Goal: Find contact information: Find contact information

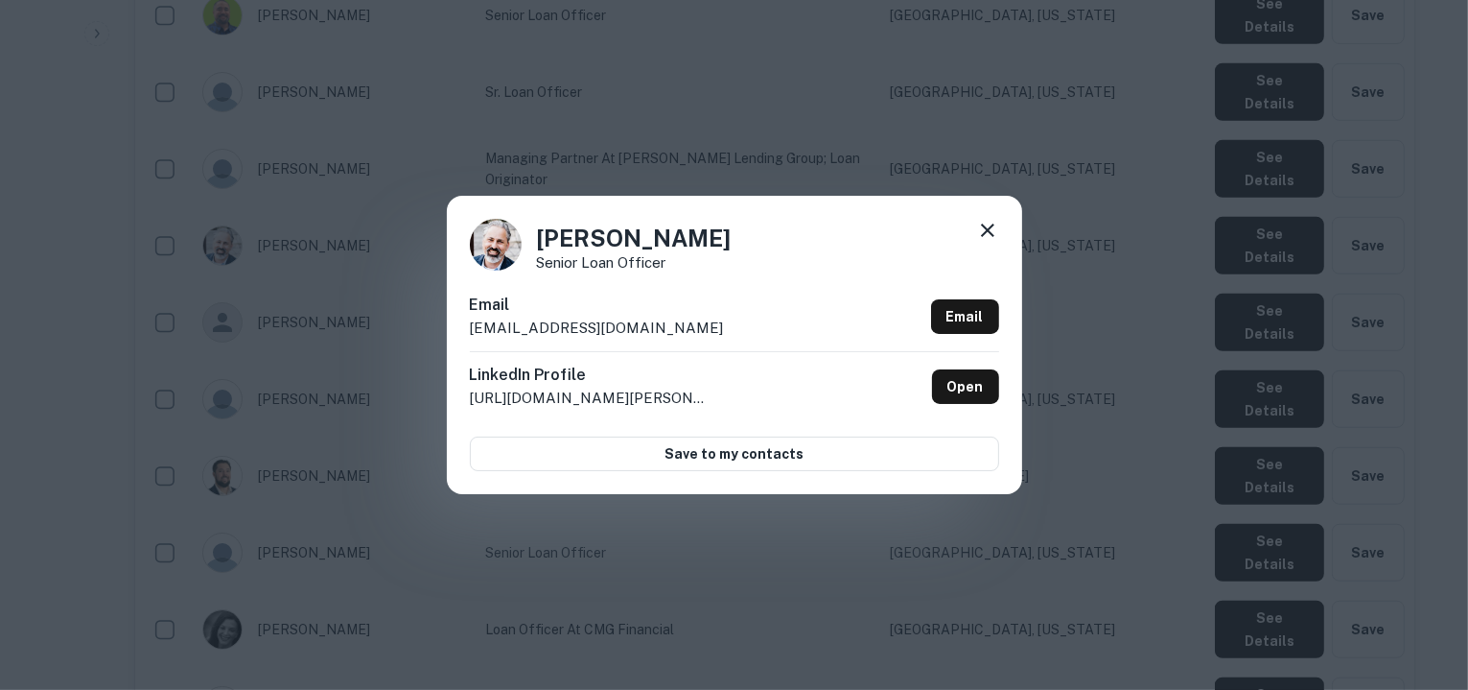
click at [691, 123] on div "Carlo Colantonio Senior Loan Officer Email ccolantonio@cmgfi.com Email LinkedIn…" at bounding box center [734, 345] width 1468 height 690
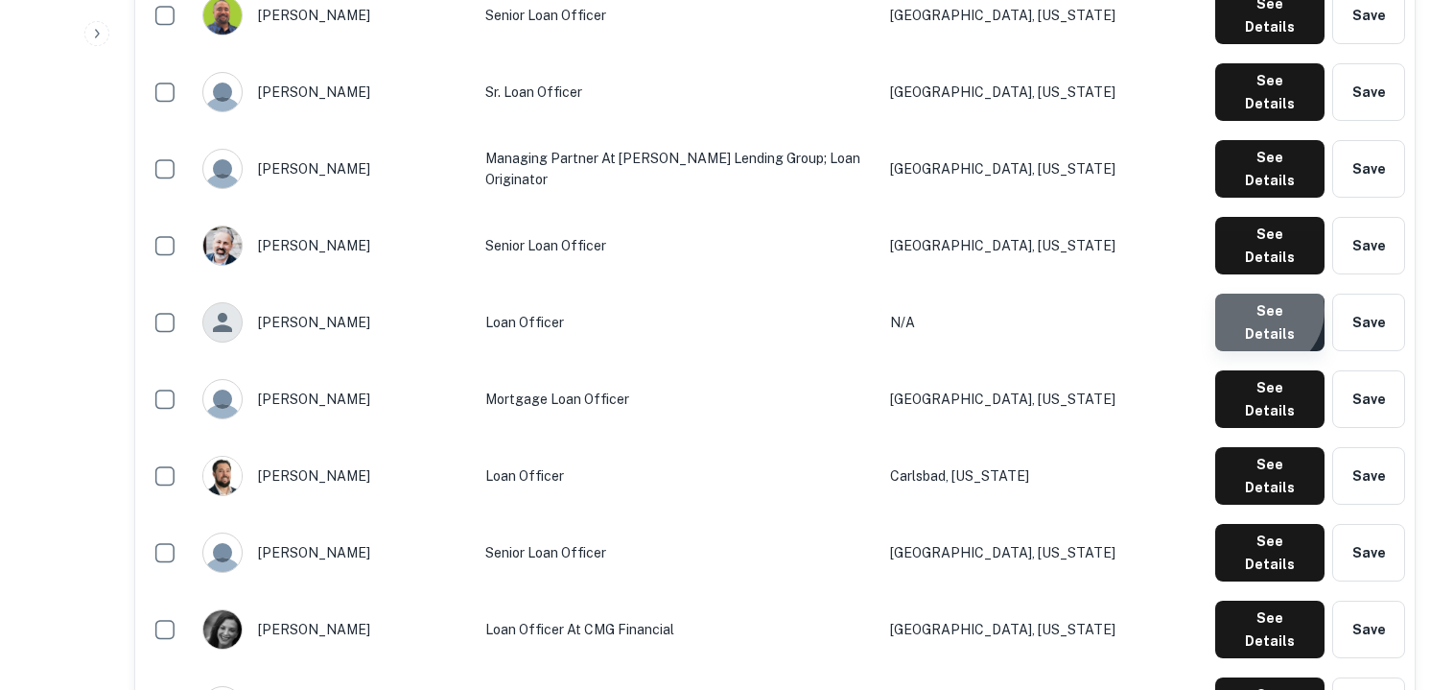
click at [1263, 293] on button "See Details" at bounding box center [1269, 322] width 109 height 58
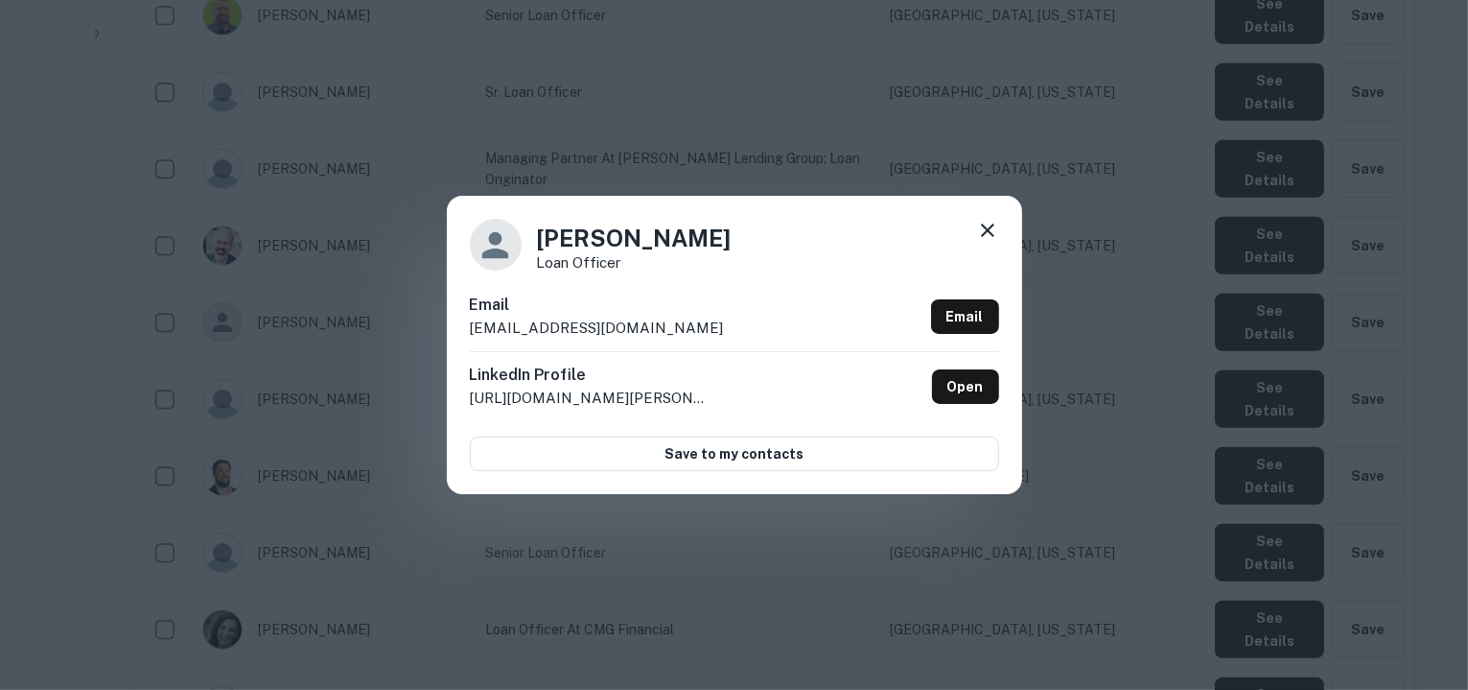
click at [606, 331] on div "Email cgiraldo@cmgfi.com Email" at bounding box center [734, 322] width 529 height 58
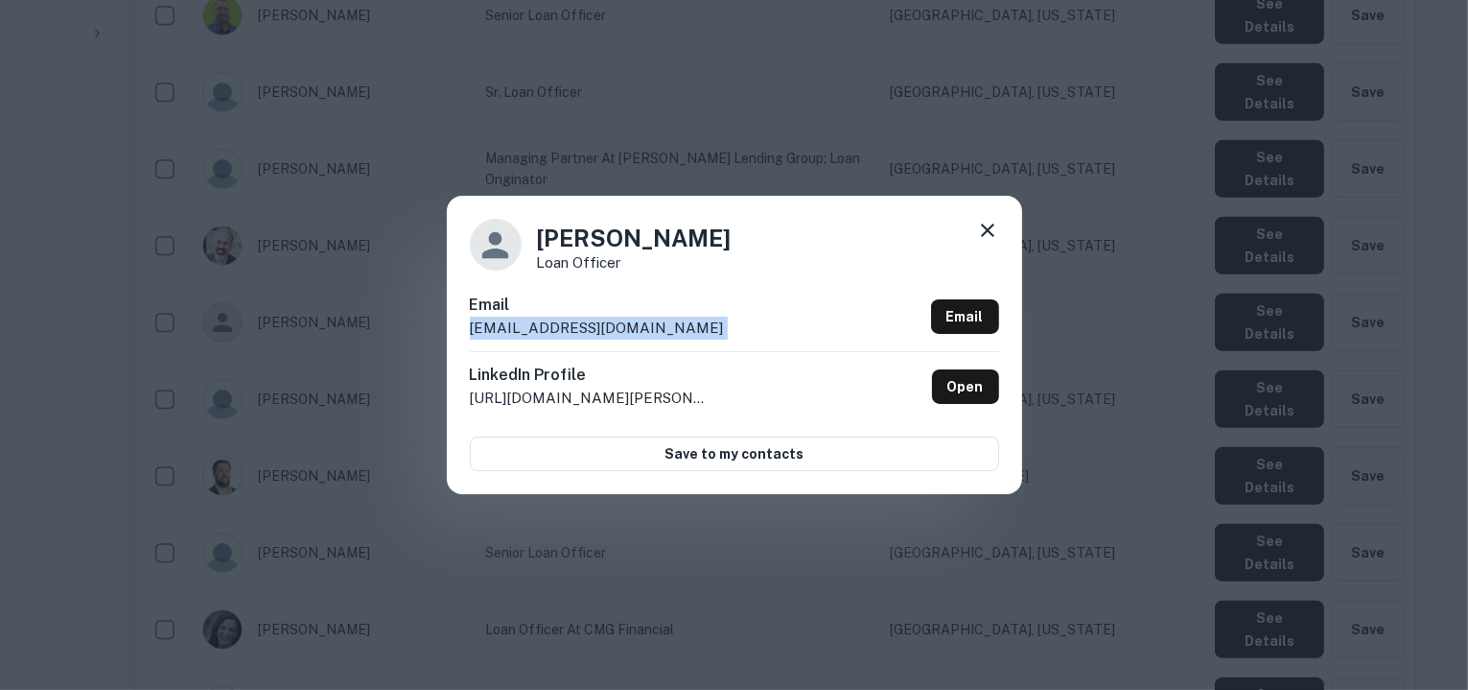
click at [606, 331] on div "Email cgiraldo@cmgfi.com Email" at bounding box center [734, 322] width 529 height 58
click at [984, 230] on icon at bounding box center [987, 230] width 23 height 23
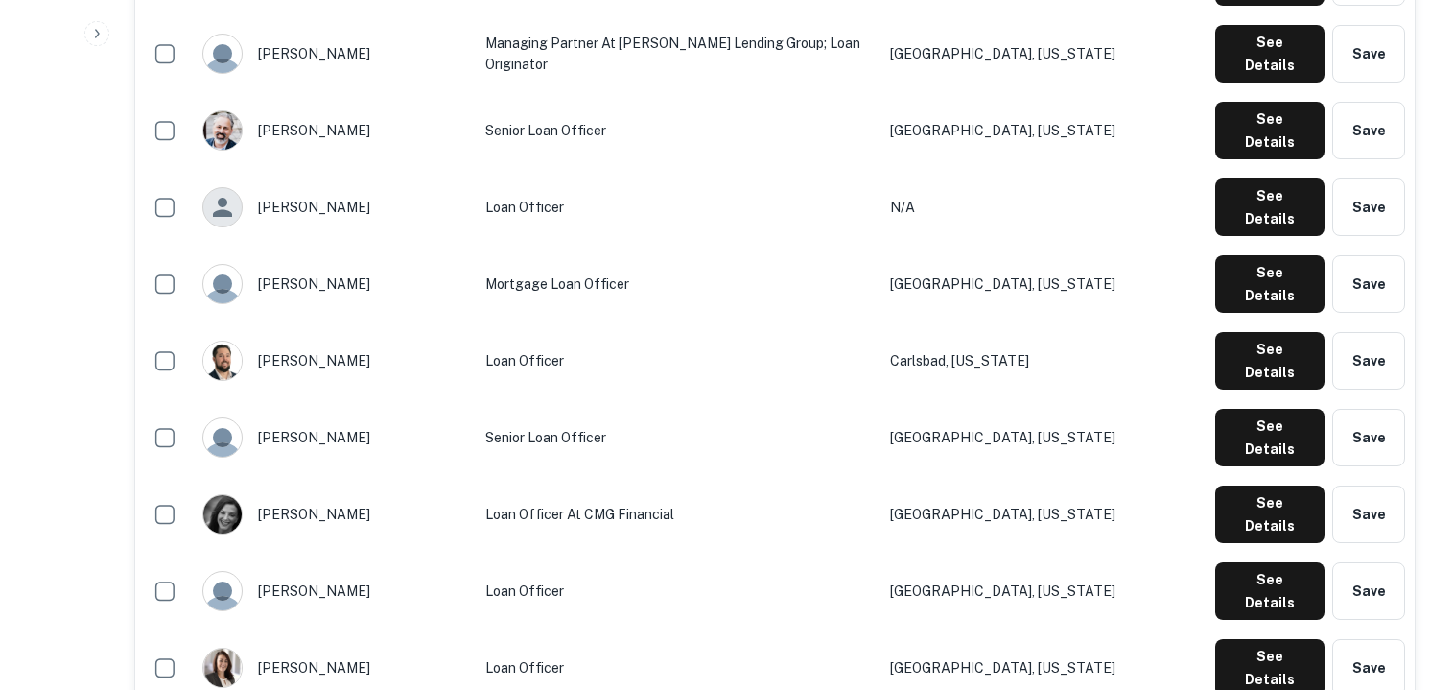
scroll to position [1357, 0]
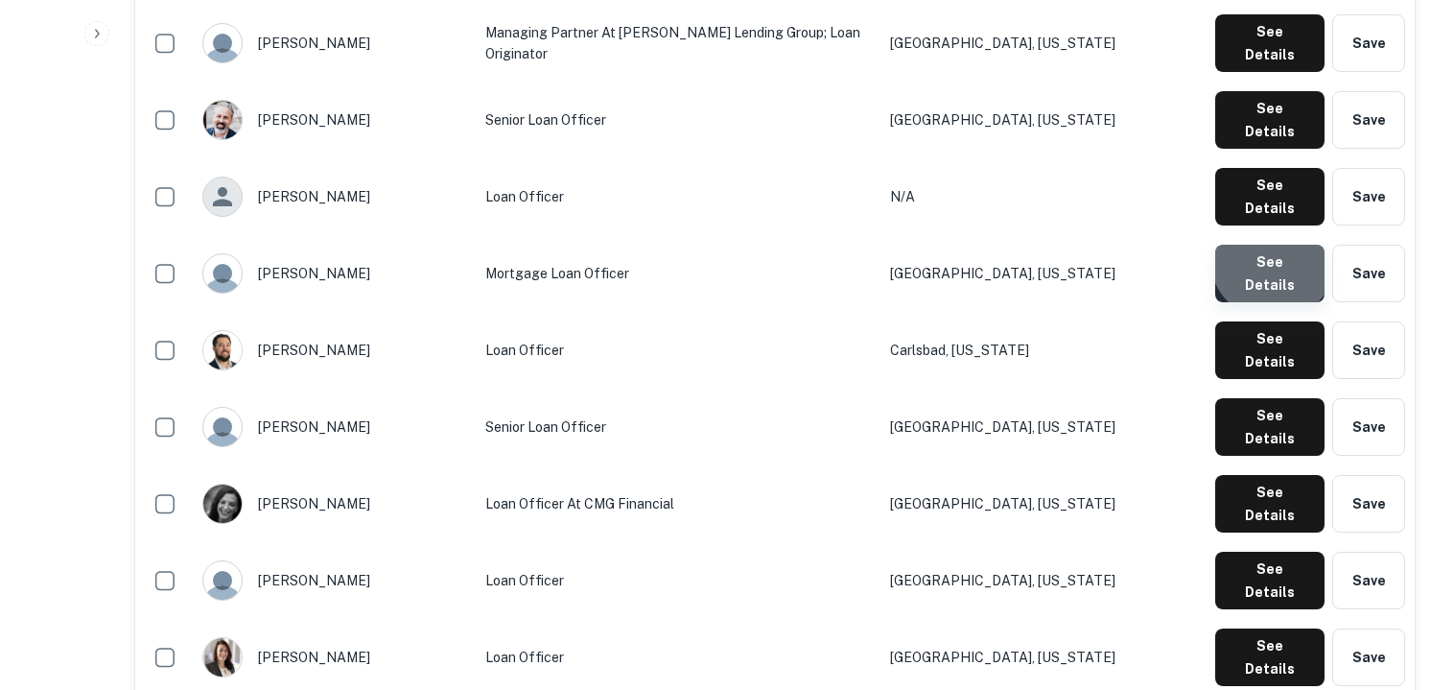
click at [1278, 245] on button "See Details" at bounding box center [1269, 274] width 109 height 58
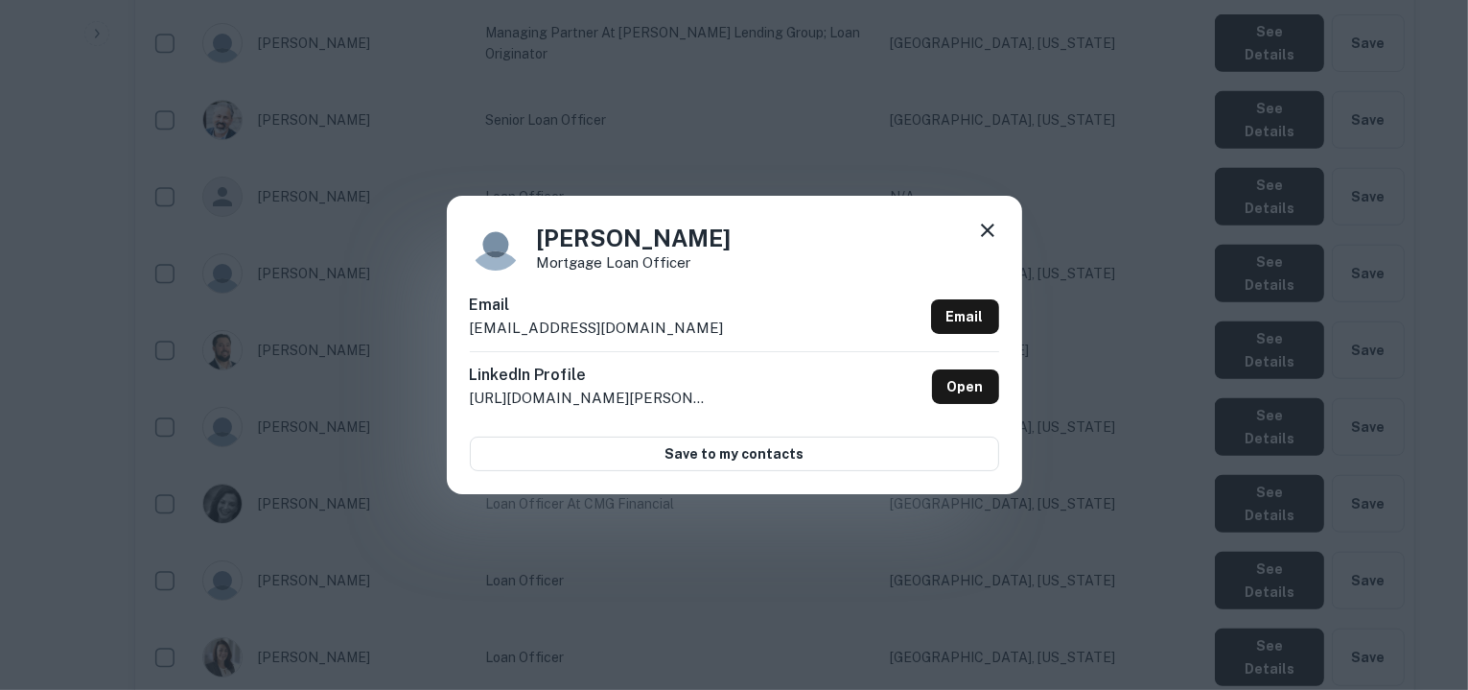
click at [620, 327] on div "Email clovelace@cmgfi.com Email" at bounding box center [734, 322] width 529 height 58
copy div "clovelace@cmgfi.com Email"
click at [982, 231] on icon at bounding box center [987, 230] width 23 height 23
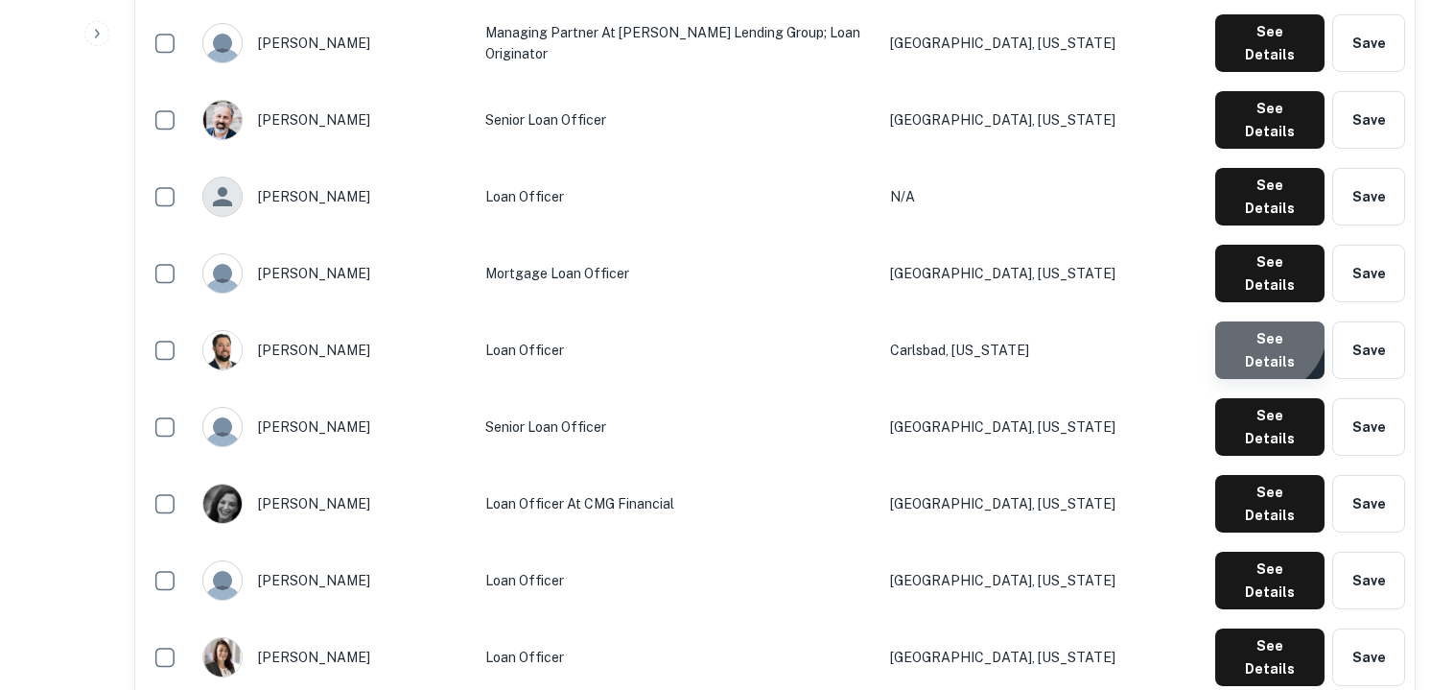
click at [1264, 321] on button "See Details" at bounding box center [1269, 350] width 109 height 58
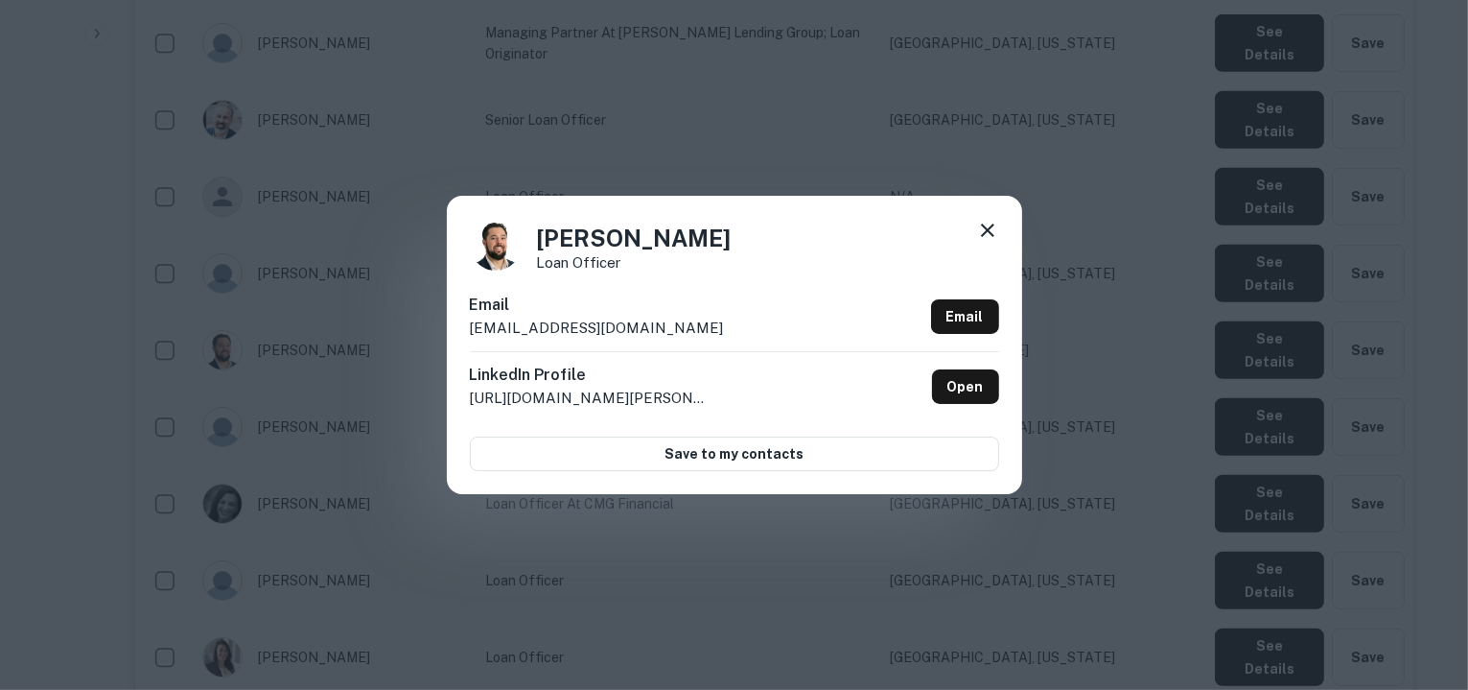
click at [671, 329] on p "cclayton@cmghomeloans.com" at bounding box center [597, 328] width 254 height 23
copy div "cclayton@cmghomeloans.com Email"
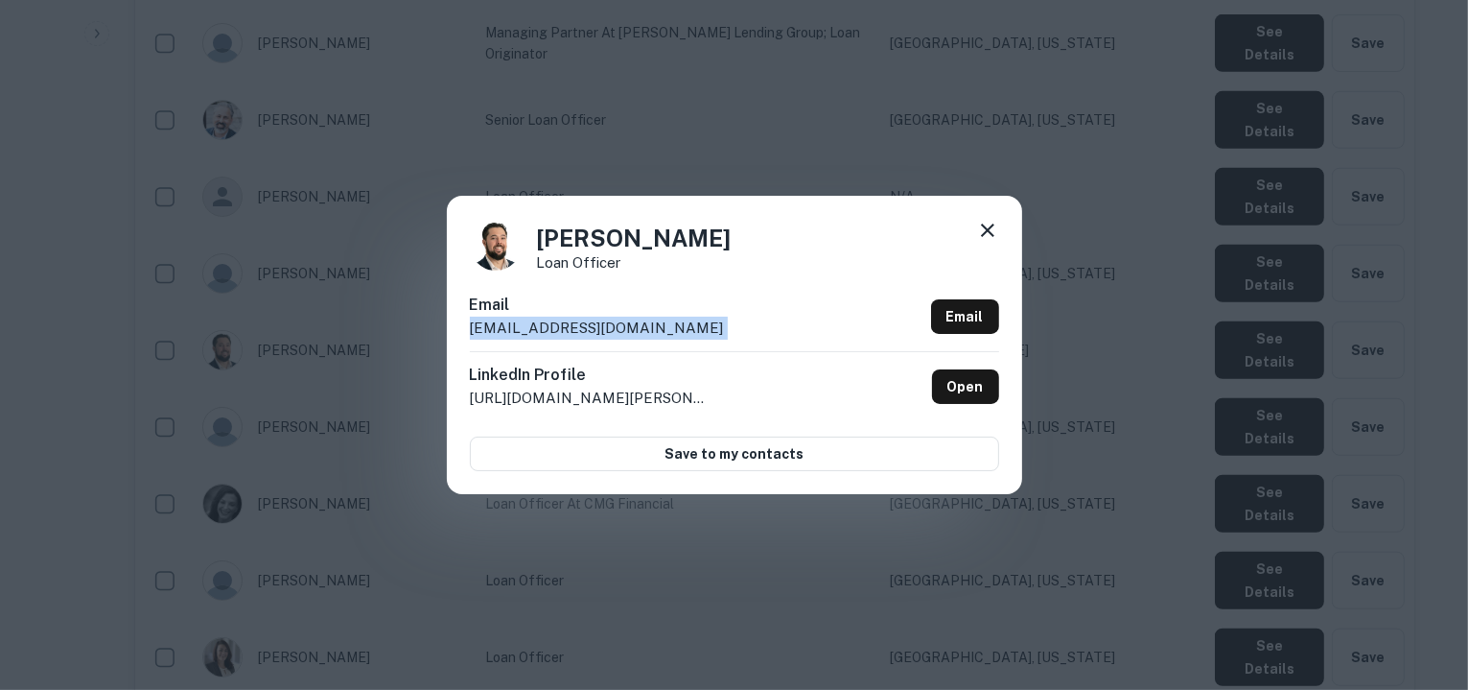
click at [986, 220] on icon at bounding box center [987, 230] width 23 height 23
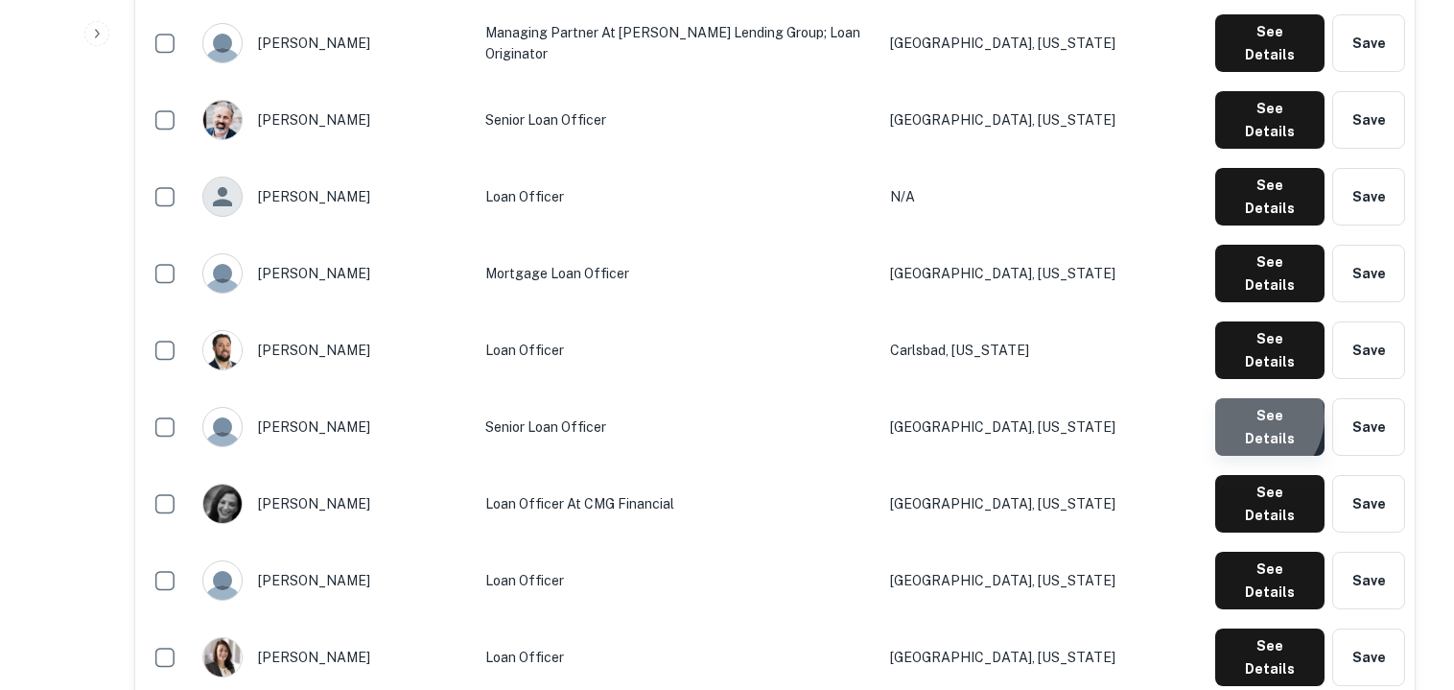
click at [1254, 398] on button "See Details" at bounding box center [1269, 427] width 109 height 58
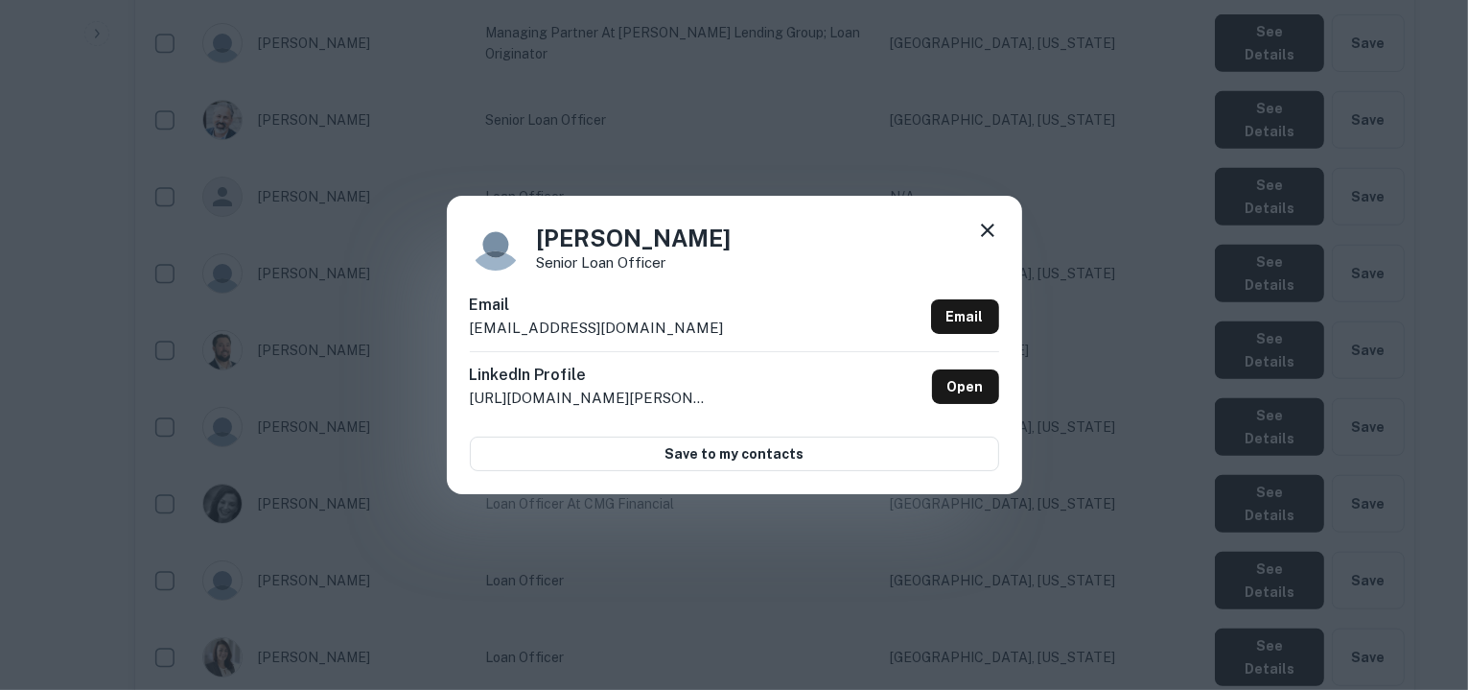
click at [614, 326] on div "Email cflaherty@cmgfi.com Email" at bounding box center [734, 322] width 529 height 58
copy div "cflaherty@cmgfi.com Email"
click at [987, 223] on icon at bounding box center [987, 230] width 23 height 23
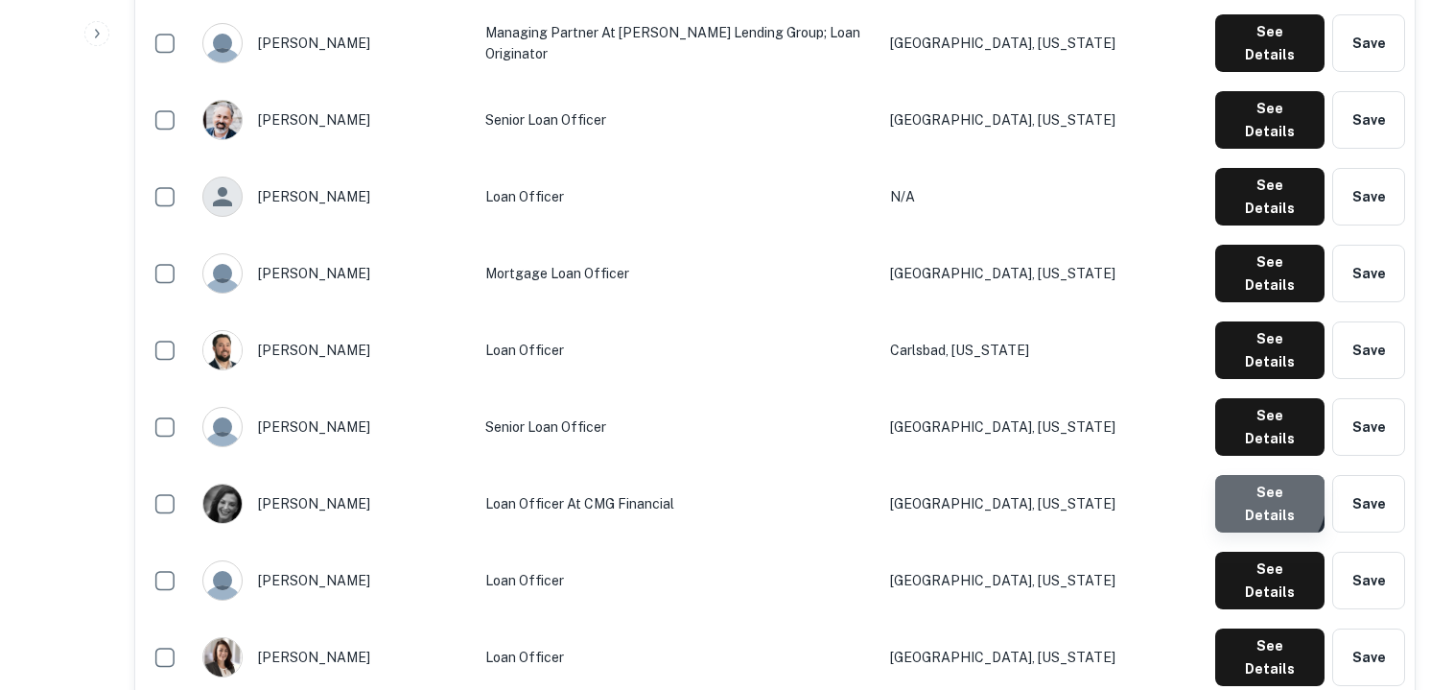
click at [1262, 475] on button "See Details" at bounding box center [1269, 504] width 109 height 58
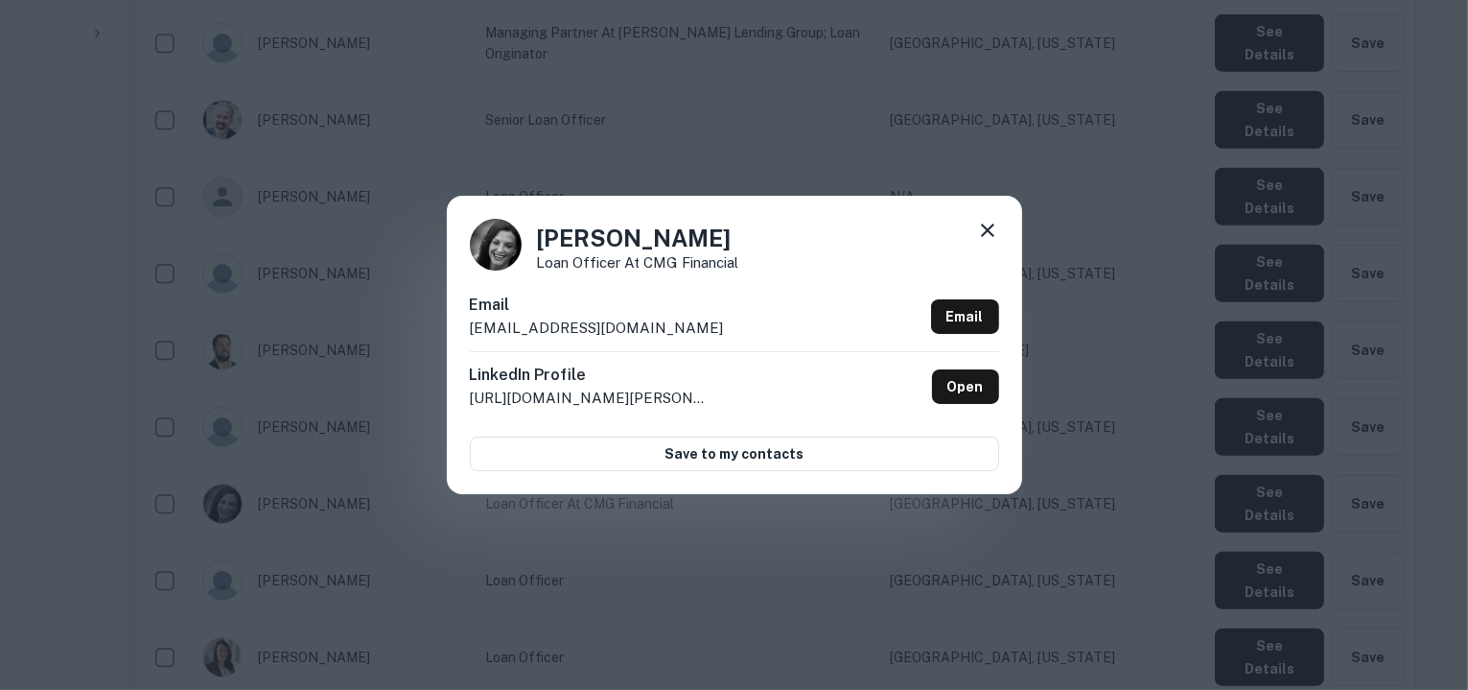
click at [989, 223] on icon at bounding box center [987, 230] width 23 height 23
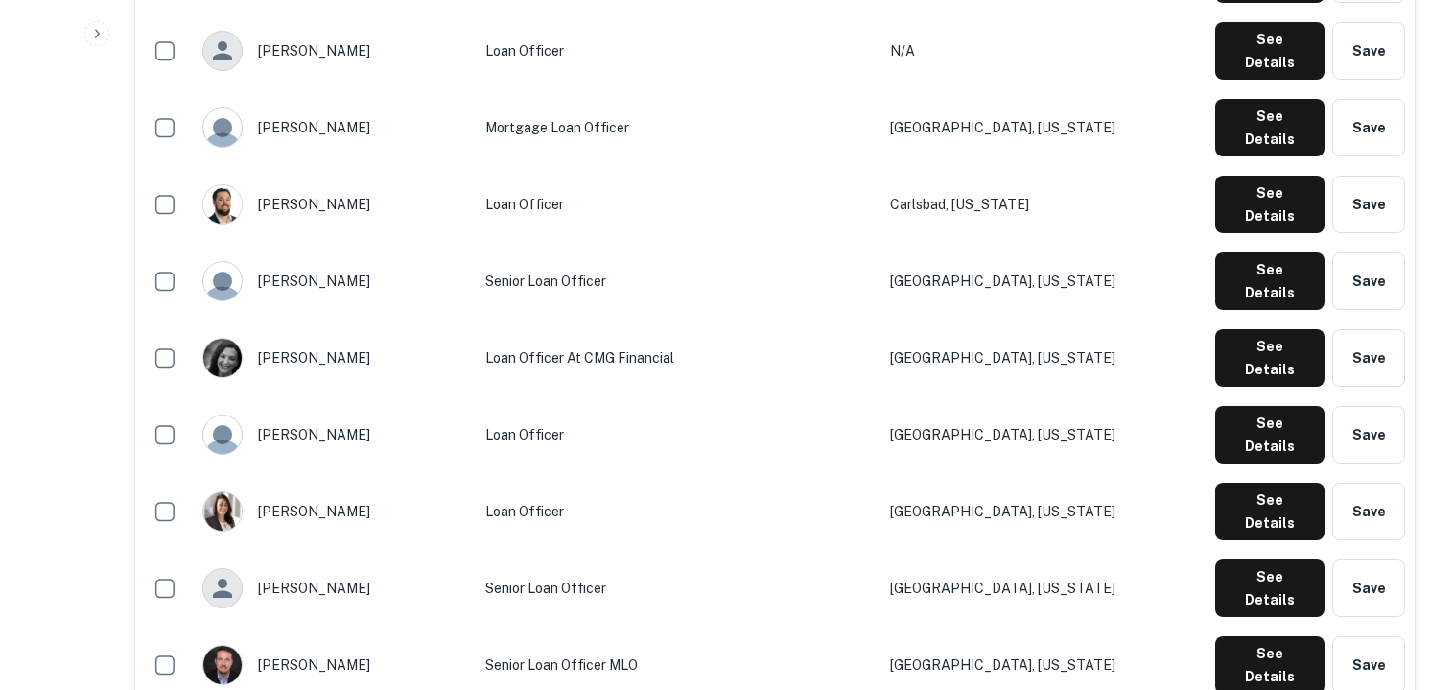
scroll to position [1538, 0]
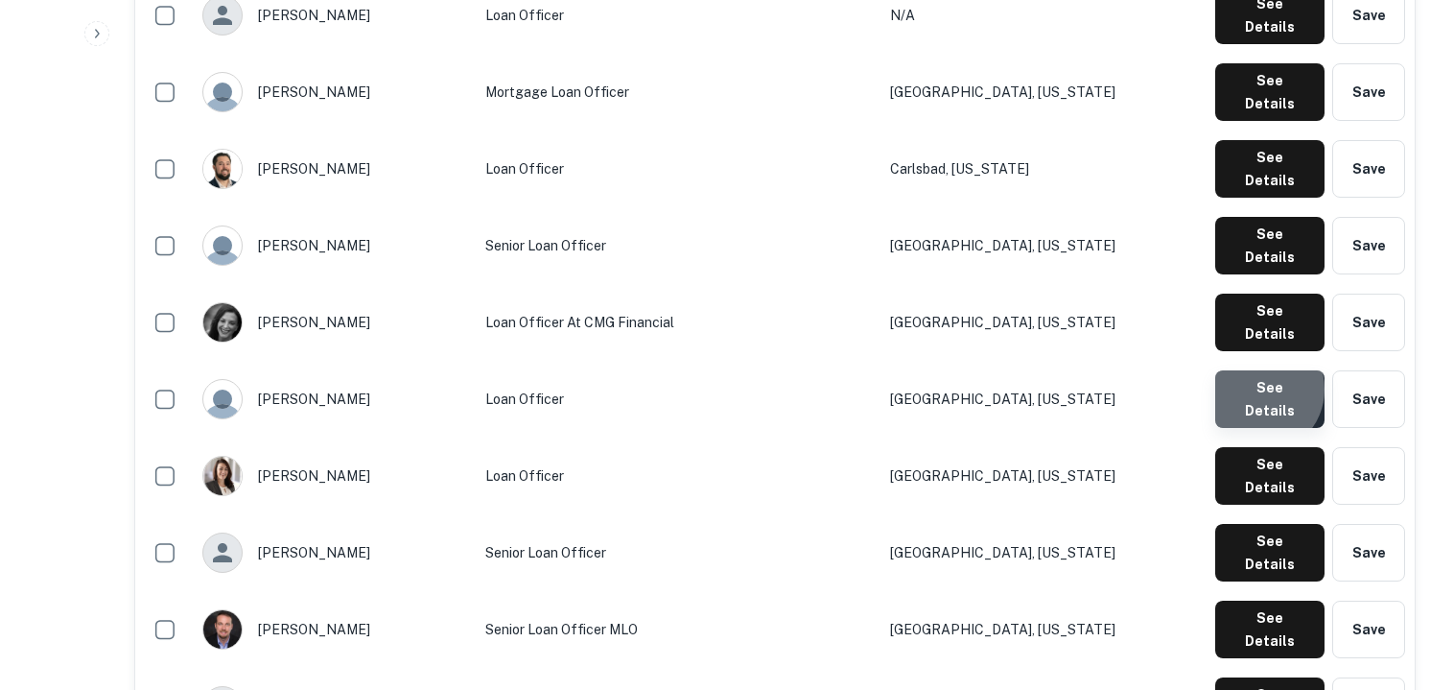
click at [1262, 370] on button "See Details" at bounding box center [1269, 399] width 109 height 58
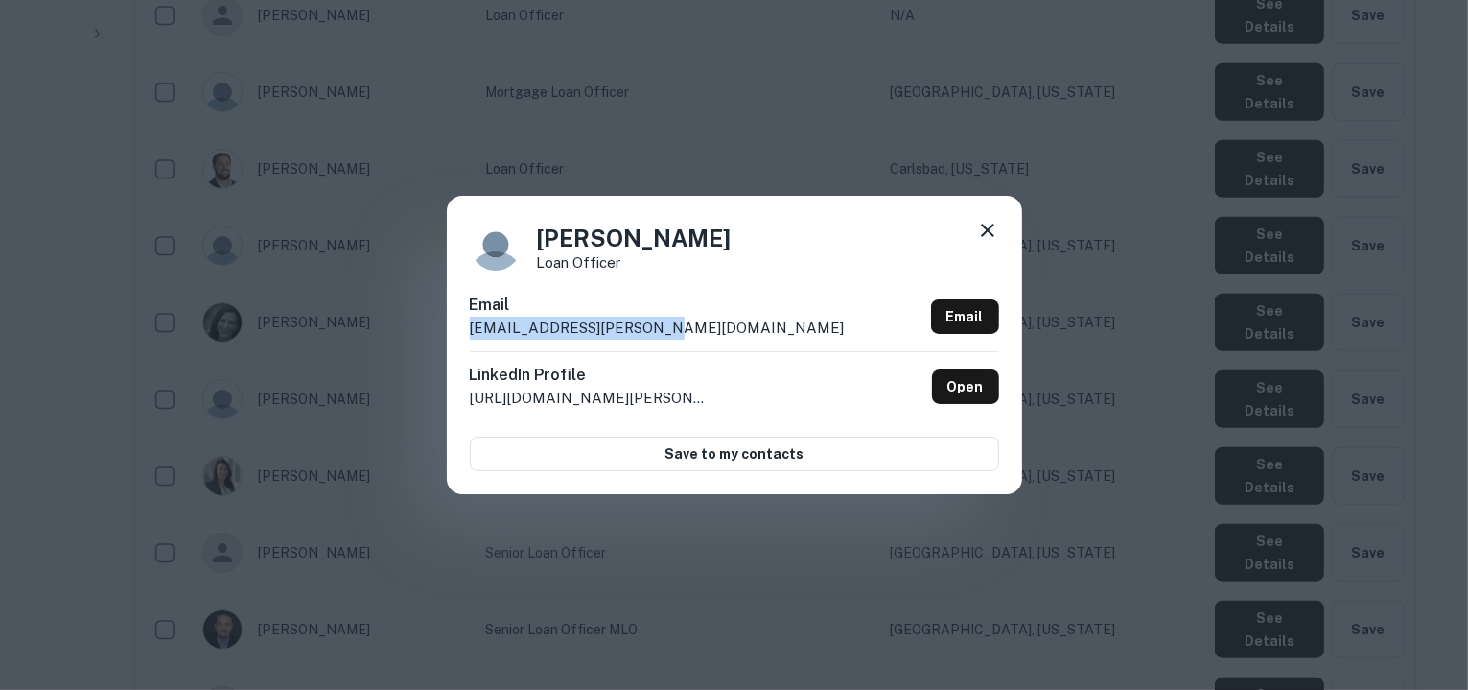
drag, startPoint x: 651, startPoint y: 331, endPoint x: 465, endPoint y: 327, distance: 186.1
click at [465, 327] on div "Catie McLean Loan Officer Email catie.mclean@farmers.com Email LinkedIn Profile…" at bounding box center [734, 344] width 575 height 297
copy p "catie.mclean@farmers.com"
click at [984, 233] on icon at bounding box center [987, 229] width 13 height 13
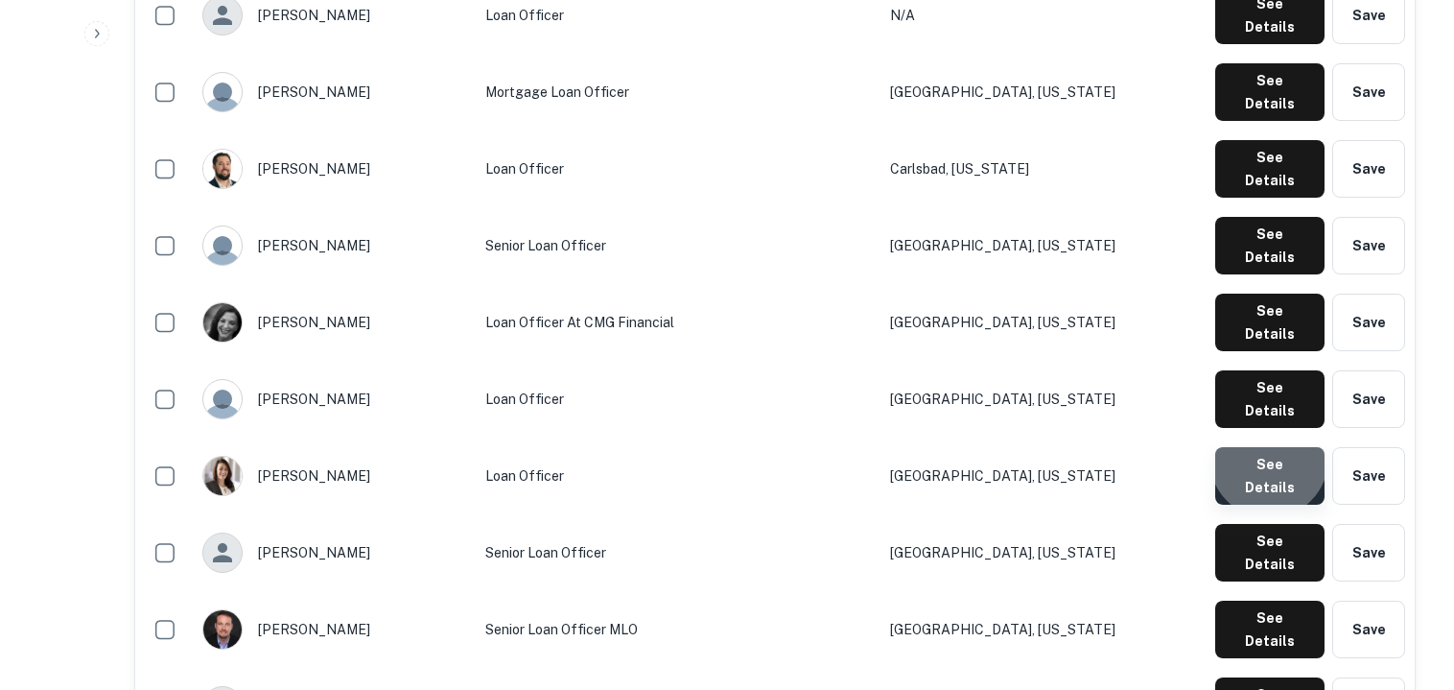
click at [1273, 447] on button "See Details" at bounding box center [1269, 476] width 109 height 58
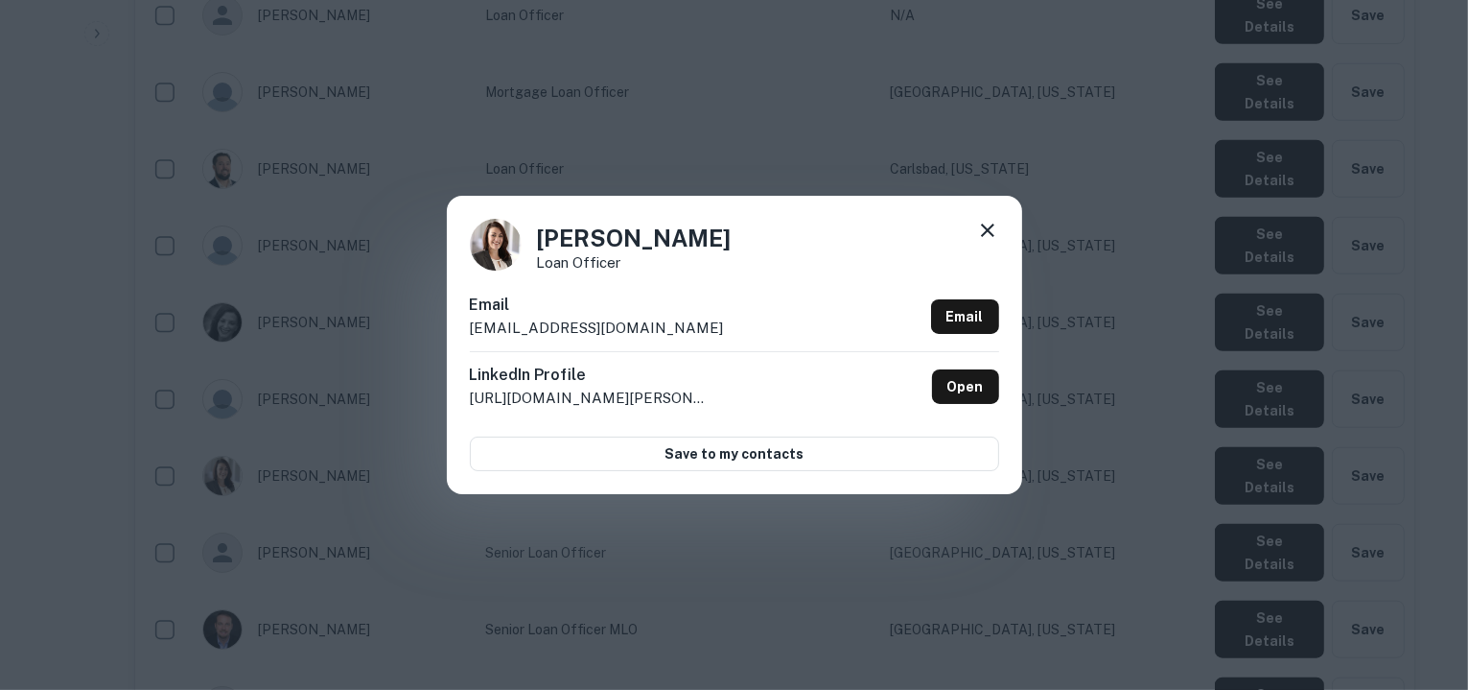
click at [991, 223] on icon at bounding box center [987, 230] width 23 height 23
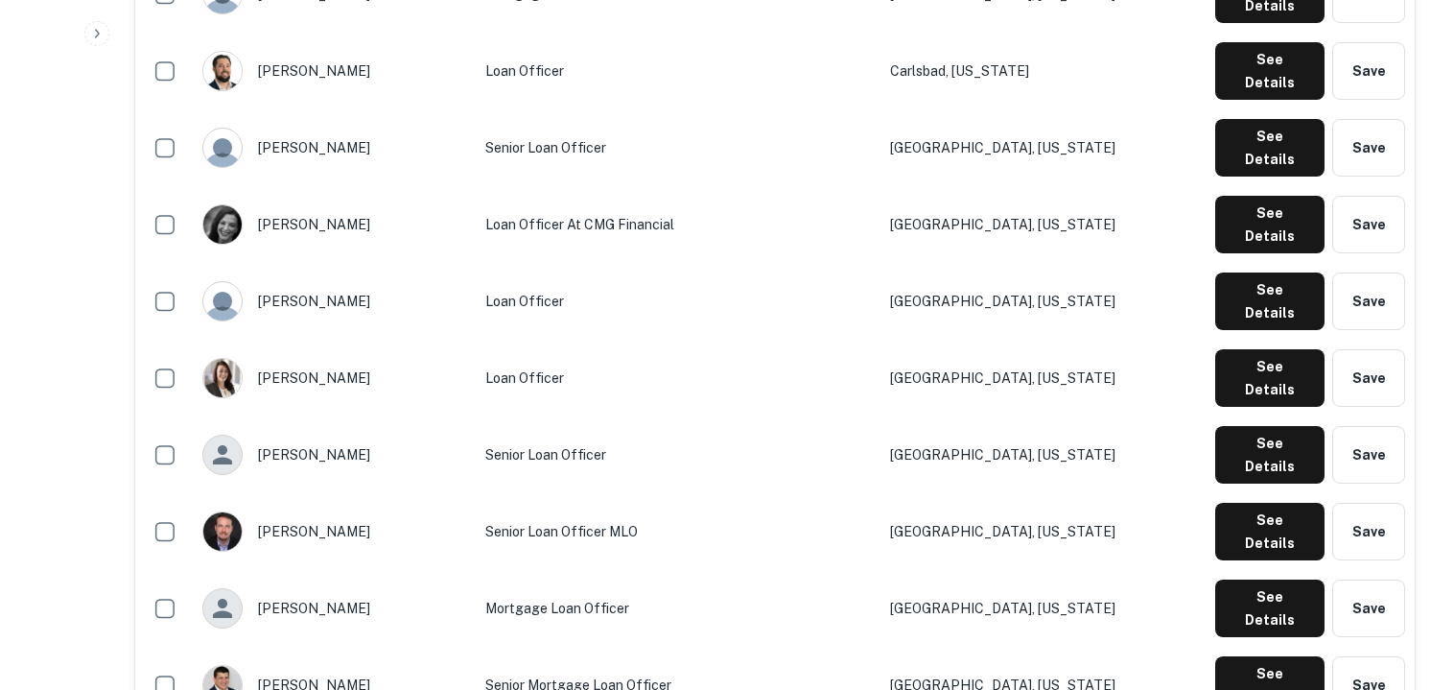
scroll to position [1634, 0]
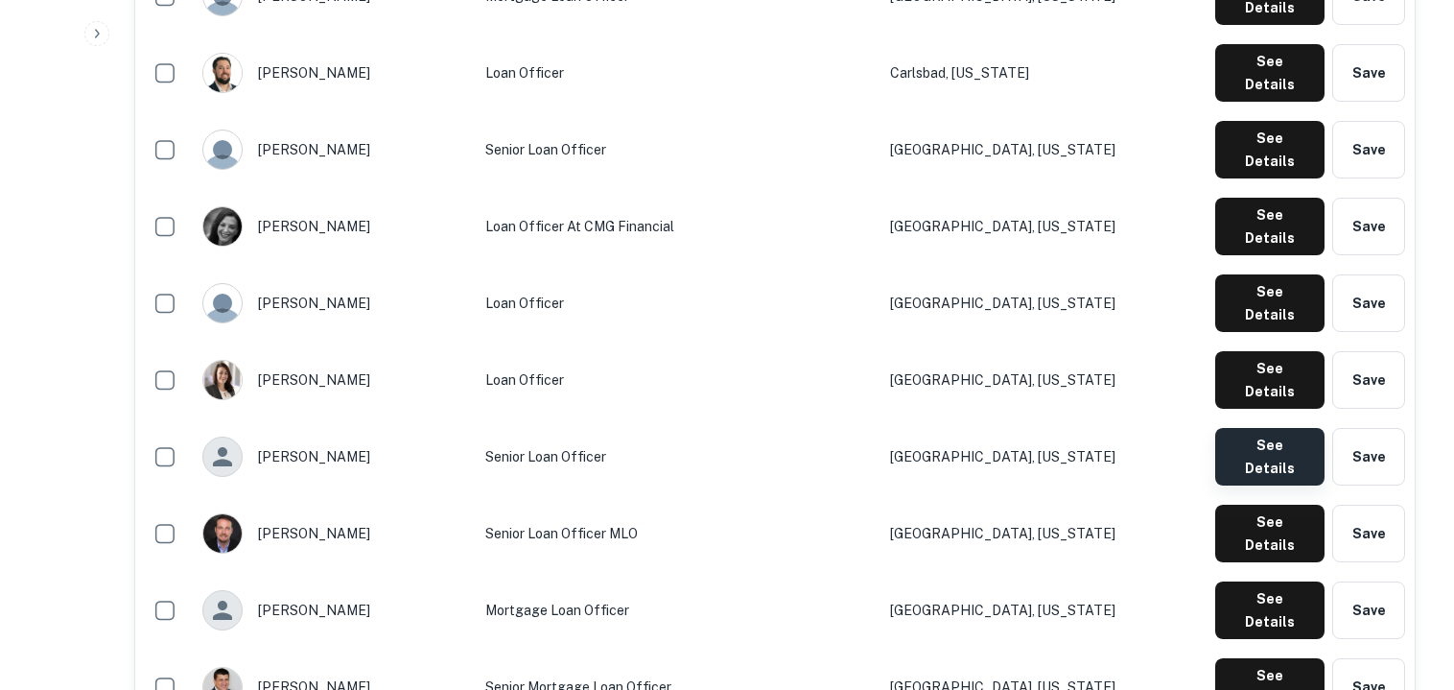
click at [1255, 428] on button "See Details" at bounding box center [1269, 457] width 109 height 58
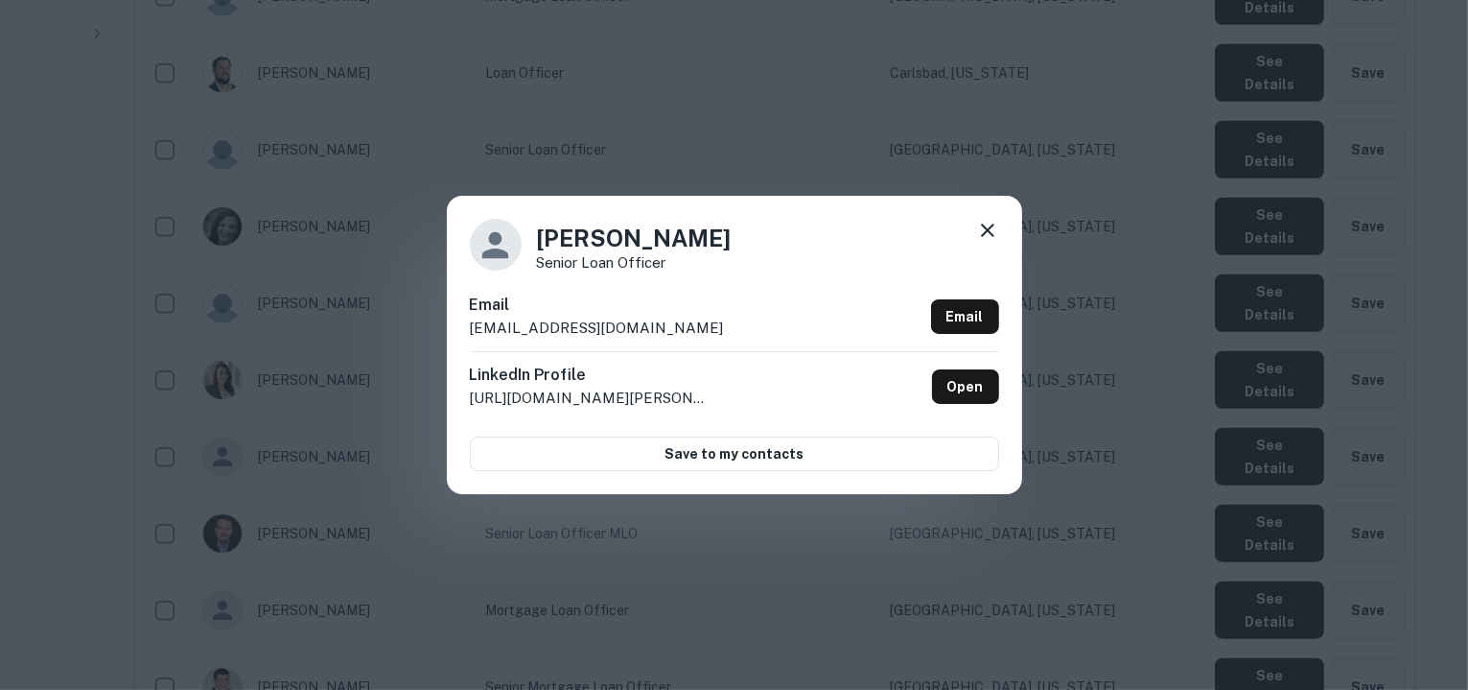
click at [610, 331] on div "Email cbowers@cmgfi.com Email" at bounding box center [734, 322] width 529 height 58
copy div "cbowers@cmgfi.com Email"
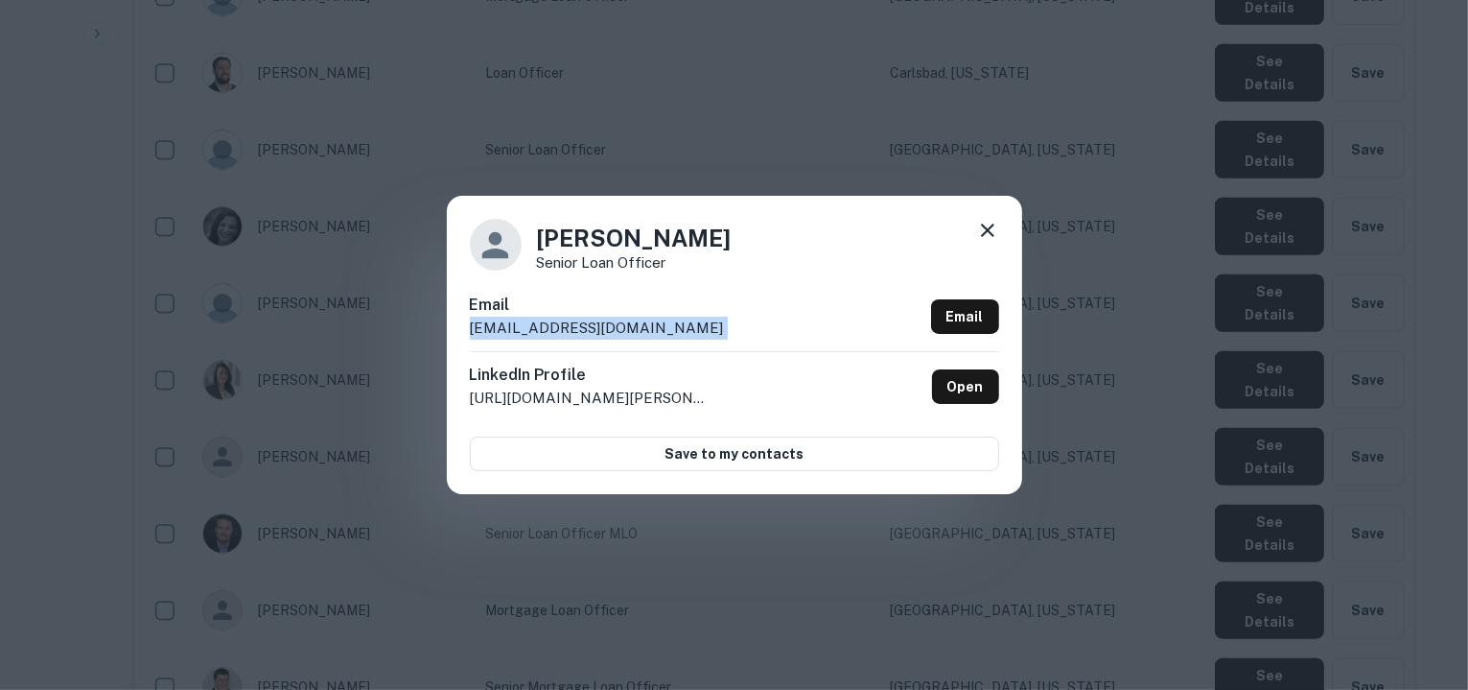
click at [993, 235] on icon at bounding box center [987, 229] width 13 height 13
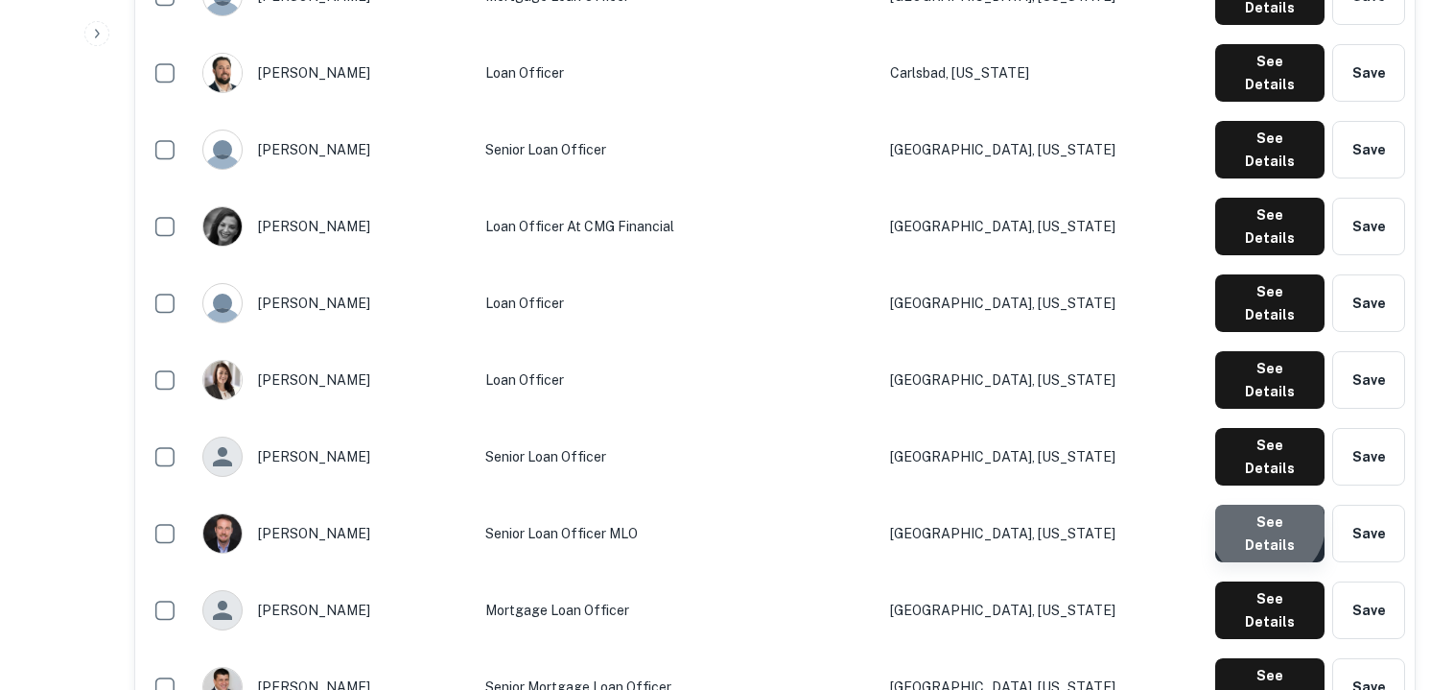
click at [1272, 505] on button "See Details" at bounding box center [1269, 534] width 109 height 58
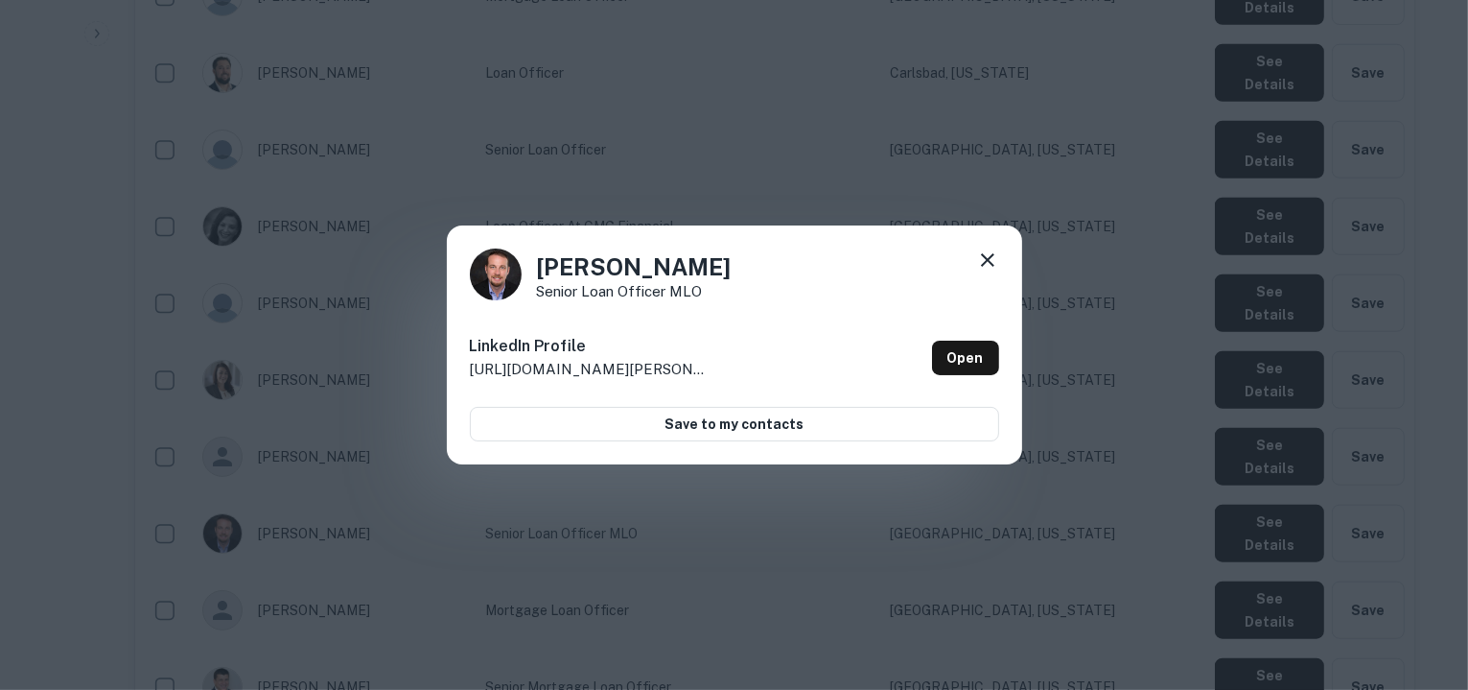
click at [985, 259] on icon at bounding box center [987, 259] width 23 height 23
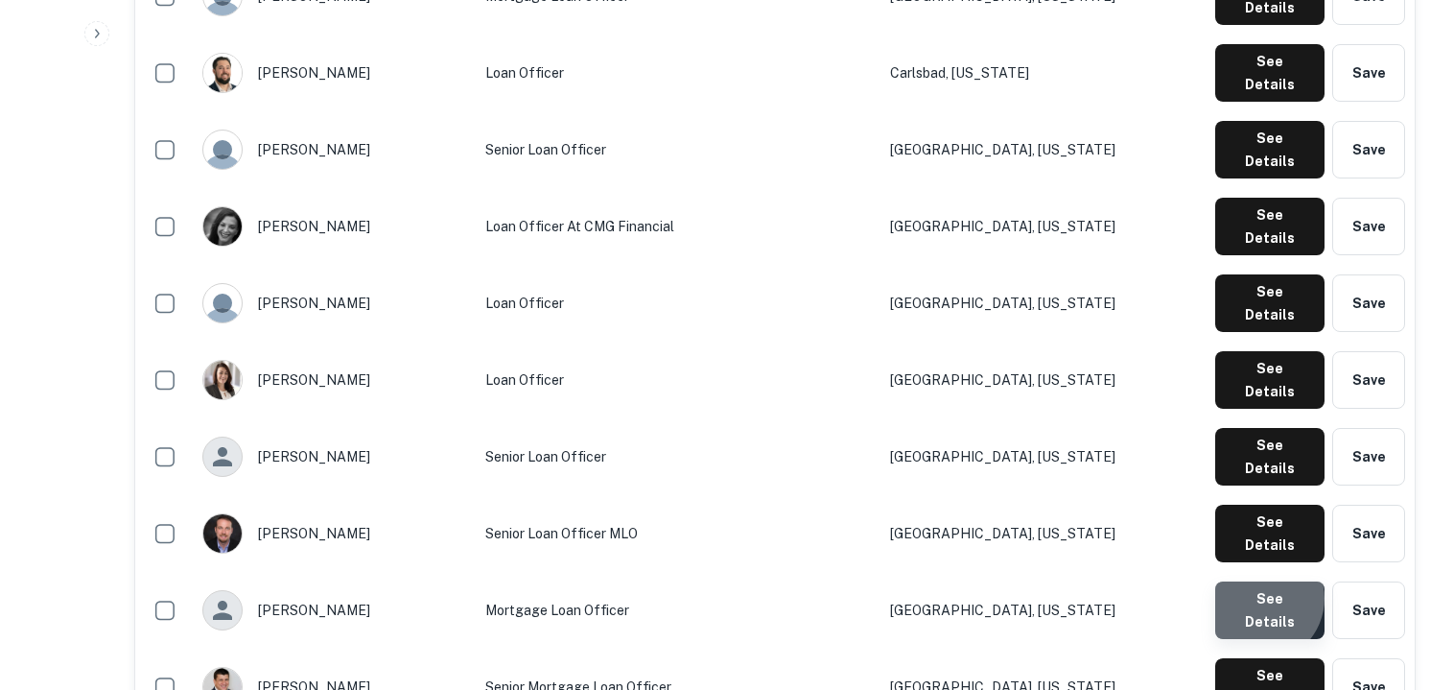
click at [1262, 581] on button "See Details" at bounding box center [1269, 610] width 109 height 58
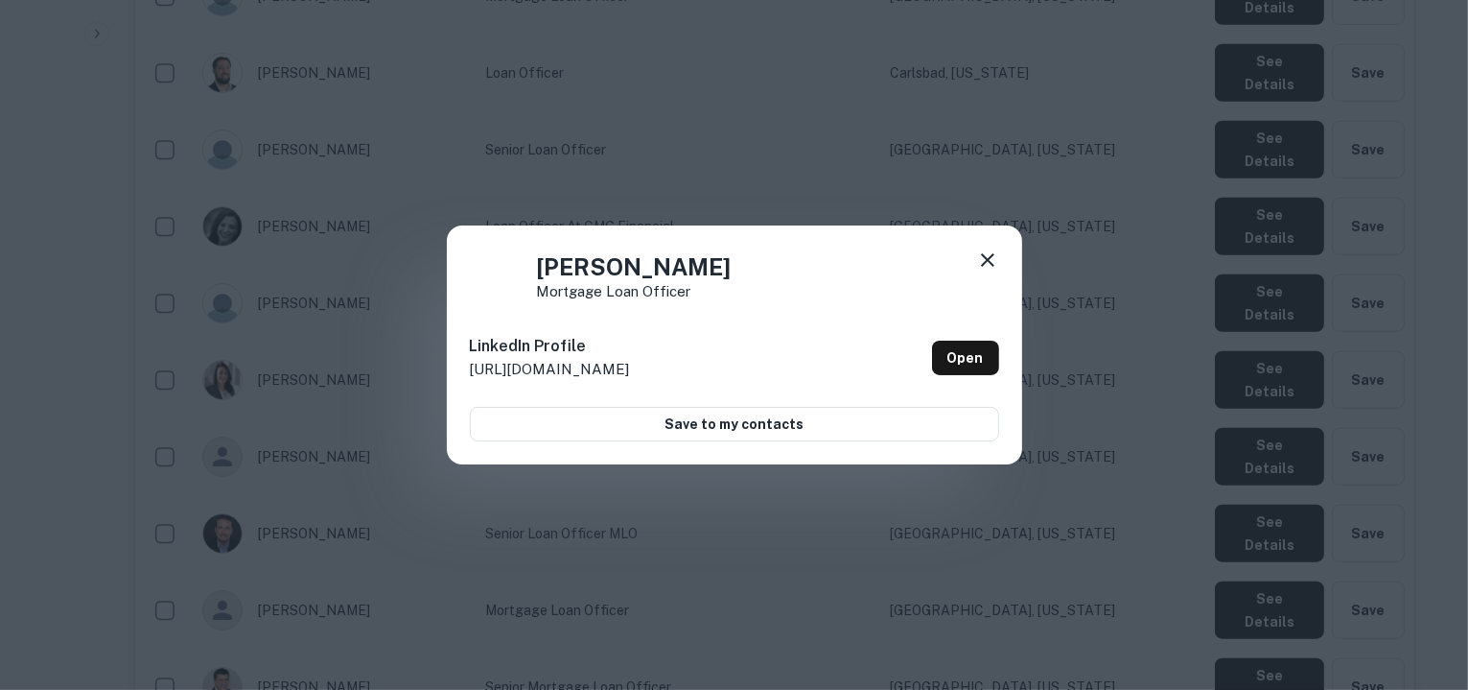
click at [994, 259] on icon at bounding box center [987, 259] width 23 height 23
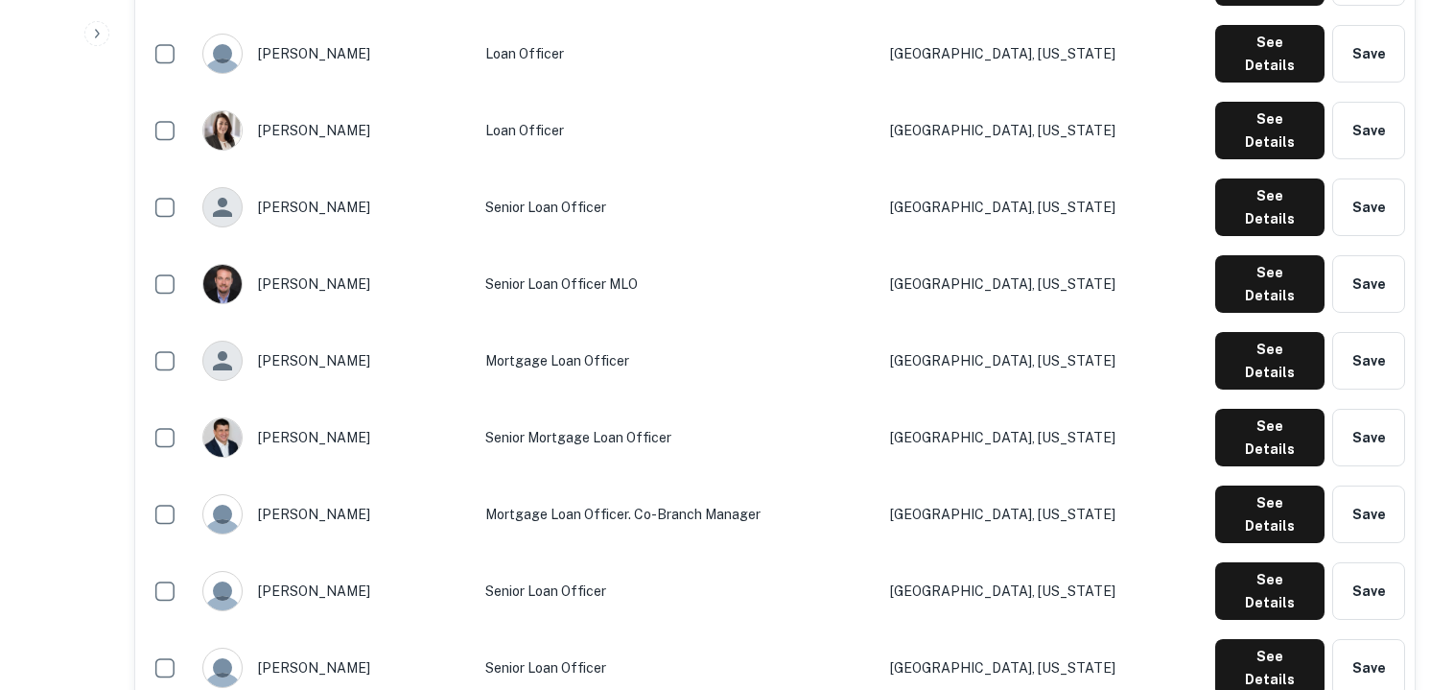
scroll to position [1888, 0]
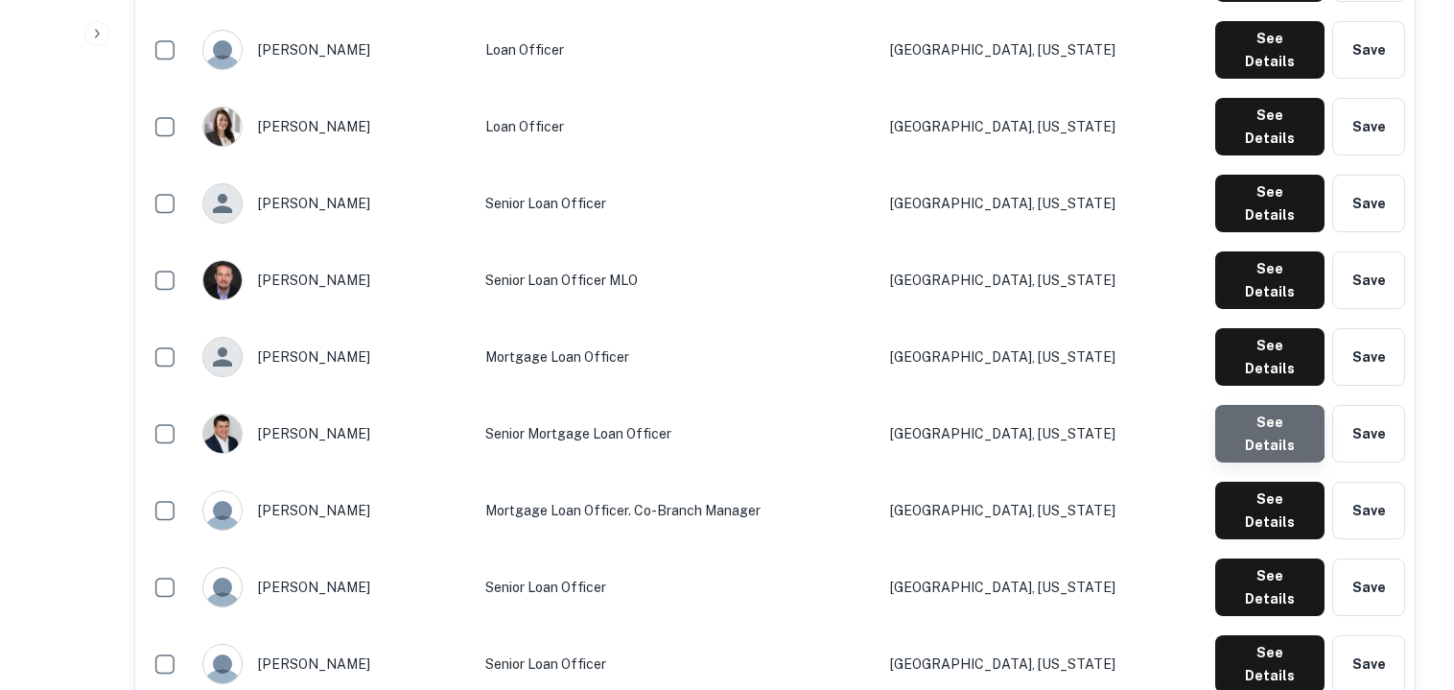
click at [1271, 405] on button "See Details" at bounding box center [1269, 434] width 109 height 58
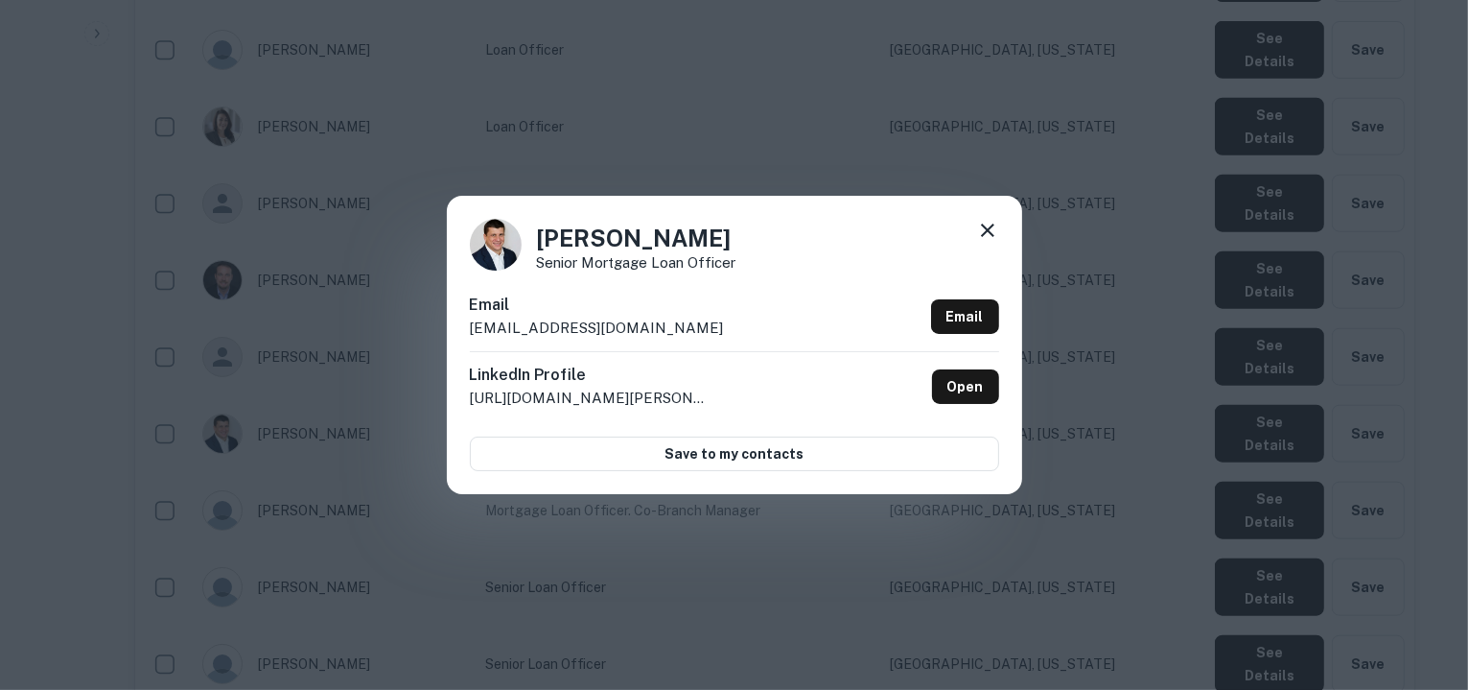
click at [598, 329] on div "Email cgams@cmgfi.com Email" at bounding box center [734, 322] width 529 height 58
copy div "cgams@cmgfi.com Email"
click at [988, 231] on icon at bounding box center [987, 229] width 13 height 13
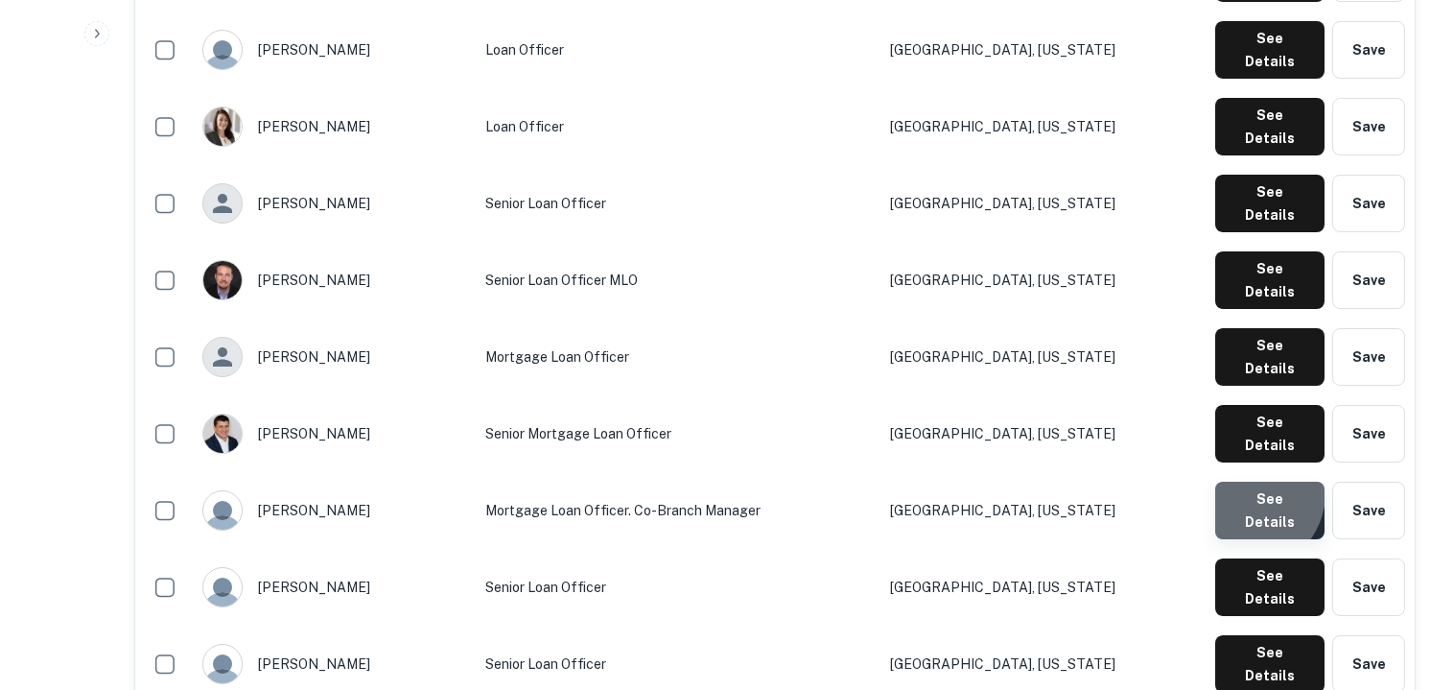
click at [1249, 481] on button "See Details" at bounding box center [1269, 510] width 109 height 58
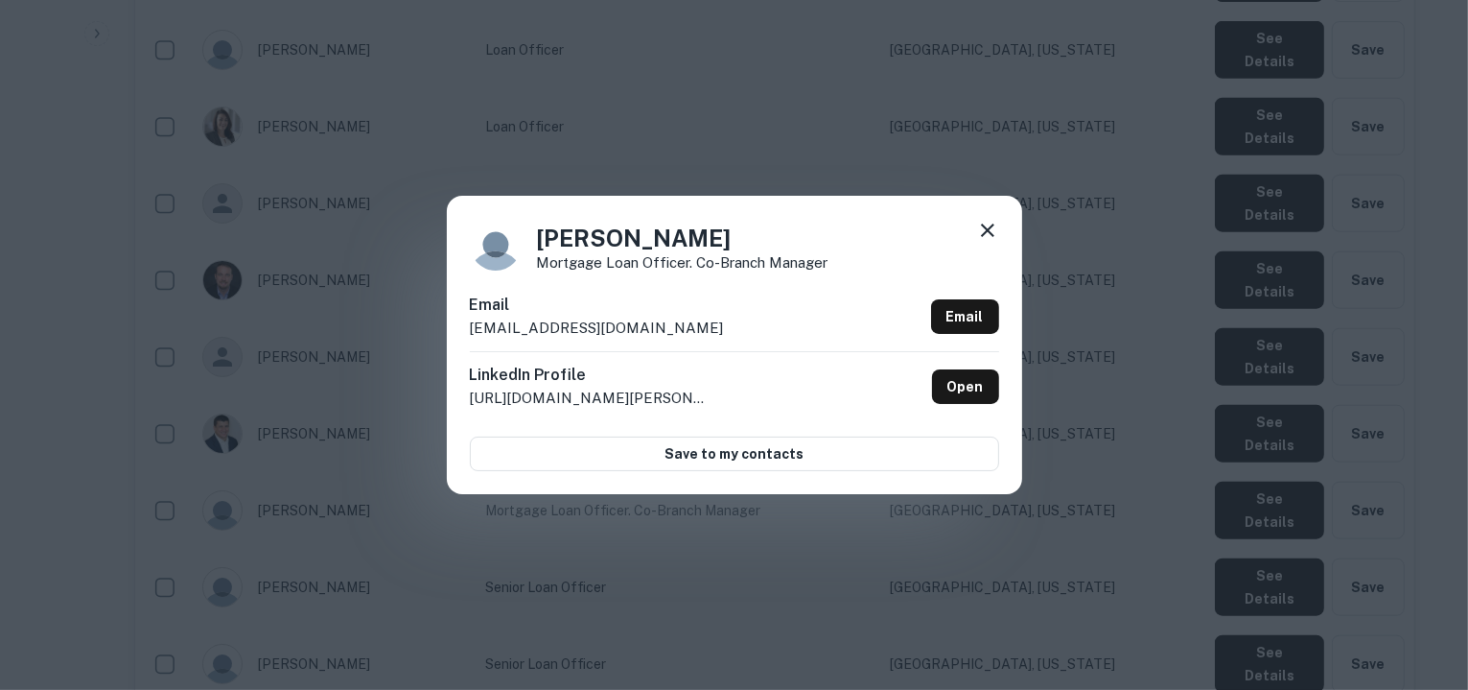
click at [671, 327] on div "Email cbedard@cmghomeloans.com Email" at bounding box center [734, 322] width 529 height 58
copy div "cbedard@cmghomeloans.com Email"
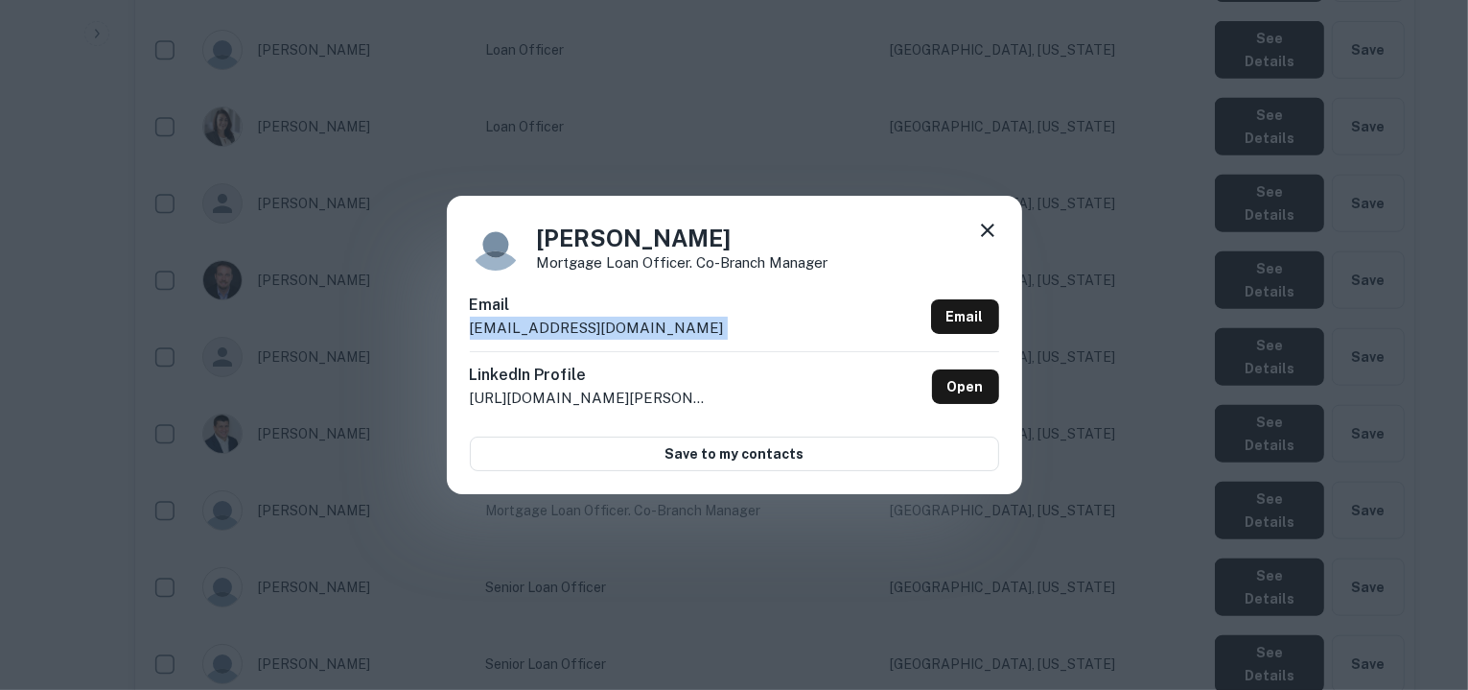
copy div "cbedard@cmghomeloans.com Email"
click at [981, 237] on icon at bounding box center [987, 230] width 23 height 23
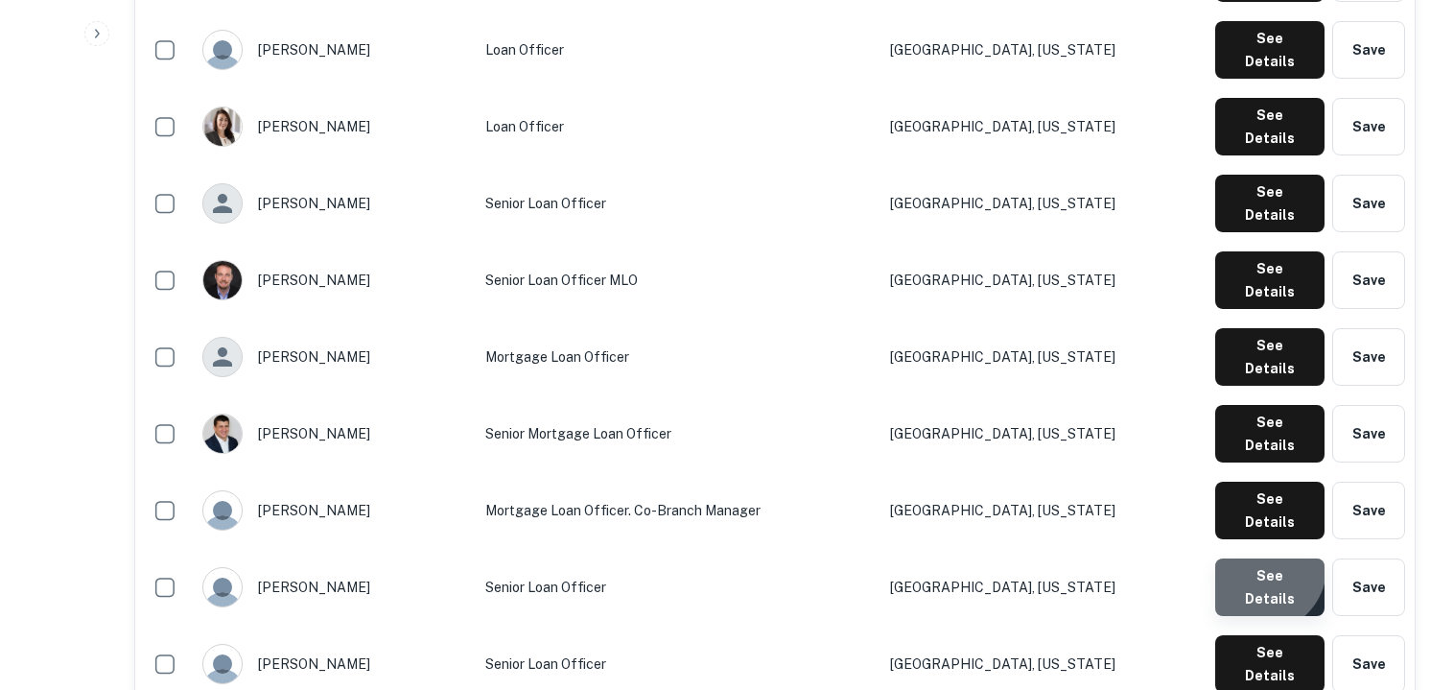
click at [1266, 558] on button "See Details" at bounding box center [1269, 587] width 109 height 58
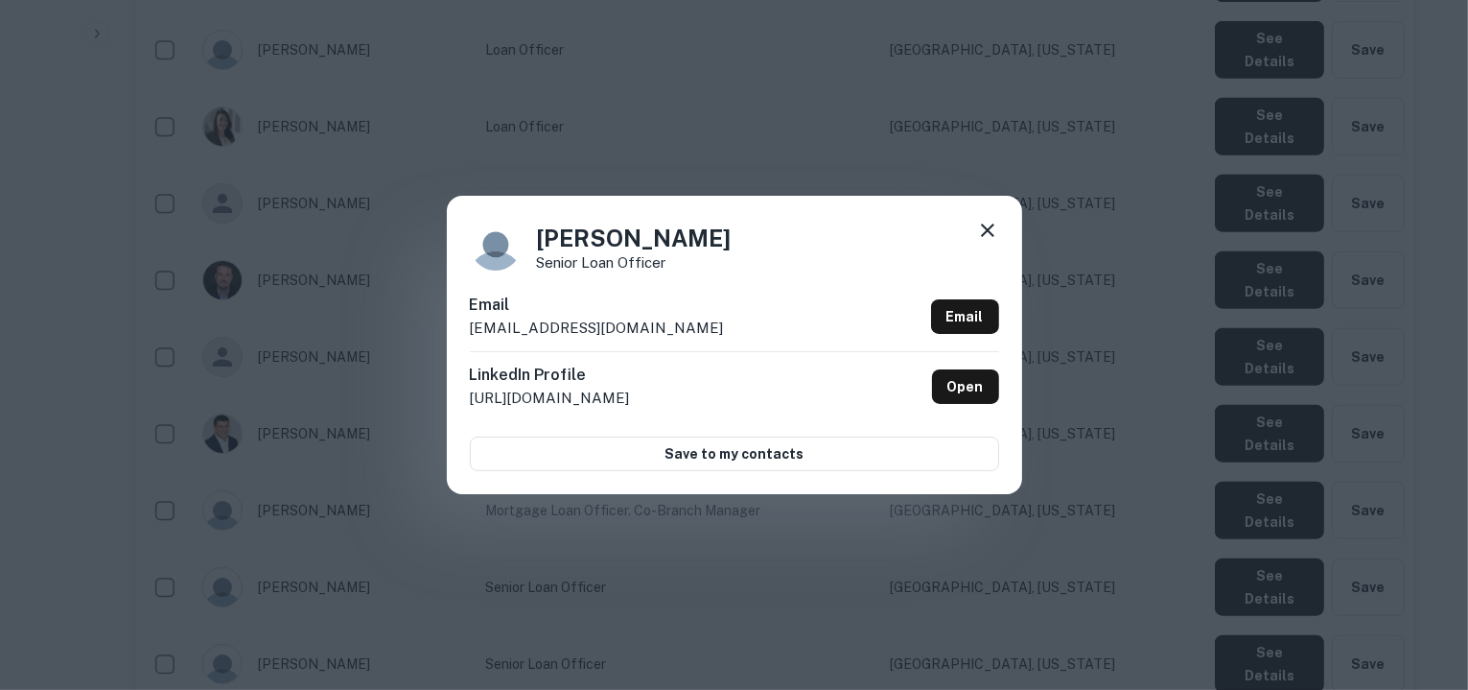
click at [683, 327] on div "Email cgoffman@cmghomeloans.com Email" at bounding box center [734, 322] width 529 height 58
copy div "cgoffman@cmghomeloans.com Email"
click at [985, 229] on icon at bounding box center [987, 229] width 13 height 13
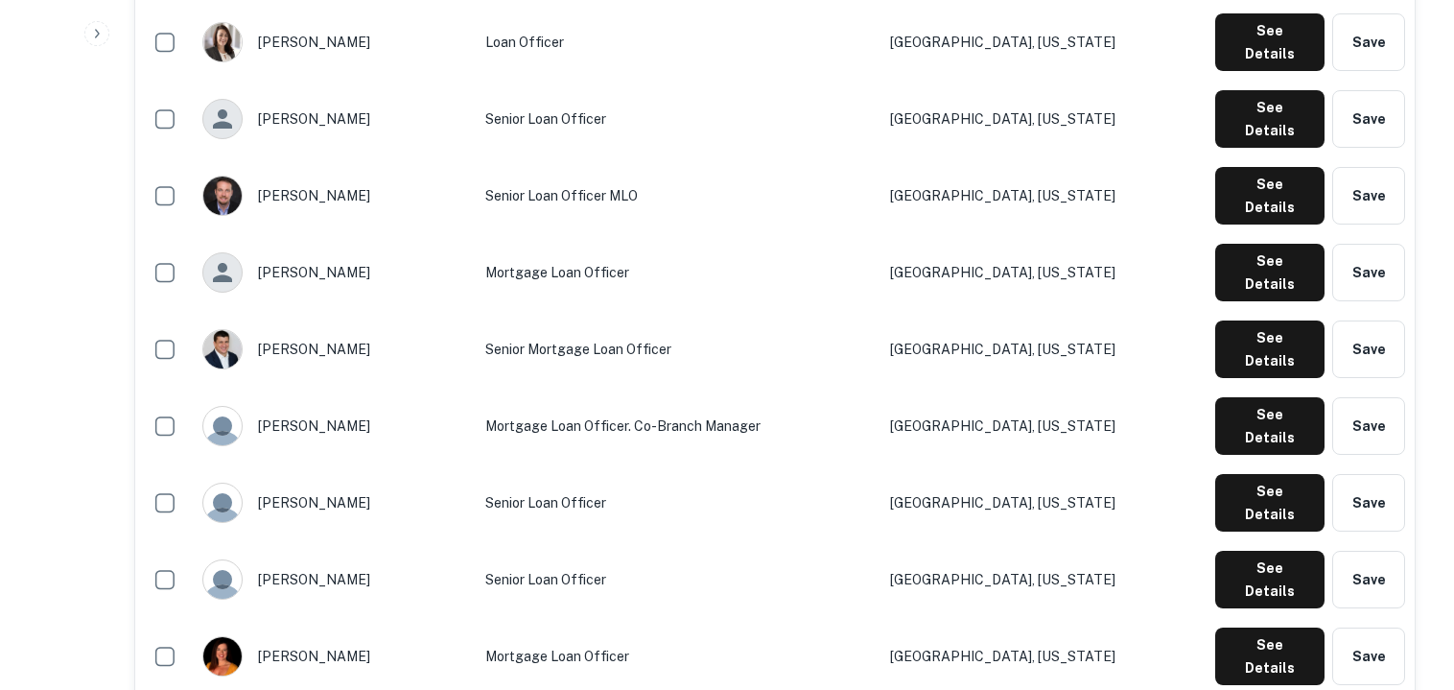
scroll to position [1974, 0]
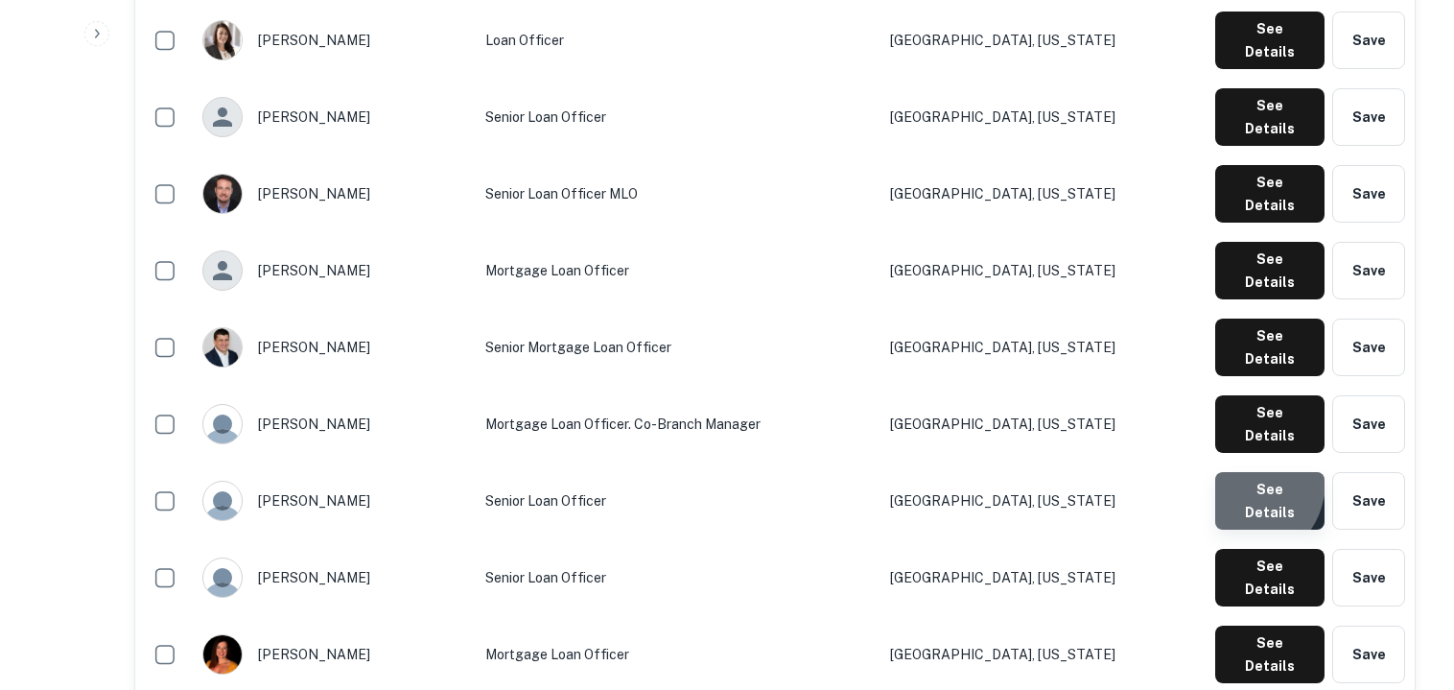
click at [1243, 472] on button "See Details" at bounding box center [1269, 501] width 109 height 58
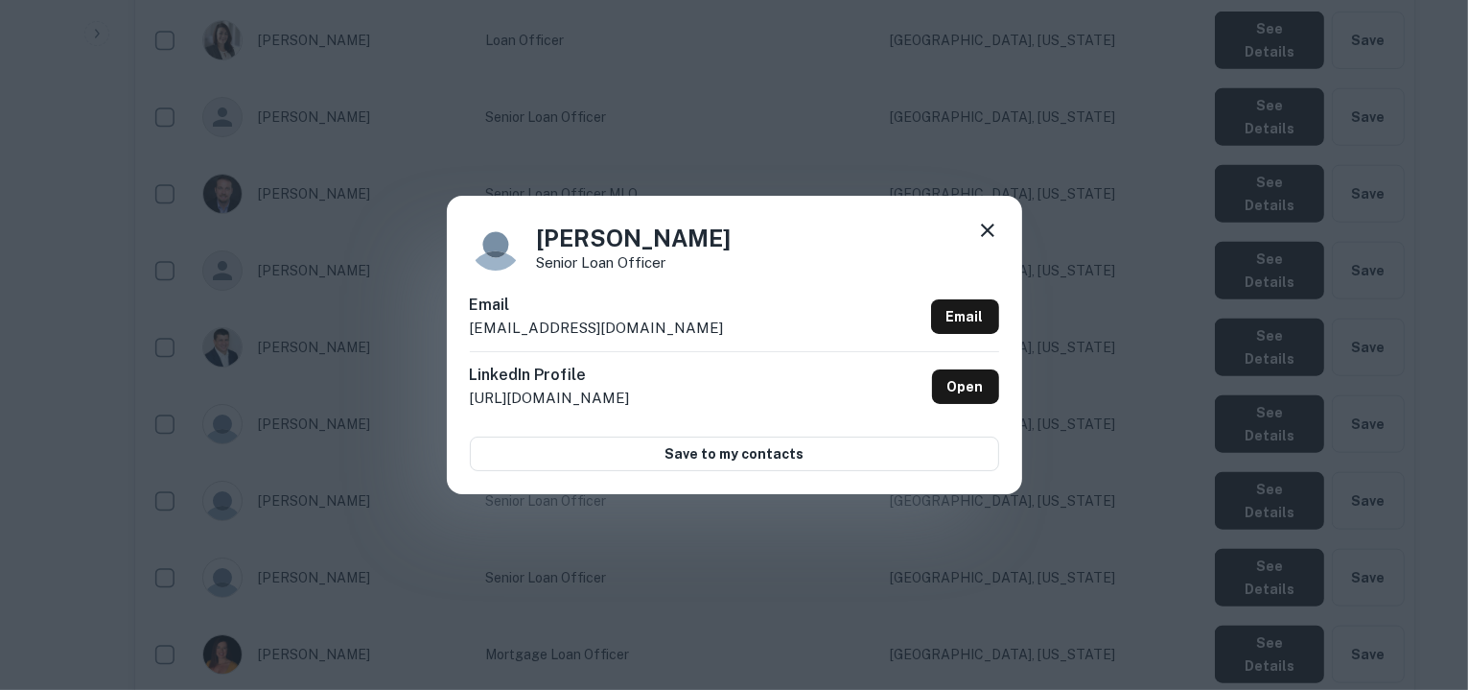
click at [985, 225] on icon at bounding box center [987, 230] width 23 height 23
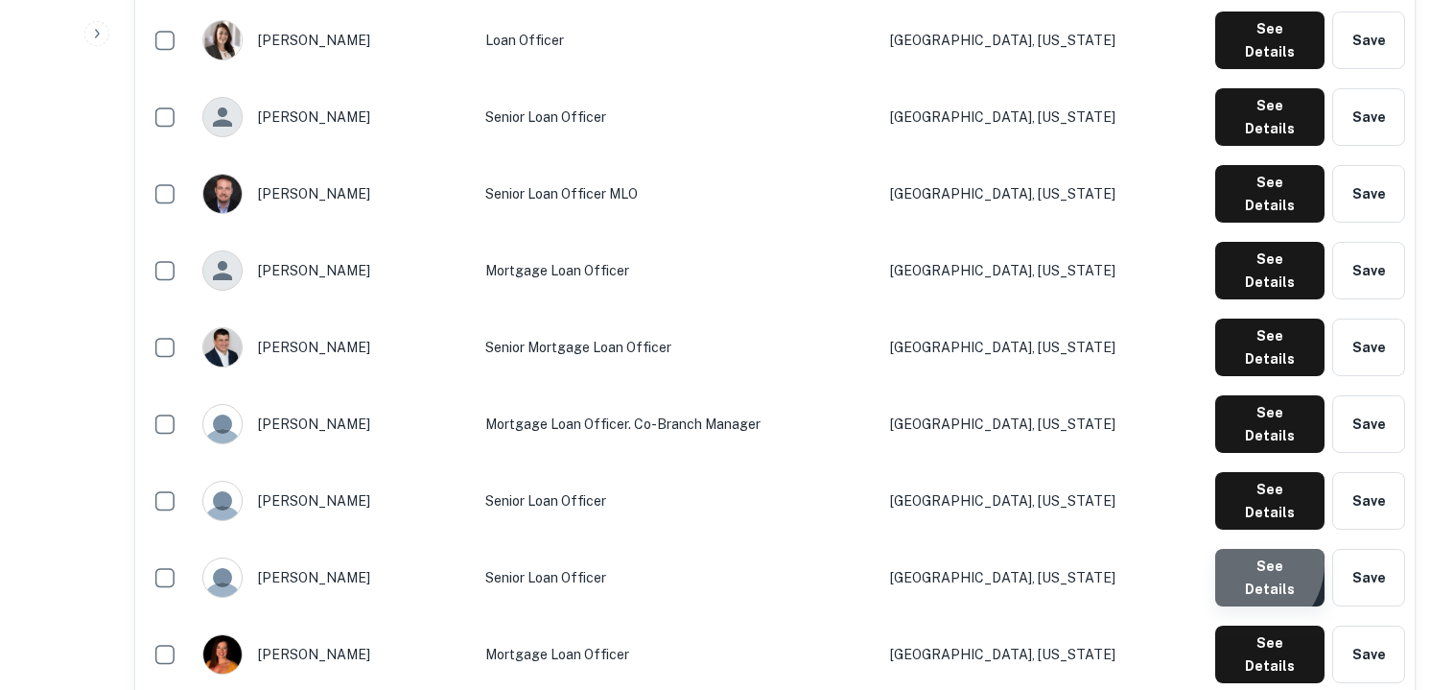
click at [1247, 549] on button "See Details" at bounding box center [1269, 578] width 109 height 58
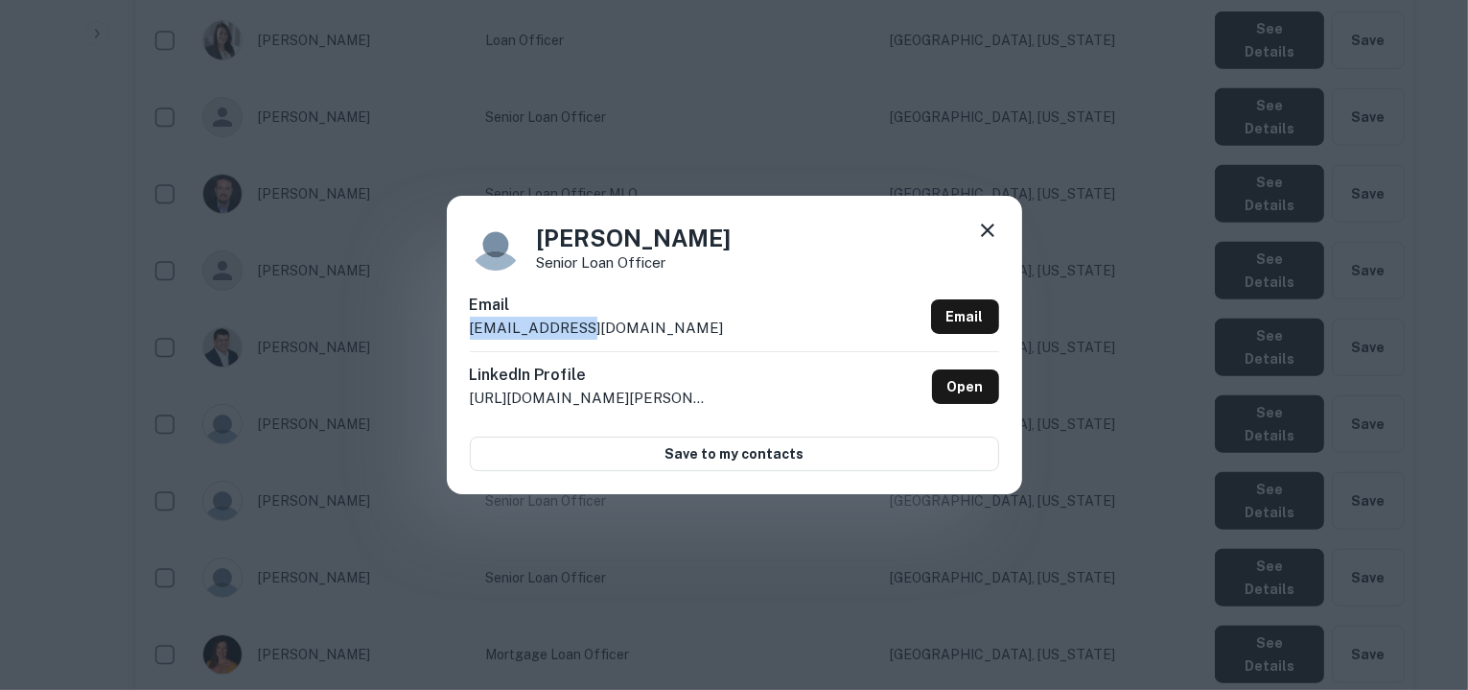
drag, startPoint x: 586, startPoint y: 323, endPoint x: 468, endPoint y: 327, distance: 118.0
click at [468, 327] on div "Christopher Lee Senior Loan Officer Email clee@cmgfi.com Email LinkedIn Profile…" at bounding box center [734, 344] width 575 height 297
drag, startPoint x: 531, startPoint y: 325, endPoint x: 601, endPoint y: 336, distance: 70.8
click at [601, 336] on div "Email clee@cmgfi.com Email" at bounding box center [734, 322] width 529 height 58
copy p "clee@cmgfi.com"
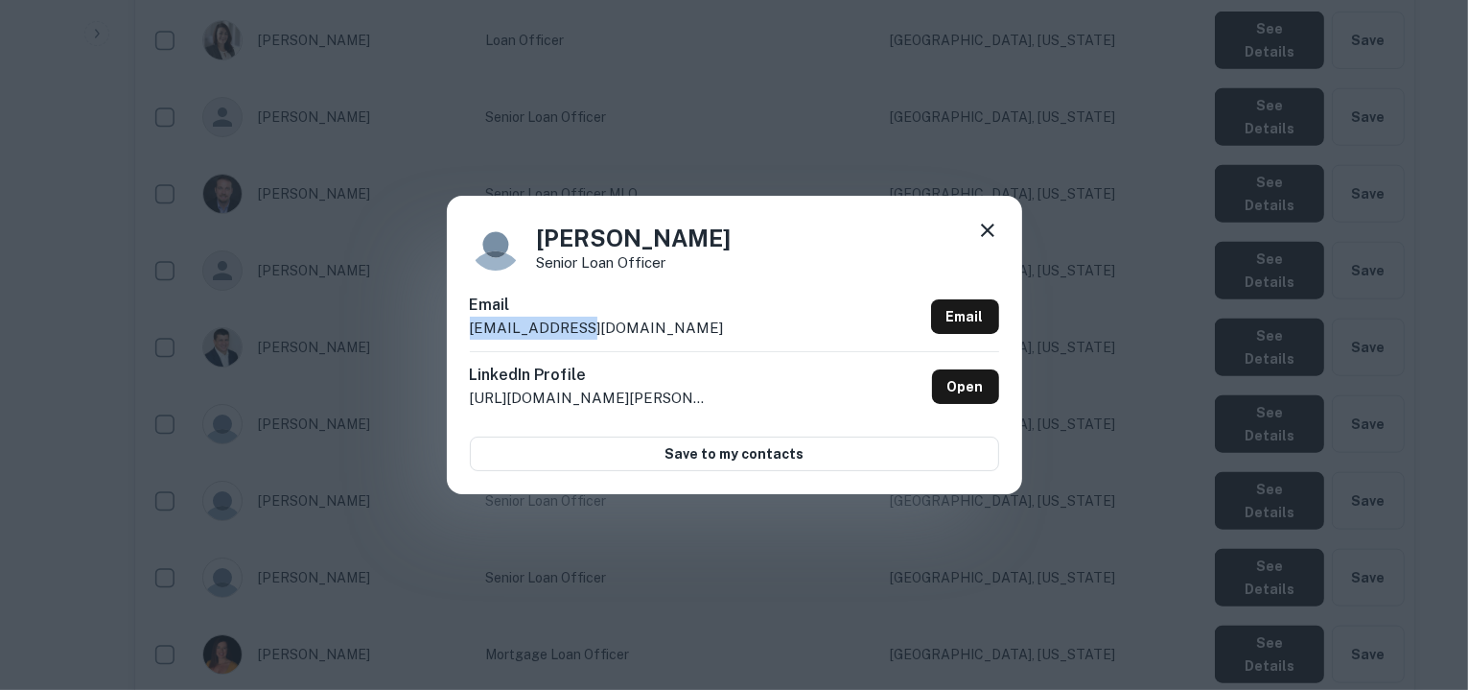
click at [998, 227] on icon at bounding box center [987, 230] width 23 height 23
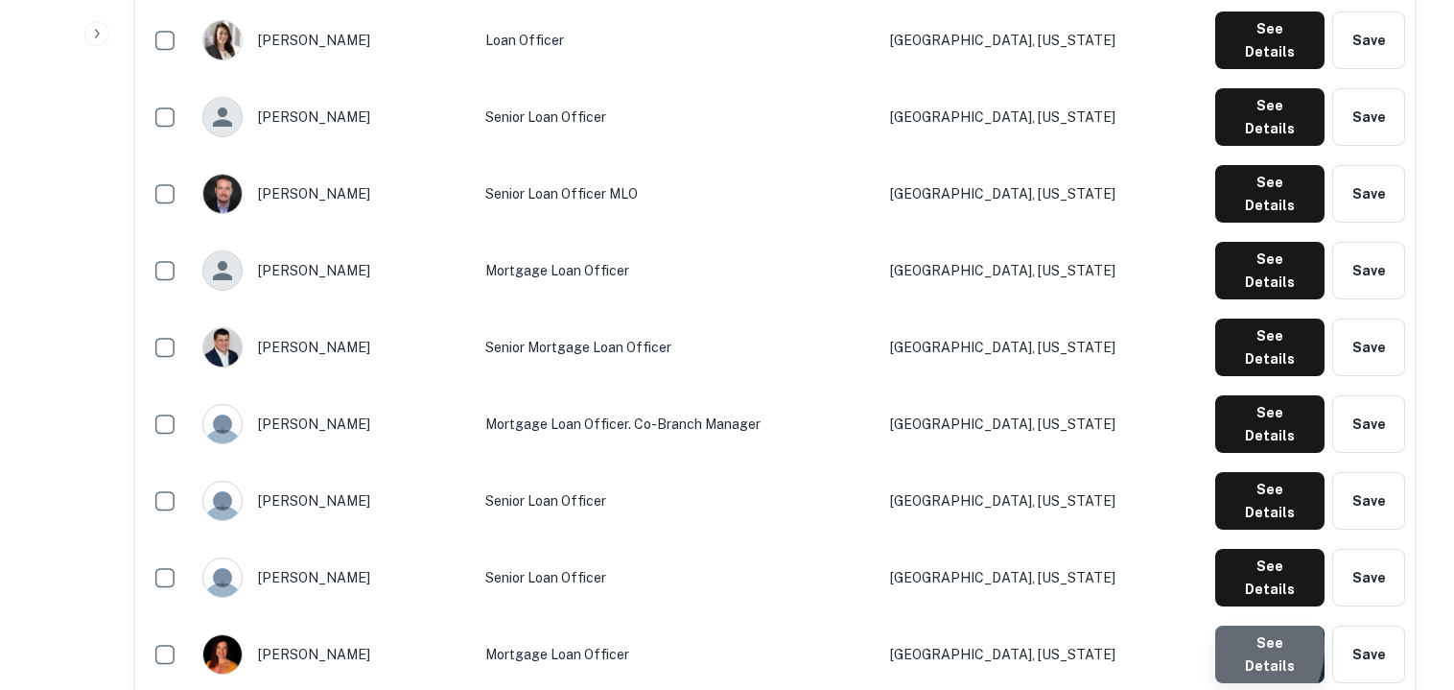
click at [1229, 625] on button "See Details" at bounding box center [1269, 654] width 109 height 58
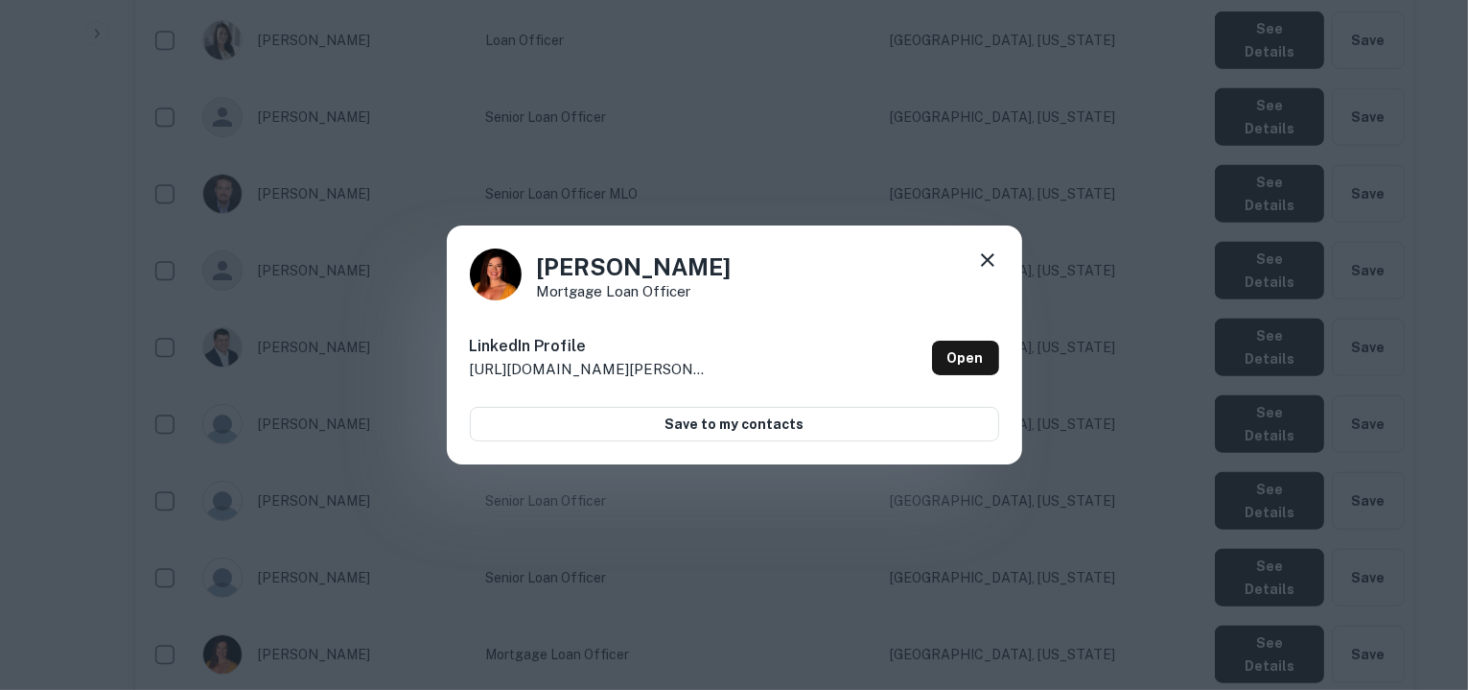
click at [982, 257] on icon at bounding box center [987, 259] width 23 height 23
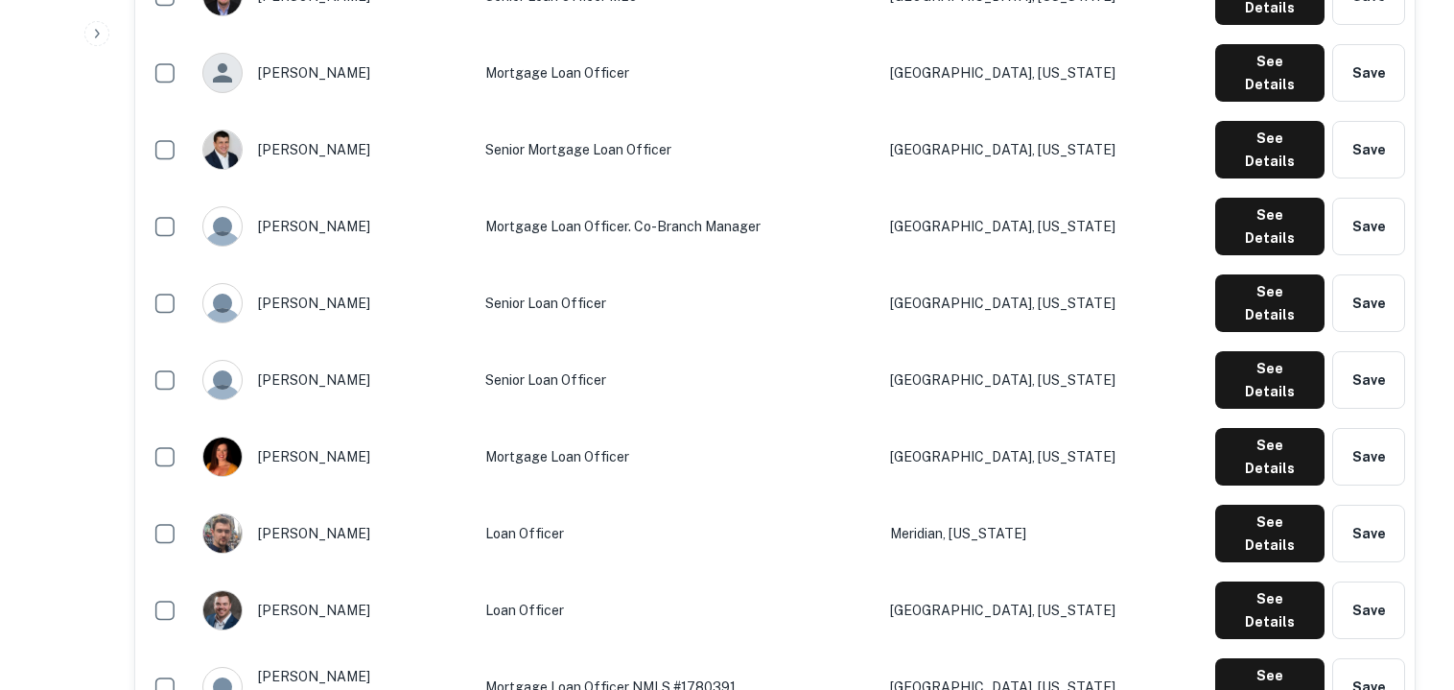
scroll to position [2183, 0]
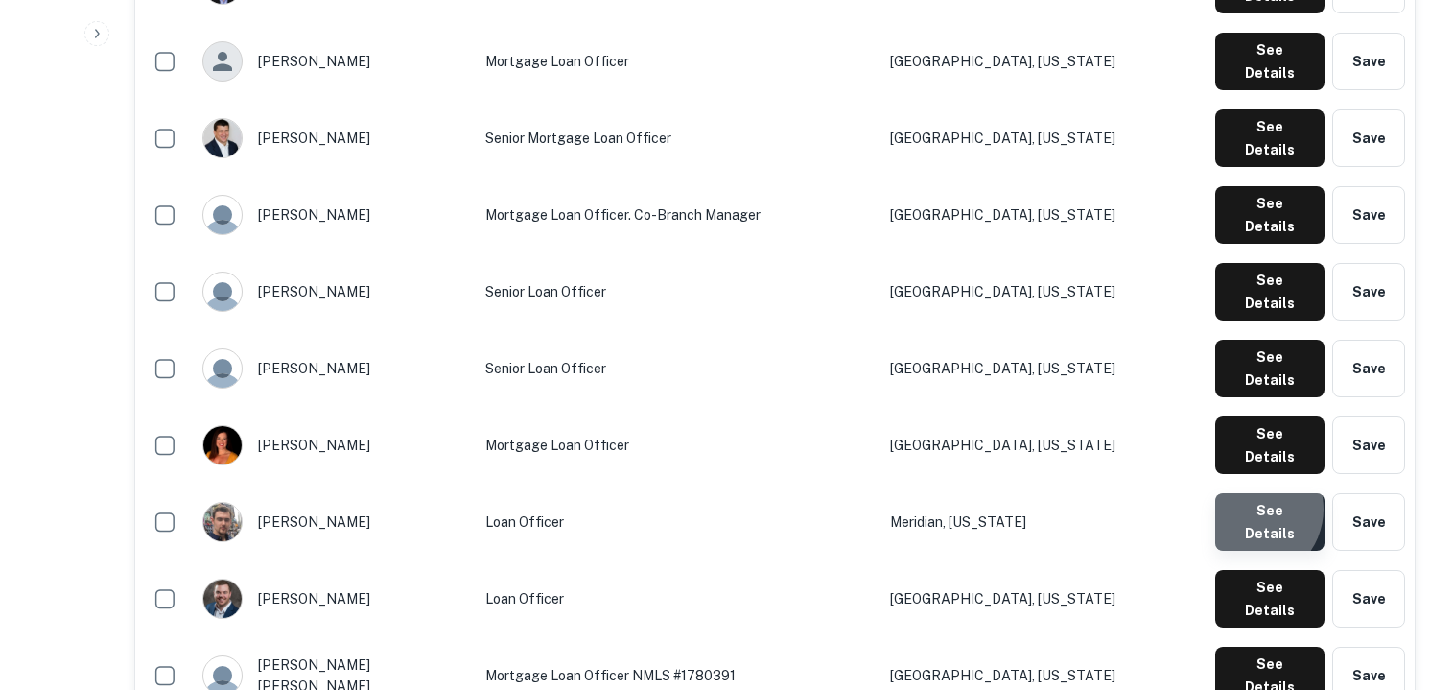
click at [1254, 493] on button "See Details" at bounding box center [1269, 522] width 109 height 58
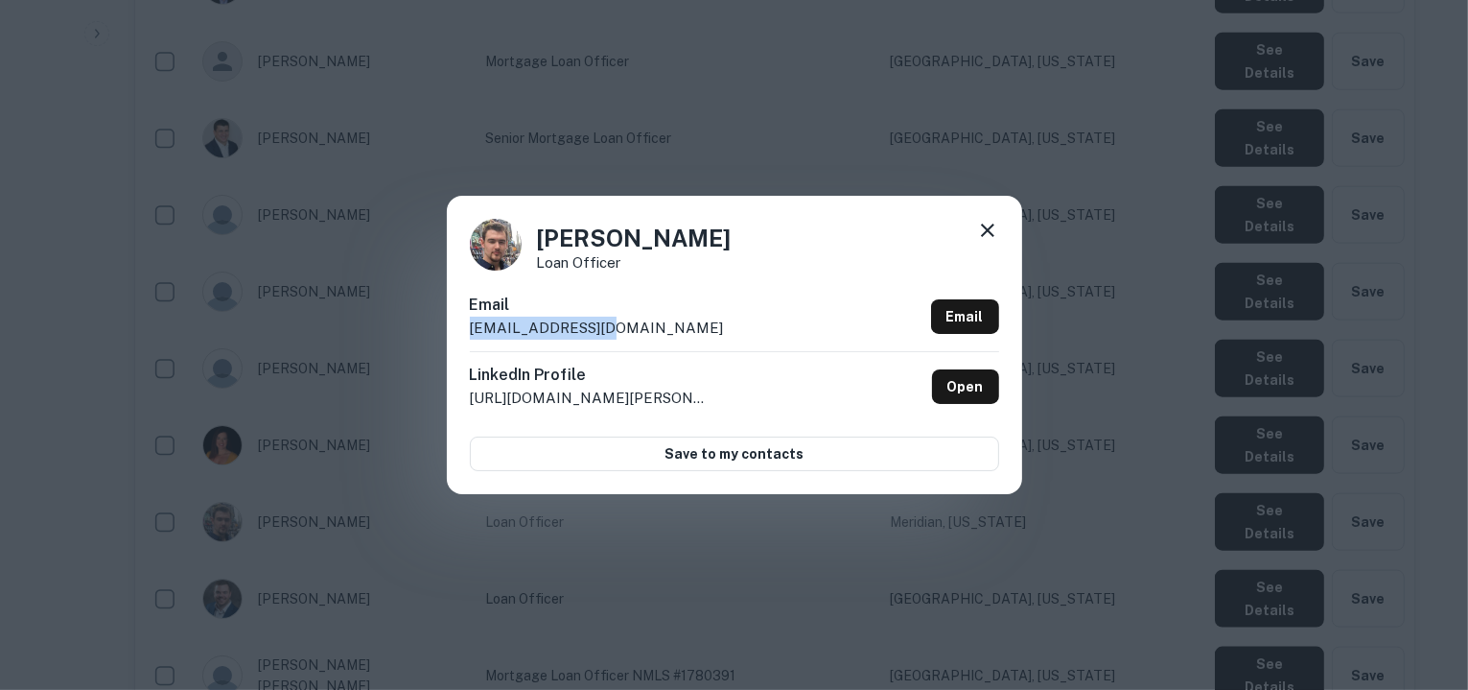
drag, startPoint x: 591, startPoint y: 327, endPoint x: 473, endPoint y: 333, distance: 118.1
click at [473, 333] on div "Email ccuccia@cmgfi.com Email" at bounding box center [734, 322] width 529 height 58
click at [994, 226] on icon at bounding box center [987, 230] width 23 height 23
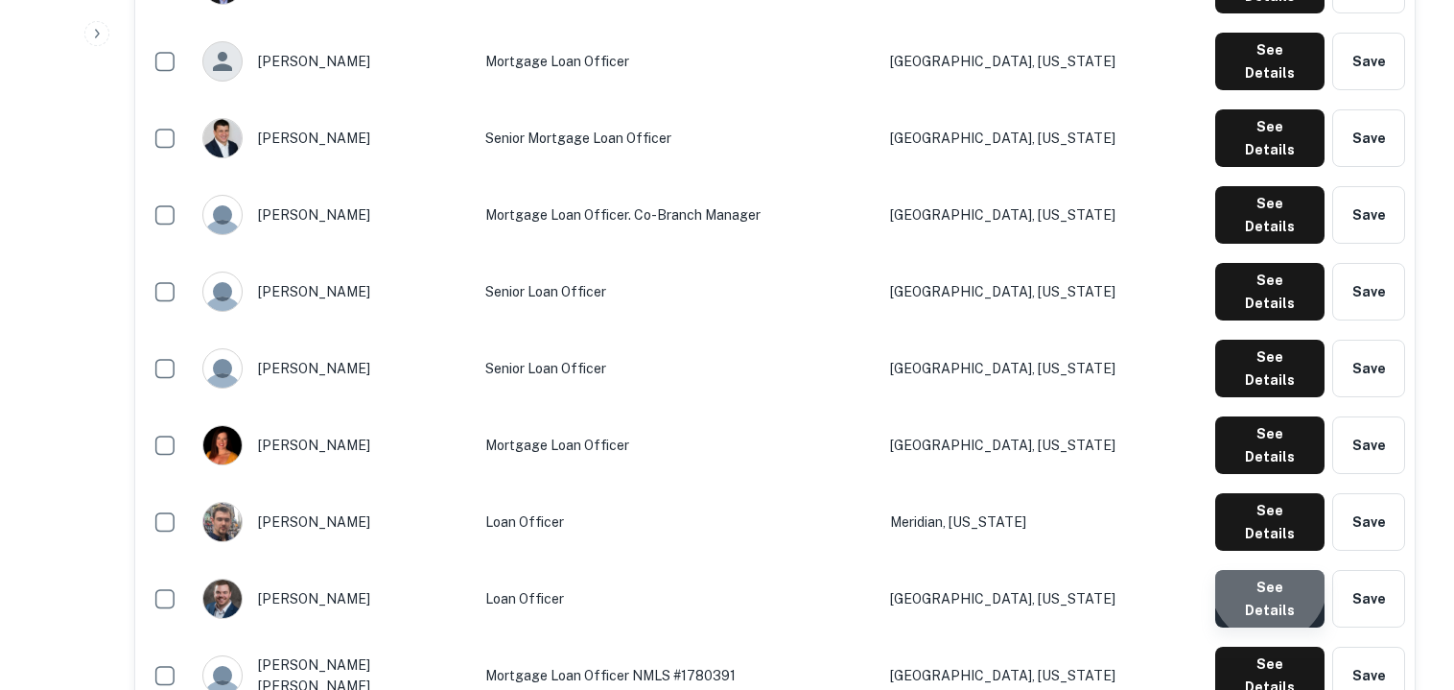
click at [1273, 570] on button "See Details" at bounding box center [1269, 599] width 109 height 58
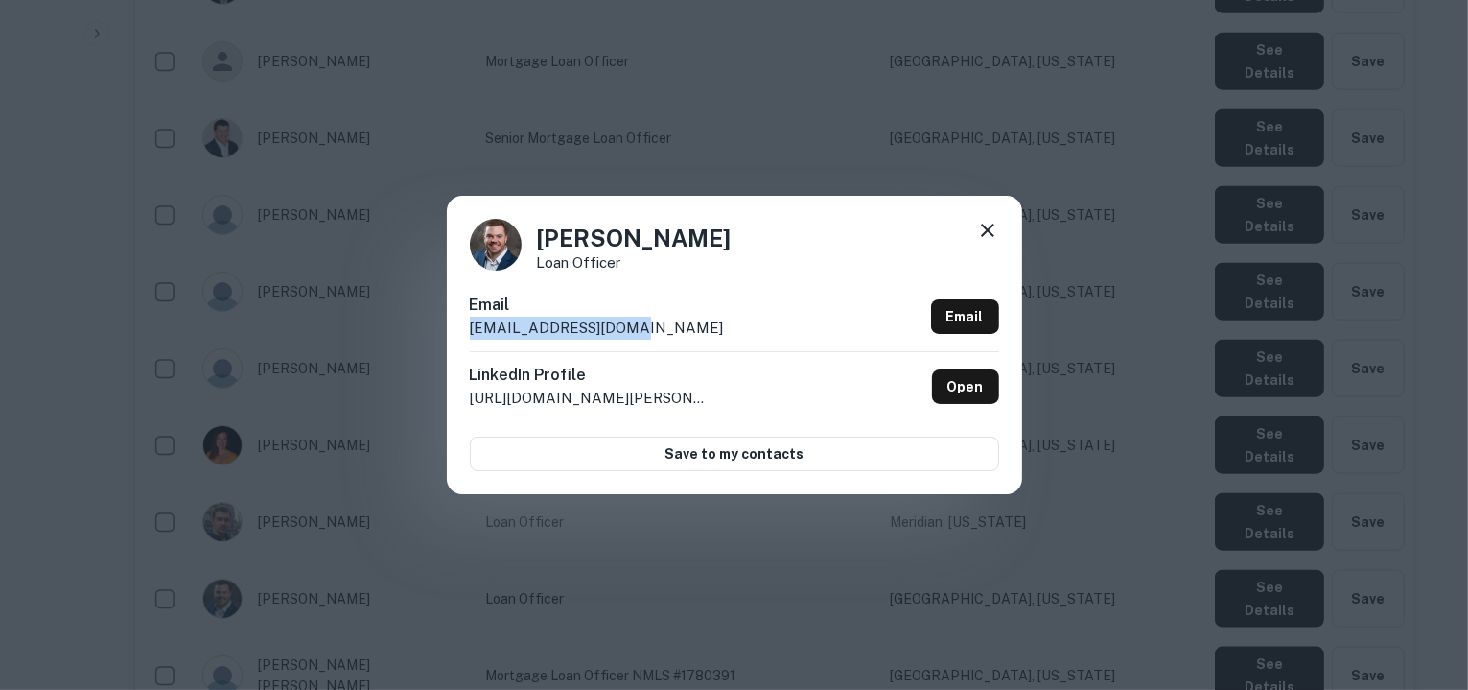
drag, startPoint x: 625, startPoint y: 323, endPoint x: 457, endPoint y: 331, distance: 169.0
click at [457, 331] on div "Cody Schreiber Loan Officer Email cschreiber@cmgfi.com Email LinkedIn Profile h…" at bounding box center [734, 344] width 575 height 297
click at [990, 231] on icon at bounding box center [987, 230] width 23 height 23
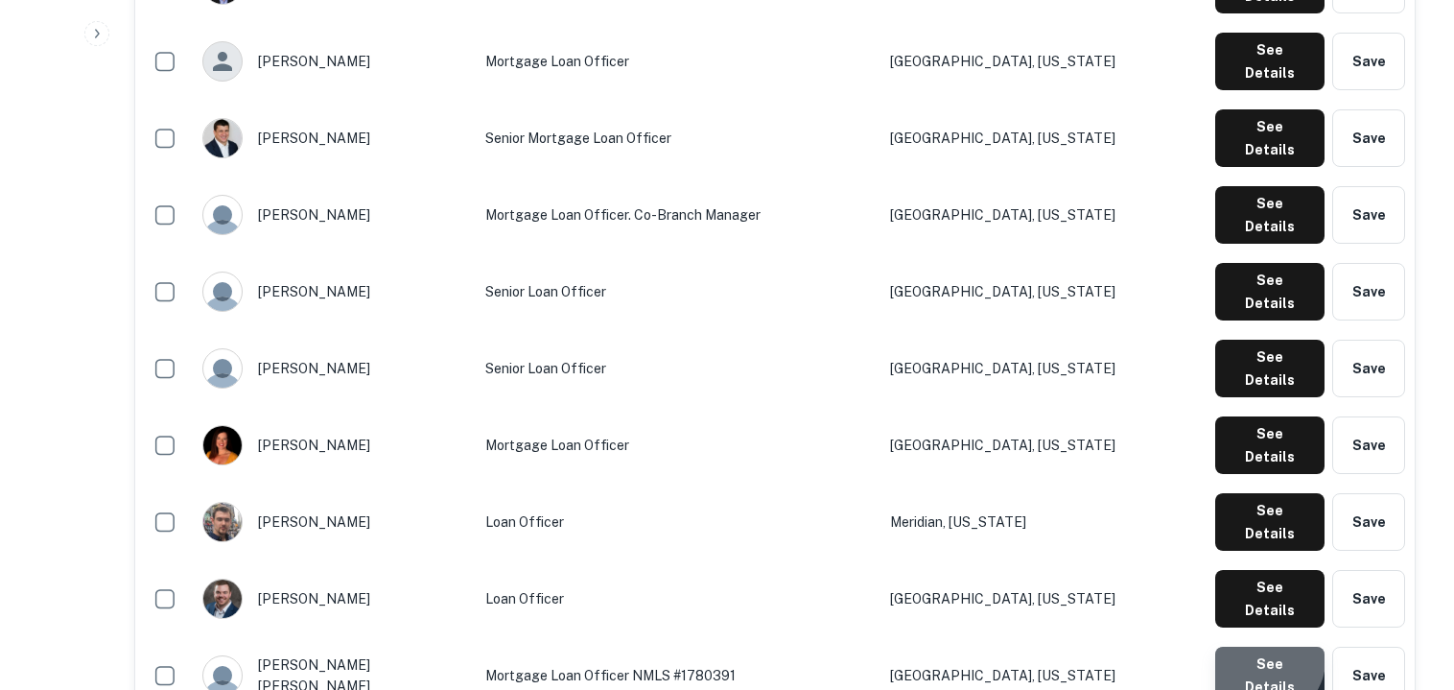
click at [1269, 646] on button "See Details" at bounding box center [1269, 675] width 109 height 58
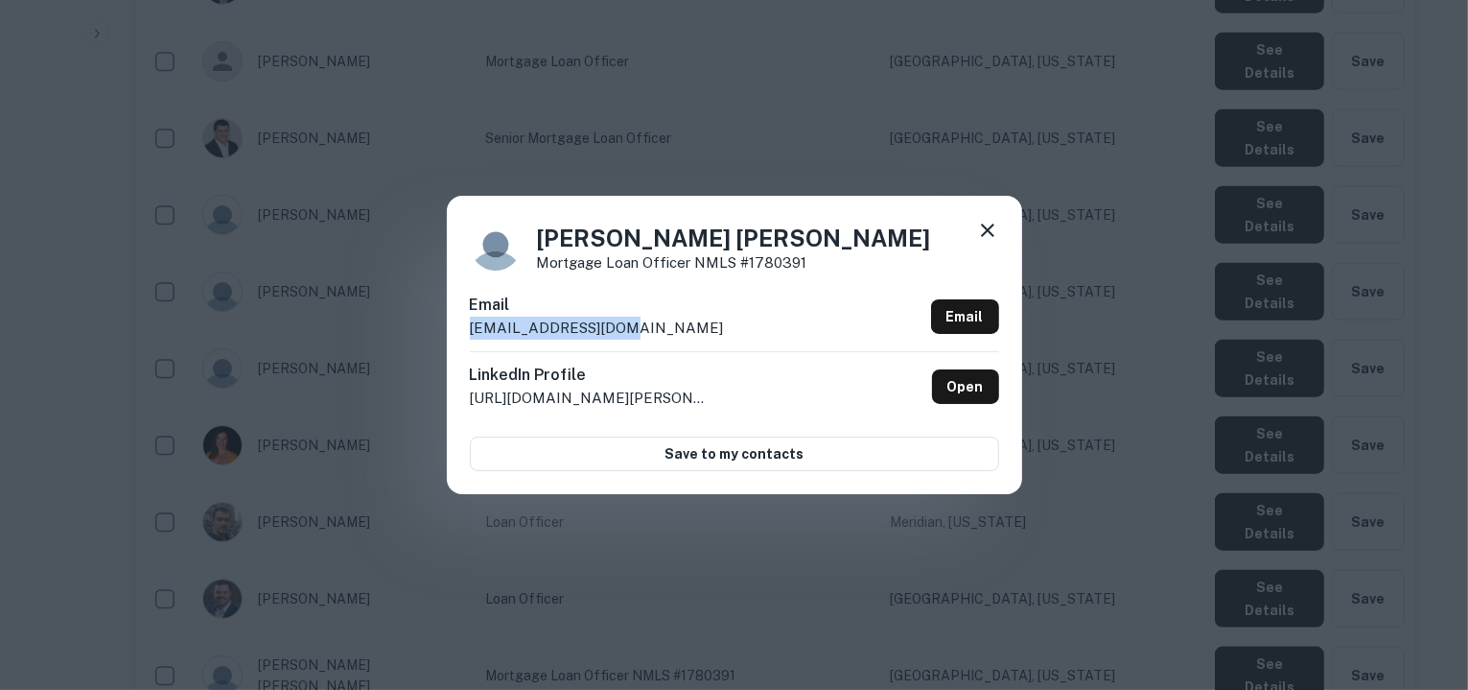
drag, startPoint x: 633, startPoint y: 333, endPoint x: 468, endPoint y: 342, distance: 165.2
click at [468, 342] on div "Connor McCauley Mortgage Loan Officer NMLS #1780391 Email cmccauley@cmgfi.com E…" at bounding box center [734, 344] width 575 height 297
click at [986, 233] on icon at bounding box center [987, 230] width 23 height 23
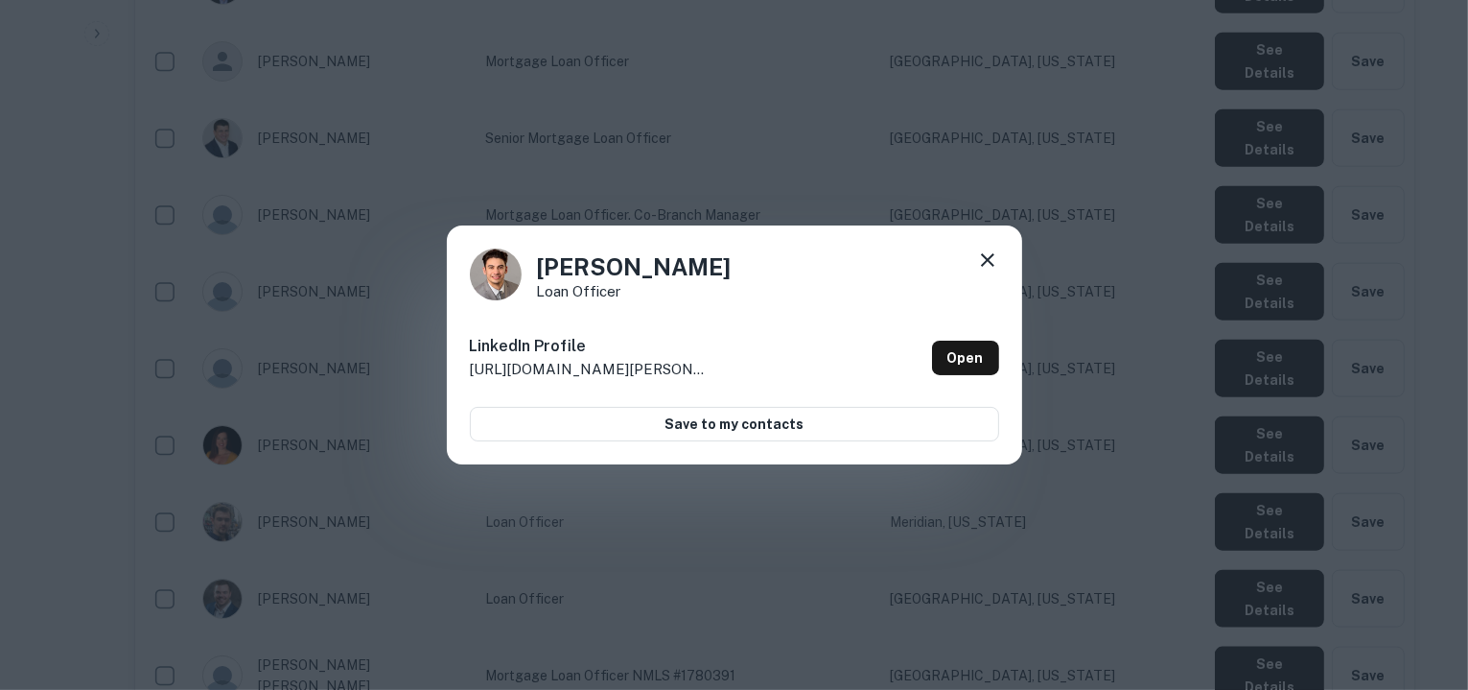
click at [994, 252] on icon at bounding box center [987, 259] width 23 height 23
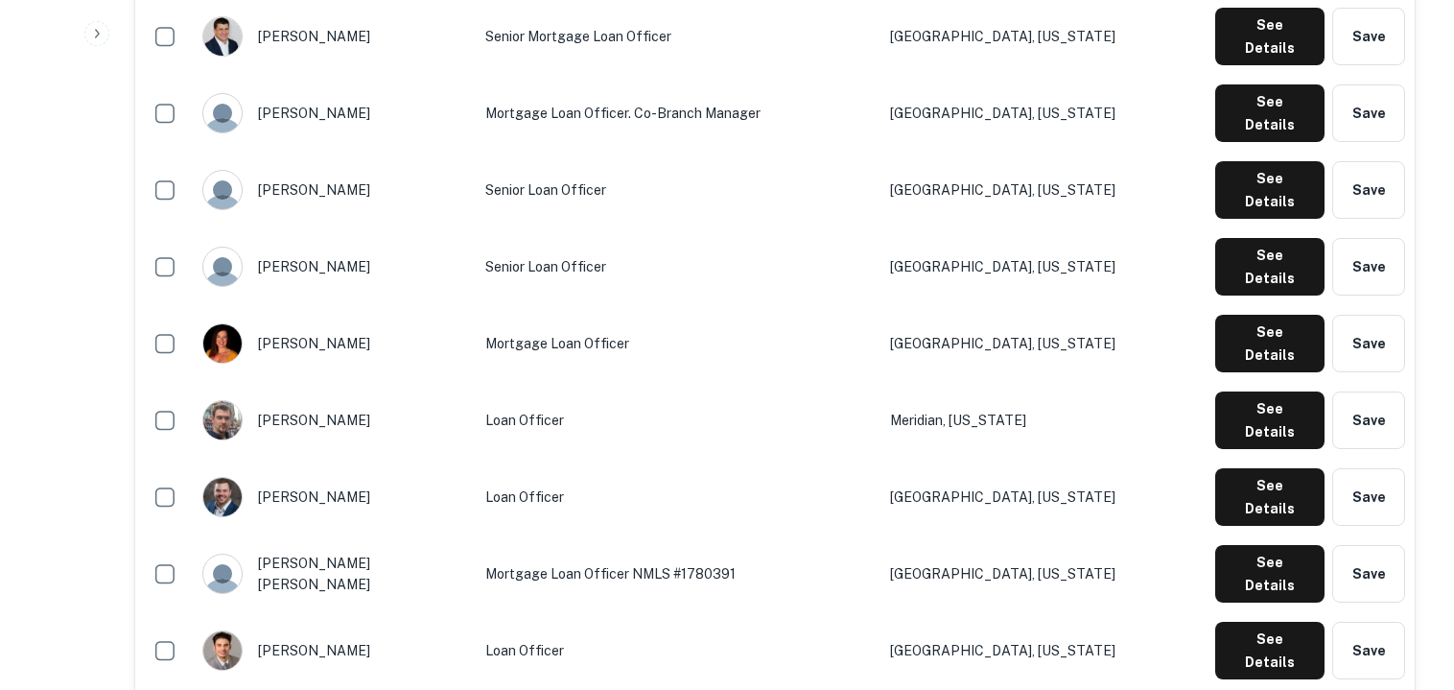
scroll to position [2289, 0]
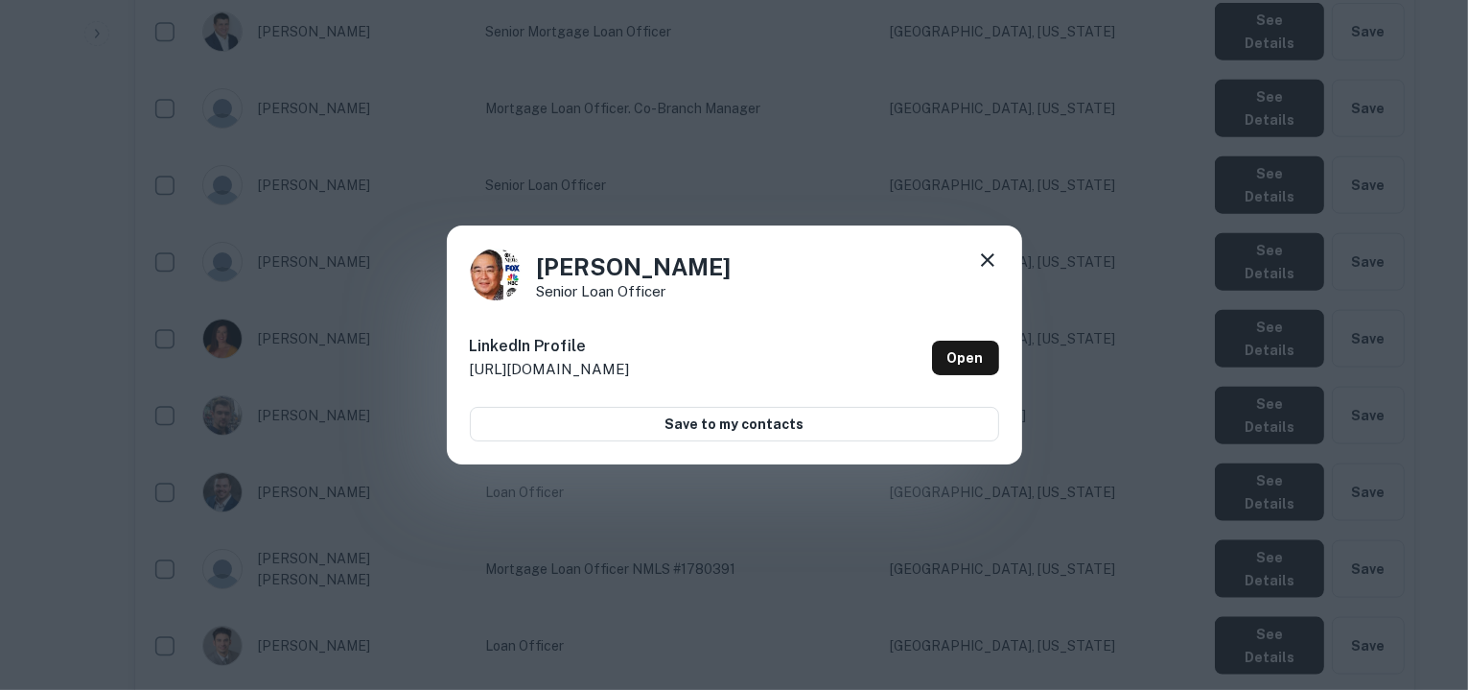
click at [988, 256] on icon at bounding box center [987, 259] width 23 height 23
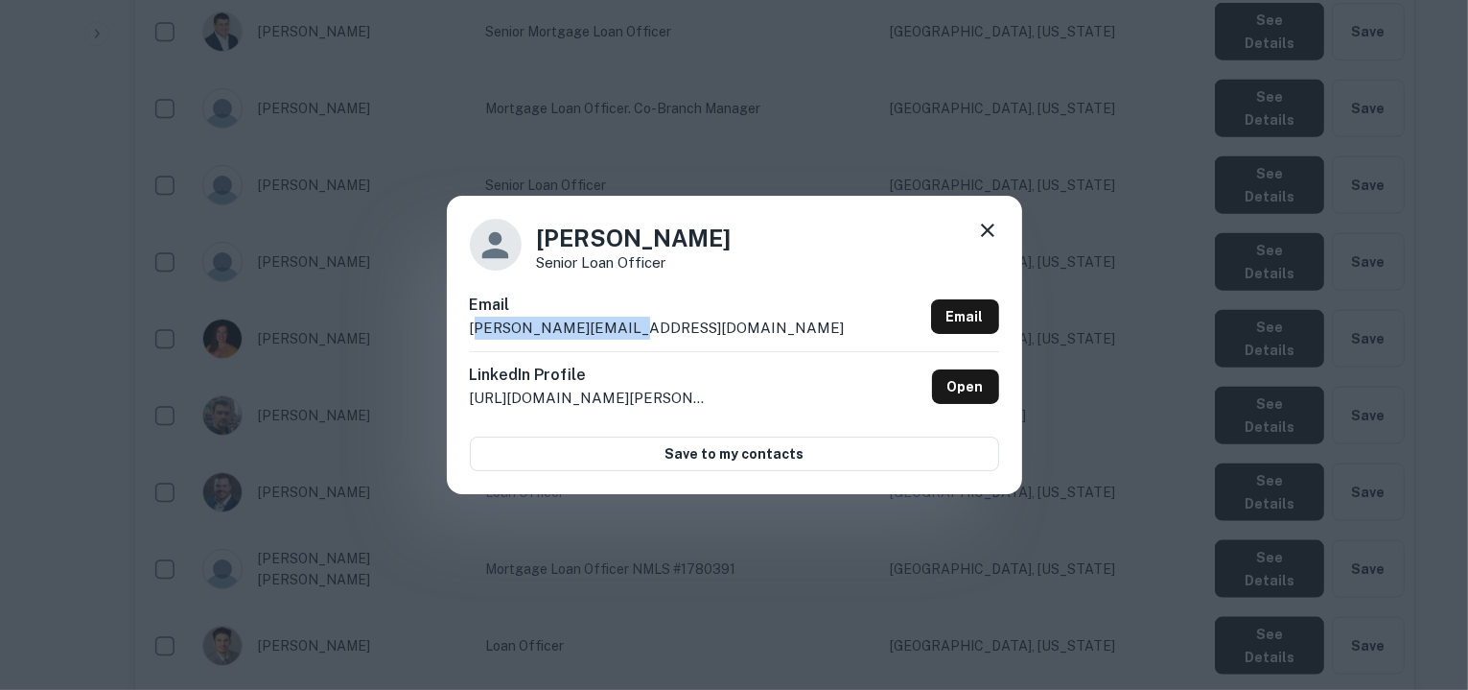
drag, startPoint x: 630, startPoint y: 326, endPoint x: 481, endPoint y: 337, distance: 149.0
click at [481, 337] on p "dalton@cmghomeloans.com" at bounding box center [657, 328] width 375 height 23
click at [728, 327] on div "Email dalton@cmghomeloans.com Email" at bounding box center [734, 322] width 529 height 58
click at [659, 325] on div "Email dalton@cmghomeloans.com Email" at bounding box center [734, 322] width 529 height 58
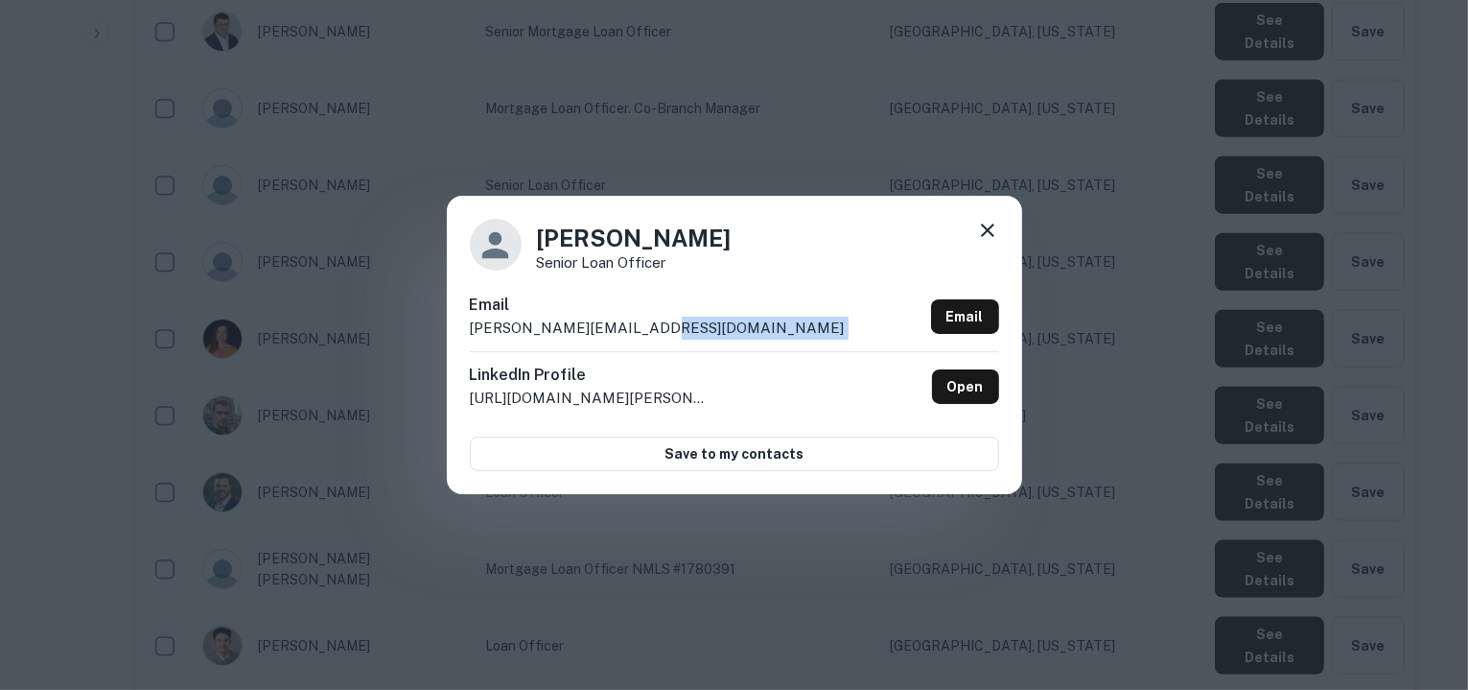
click at [659, 325] on div "Email dalton@cmghomeloans.com Email" at bounding box center [734, 322] width 529 height 58
click at [982, 223] on icon at bounding box center [987, 230] width 23 height 23
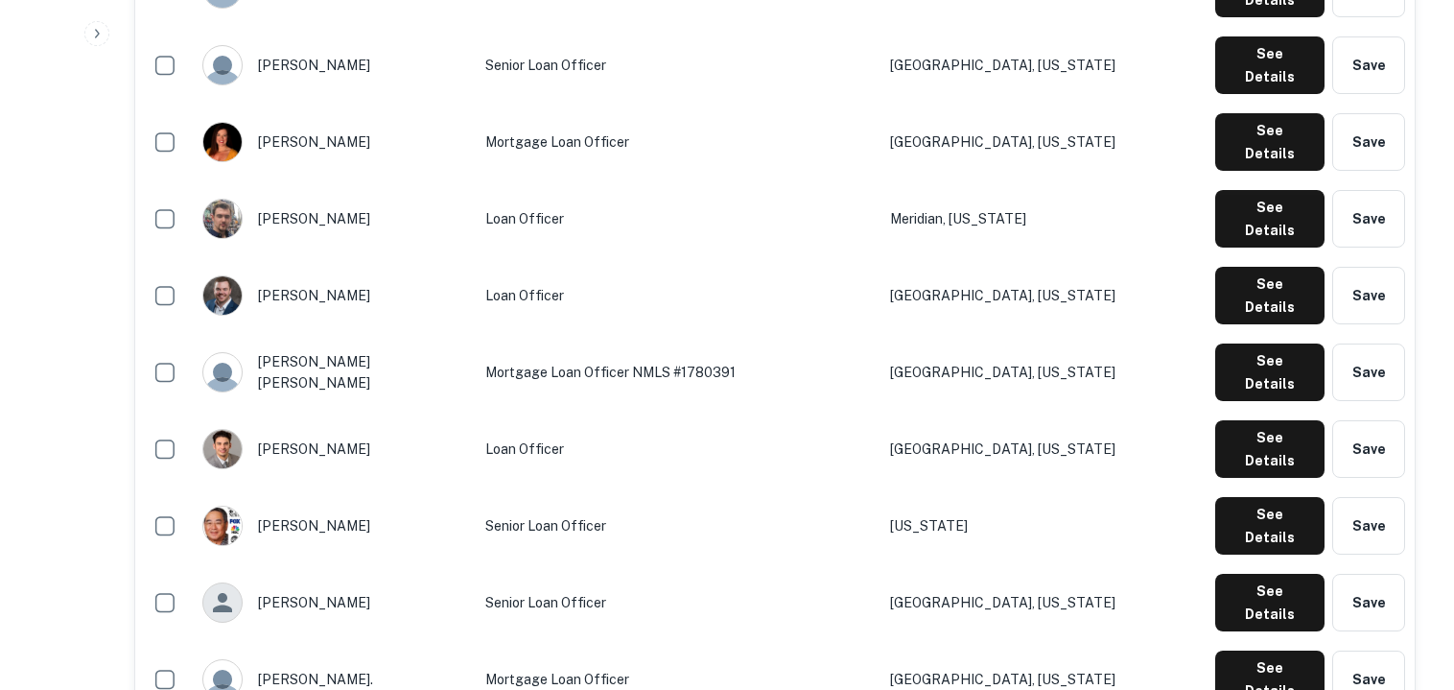
scroll to position [2486, 0]
click at [1255, 650] on button "See Details" at bounding box center [1269, 679] width 109 height 58
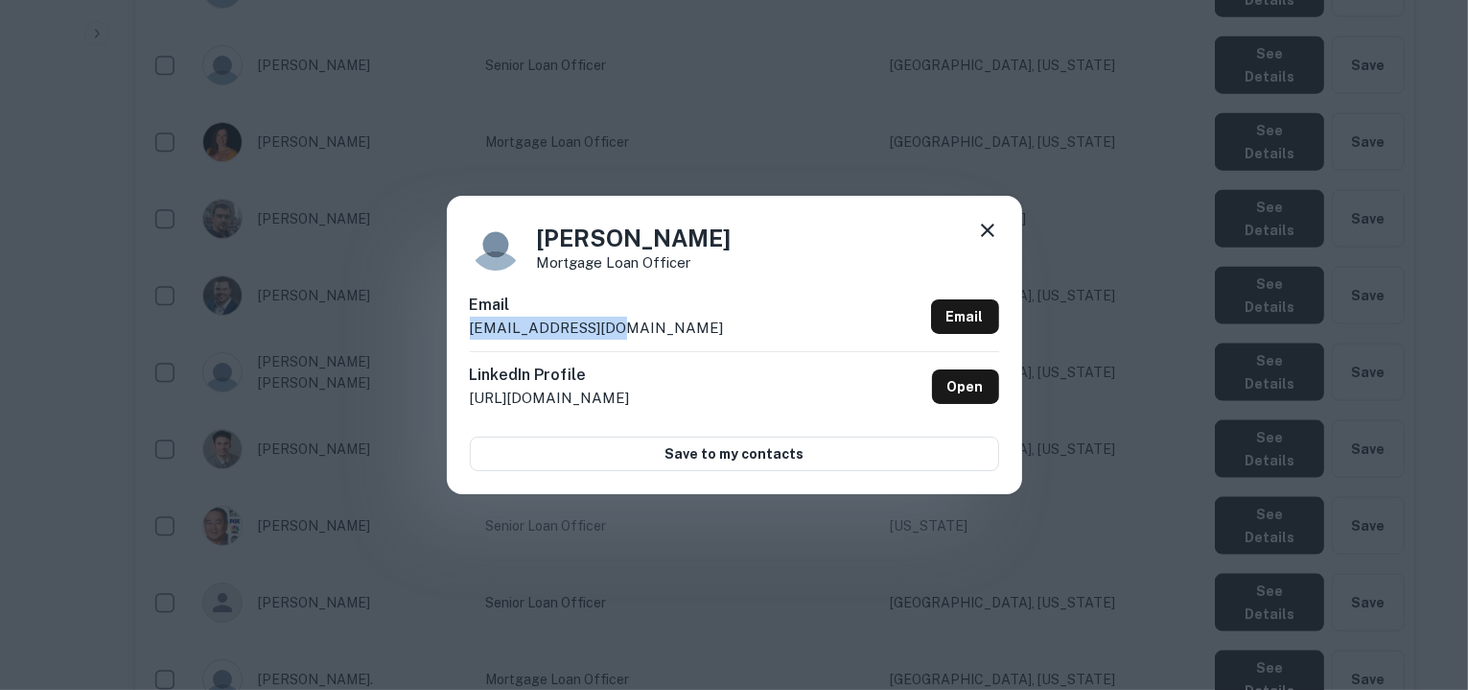
drag, startPoint x: 615, startPoint y: 322, endPoint x: 467, endPoint y: 340, distance: 148.8
click at [467, 340] on div "Dana V. Mortgage Loan Officer Email dvoelzke@cmgfi.com Email LinkedIn Profile h…" at bounding box center [734, 344] width 575 height 297
click at [984, 223] on icon at bounding box center [987, 230] width 23 height 23
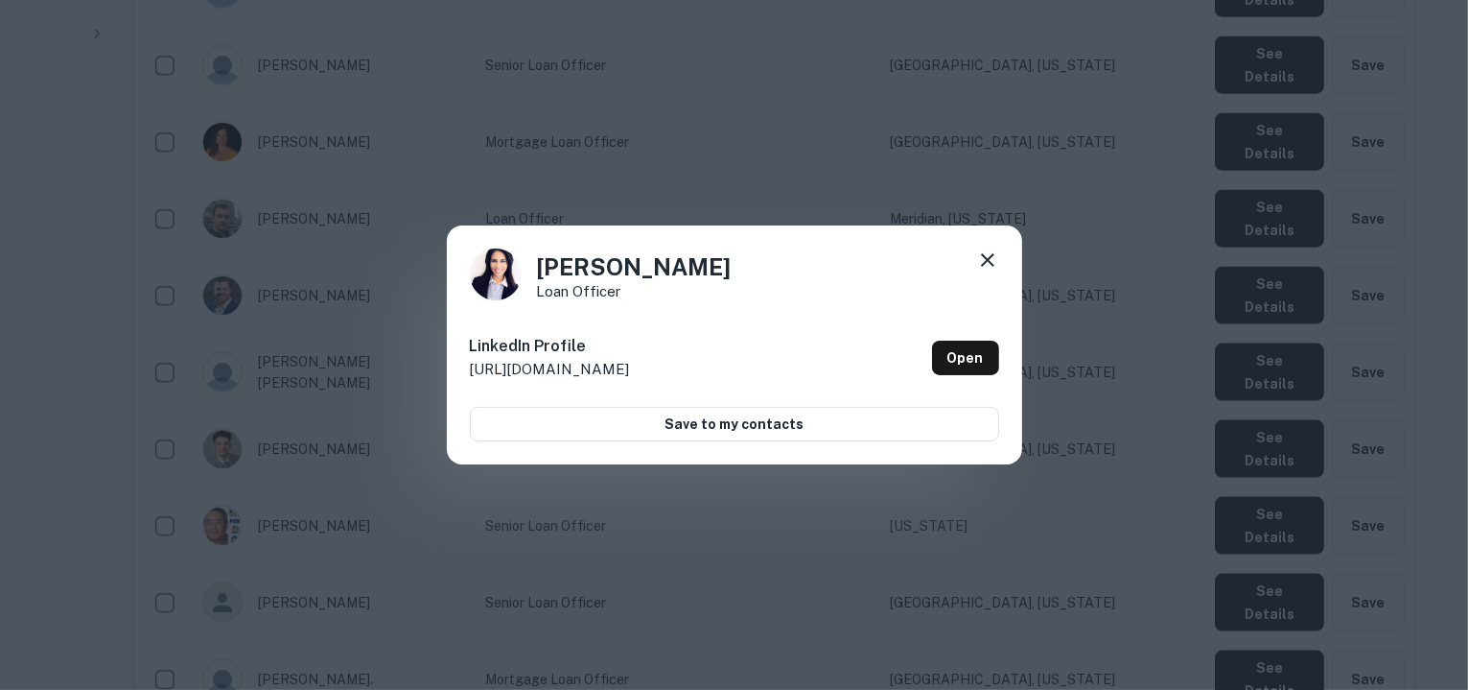
click at [993, 255] on icon at bounding box center [987, 259] width 13 height 13
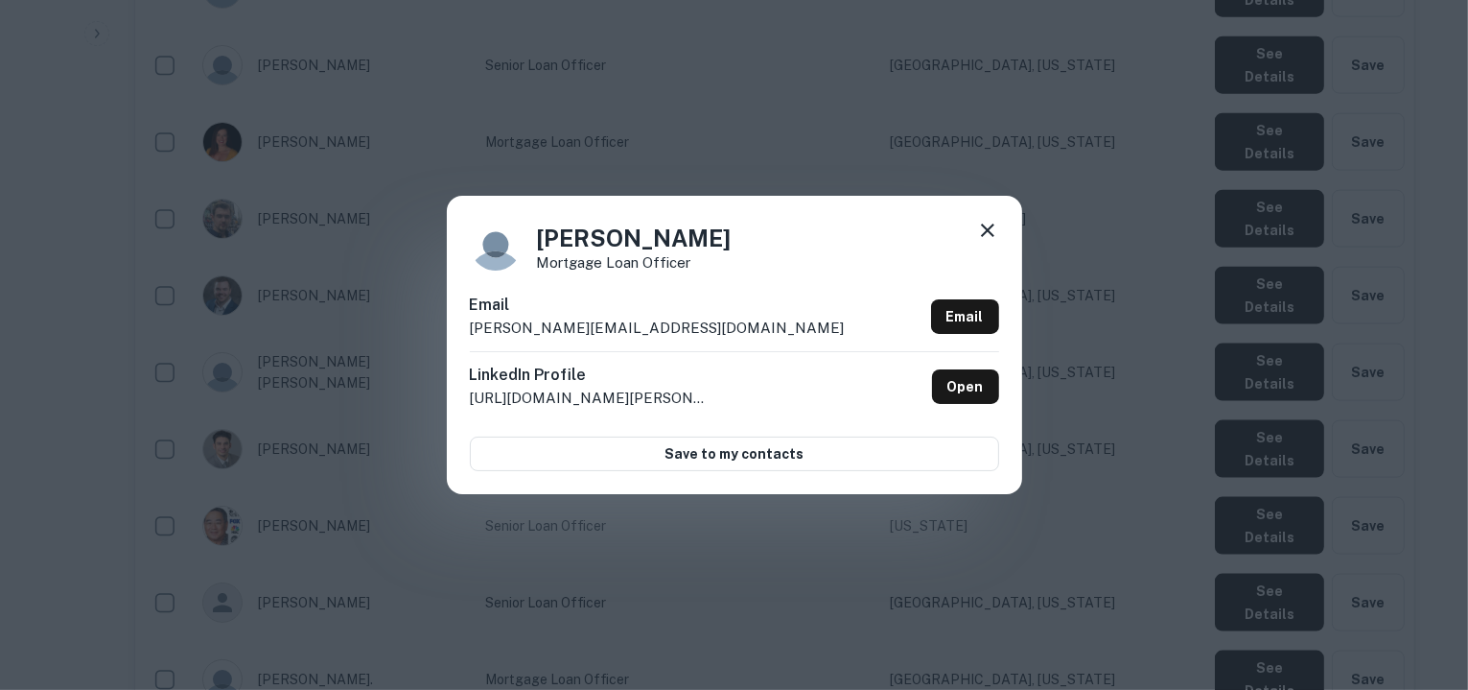
click at [625, 328] on p "daniel.c@jpmchase.com" at bounding box center [657, 328] width 375 height 23
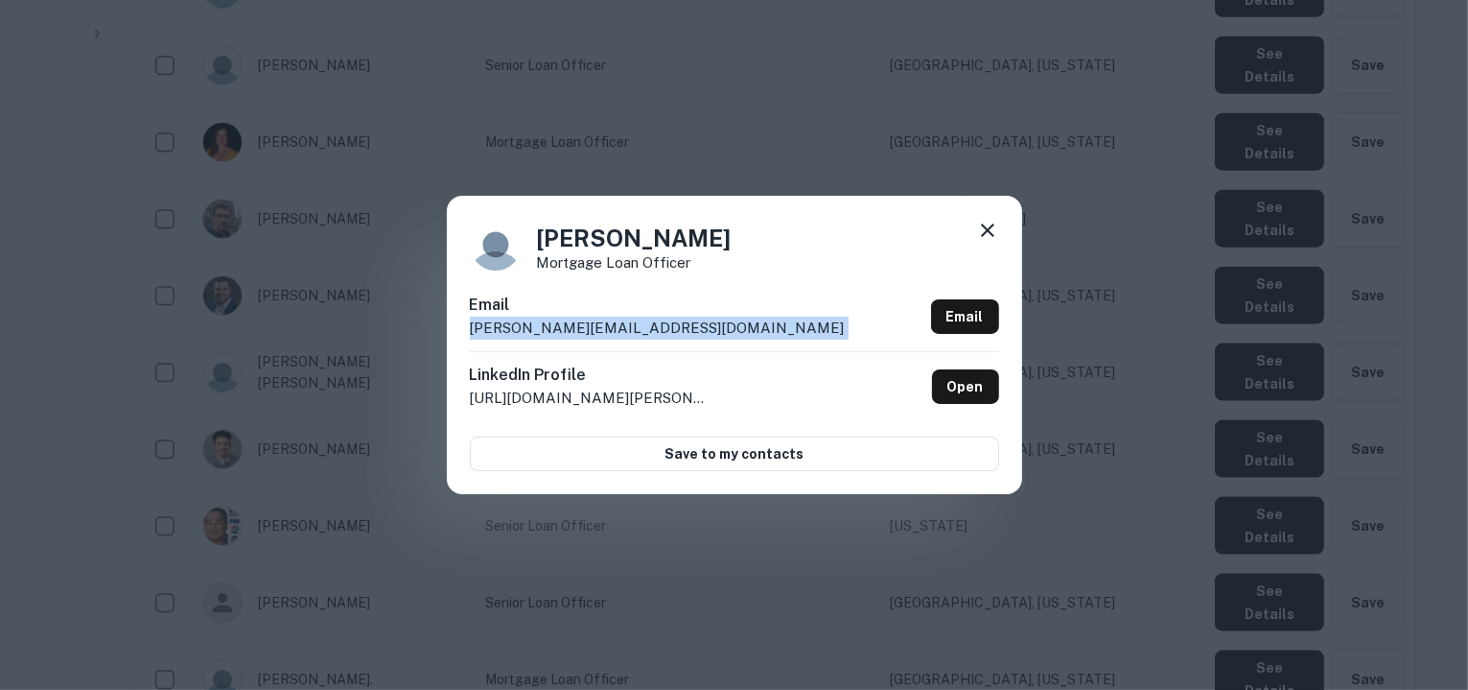
click at [625, 328] on p "daniel.c@jpmchase.com" at bounding box center [657, 328] width 375 height 23
click at [980, 242] on icon at bounding box center [987, 230] width 23 height 23
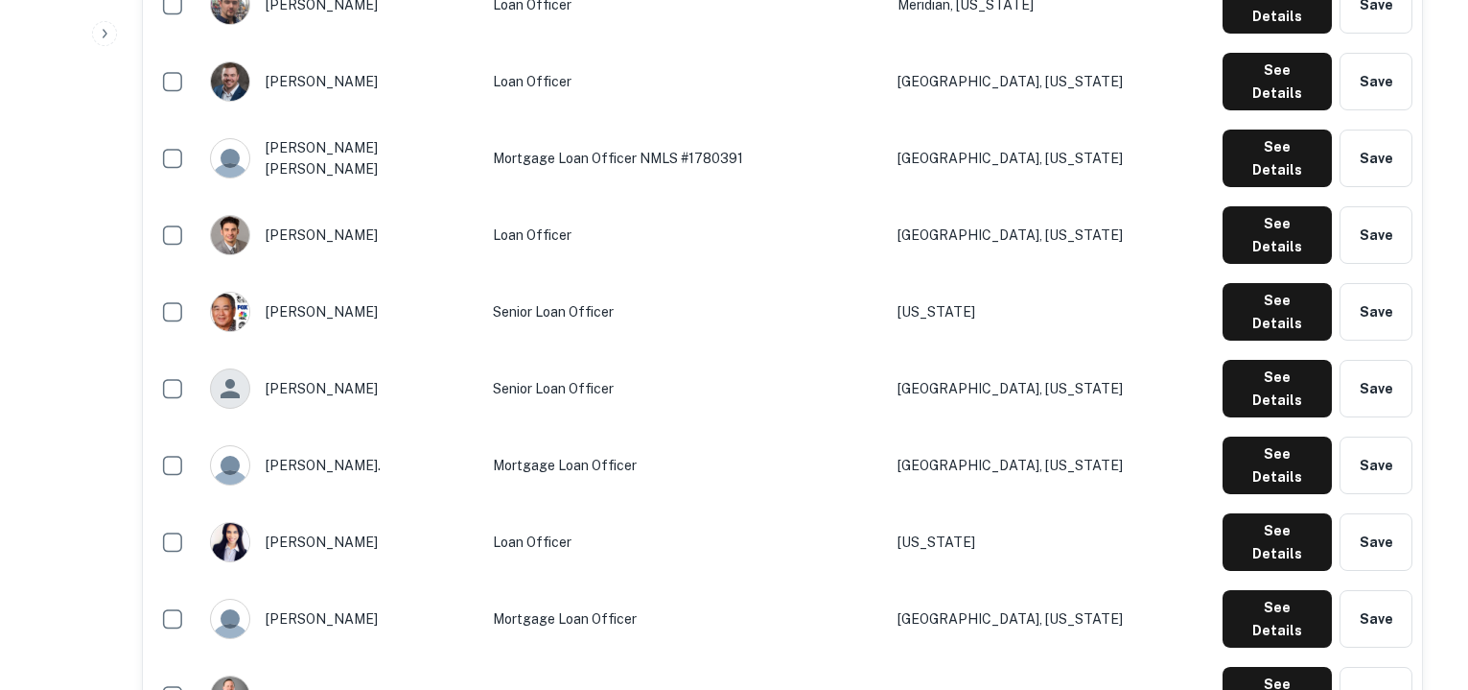
scroll to position [2732, 0]
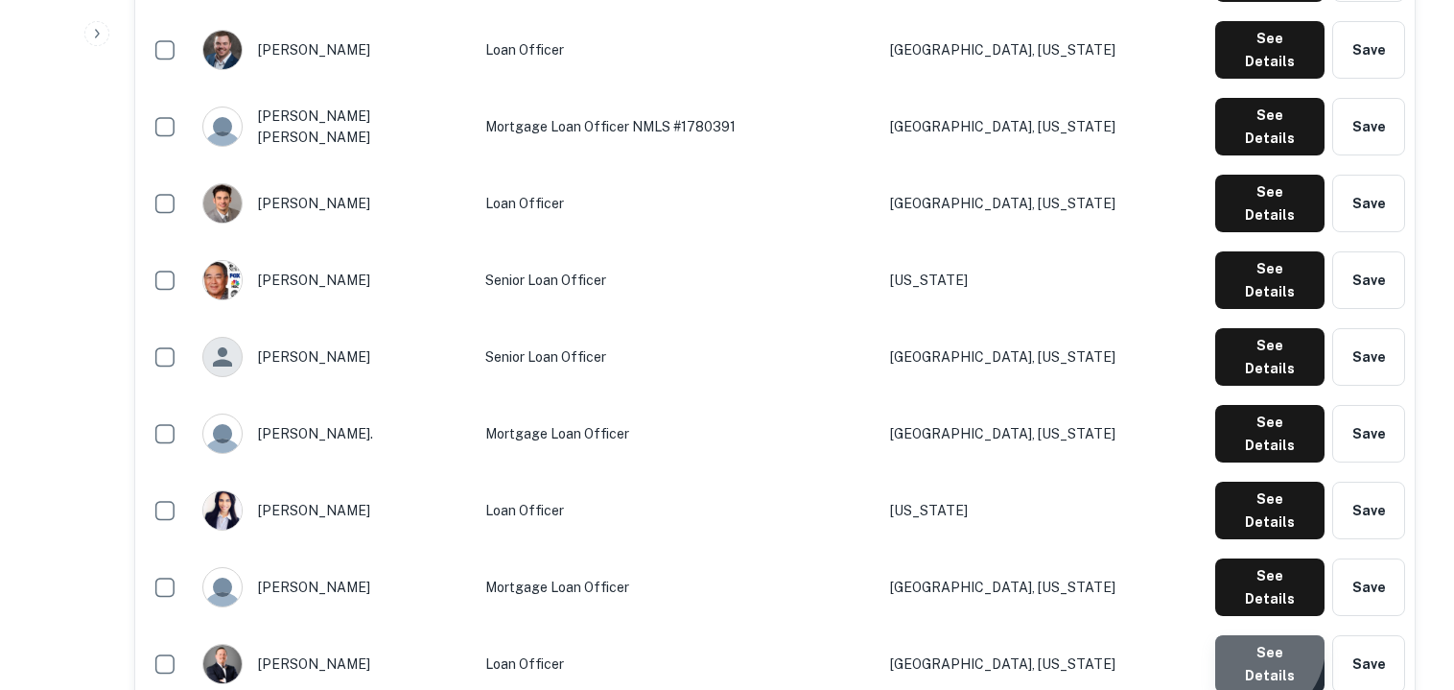
click at [1252, 635] on button "See Details" at bounding box center [1269, 664] width 109 height 58
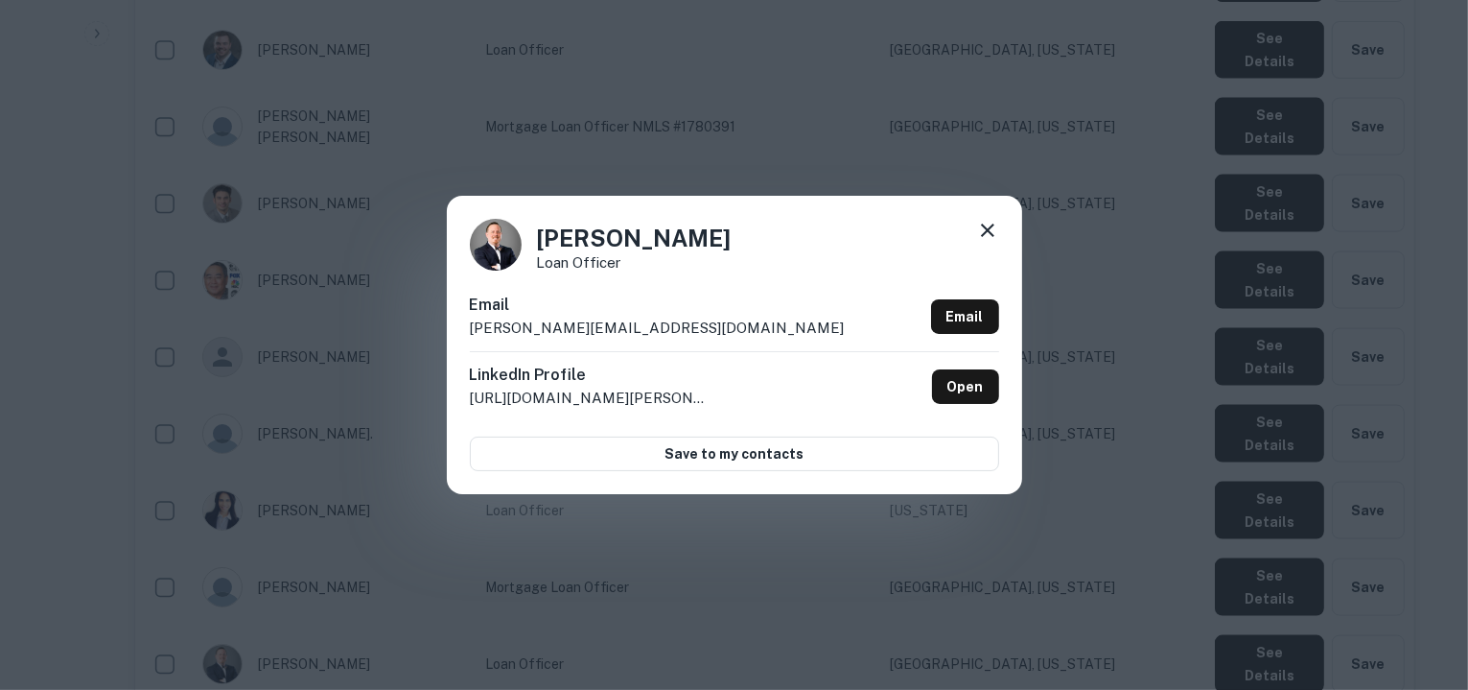
click at [695, 328] on p "daniel@carolinamortgagefirm.com" at bounding box center [657, 328] width 375 height 23
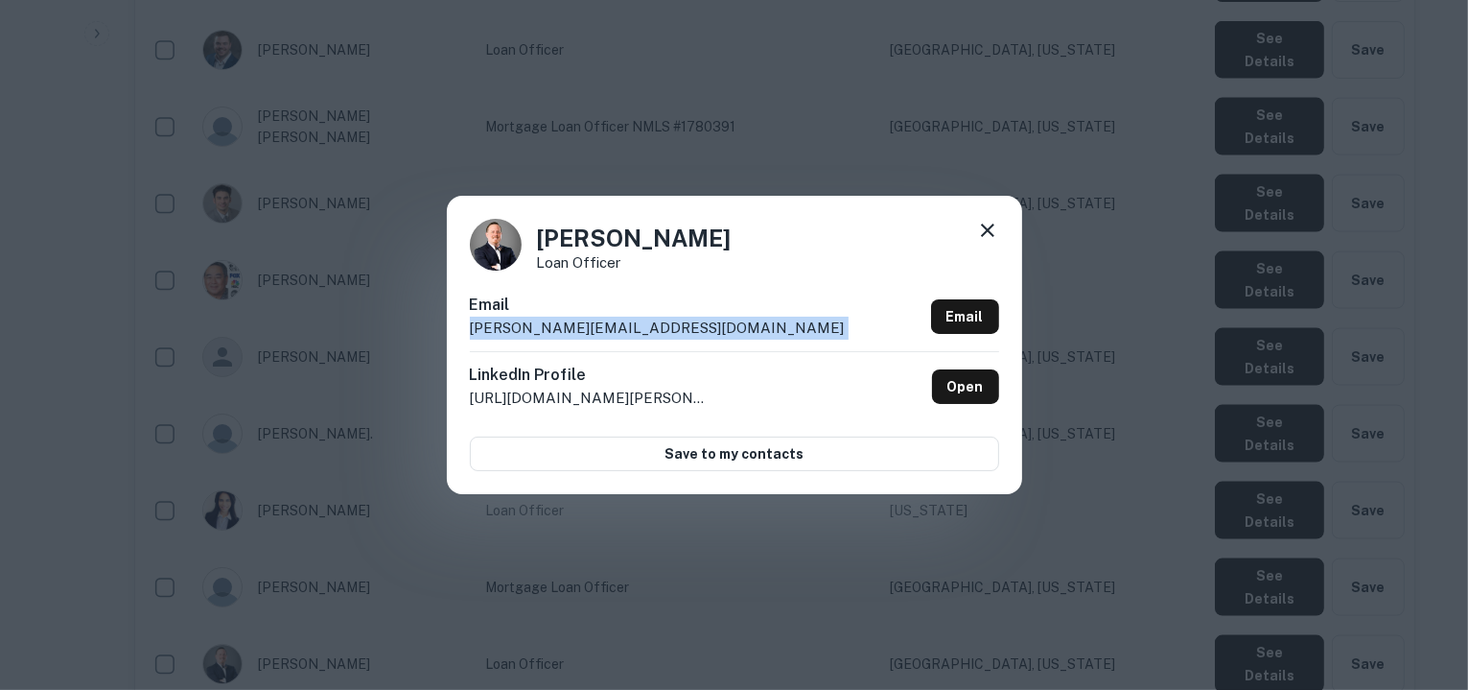
click at [695, 328] on p "daniel@carolinamortgagefirm.com" at bounding box center [657, 328] width 375 height 23
click at [986, 231] on icon at bounding box center [987, 229] width 13 height 13
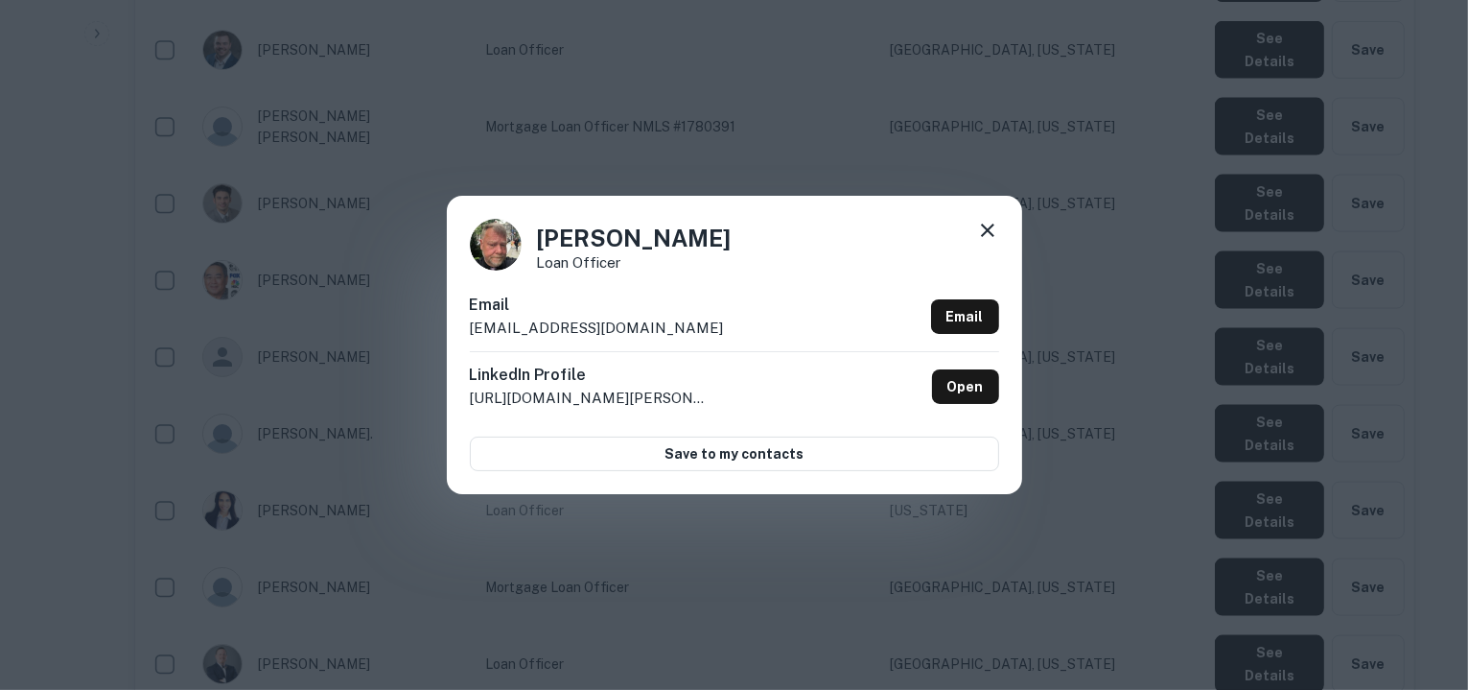
click at [670, 332] on p "dkemery@cmghomeloans.com" at bounding box center [597, 328] width 254 height 23
click at [994, 226] on icon at bounding box center [987, 230] width 23 height 23
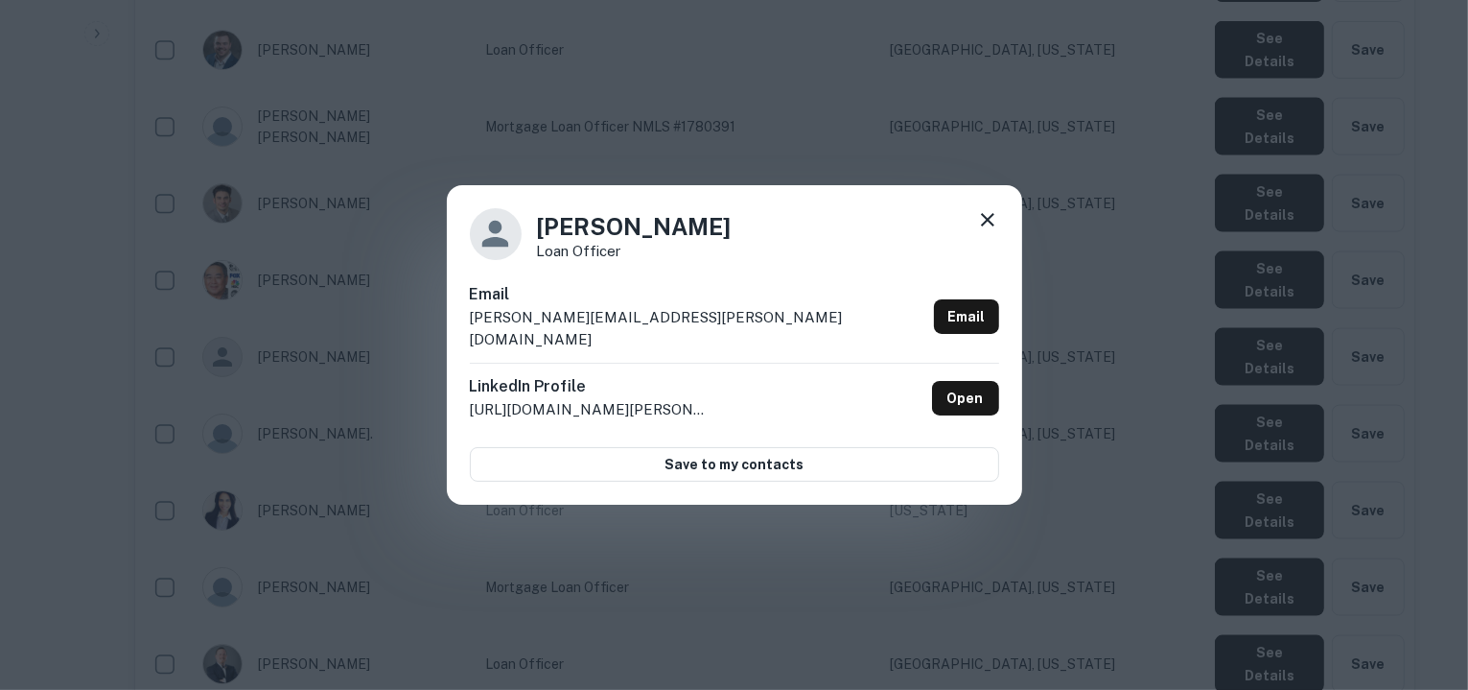
click at [669, 328] on div "Email danny.martinez@grarate.com Email" at bounding box center [734, 323] width 529 height 80
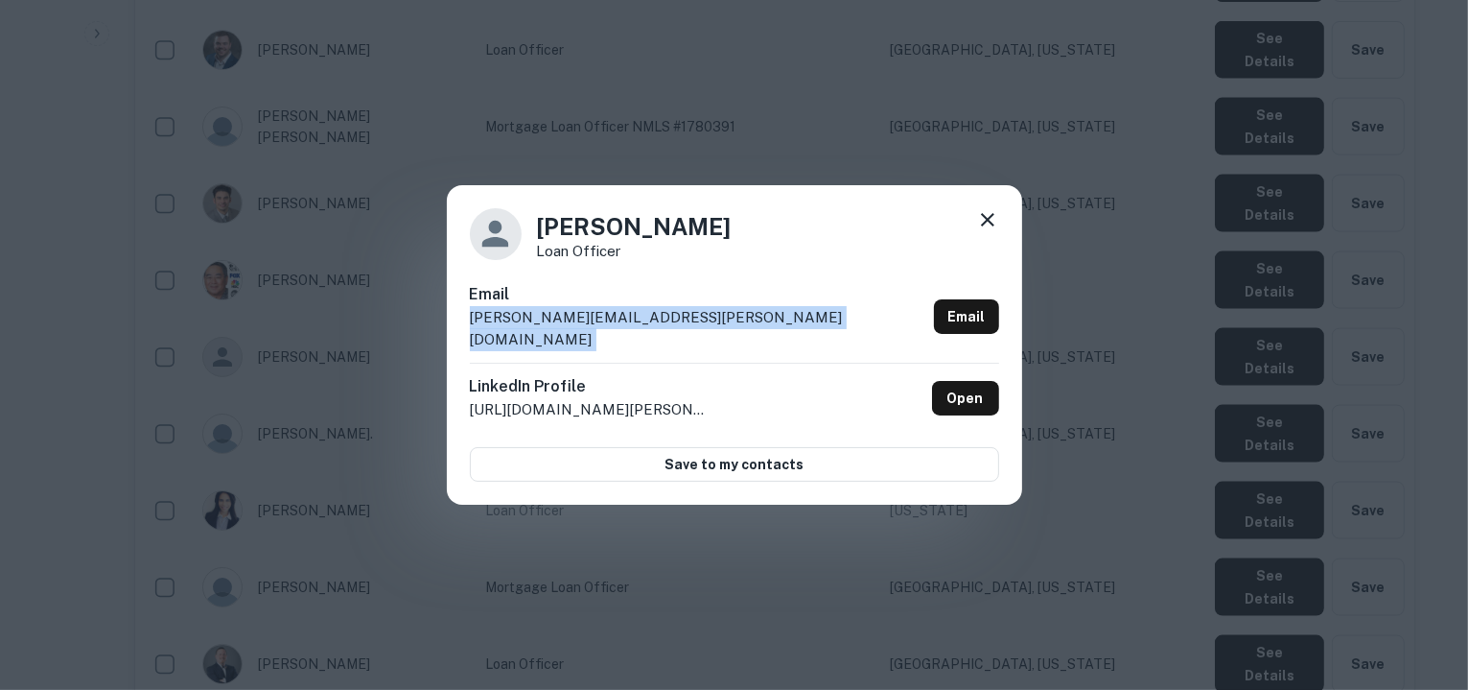
click at [669, 328] on div "Email danny.martinez@grarate.com Email" at bounding box center [734, 323] width 529 height 80
click at [981, 231] on icon at bounding box center [987, 219] width 23 height 23
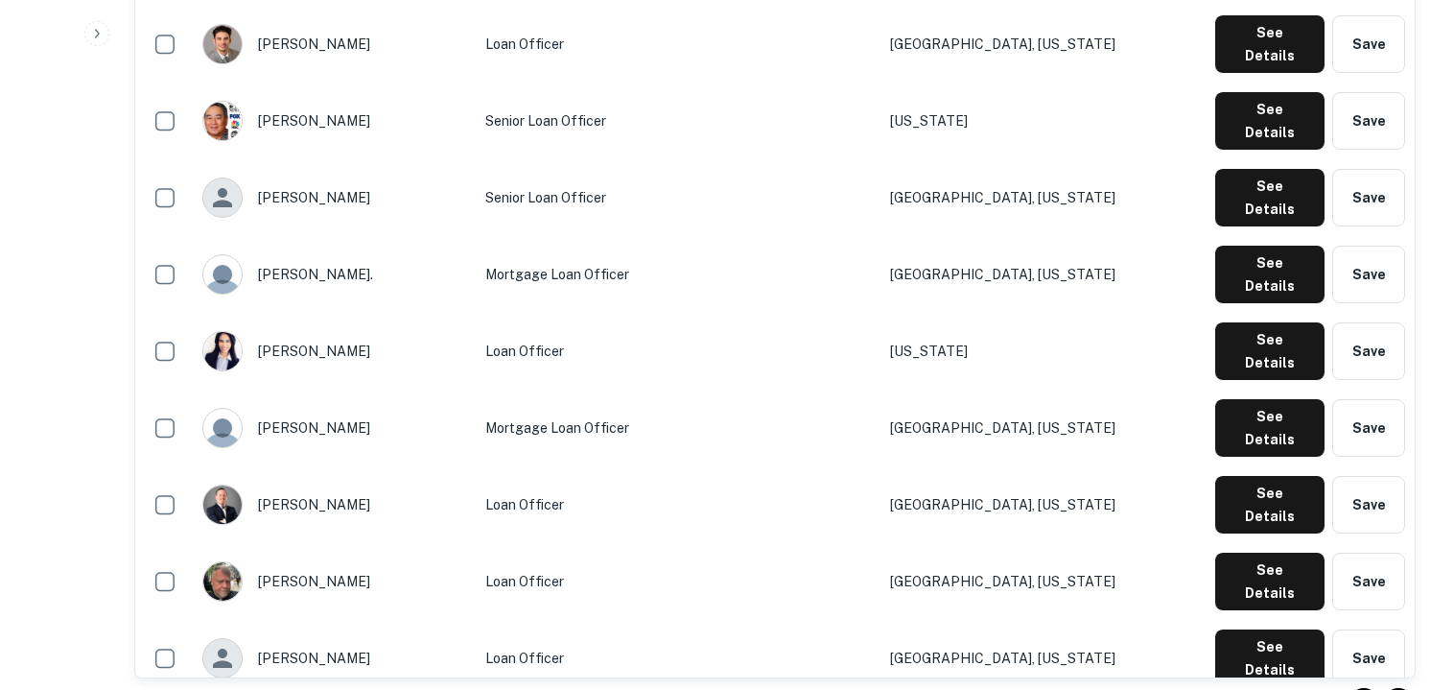
scroll to position [2892, 0]
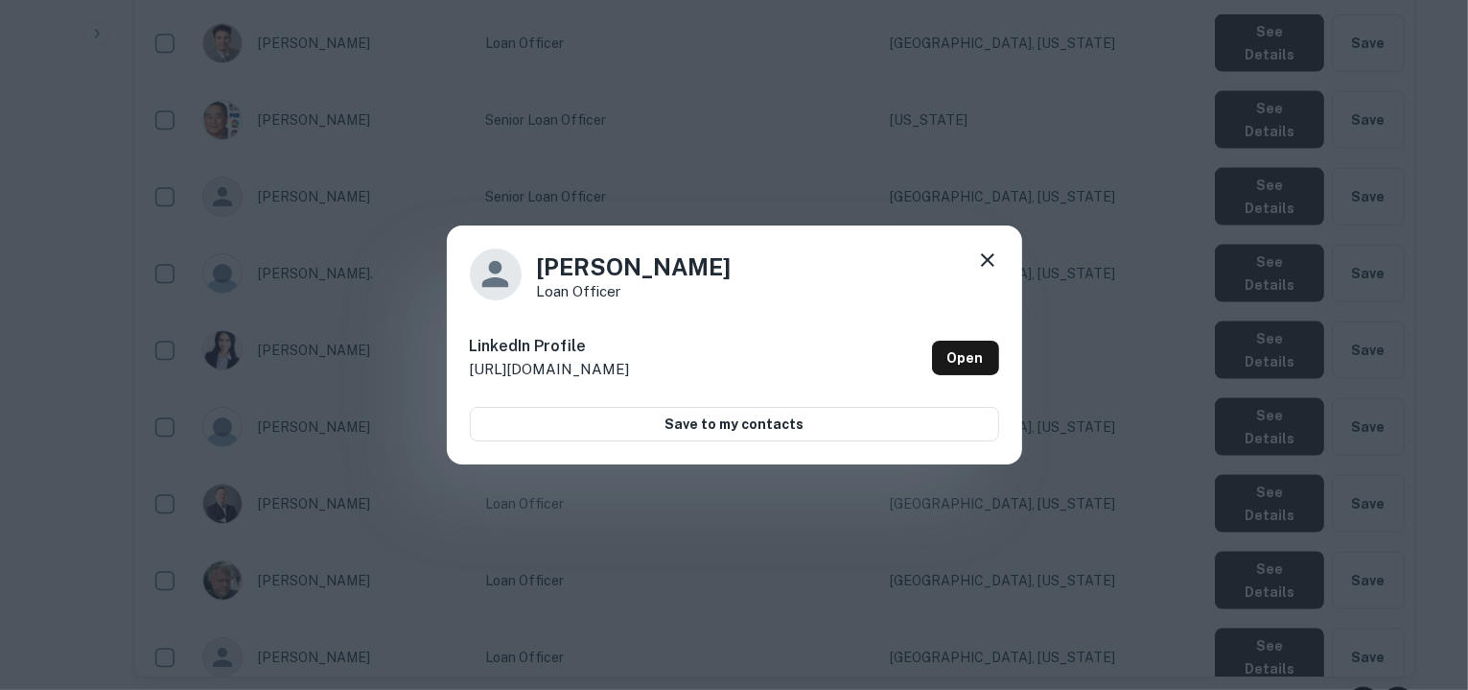
click at [1130, 165] on div "Dani McDonough Loan Officer LinkedIn Profile http://www.linkedin.com/in/danimcd…" at bounding box center [734, 345] width 1468 height 690
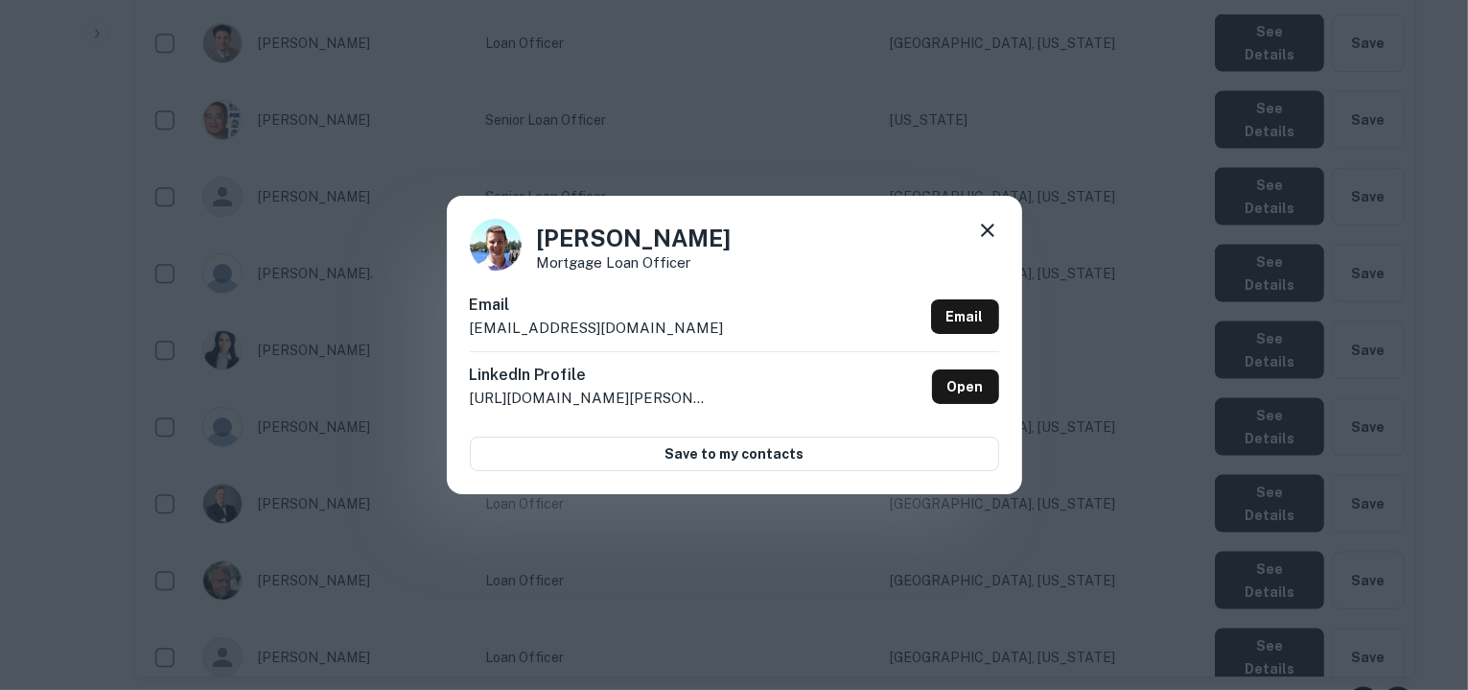
click at [667, 332] on div "Email dmeier@cmghomeloans.com Email" at bounding box center [734, 322] width 529 height 58
click at [985, 229] on icon at bounding box center [987, 229] width 13 height 13
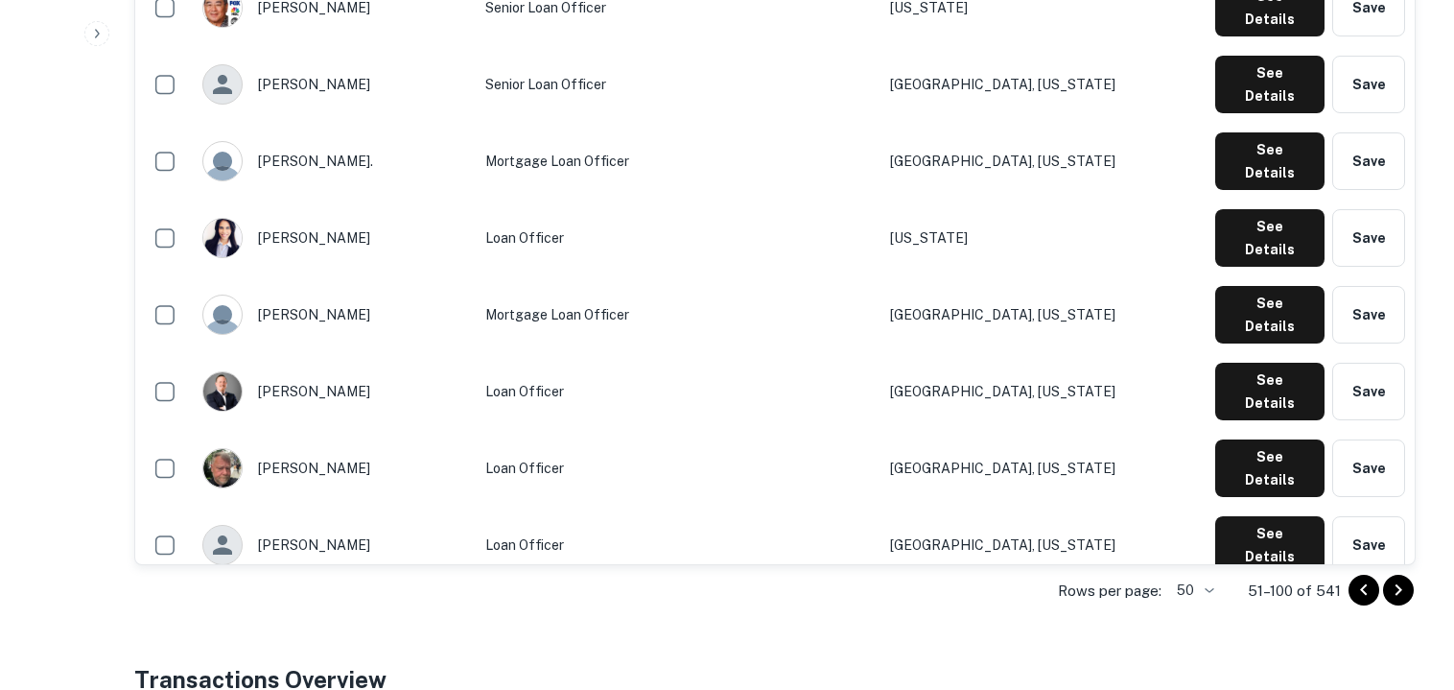
scroll to position [3022, 0]
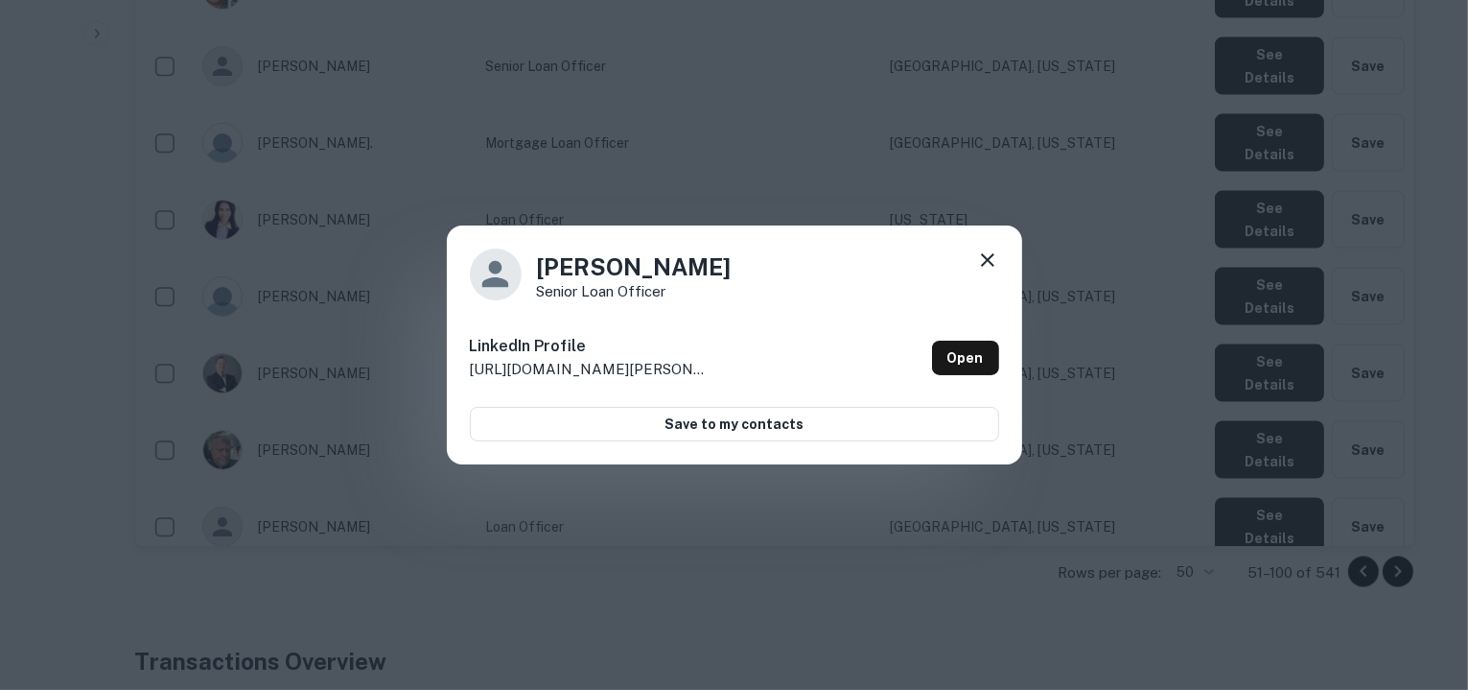
click at [990, 260] on icon at bounding box center [987, 259] width 23 height 23
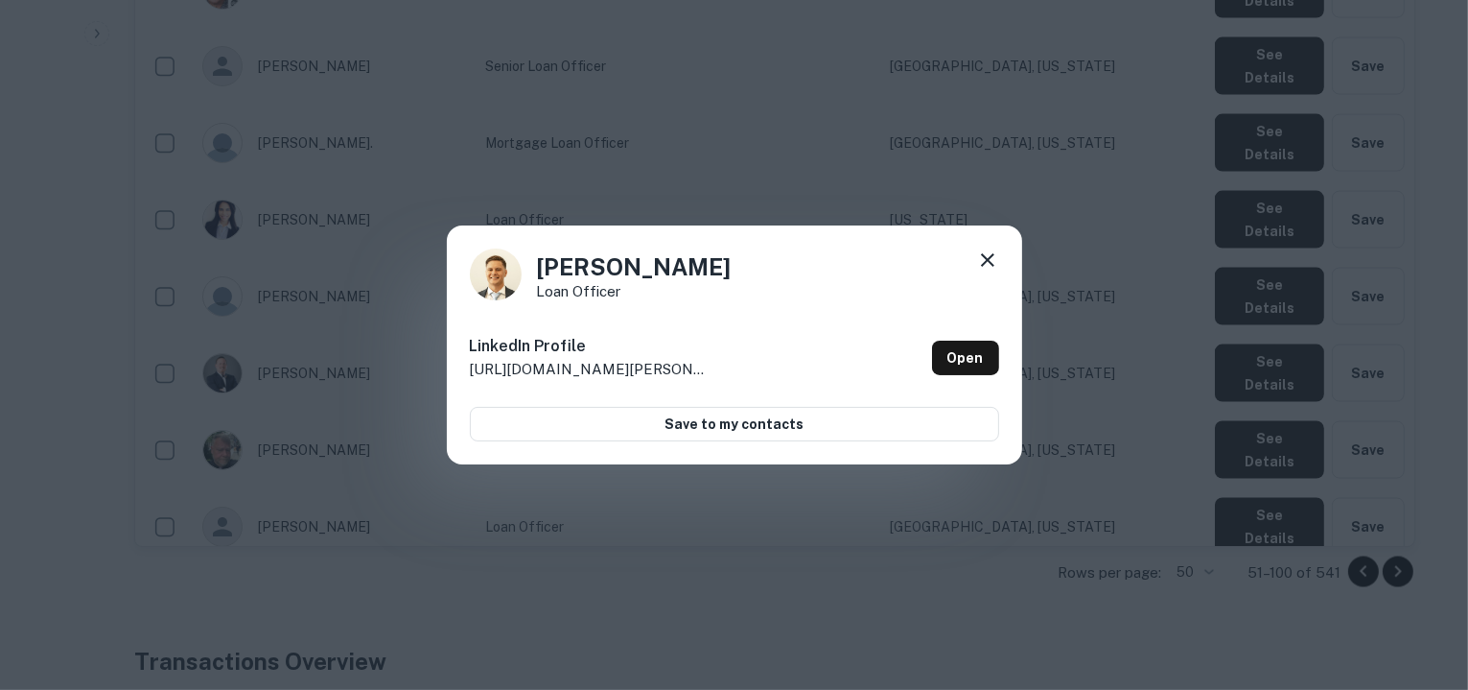
click at [979, 250] on icon at bounding box center [987, 259] width 23 height 23
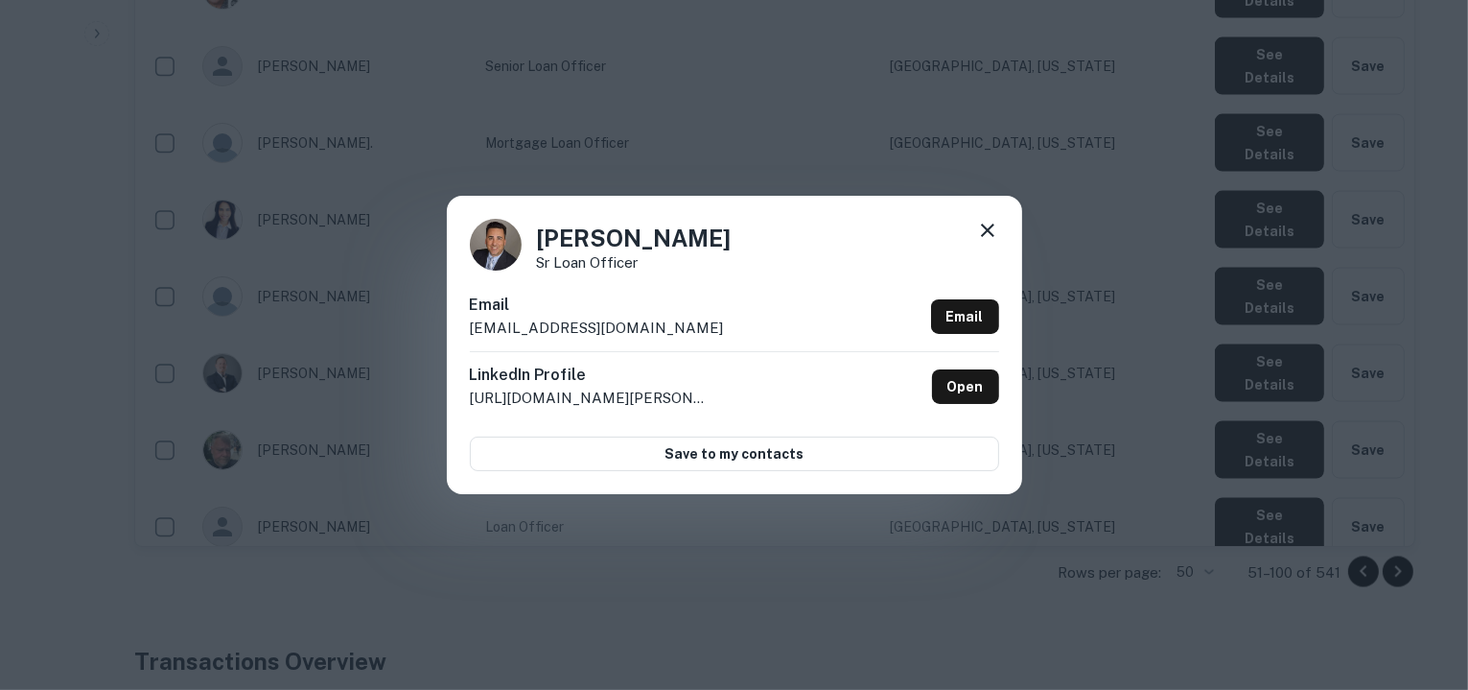
click at [617, 327] on div "Email dkarnopp@cmgfi.com Email" at bounding box center [734, 322] width 529 height 58
click at [982, 234] on icon at bounding box center [987, 230] width 23 height 23
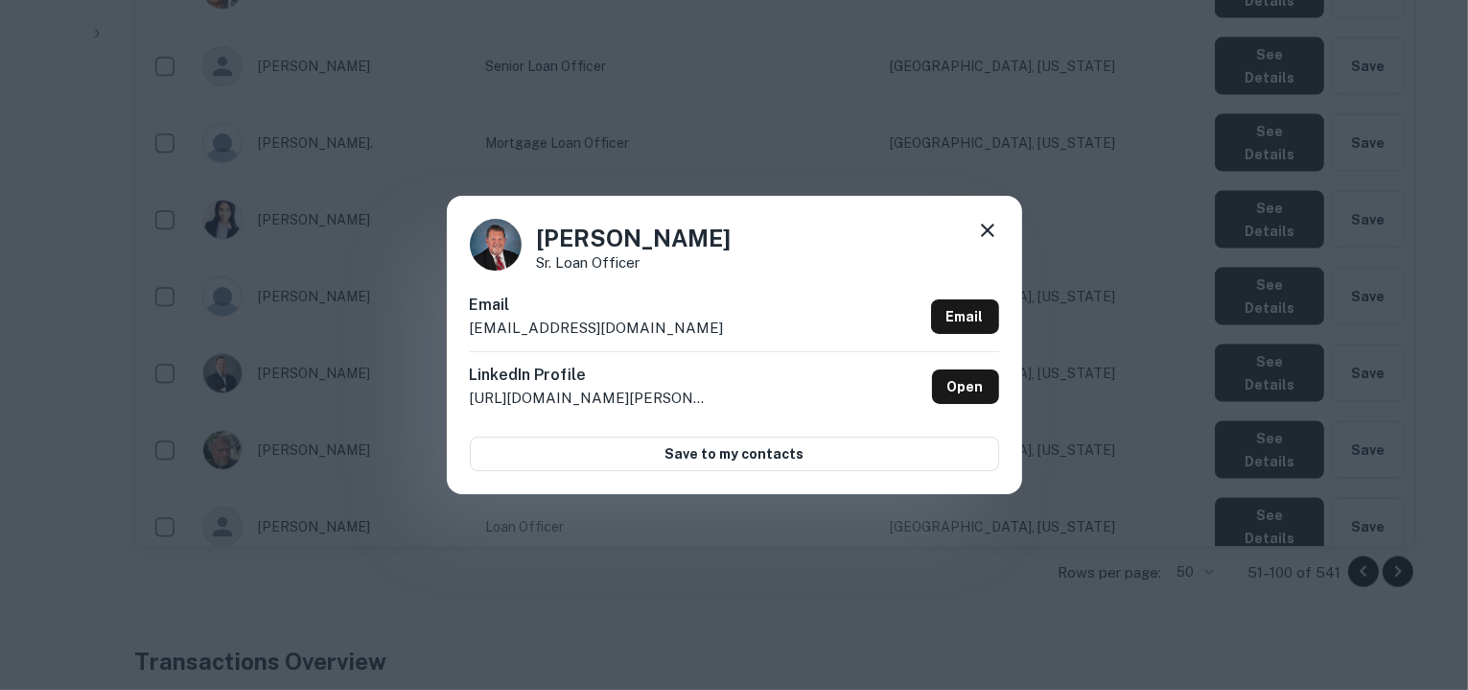
click at [596, 327] on div "Email dansel@cmgfi.com Email" at bounding box center [734, 322] width 529 height 58
click at [986, 228] on icon at bounding box center [987, 230] width 23 height 23
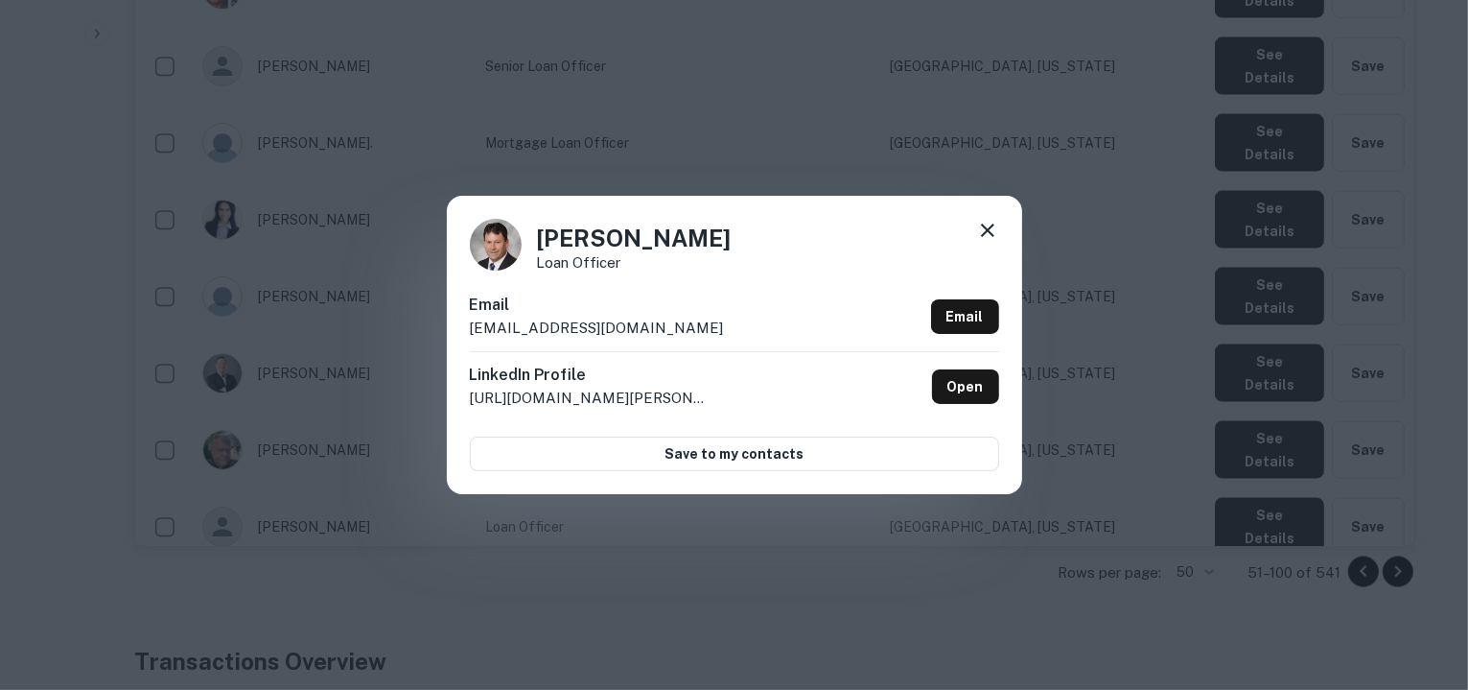
click at [602, 325] on div "Email dkalny@cmgfi.com Email" at bounding box center [734, 322] width 529 height 58
click at [990, 230] on icon at bounding box center [987, 230] width 23 height 23
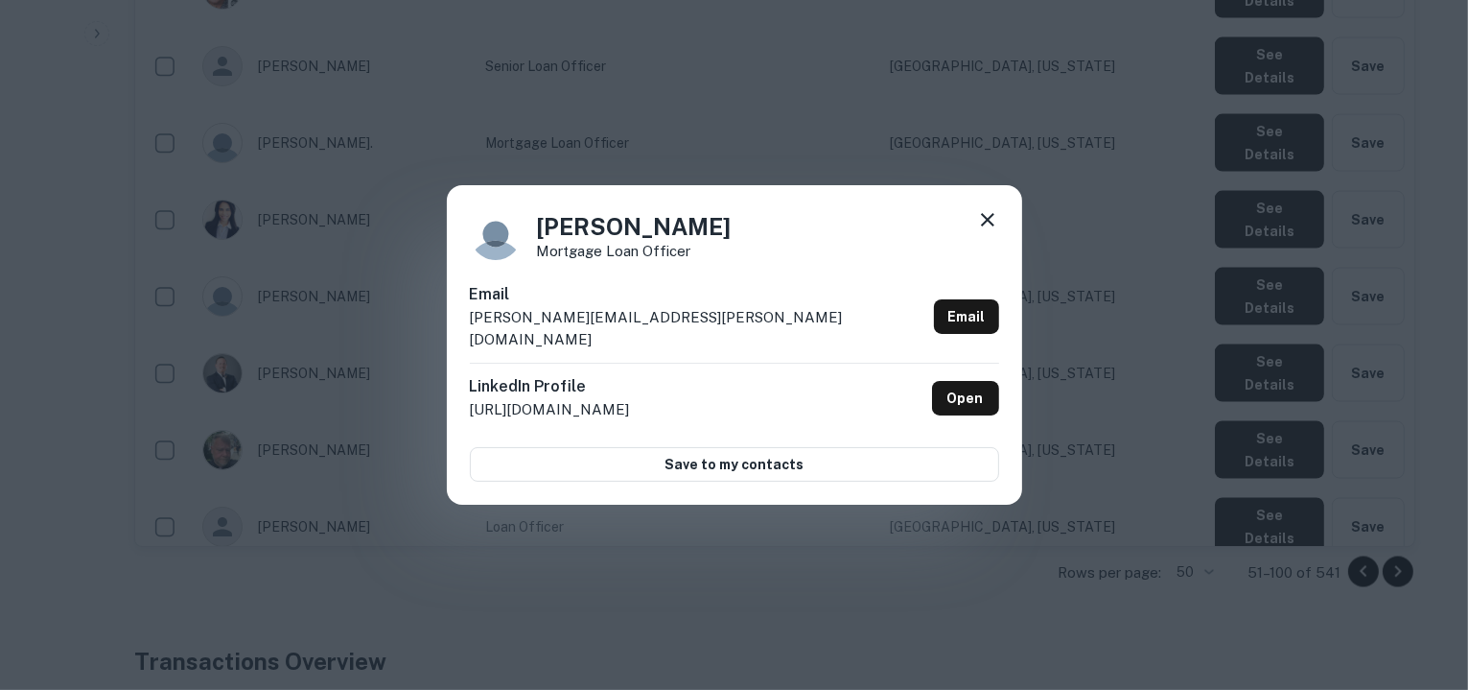
click at [713, 328] on div "Email david.vangaasbeck@boundtree.com Email" at bounding box center [734, 323] width 529 height 80
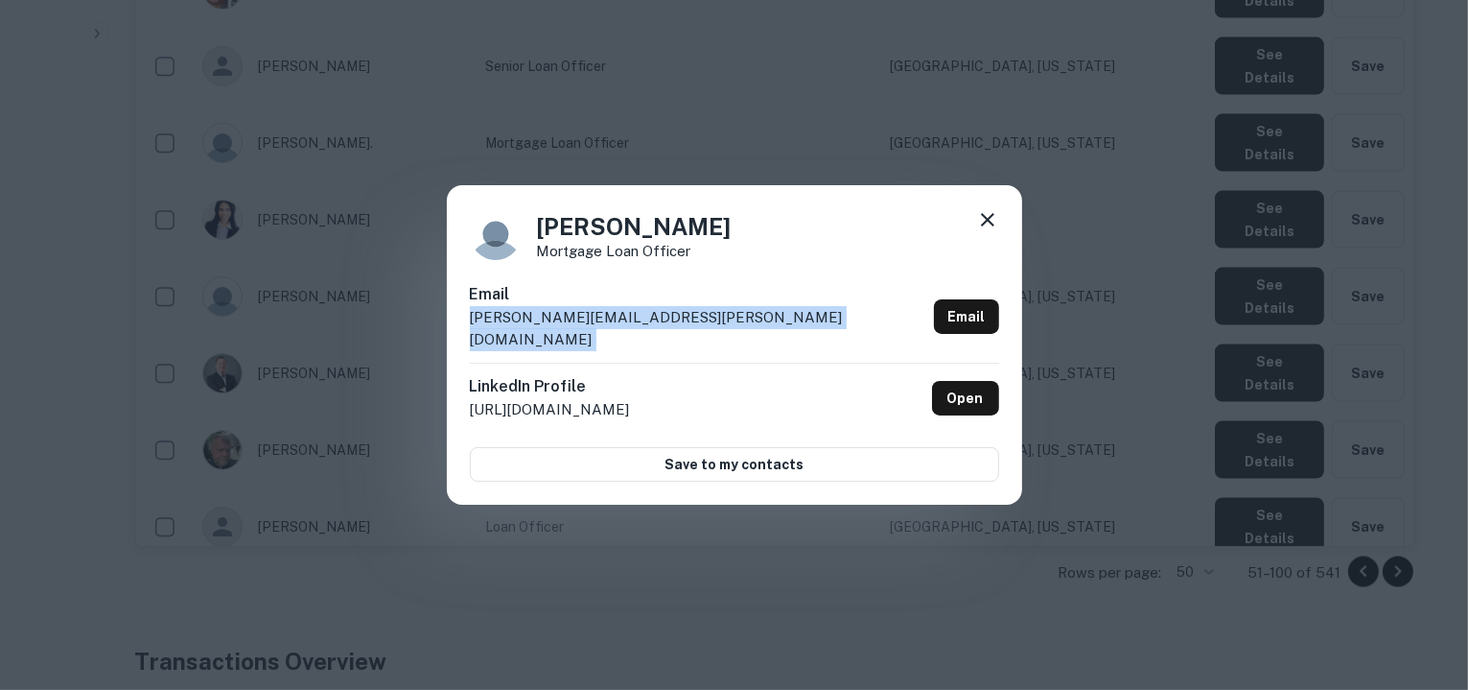
click at [713, 328] on div "Email david.vangaasbeck@boundtree.com Email" at bounding box center [734, 323] width 529 height 80
click at [983, 231] on icon at bounding box center [987, 219] width 23 height 23
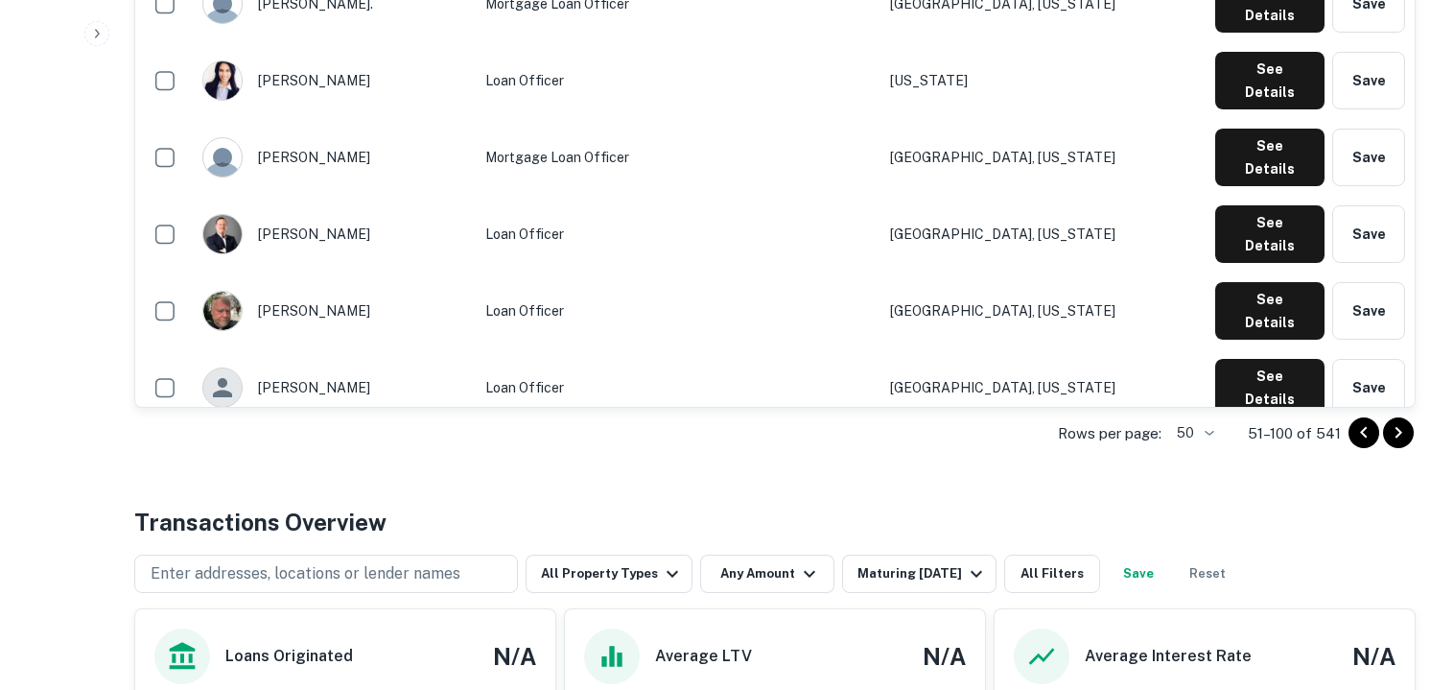
scroll to position [3176, 0]
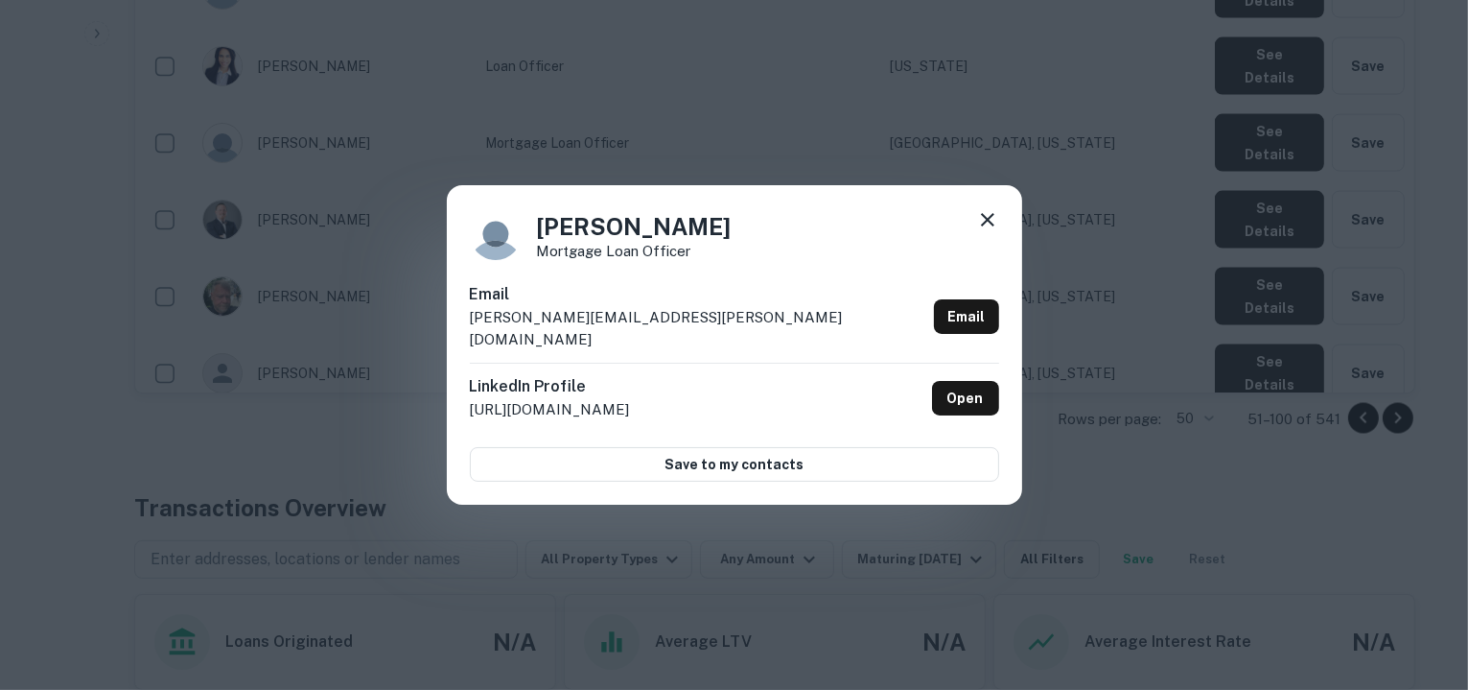
click at [709, 335] on div "Email david.vangaasbeck@boundtree.com Email" at bounding box center [734, 323] width 529 height 80
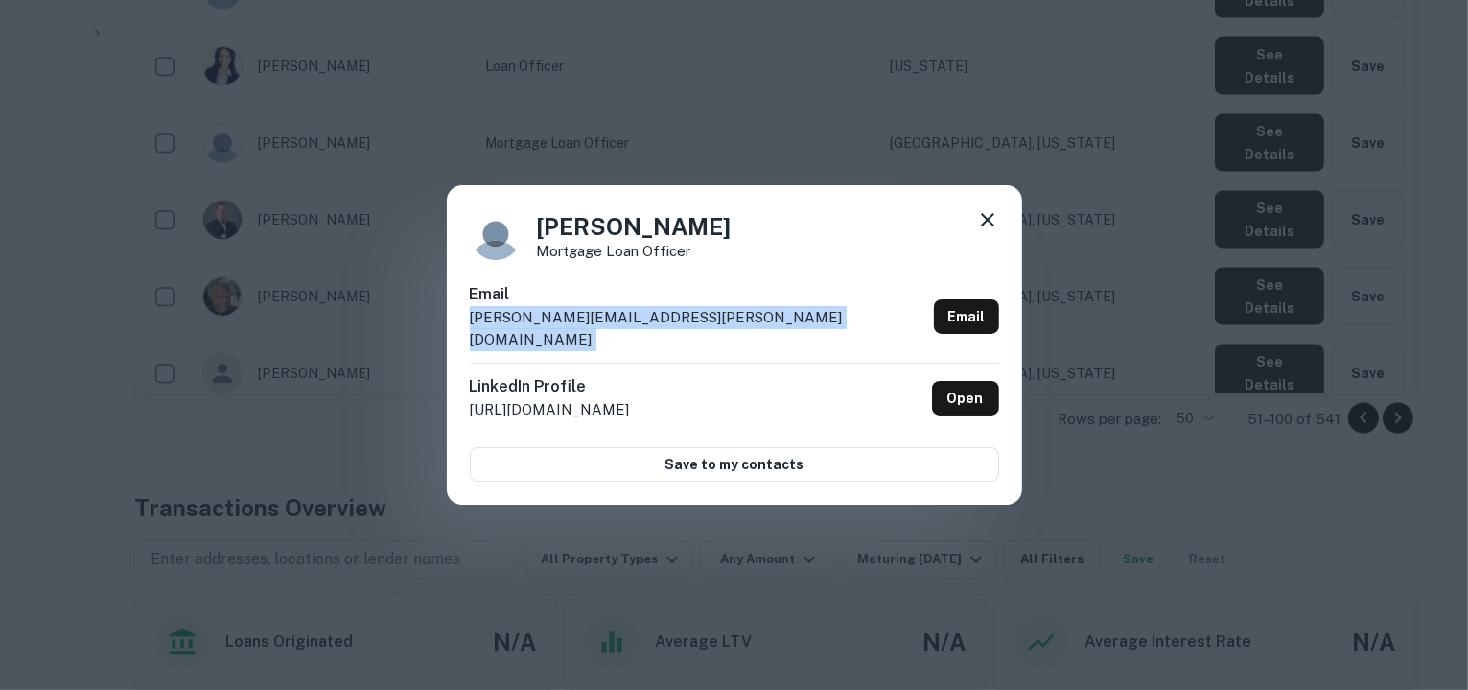
click at [709, 335] on div "Email david.vangaasbeck@boundtree.com Email" at bounding box center [734, 323] width 529 height 80
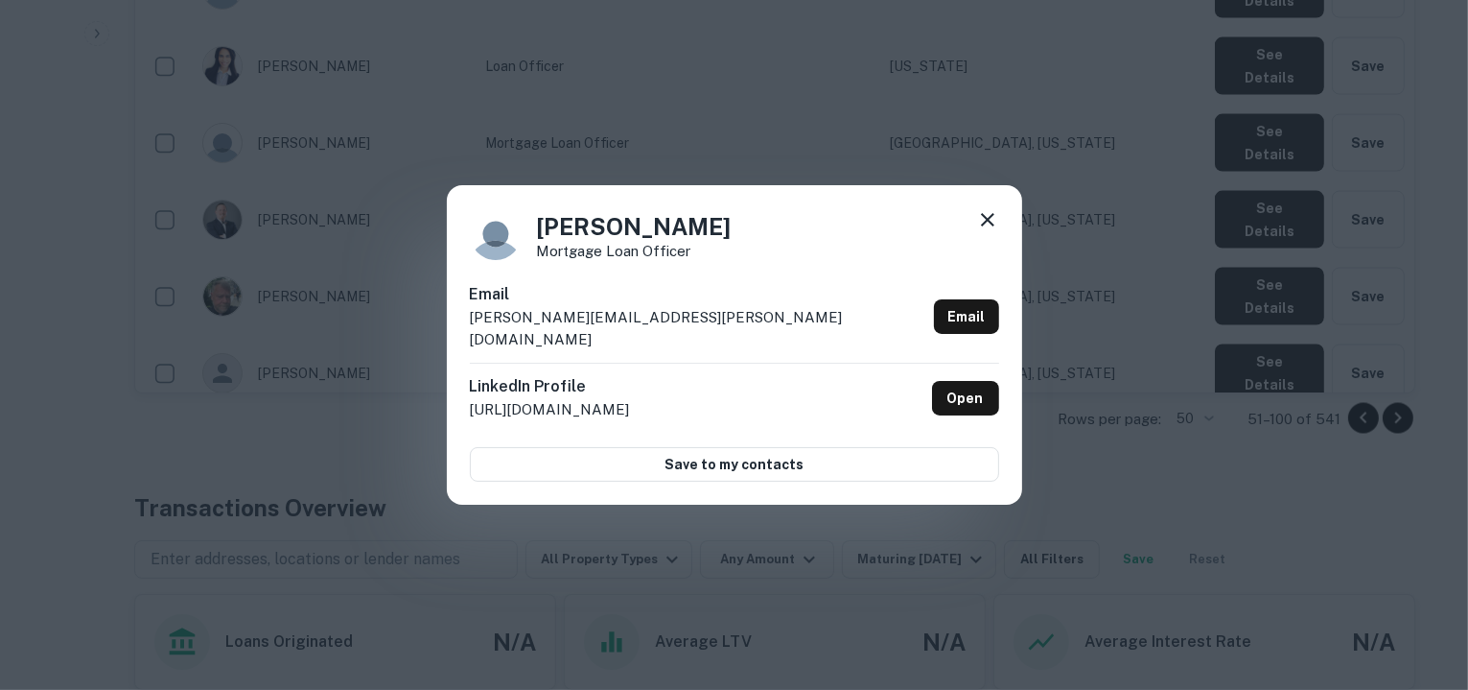
click at [445, 304] on div "David Vangaasbeck Mortgage Loan Officer Email david.vangaasbeck@boundtree.com E…" at bounding box center [734, 345] width 1468 height 690
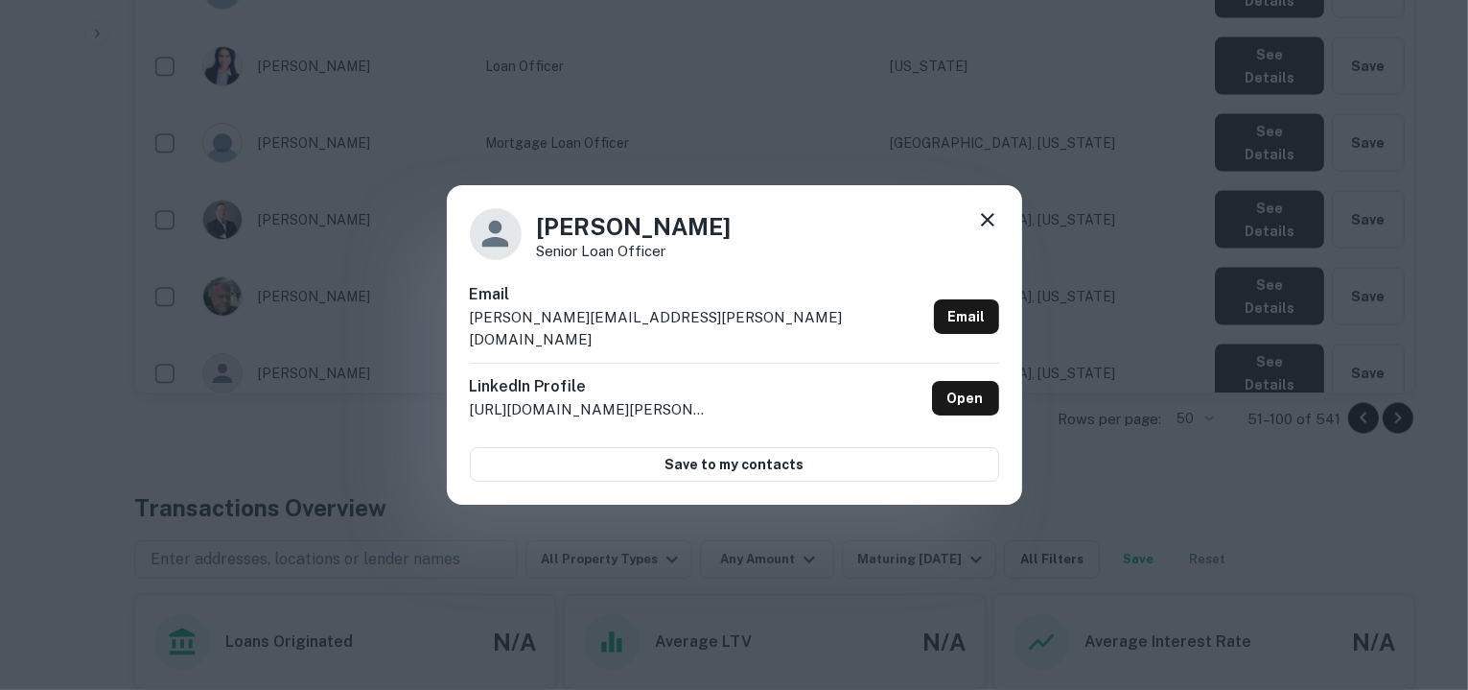
click at [634, 326] on div "Email dawn.ryan@fidelity.com Email" at bounding box center [734, 323] width 529 height 80
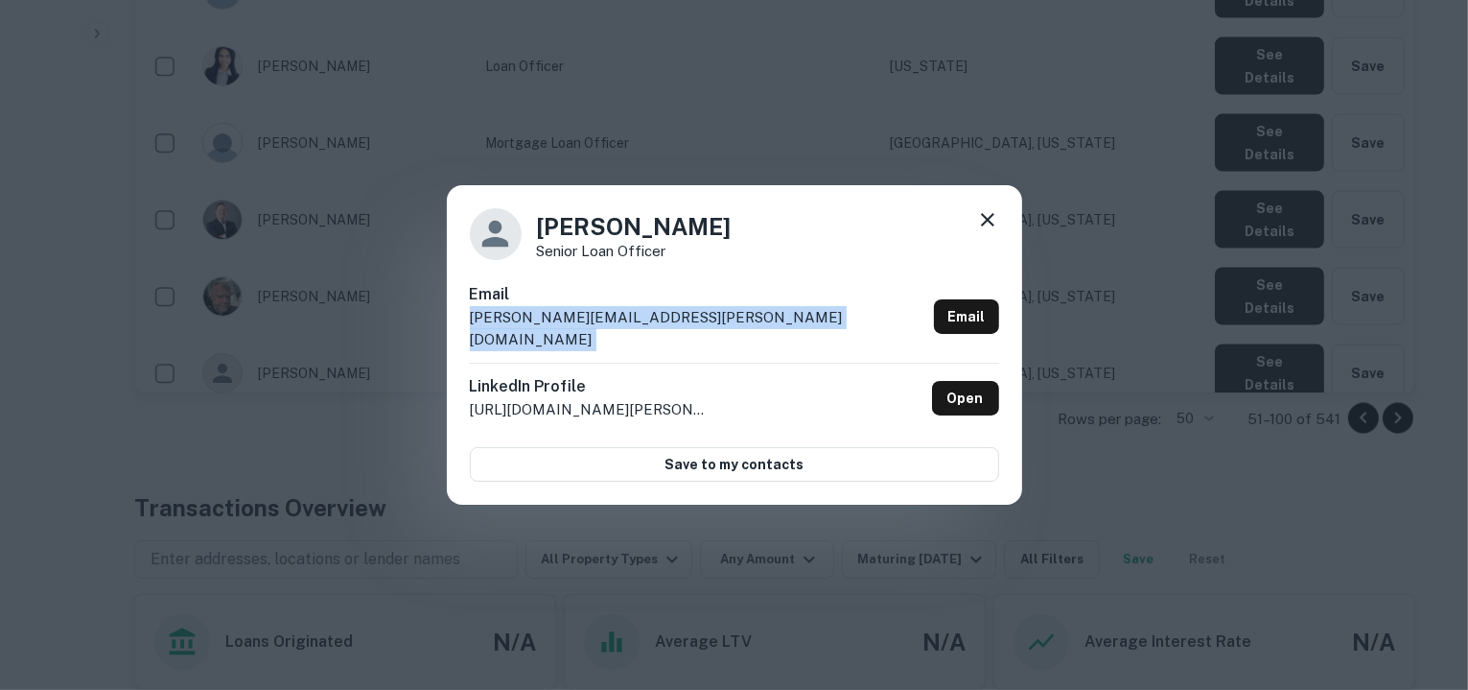
click at [634, 326] on div "Email dawn.ryan@fidelity.com Email" at bounding box center [734, 323] width 529 height 80
click at [985, 231] on icon at bounding box center [987, 219] width 23 height 23
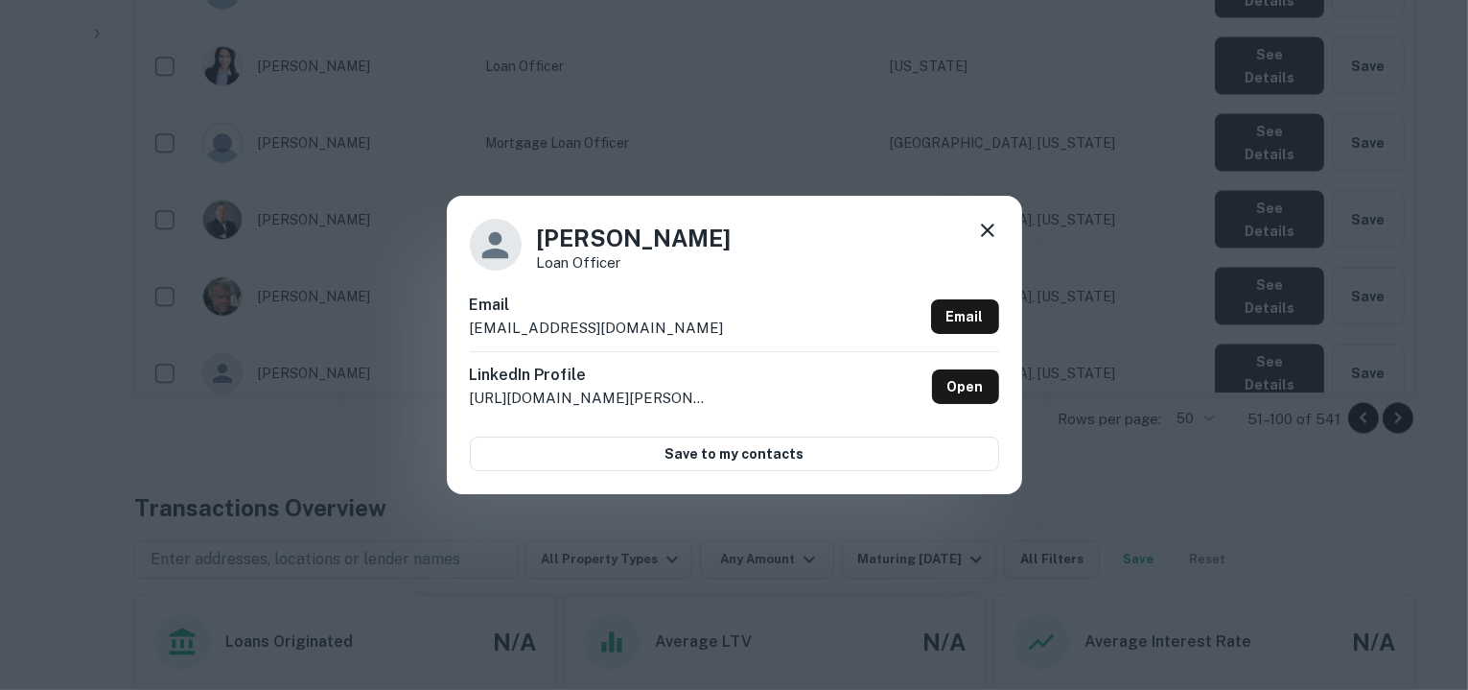
click at [667, 323] on div "Email dgriggs@cmghomeloans.com Email" at bounding box center [734, 322] width 529 height 58
click at [986, 227] on icon at bounding box center [987, 230] width 23 height 23
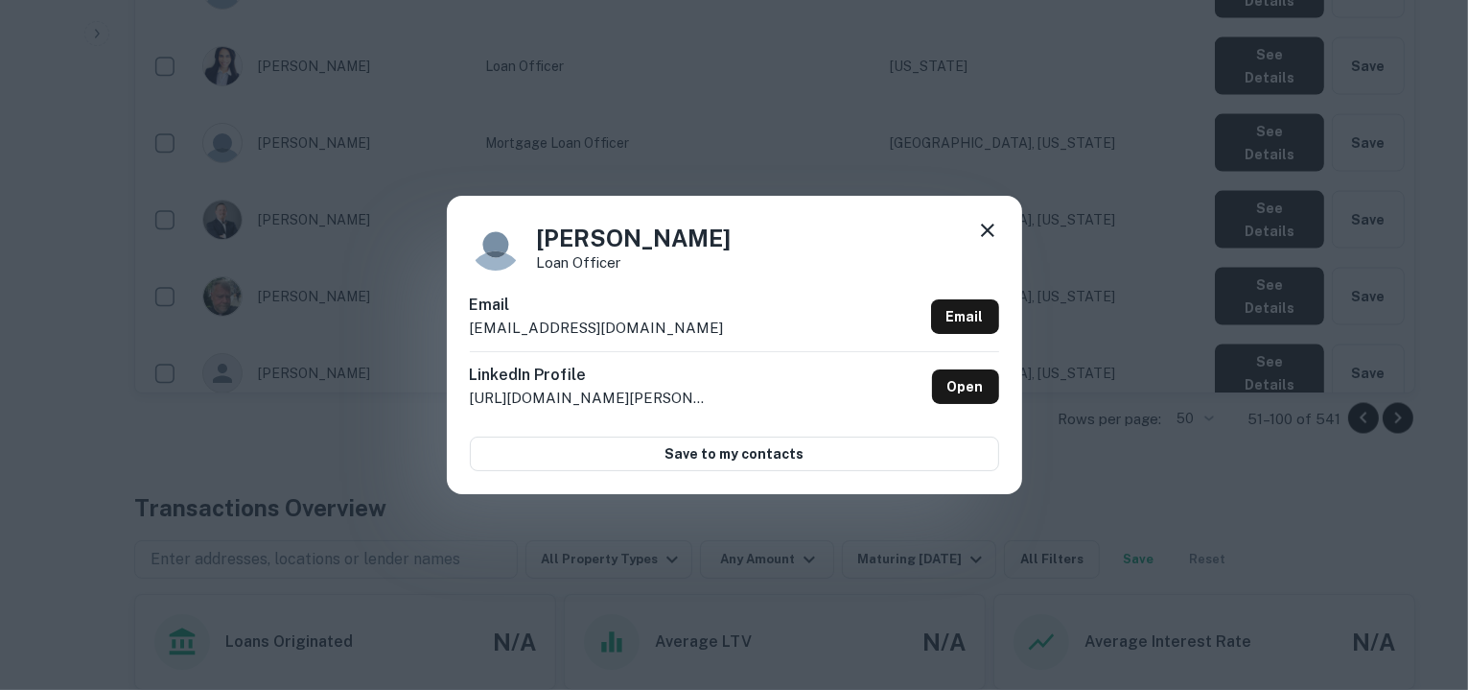
click at [635, 321] on div "Email dmccluskey@cmgfi.com Email" at bounding box center [734, 322] width 529 height 58
click at [686, 561] on div "Deena McCluskey Loan Officer Email dmccluskey@cmgfi.com Email LinkedIn Profile …" at bounding box center [734, 345] width 1468 height 690
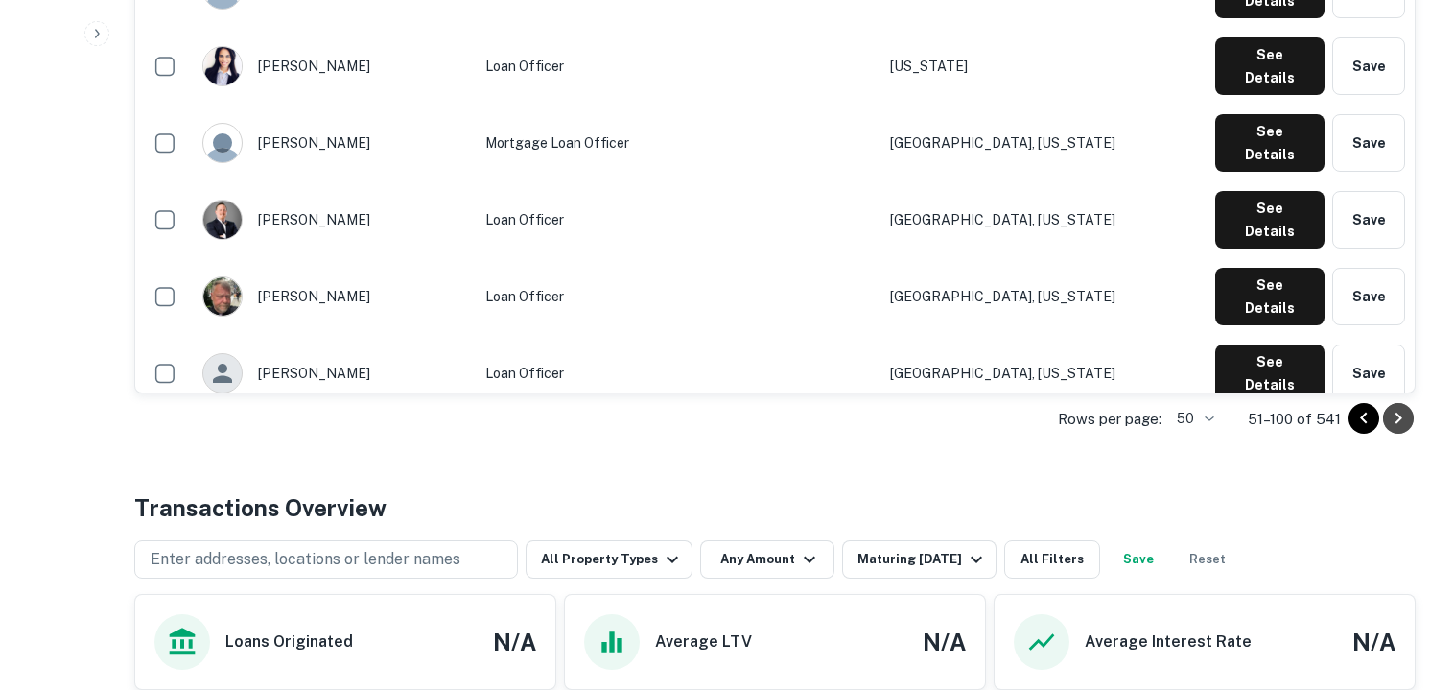
click at [1393, 421] on icon "Go to next page" at bounding box center [1398, 418] width 23 height 23
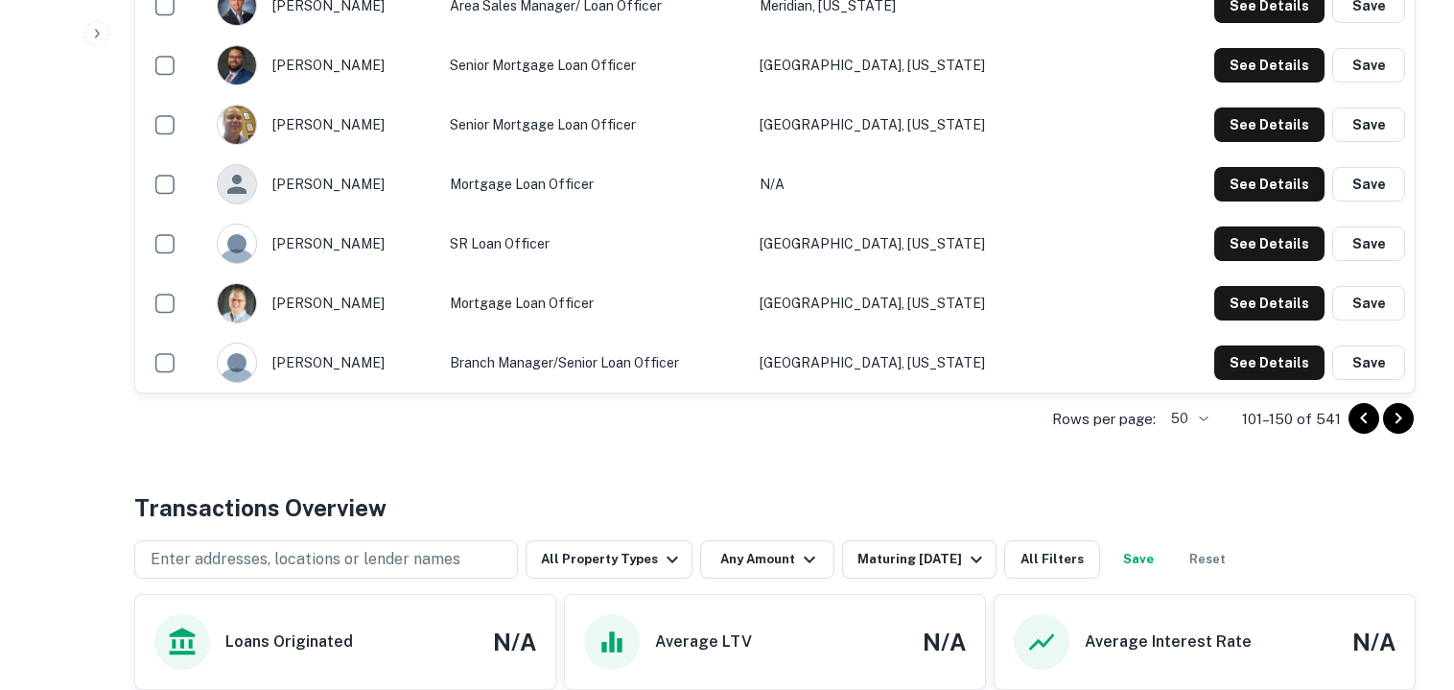
drag, startPoint x: 1393, startPoint y: 421, endPoint x: 960, endPoint y: 373, distance: 435.2
click at [1393, 421] on icon "Go to next page" at bounding box center [1398, 418] width 23 height 23
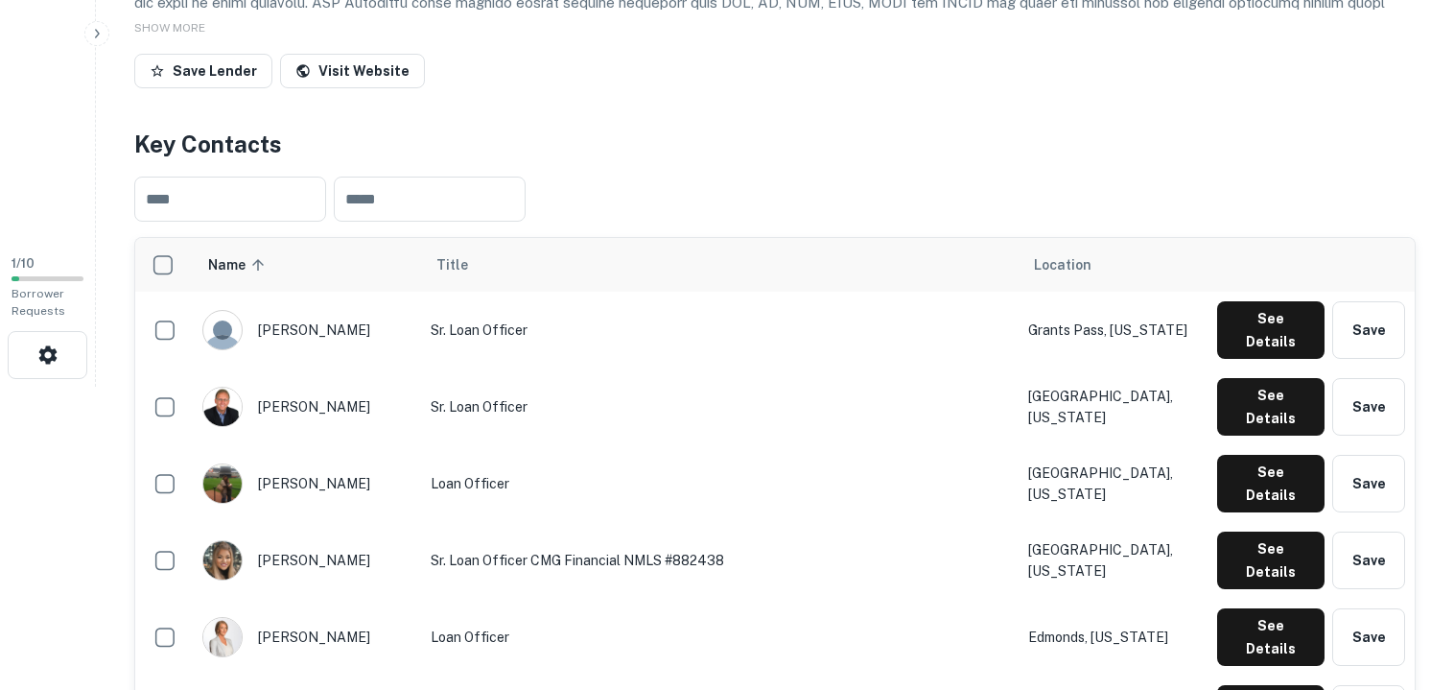
scroll to position [297, 0]
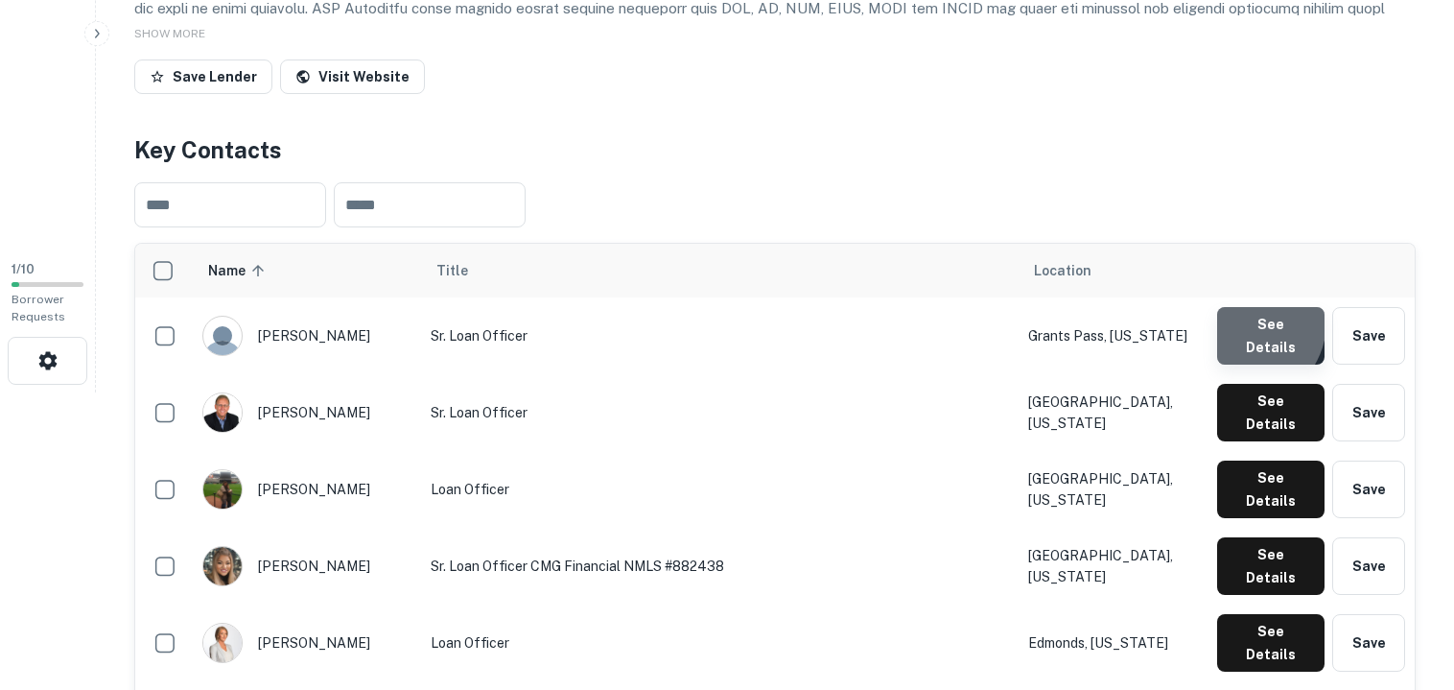
click at [1243, 324] on button "See Details" at bounding box center [1270, 336] width 107 height 58
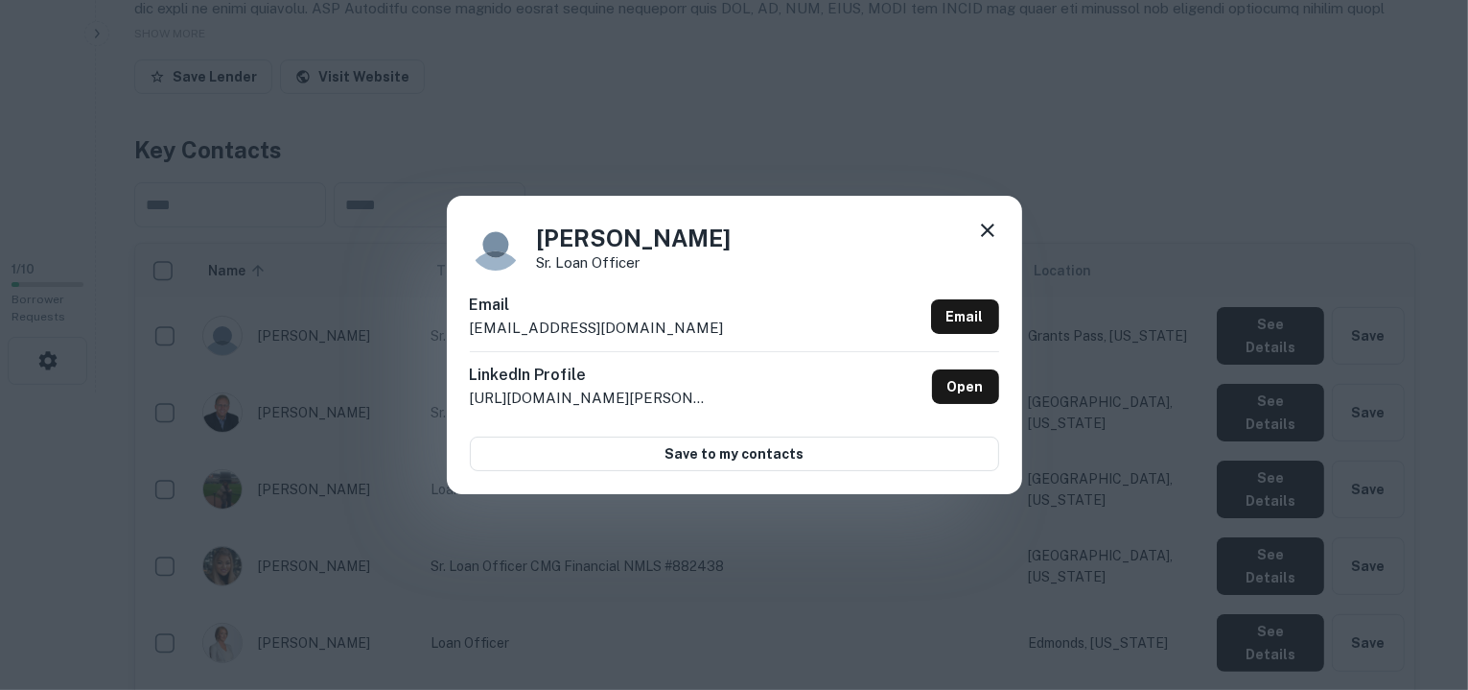
click at [594, 328] on div "Email jbarry@cmgfi.com Email" at bounding box center [734, 322] width 529 height 58
click at [987, 220] on icon at bounding box center [987, 230] width 23 height 23
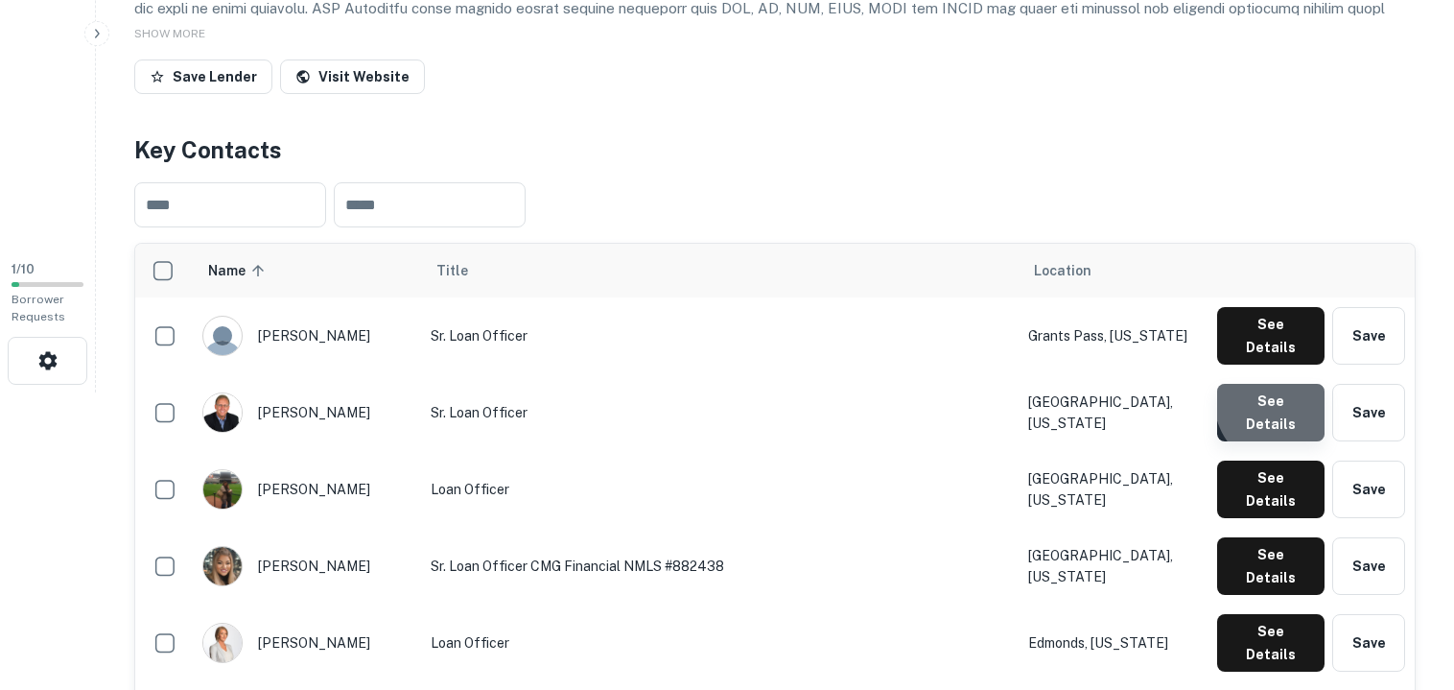
click at [1285, 386] on button "See Details" at bounding box center [1270, 413] width 107 height 58
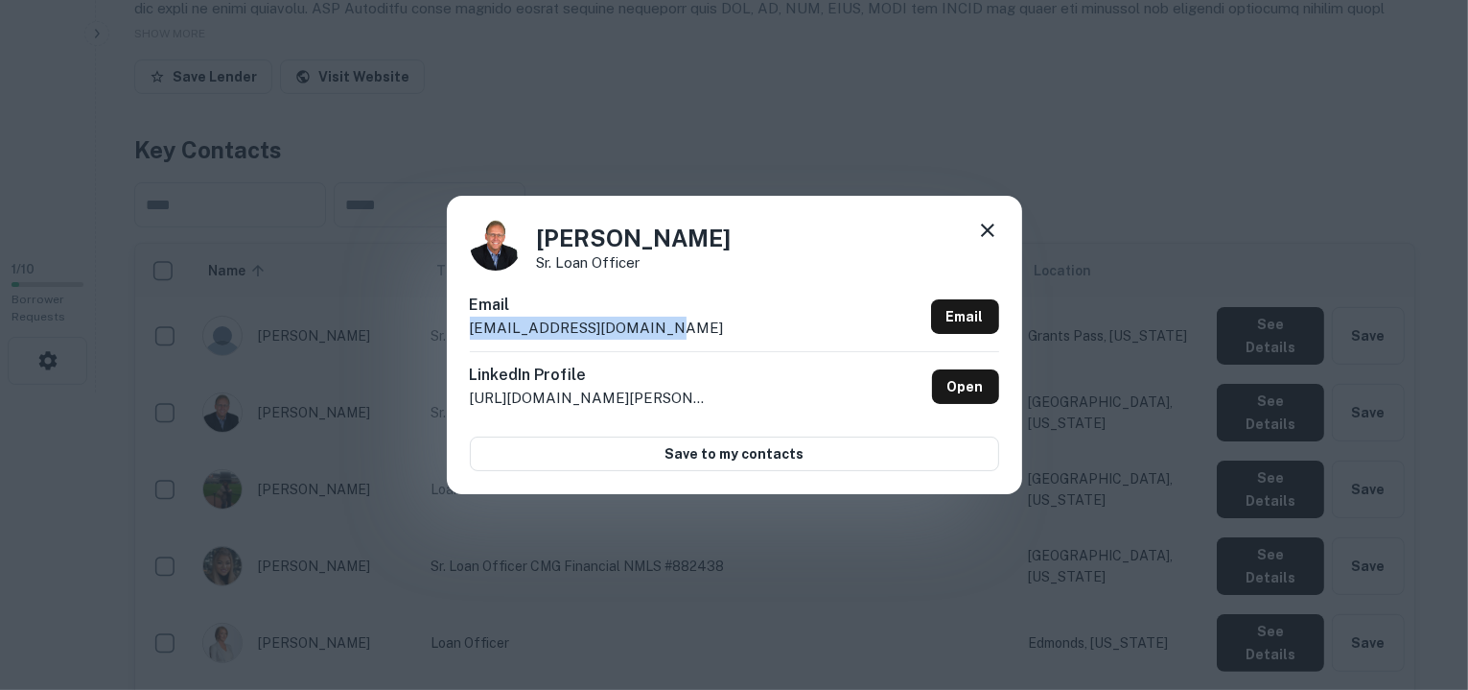
drag, startPoint x: 658, startPoint y: 333, endPoint x: 469, endPoint y: 326, distance: 189.1
click at [470, 326] on div "Email jwasley@cmghomeloans.com Email" at bounding box center [734, 322] width 529 height 58
click at [983, 225] on icon at bounding box center [987, 230] width 23 height 23
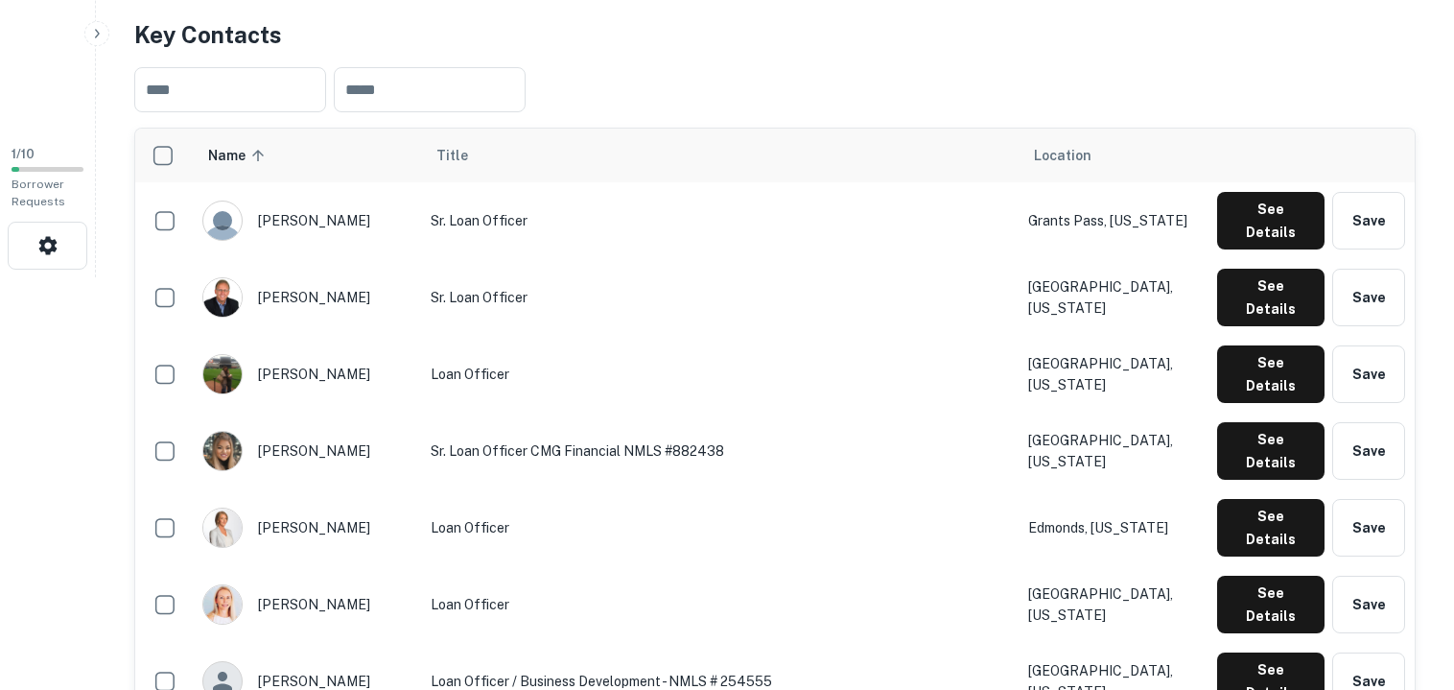
scroll to position [413, 0]
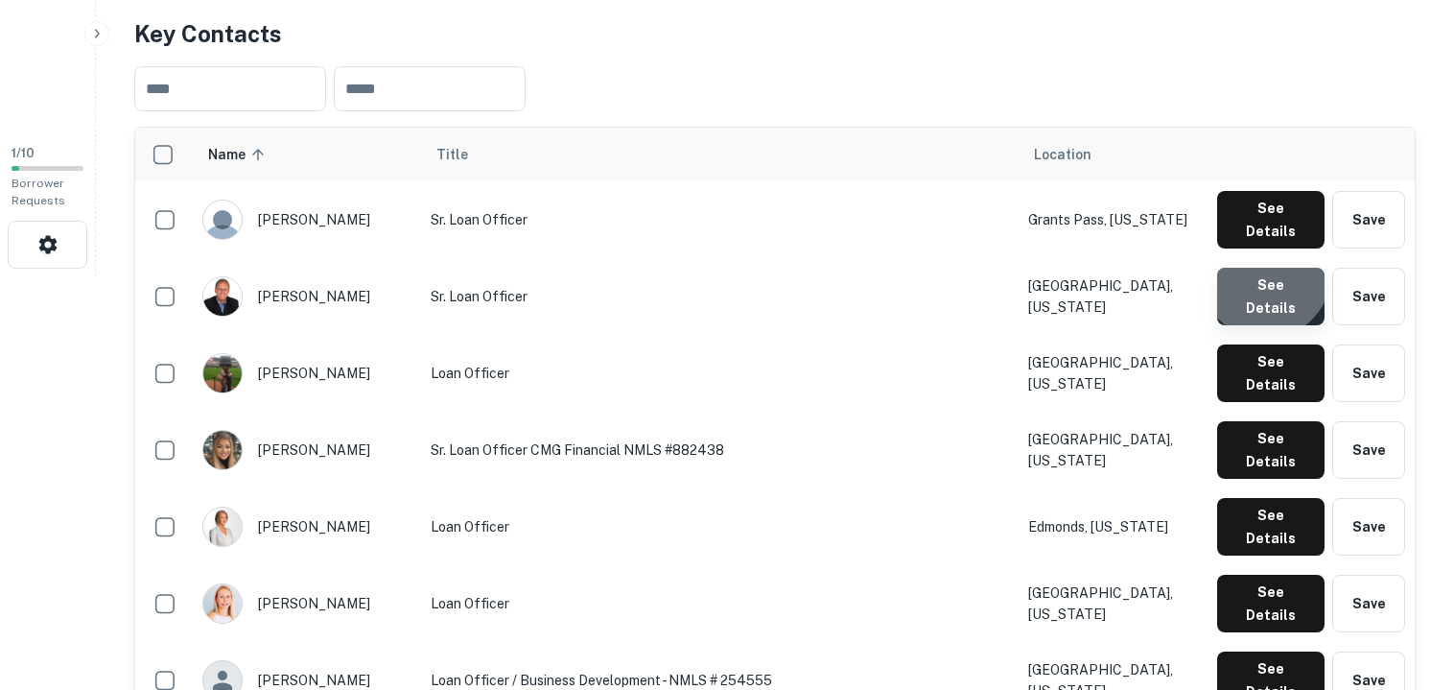
click at [1267, 268] on button "See Details" at bounding box center [1270, 297] width 107 height 58
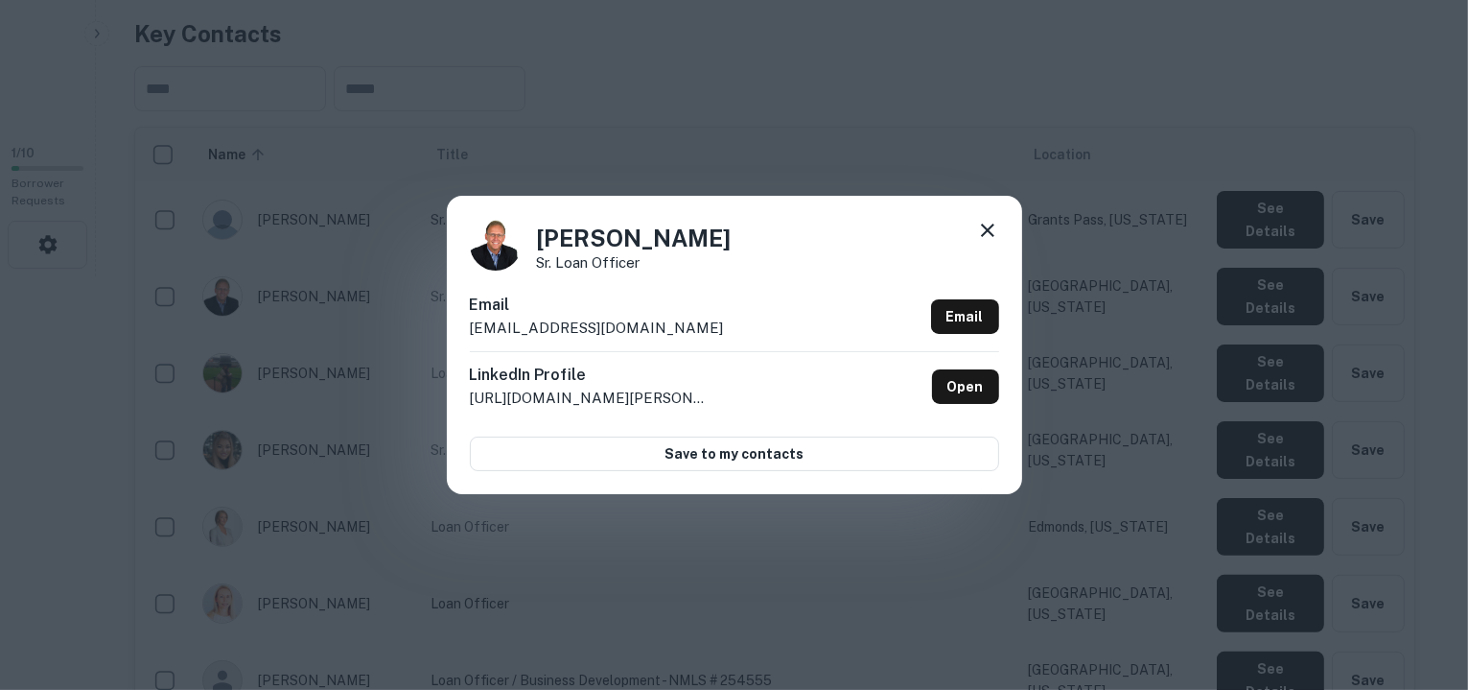
click at [667, 333] on div "Email jwasley@cmghomeloans.com Email" at bounding box center [734, 322] width 529 height 58
click at [984, 230] on icon at bounding box center [987, 230] width 23 height 23
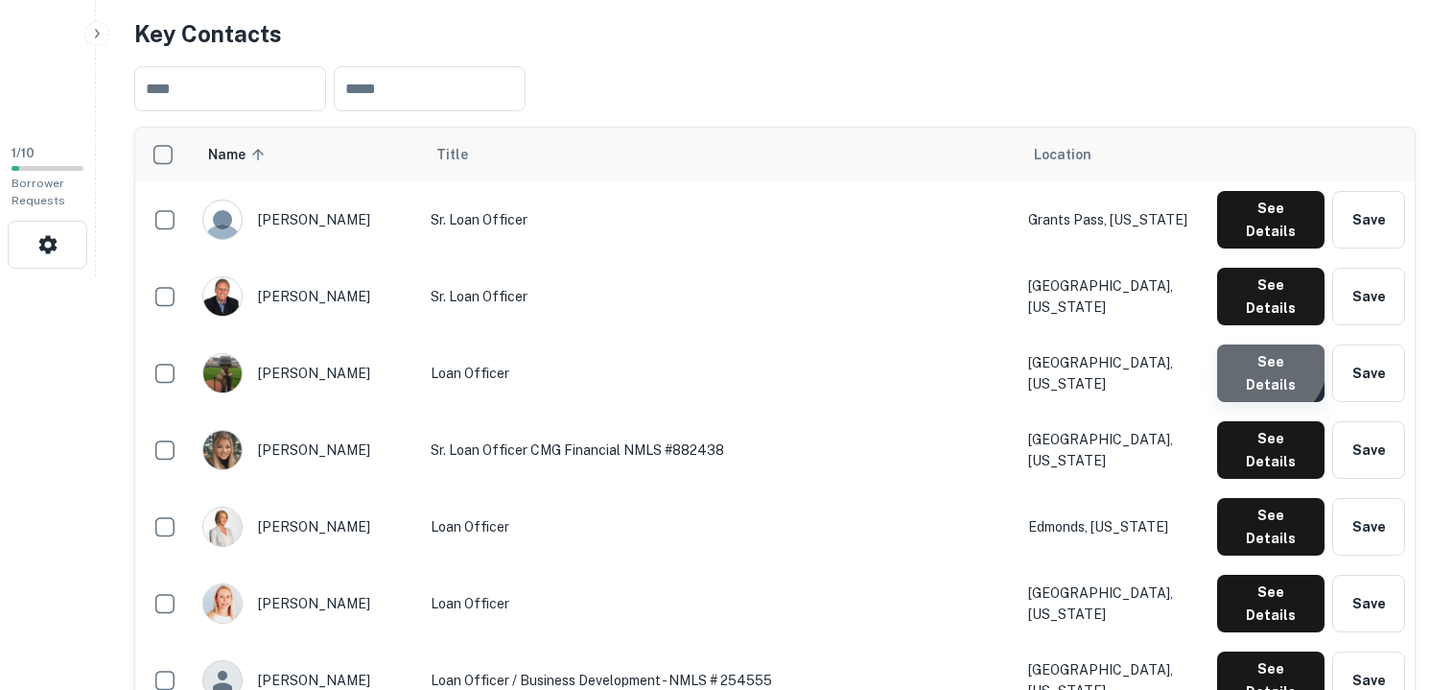
click at [1267, 344] on button "See Details" at bounding box center [1270, 373] width 107 height 58
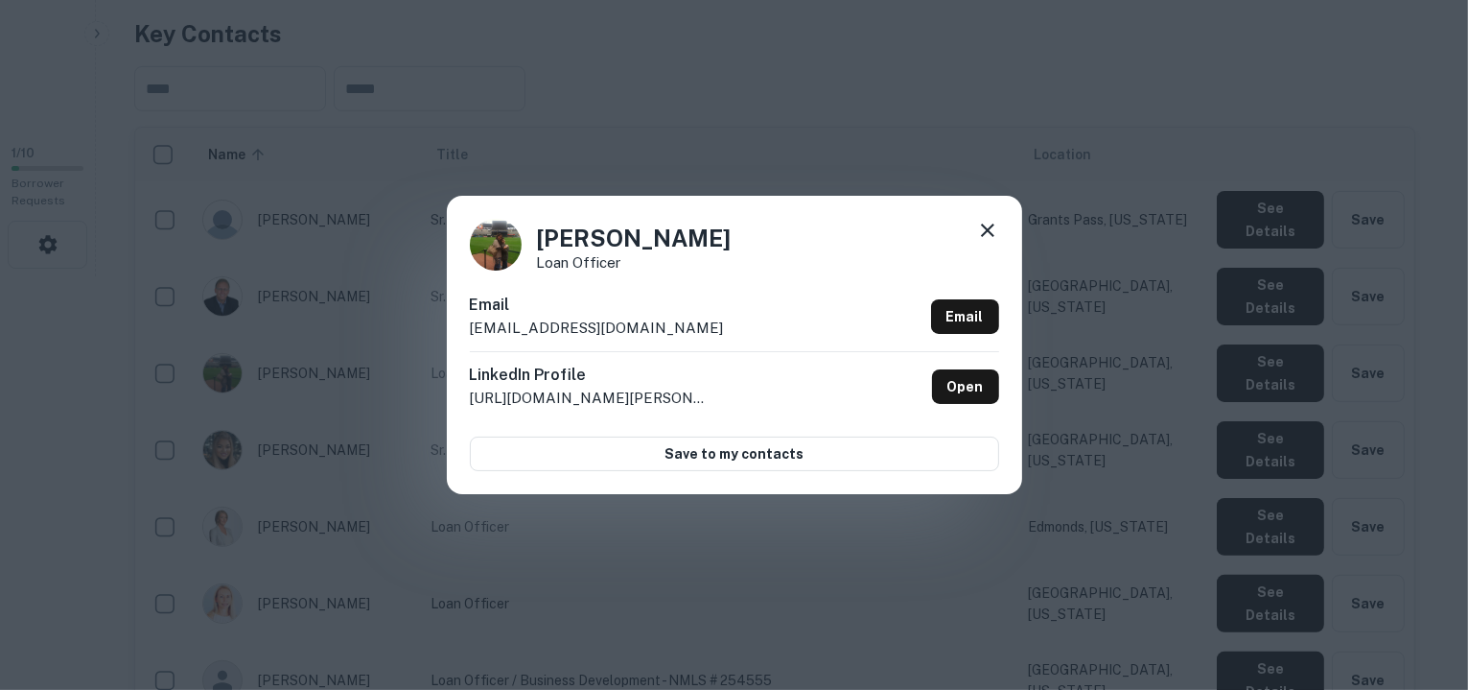
click at [982, 232] on icon at bounding box center [987, 230] width 23 height 23
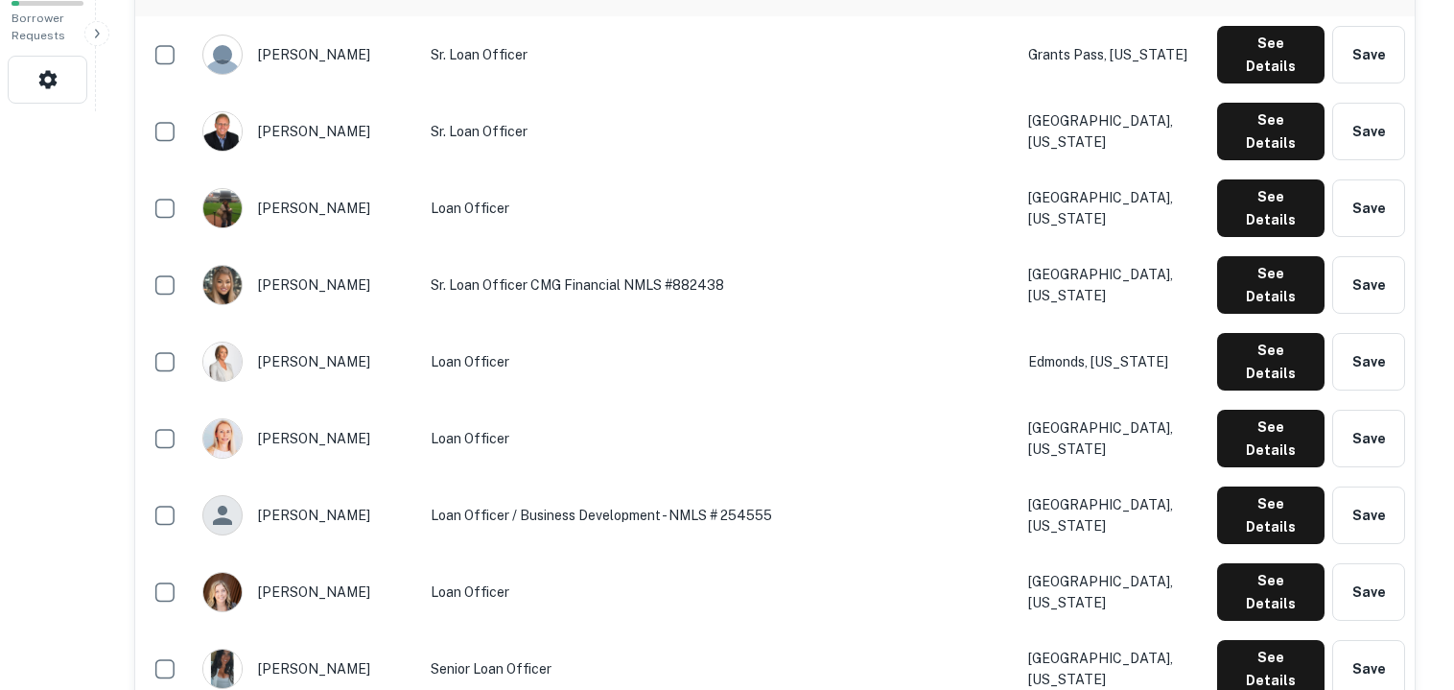
scroll to position [579, 0]
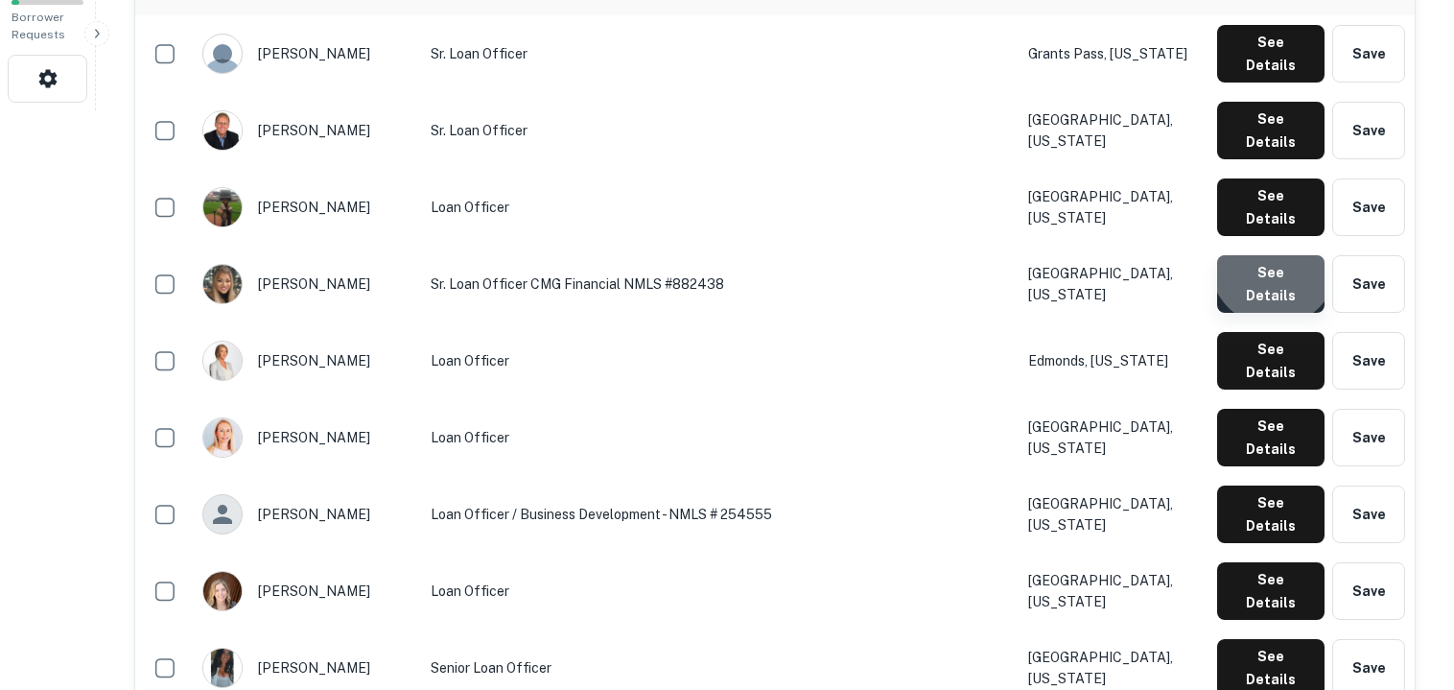
click at [1276, 255] on button "See Details" at bounding box center [1270, 284] width 107 height 58
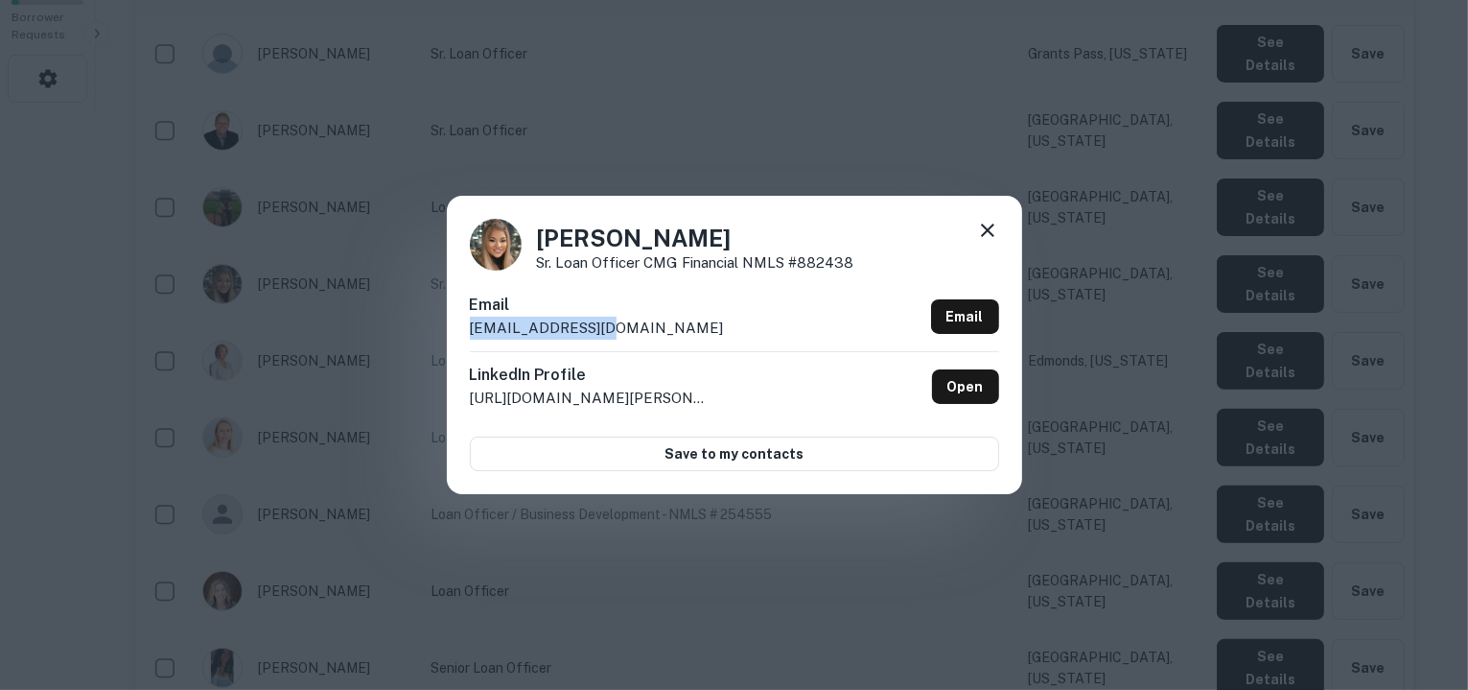
drag, startPoint x: 613, startPoint y: 319, endPoint x: 462, endPoint y: 332, distance: 151.1
click at [462, 332] on div "Jennifer Chavez Sr. Loan Officer CMG Financial NMLS #882438 Email jchavez@cmgfi…" at bounding box center [734, 344] width 575 height 297
click at [983, 227] on icon at bounding box center [987, 229] width 13 height 13
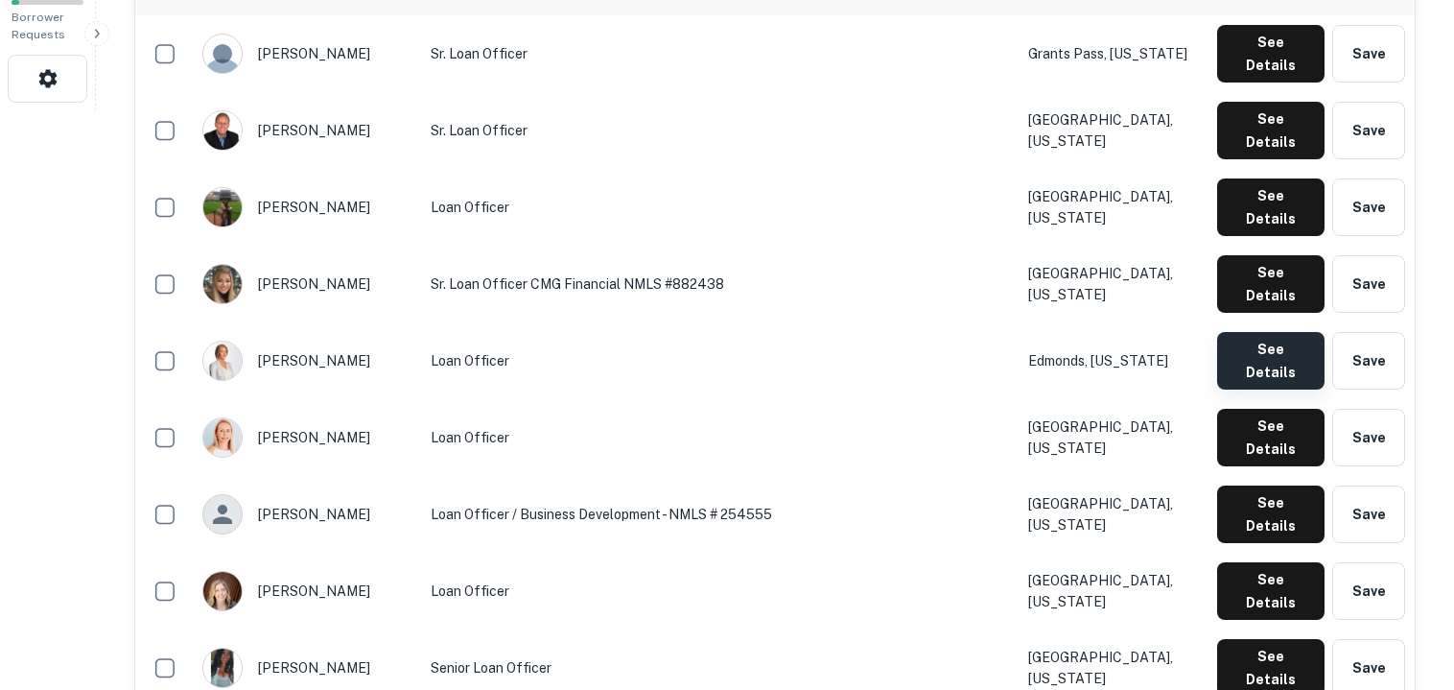
click at [1251, 332] on button "See Details" at bounding box center [1270, 361] width 107 height 58
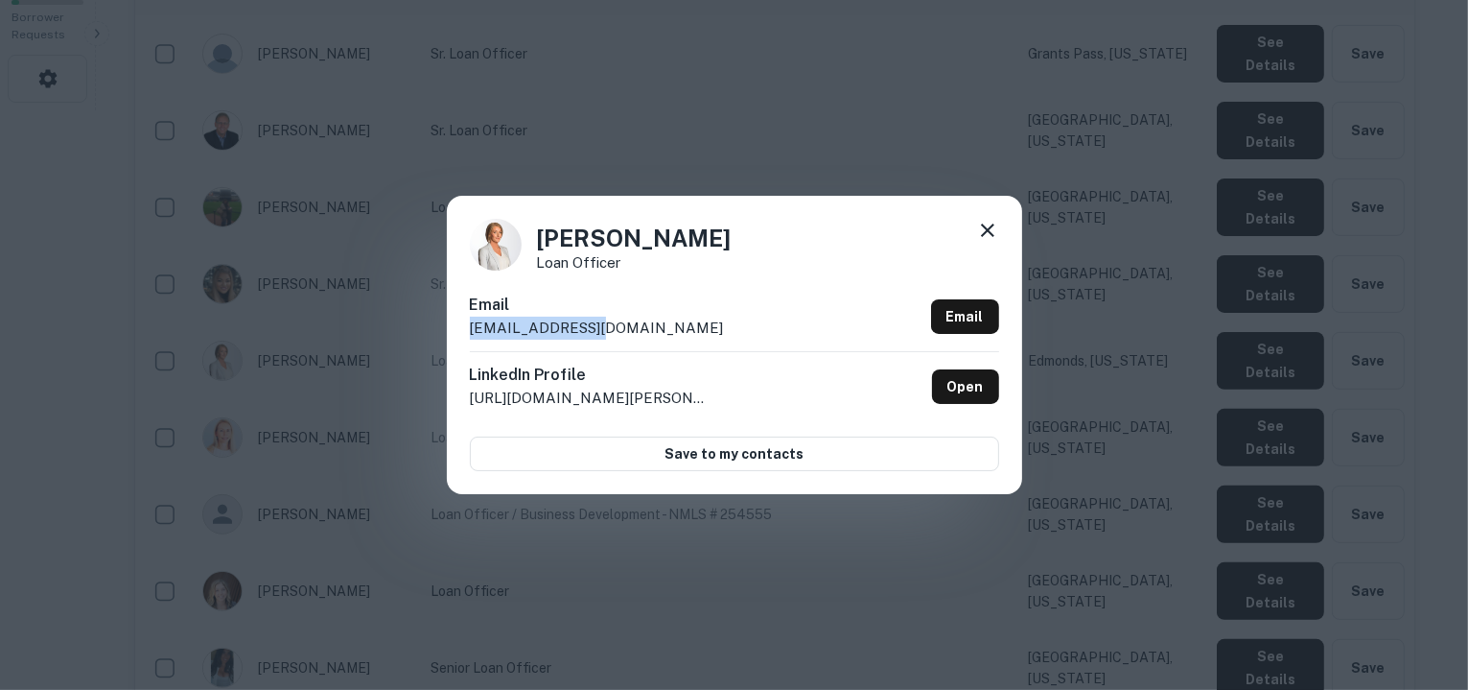
drag, startPoint x: 599, startPoint y: 325, endPoint x: 464, endPoint y: 335, distance: 134.6
click at [464, 335] on div "Jennifer Prinz Loan Officer Email jprinz@cmgfi.com Email LinkedIn Profile http:…" at bounding box center [734, 344] width 575 height 297
click at [982, 223] on icon at bounding box center [987, 230] width 23 height 23
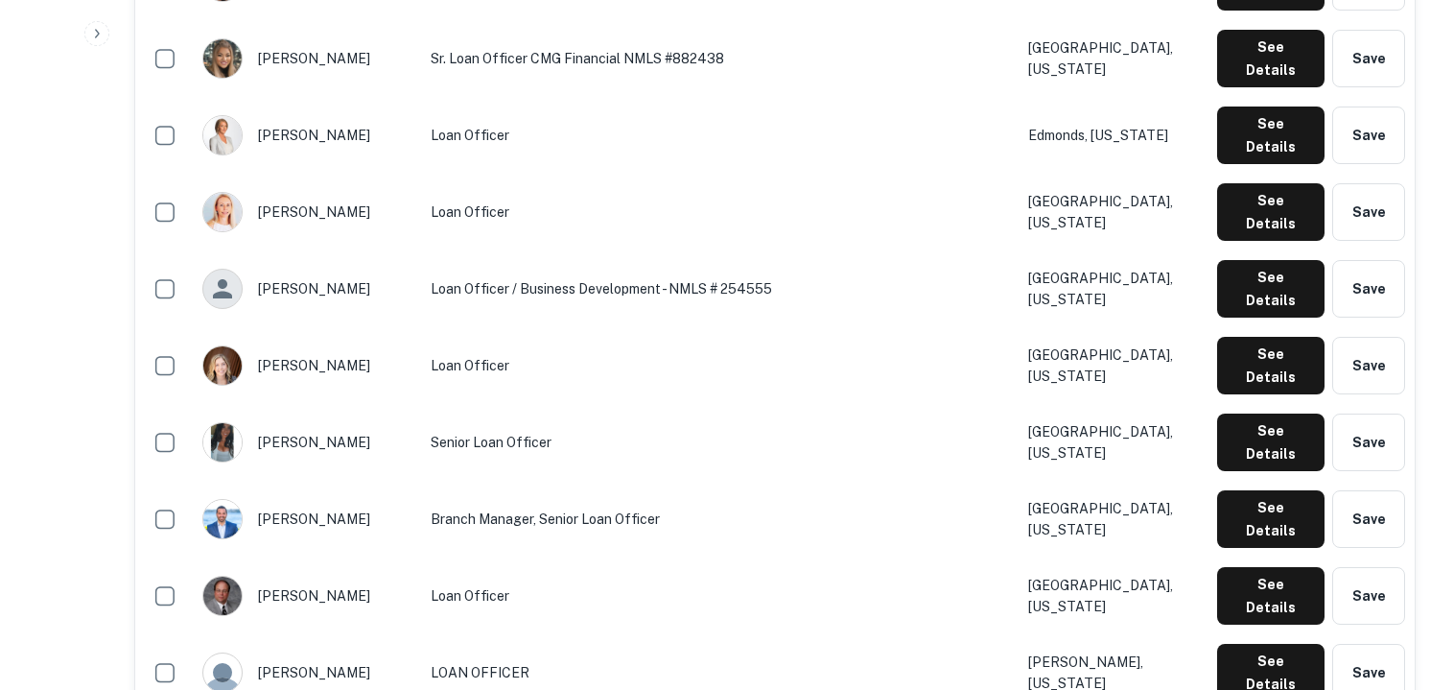
scroll to position [813, 0]
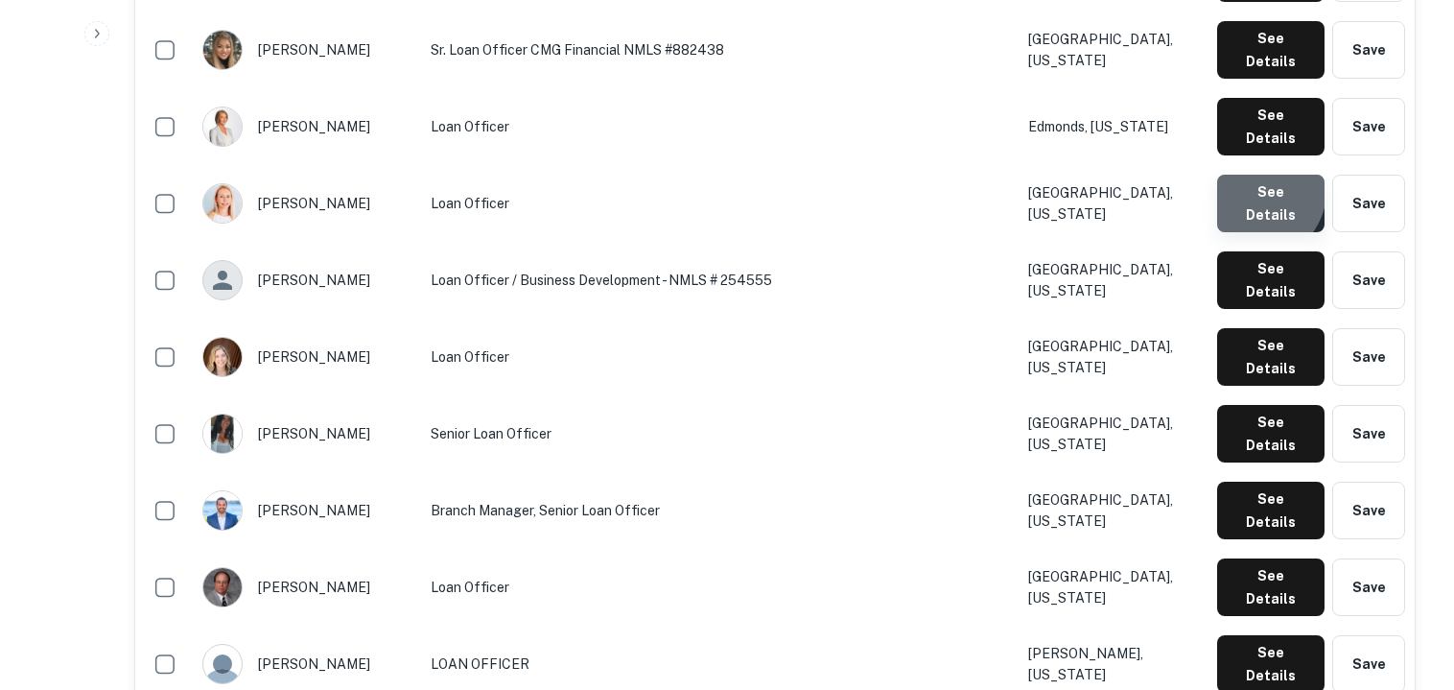
click at [1259, 175] on button "See Details" at bounding box center [1270, 204] width 107 height 58
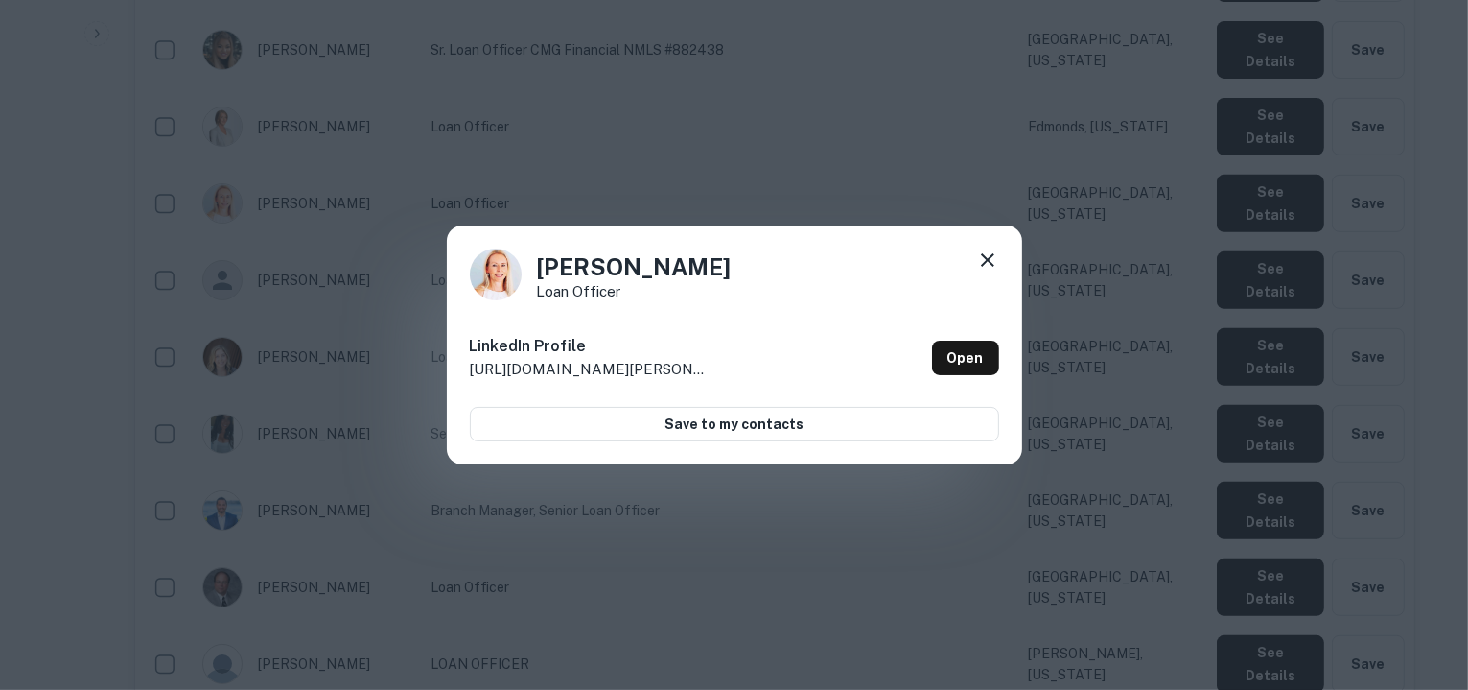
click at [981, 195] on div "Jennifer Rowe Loan Officer LinkedIn Profile http://www.linkedin.com/in/jennifer…" at bounding box center [734, 345] width 1468 height 690
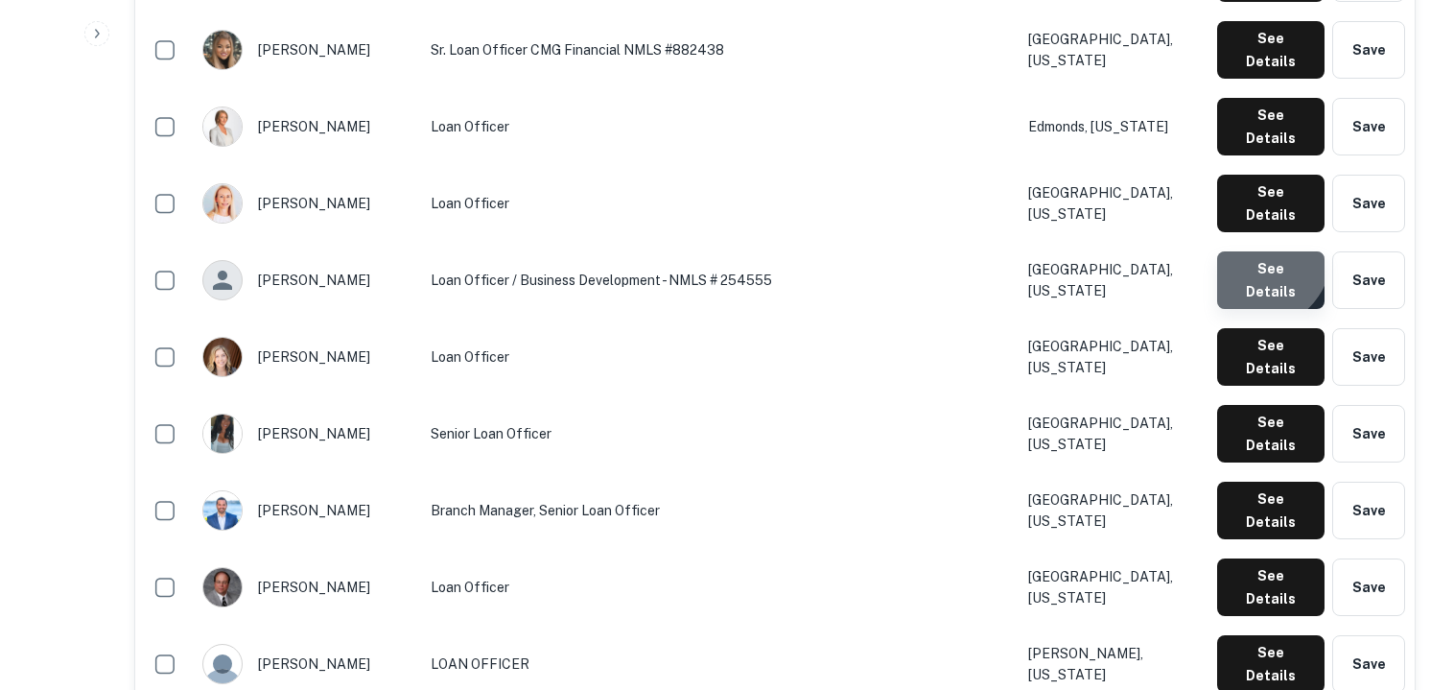
click at [1258, 251] on button "See Details" at bounding box center [1270, 280] width 107 height 58
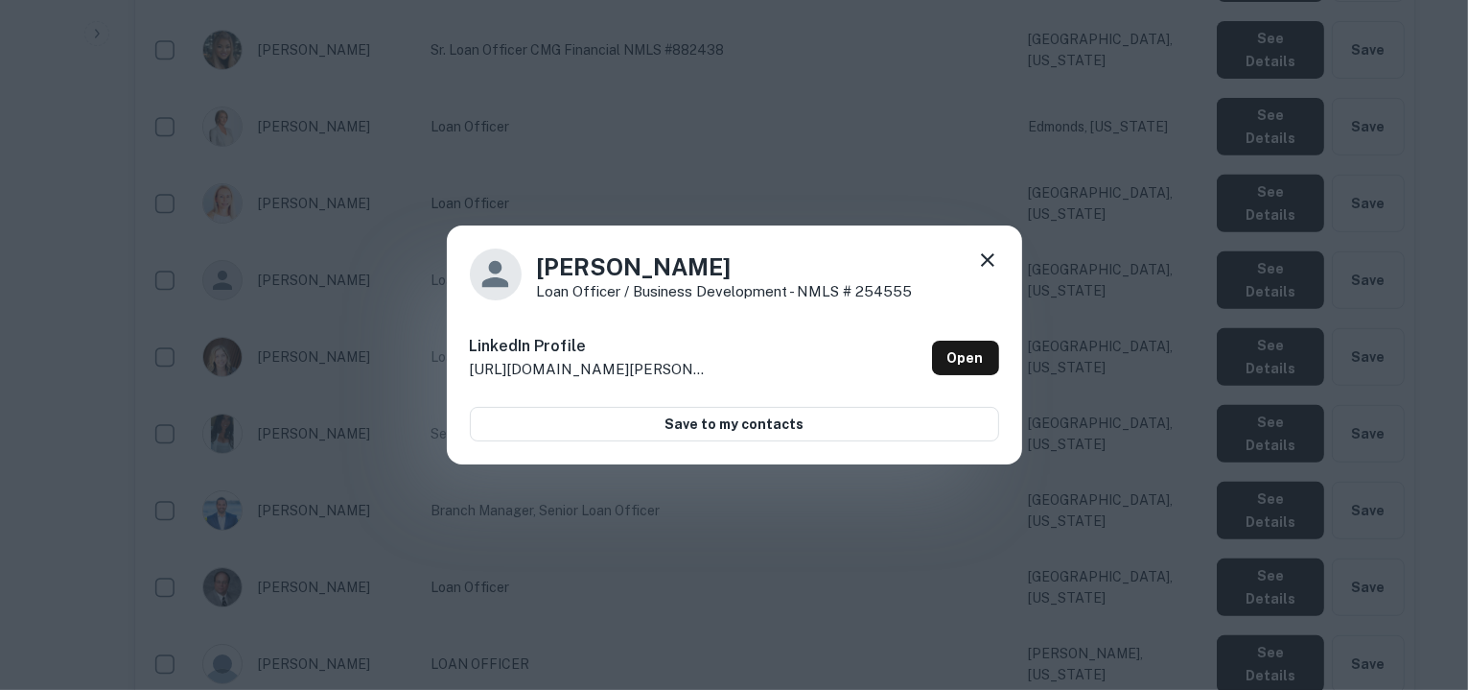
click at [994, 263] on icon at bounding box center [987, 259] width 23 height 23
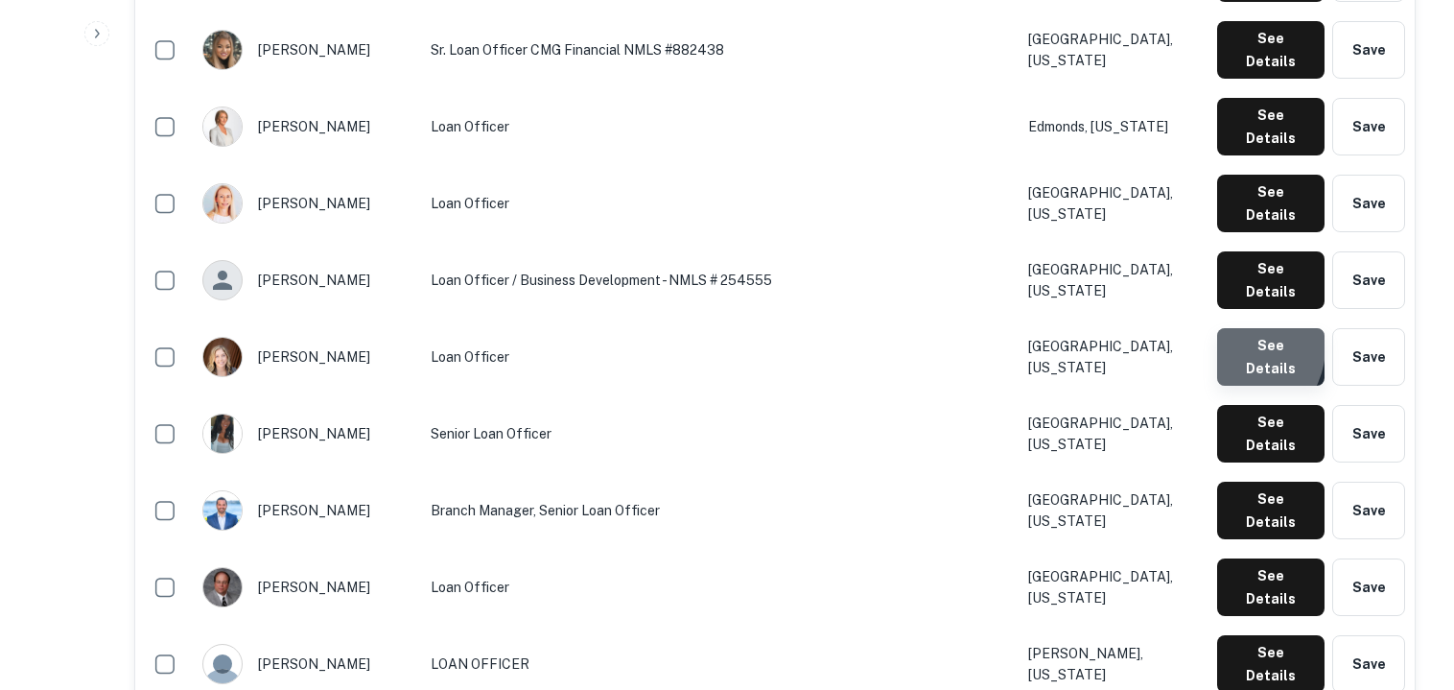
click at [1234, 328] on button "See Details" at bounding box center [1270, 357] width 107 height 58
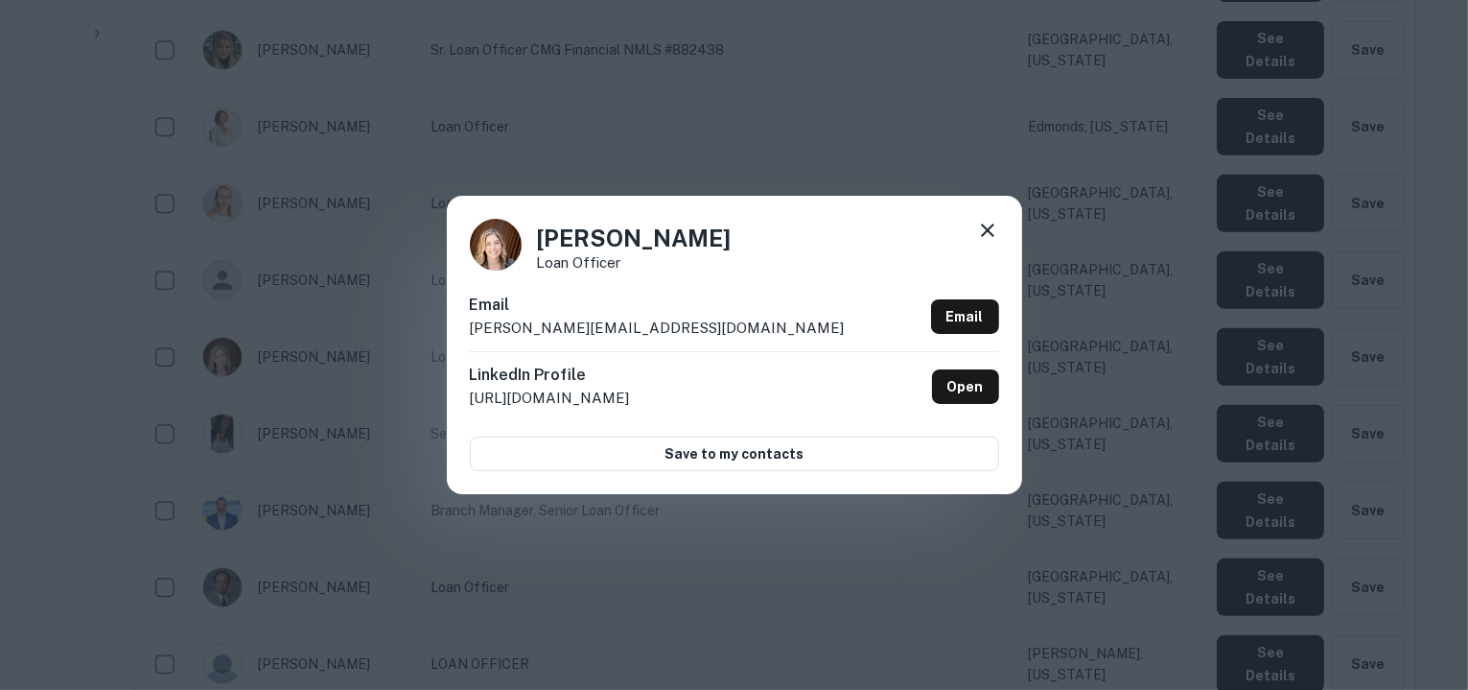
click at [1009, 56] on div "Jessica Scolastico Loan Officer Email jessicas@cmgfi.com Email LinkedIn Profile…" at bounding box center [734, 345] width 1468 height 690
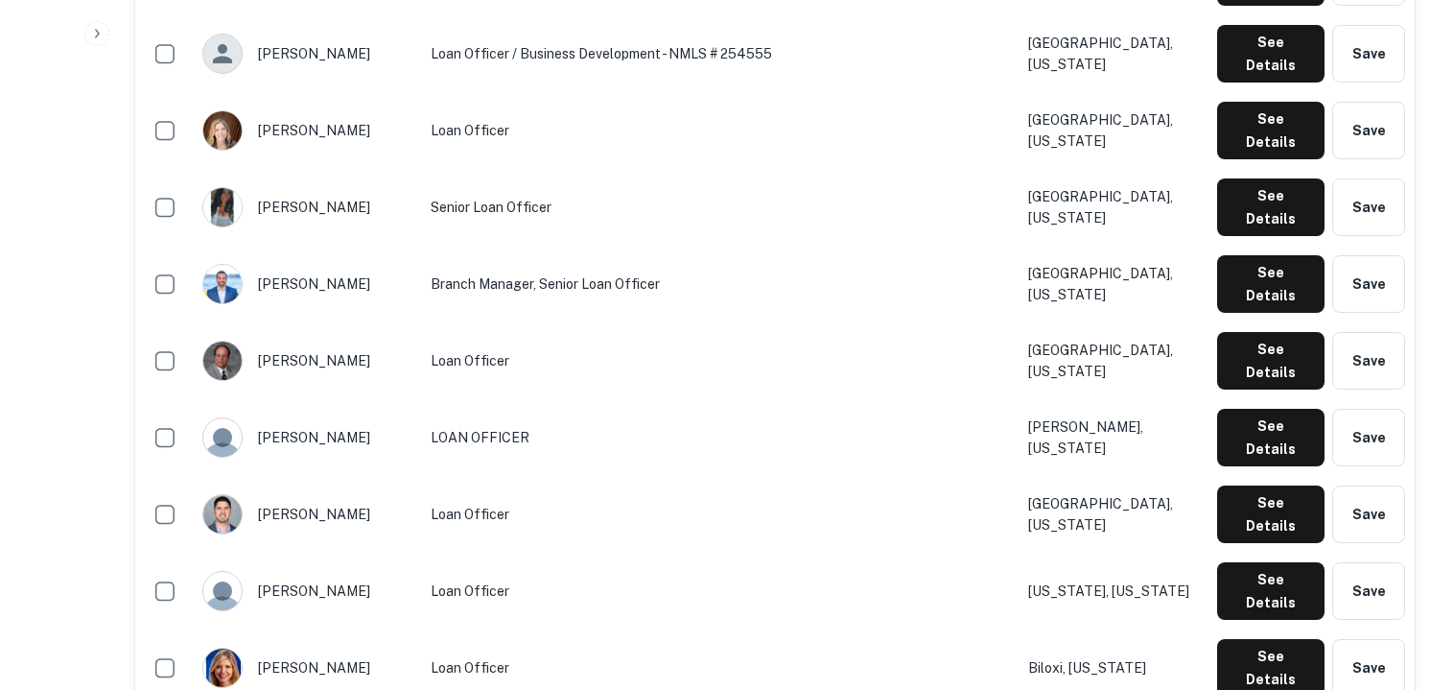
scroll to position [1042, 0]
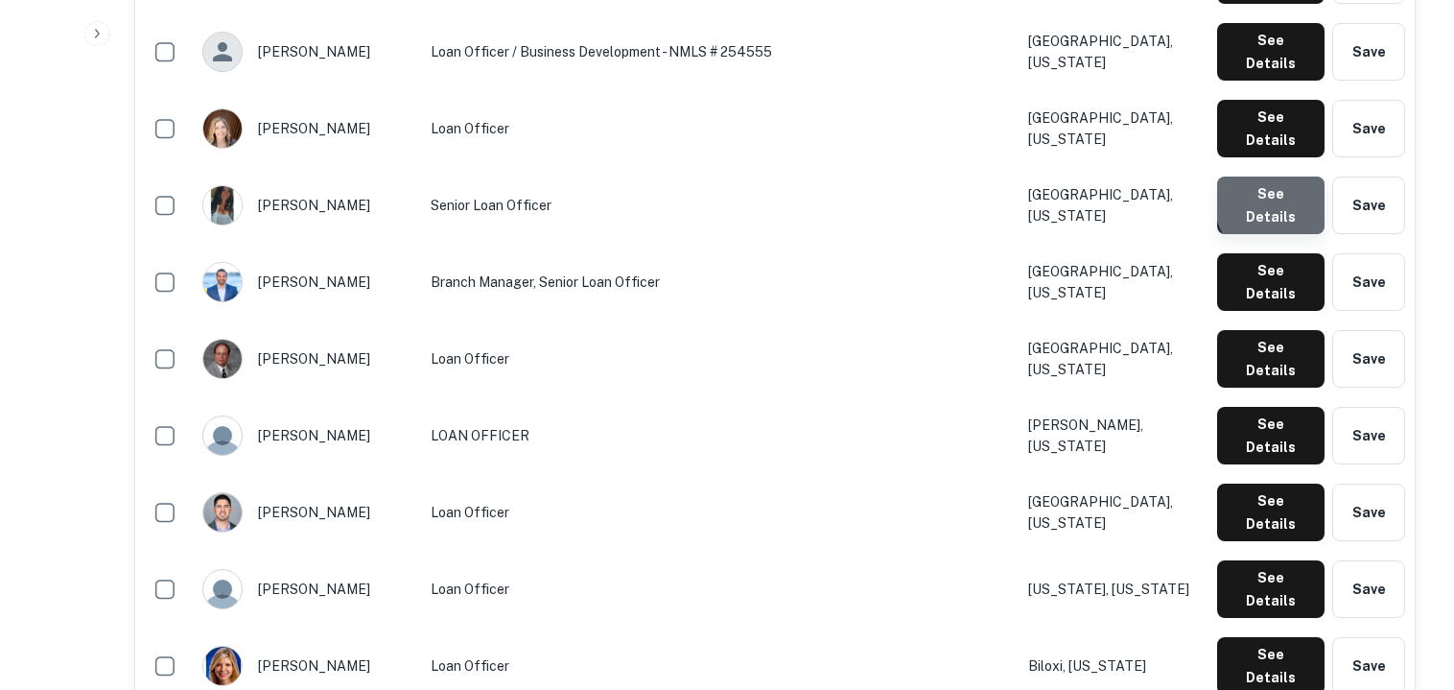
click at [1293, 176] on button "See Details" at bounding box center [1270, 205] width 107 height 58
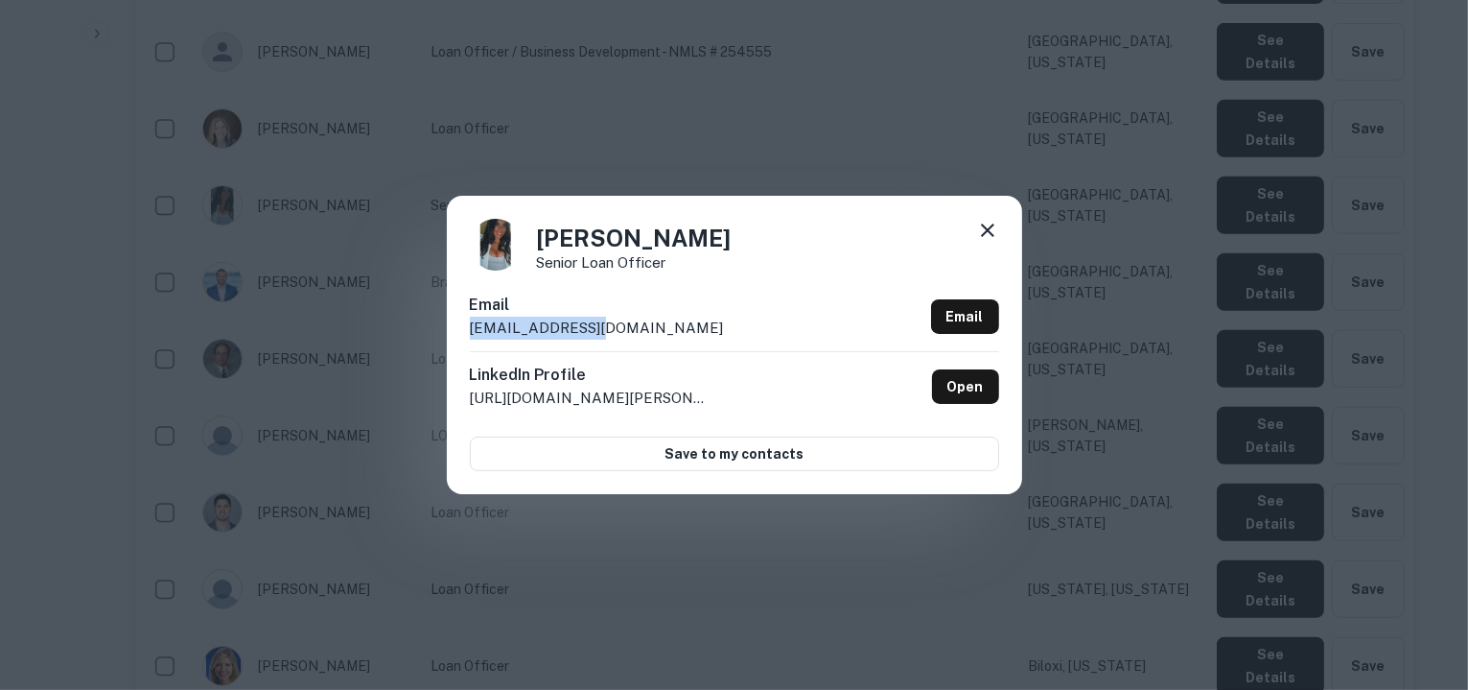
drag, startPoint x: 589, startPoint y: 325, endPoint x: 461, endPoint y: 335, distance: 127.9
click at [461, 335] on div "Jessica Trejo Senior Loan Officer Email jtrejo@cmgfi.com Email LinkedIn Profile…" at bounding box center [734, 344] width 575 height 297
click at [994, 235] on icon at bounding box center [987, 230] width 23 height 23
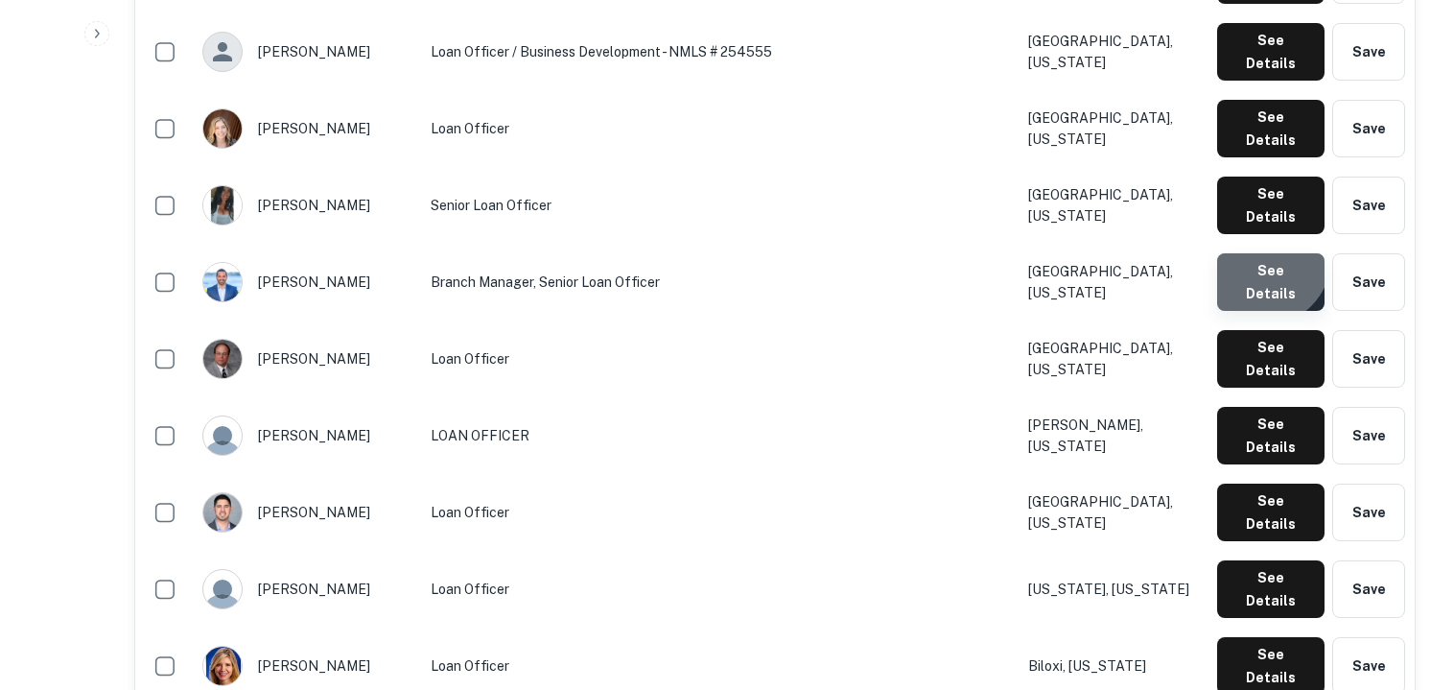
click at [1264, 253] on button "See Details" at bounding box center [1270, 282] width 107 height 58
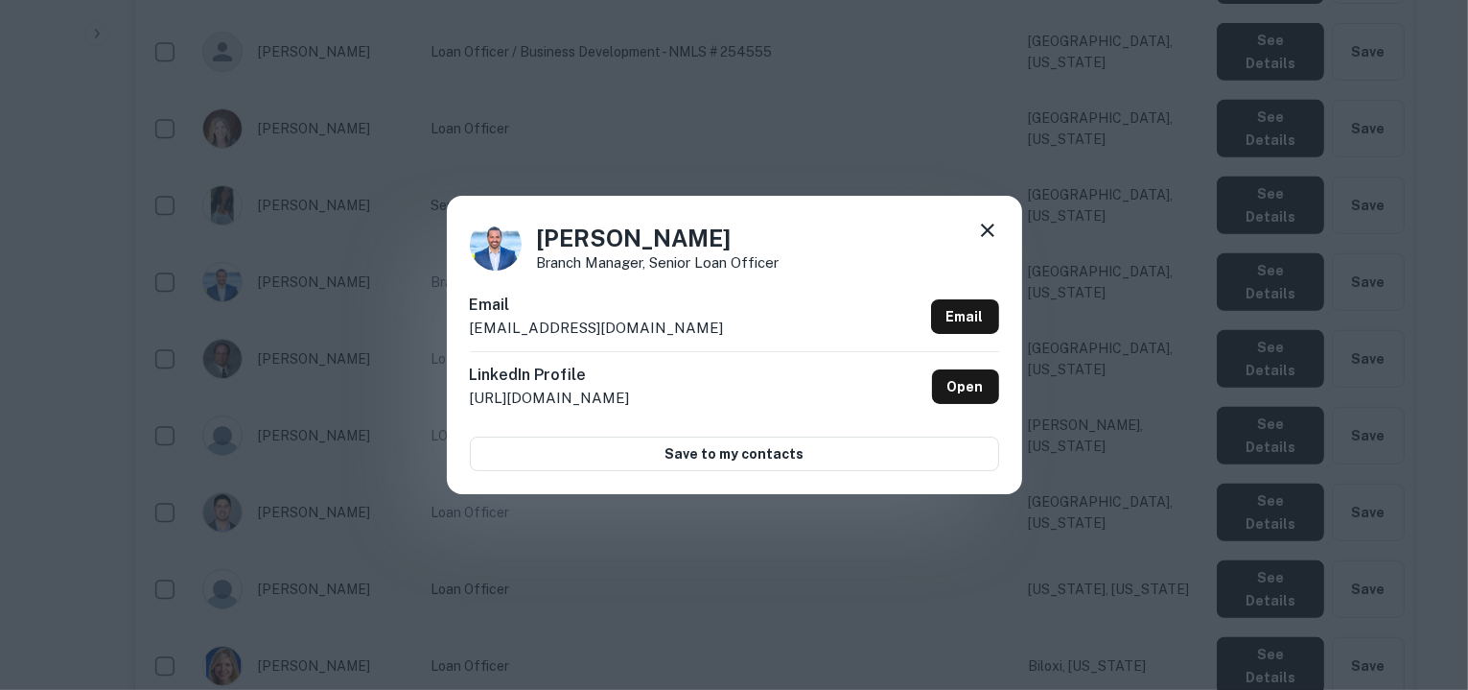
click at [676, 330] on p "jdemarco@cmghomeloans.com" at bounding box center [597, 328] width 254 height 23
click at [987, 227] on icon at bounding box center [987, 230] width 23 height 23
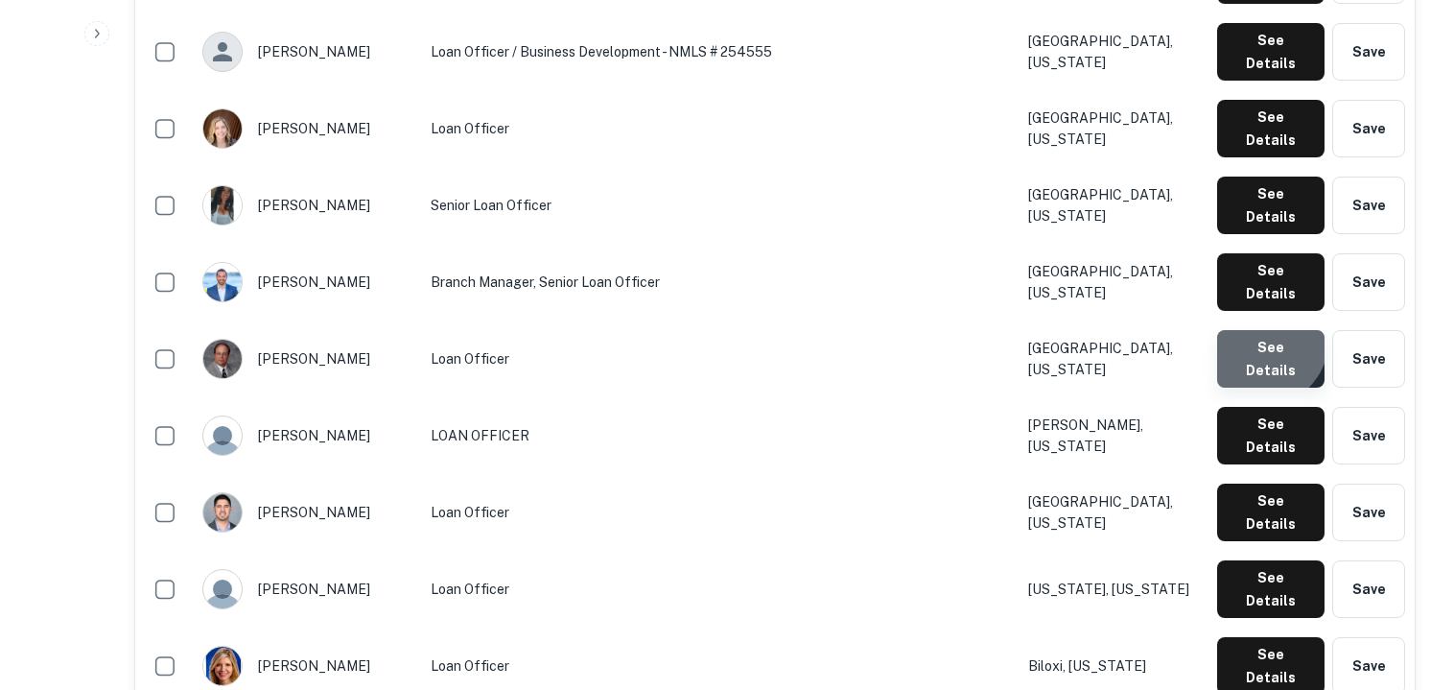
click at [1264, 330] on button "See Details" at bounding box center [1270, 359] width 107 height 58
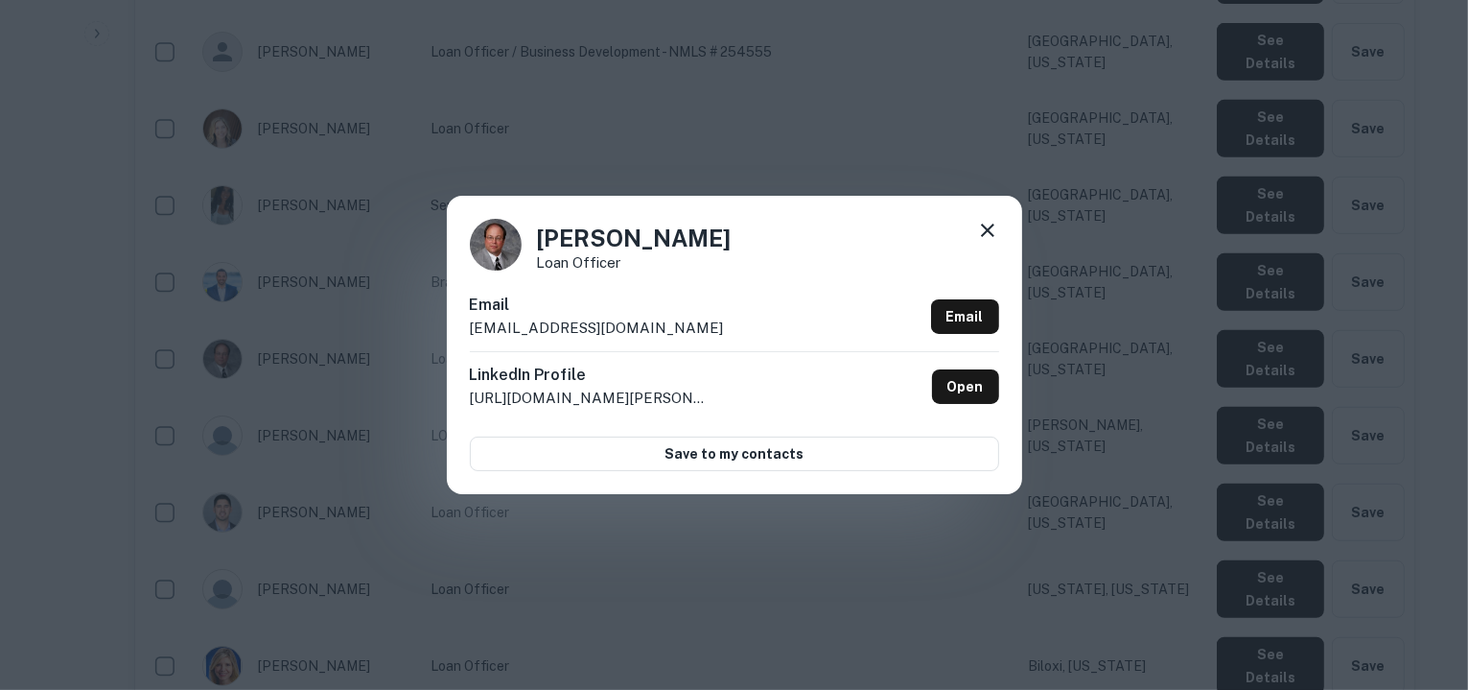
click at [602, 328] on div "Email jglaser@cmgfi.com Email" at bounding box center [734, 322] width 529 height 58
click at [986, 225] on icon at bounding box center [987, 230] width 23 height 23
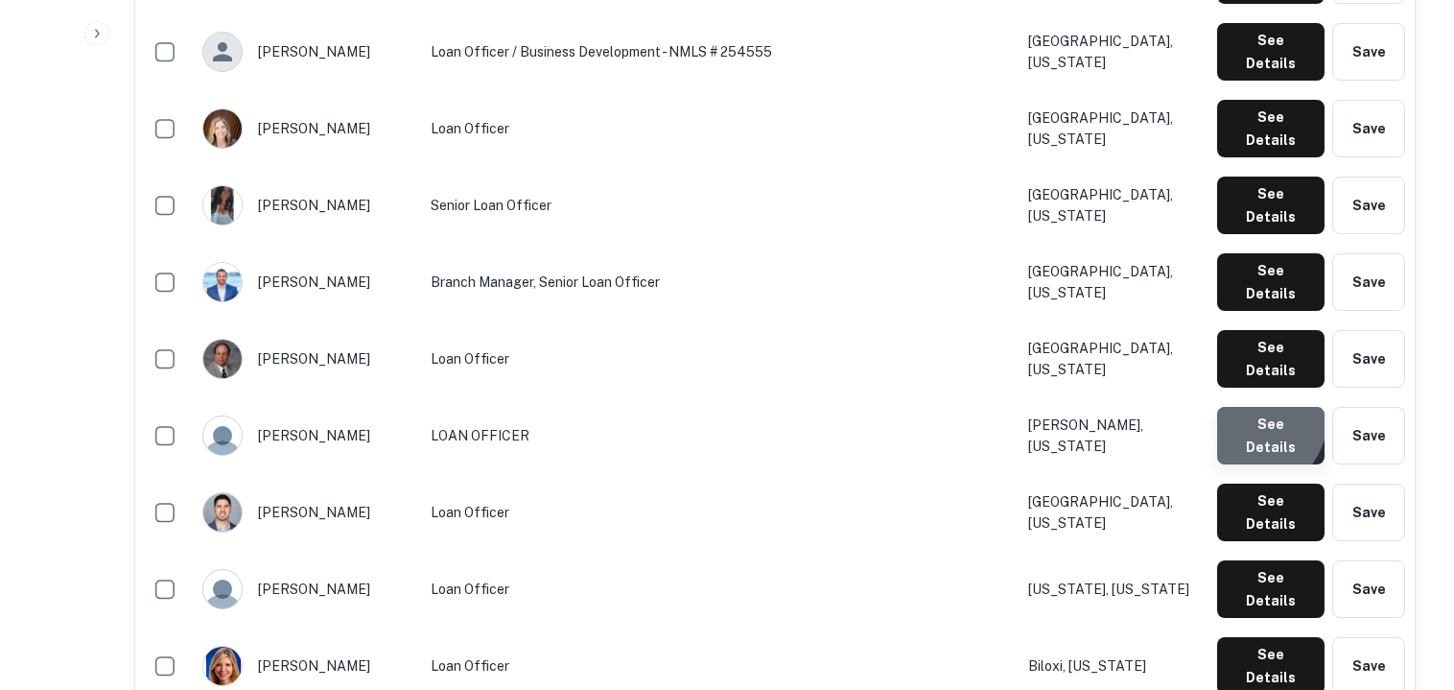
click at [1253, 407] on button "See Details" at bounding box center [1270, 436] width 107 height 58
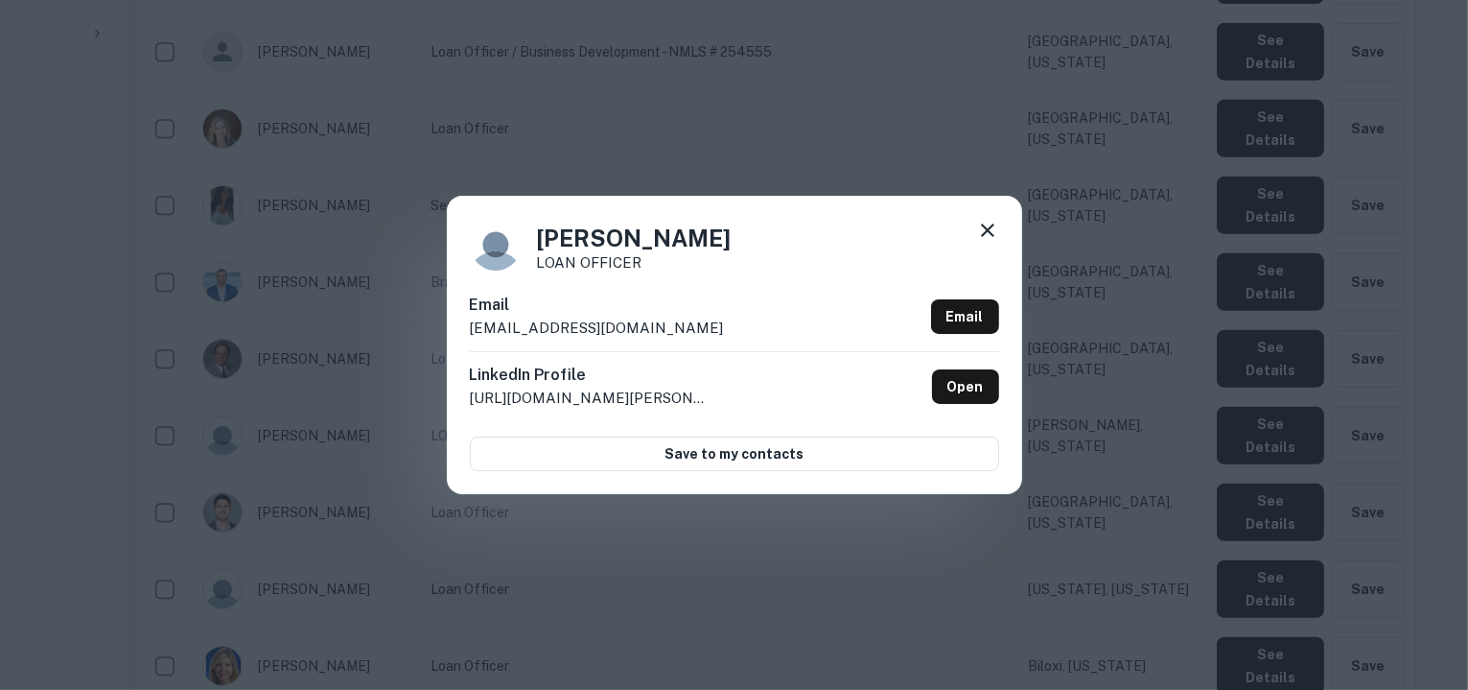
click at [989, 229] on icon at bounding box center [987, 229] width 13 height 13
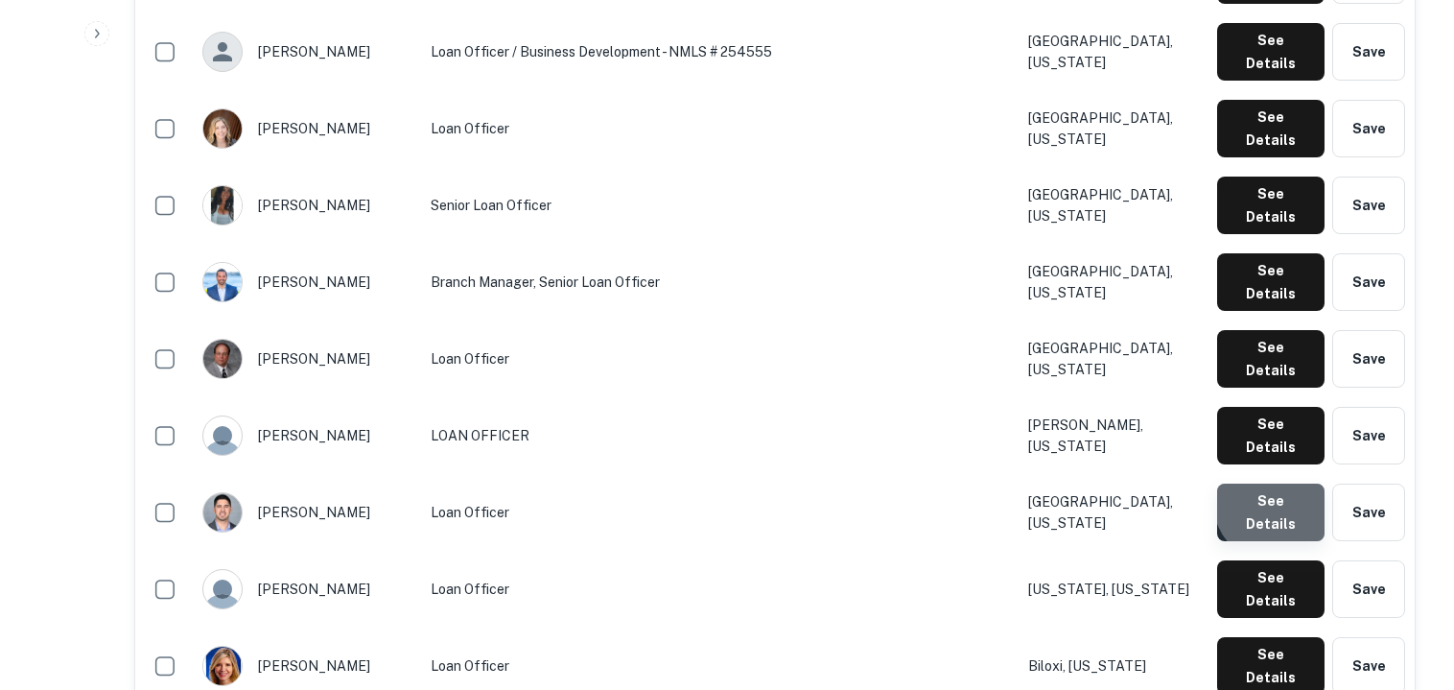
click at [1276, 483] on button "See Details" at bounding box center [1270, 512] width 107 height 58
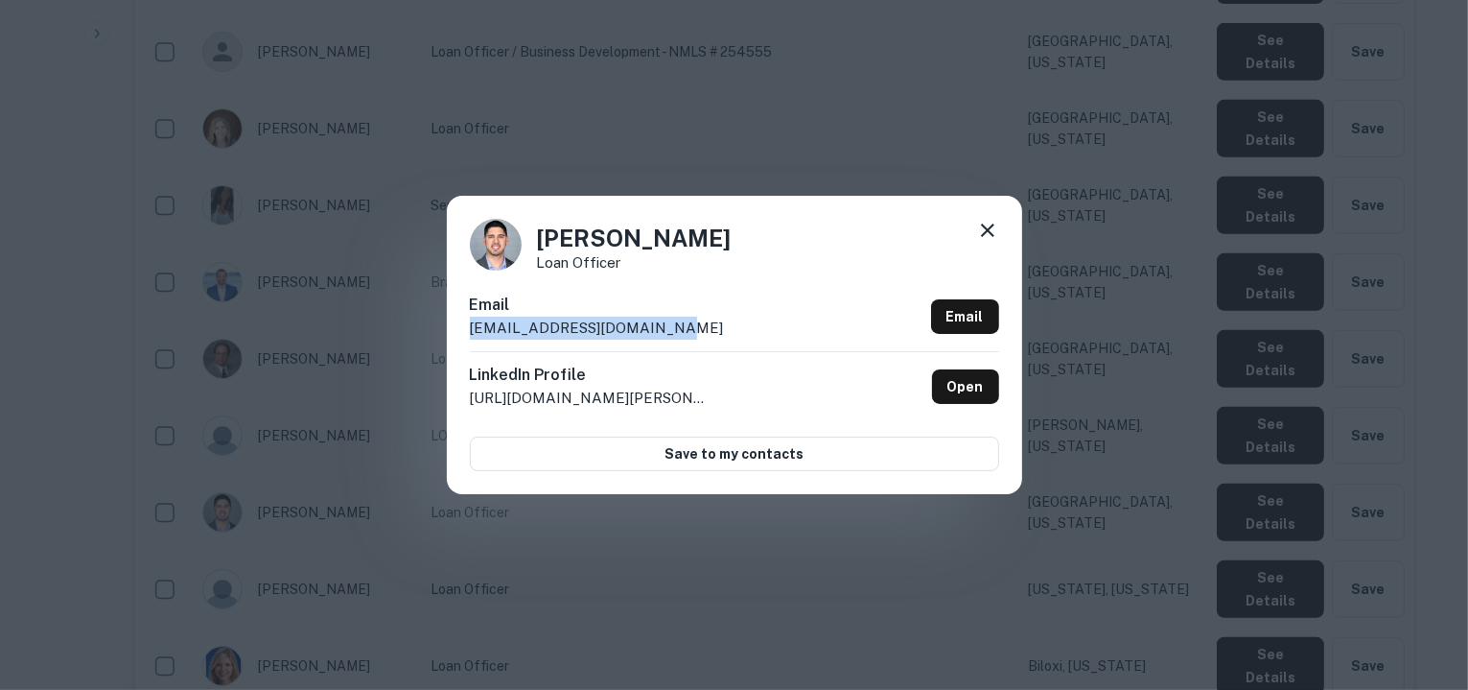
drag, startPoint x: 689, startPoint y: 331, endPoint x: 468, endPoint y: 335, distance: 220.6
click at [468, 335] on div "Jimmy Bendeck Loan Officer Email jbendeck@cmghomeloans.com Email LinkedIn Profi…" at bounding box center [734, 344] width 575 height 297
click at [985, 229] on icon at bounding box center [987, 229] width 13 height 13
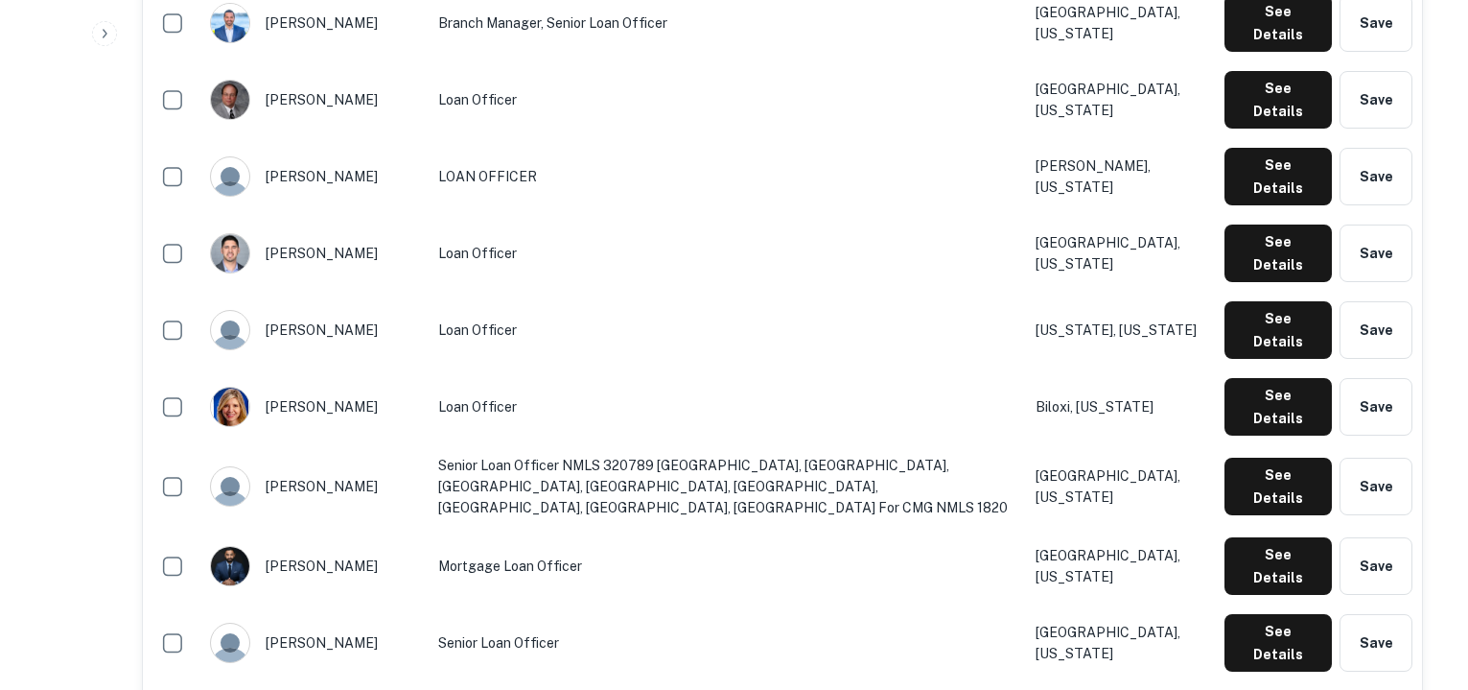
scroll to position [1303, 0]
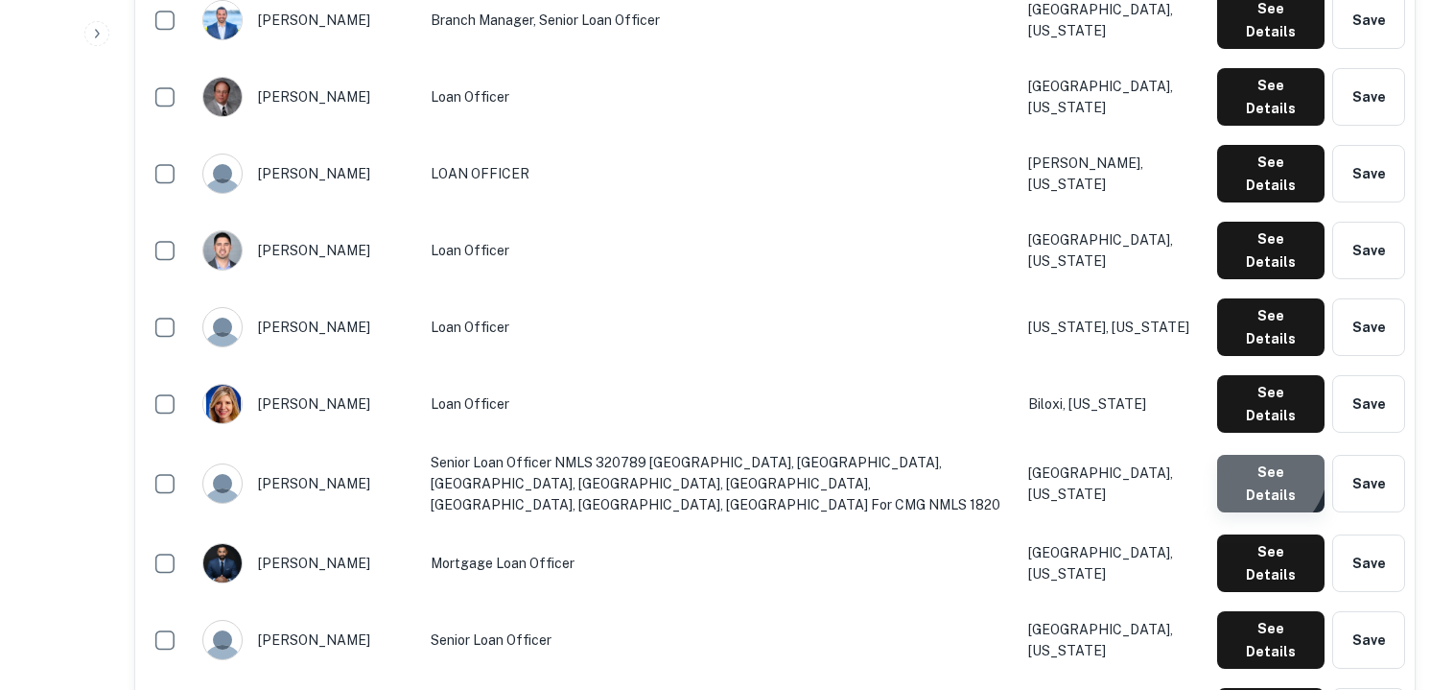
click at [1251, 455] on button "See Details" at bounding box center [1270, 484] width 107 height 58
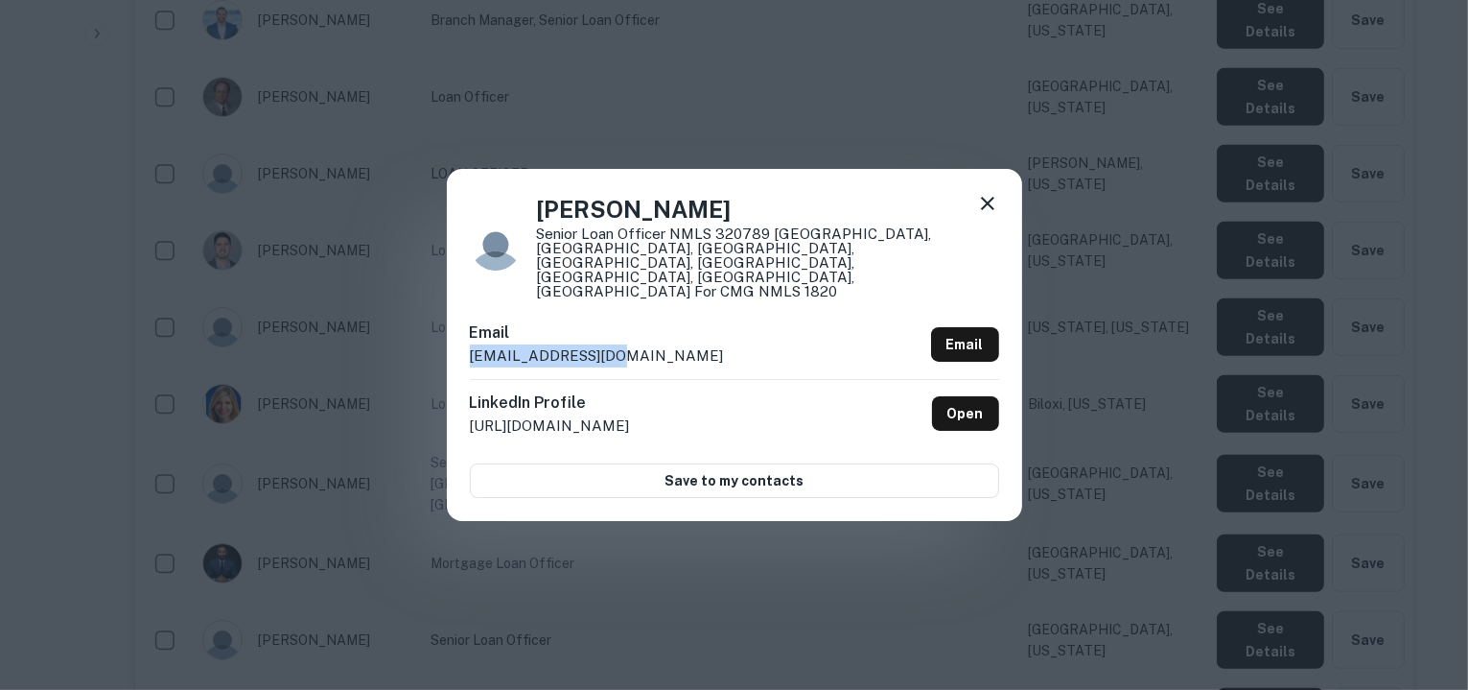
drag, startPoint x: 612, startPoint y: 336, endPoint x: 471, endPoint y: 349, distance: 141.6
click at [471, 349] on div "Email jandrews@cmgfi.com Email" at bounding box center [734, 350] width 529 height 58
click at [987, 215] on icon at bounding box center [987, 203] width 23 height 23
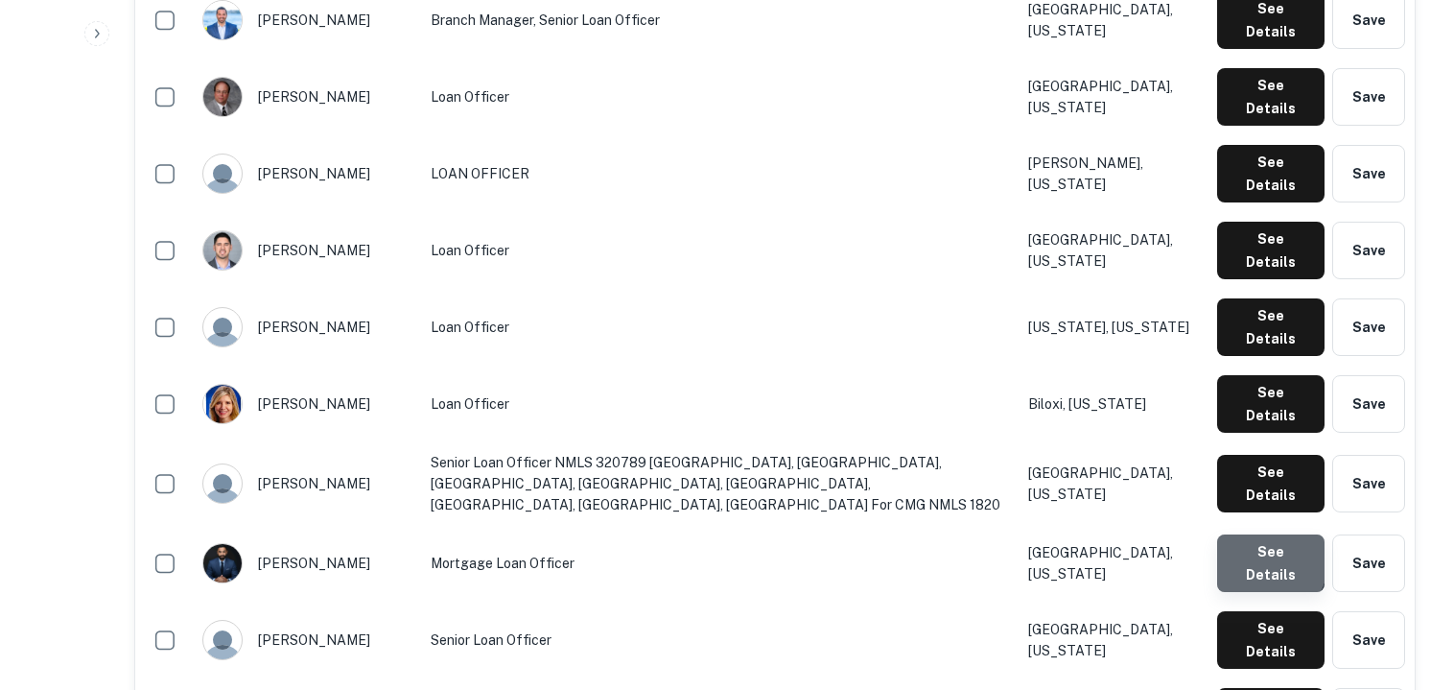
click at [1258, 534] on button "See Details" at bounding box center [1270, 563] width 107 height 58
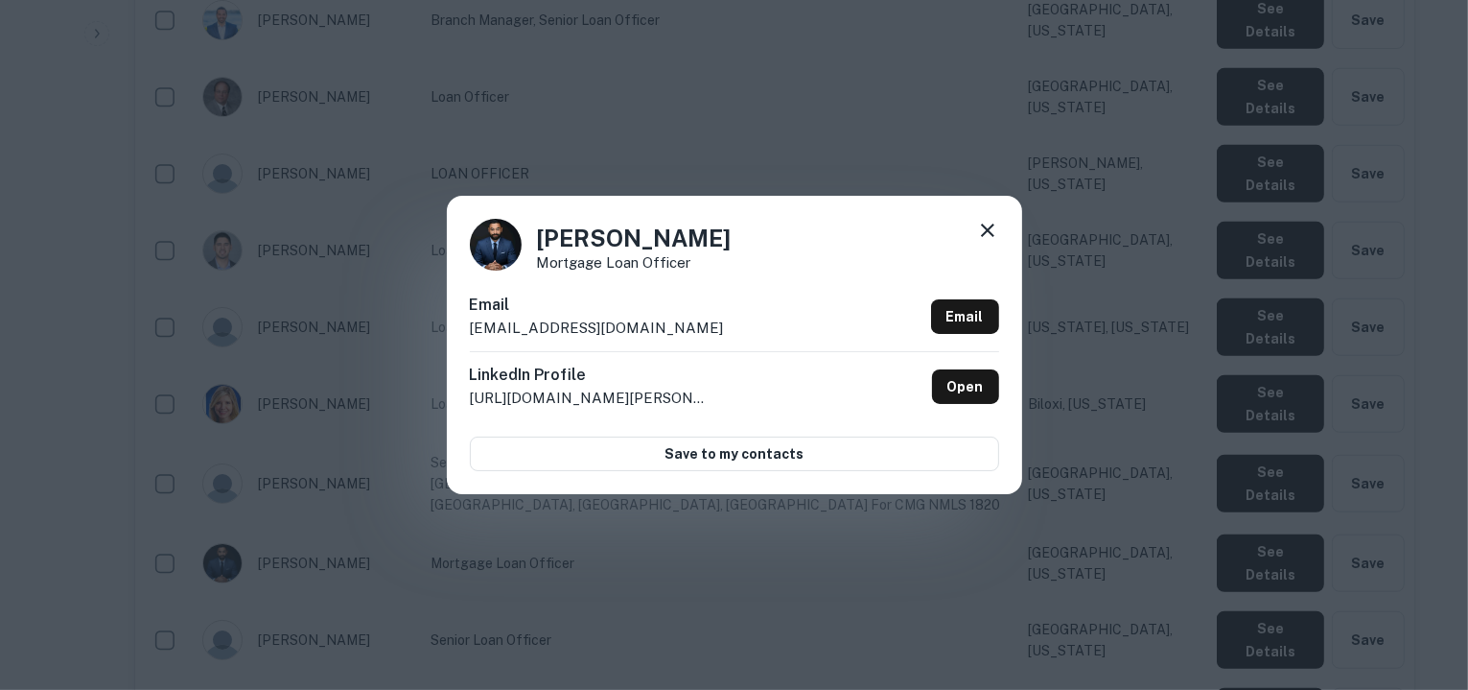
click at [589, 328] on div "Email jsanchez@s1l.com Email" at bounding box center [734, 322] width 529 height 58
click at [988, 231] on icon at bounding box center [987, 229] width 13 height 13
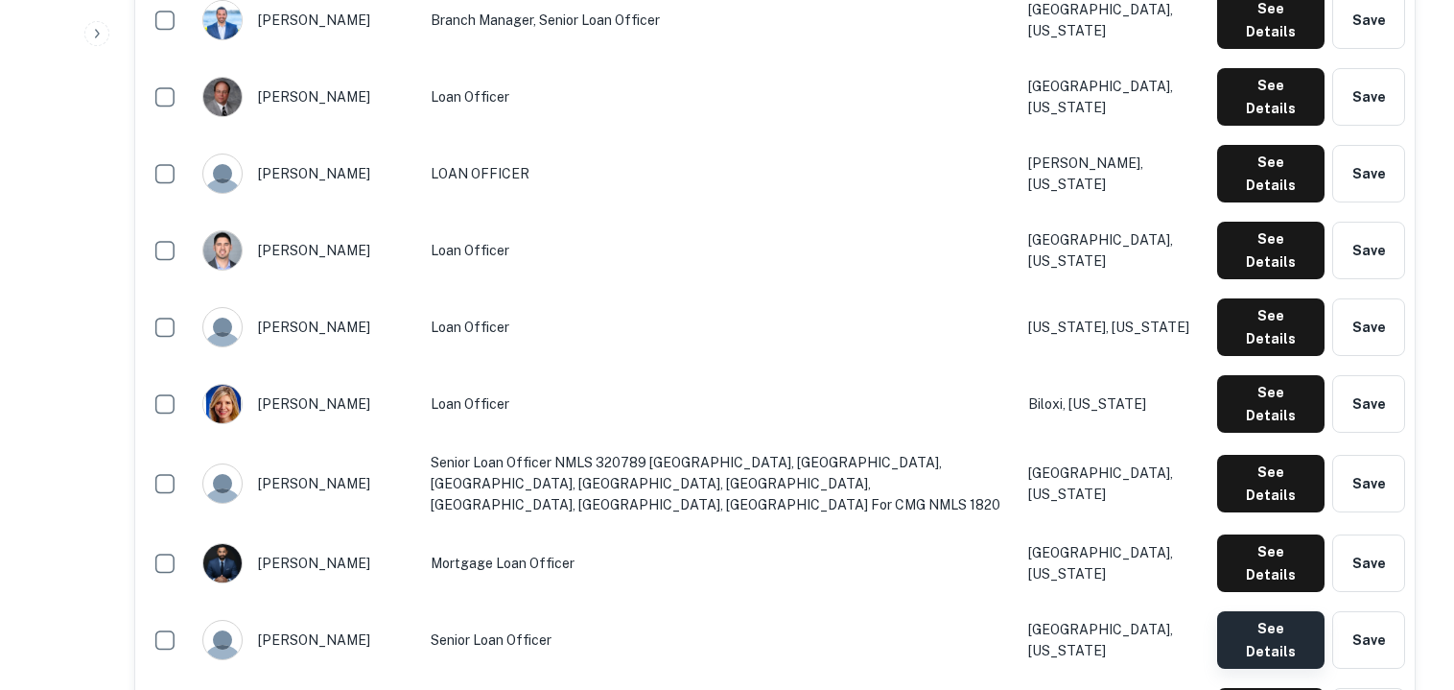
click at [1249, 611] on button "See Details" at bounding box center [1270, 640] width 107 height 58
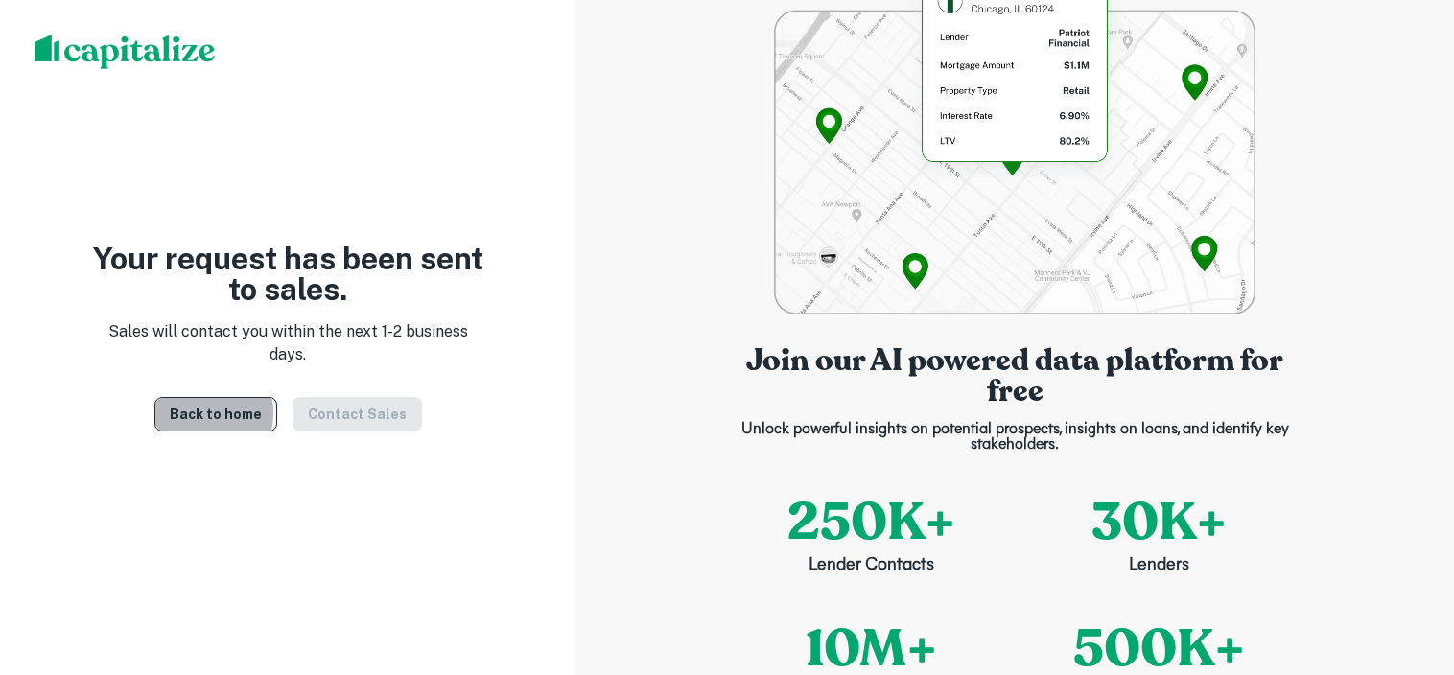
click at [208, 420] on link "Back to home" at bounding box center [215, 414] width 123 height 35
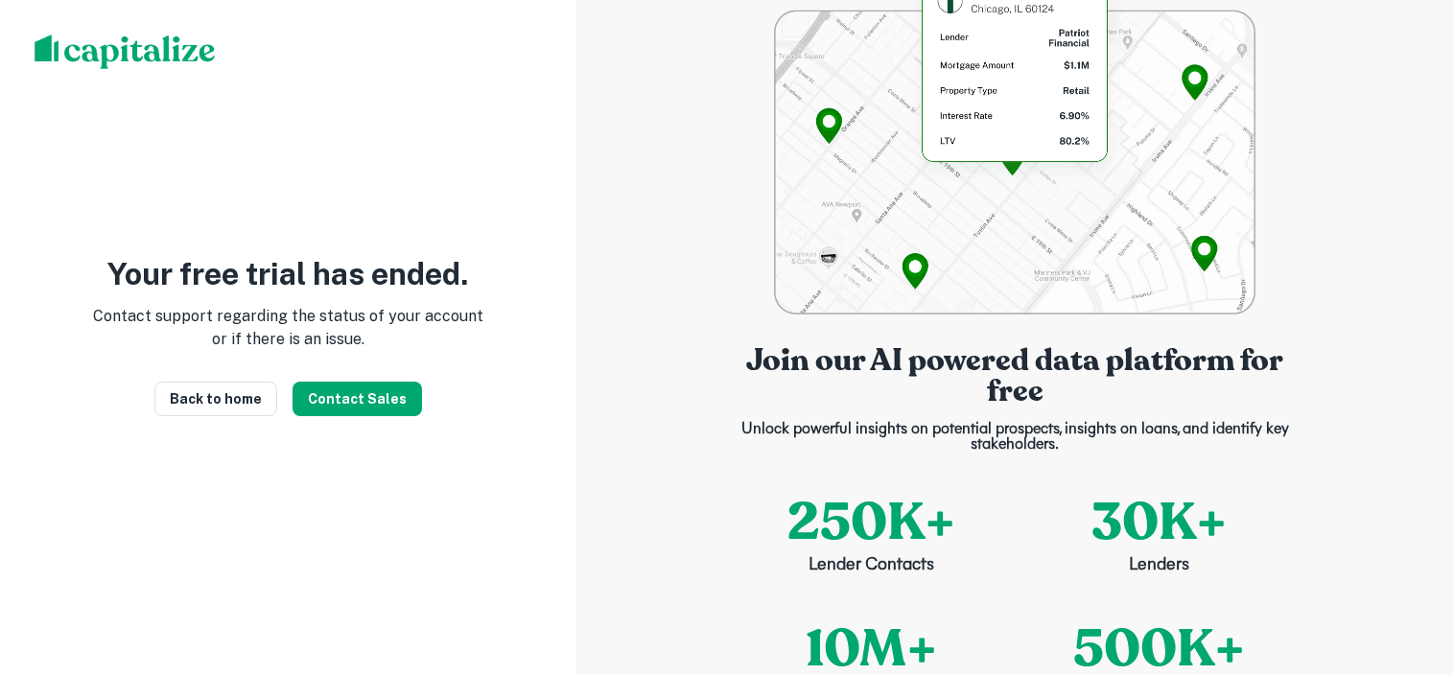
scroll to position [38, 8]
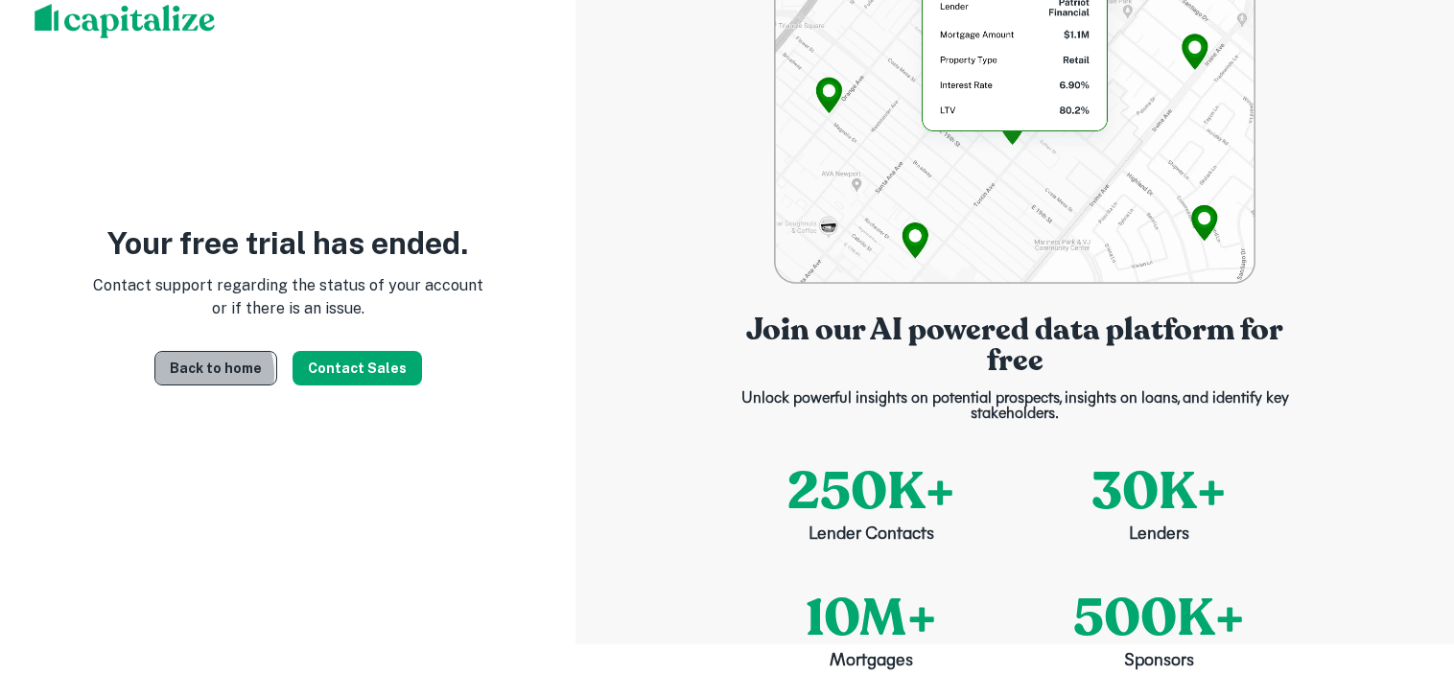
click at [195, 373] on link "Back to home" at bounding box center [215, 368] width 123 height 35
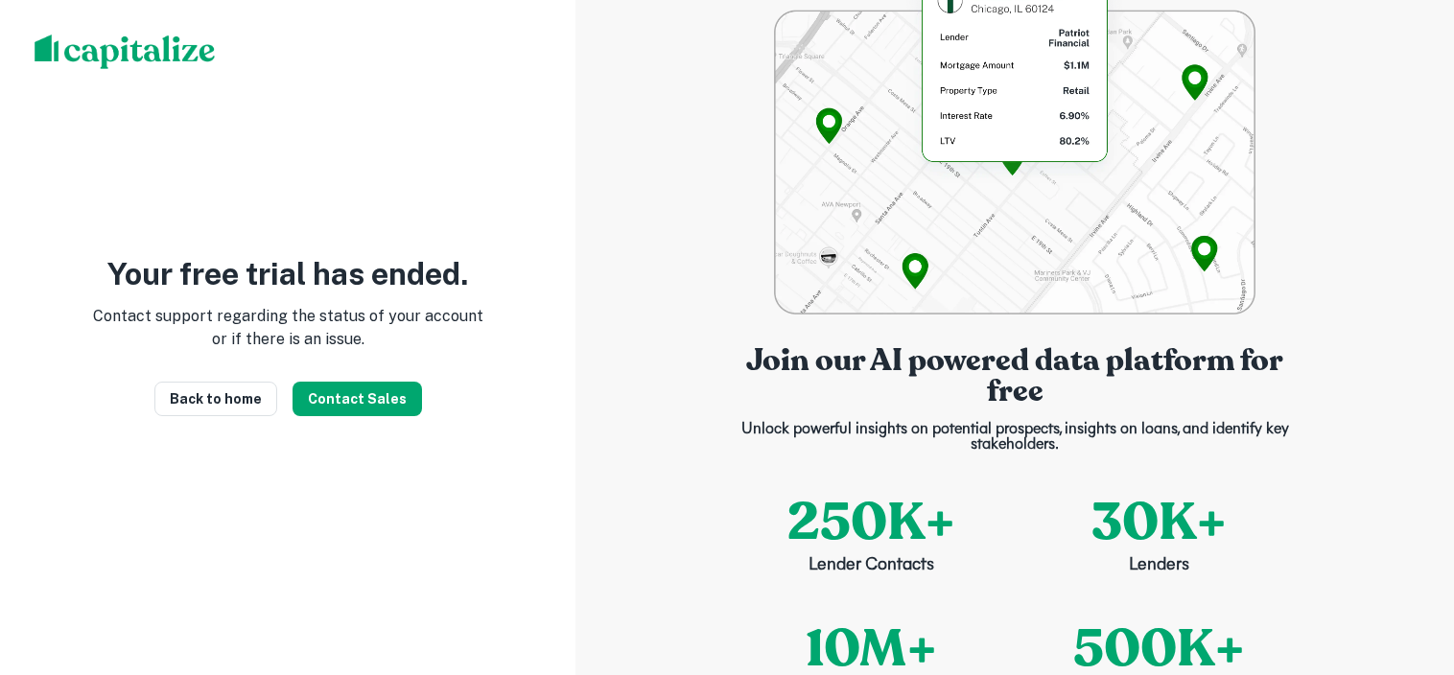
scroll to position [38, 0]
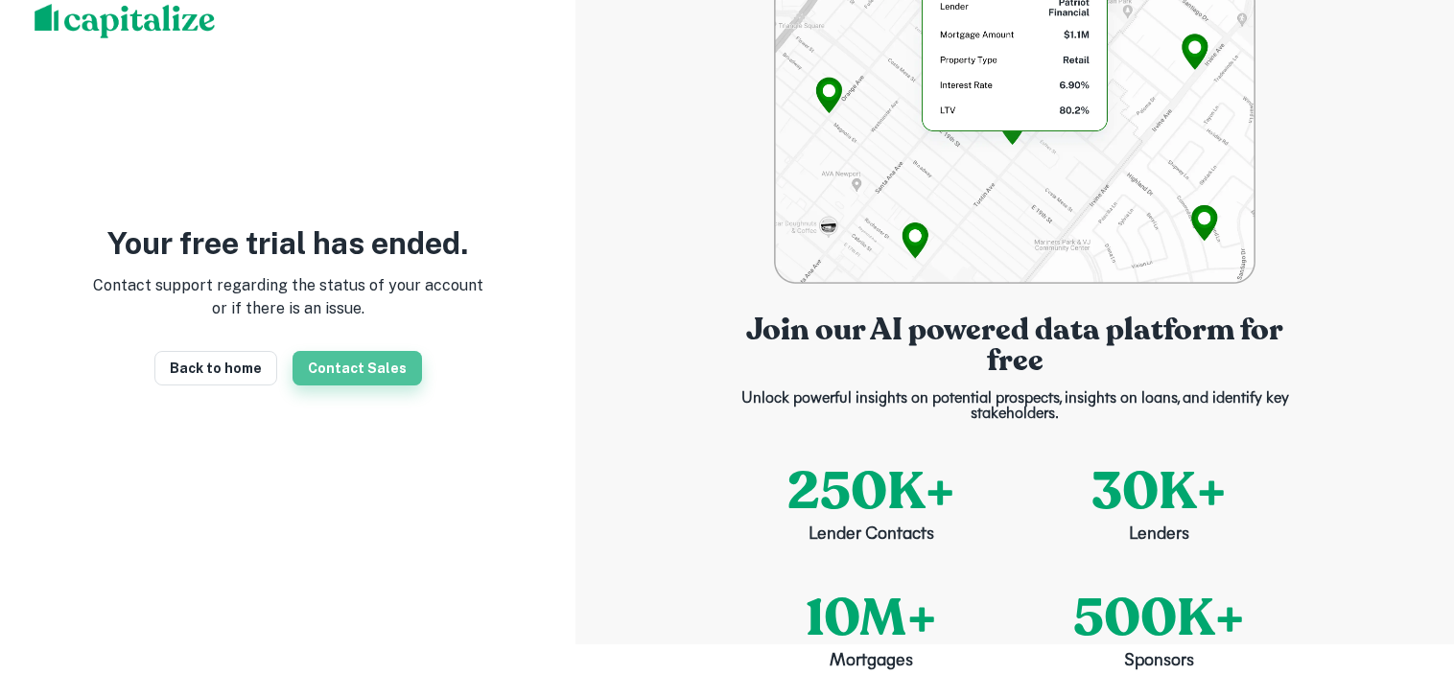
click at [361, 372] on button "Contact Sales" at bounding box center [357, 368] width 129 height 35
click at [361, 372] on div "Contacting Sales..." at bounding box center [356, 361] width 163 height 50
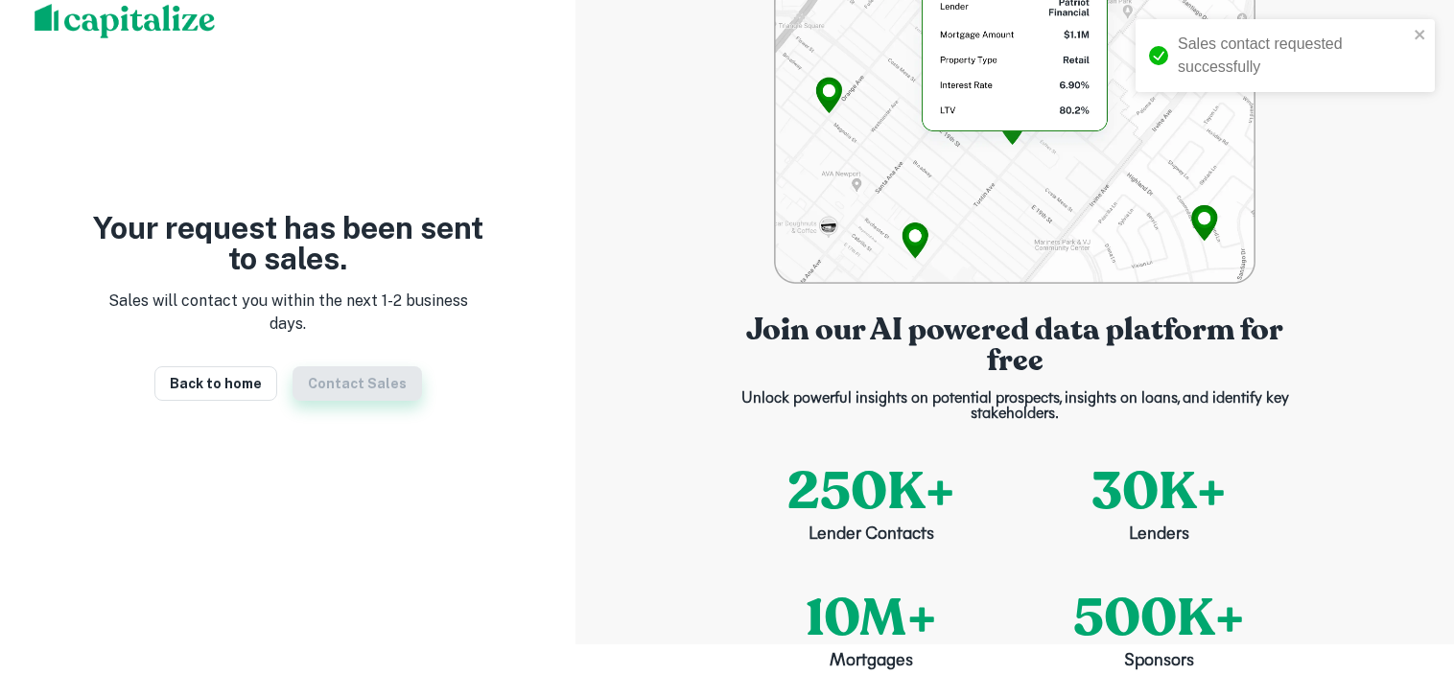
scroll to position [23, 0]
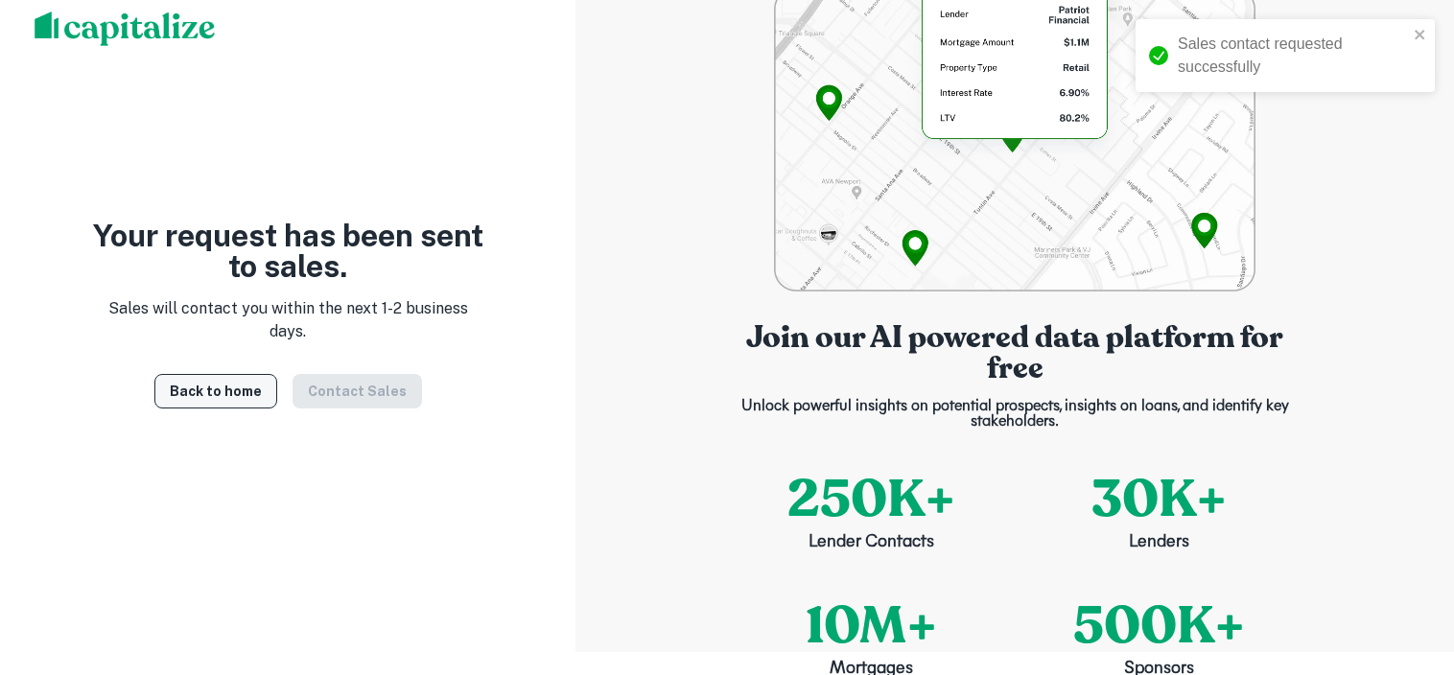
click at [223, 409] on link "Back to home" at bounding box center [215, 391] width 123 height 35
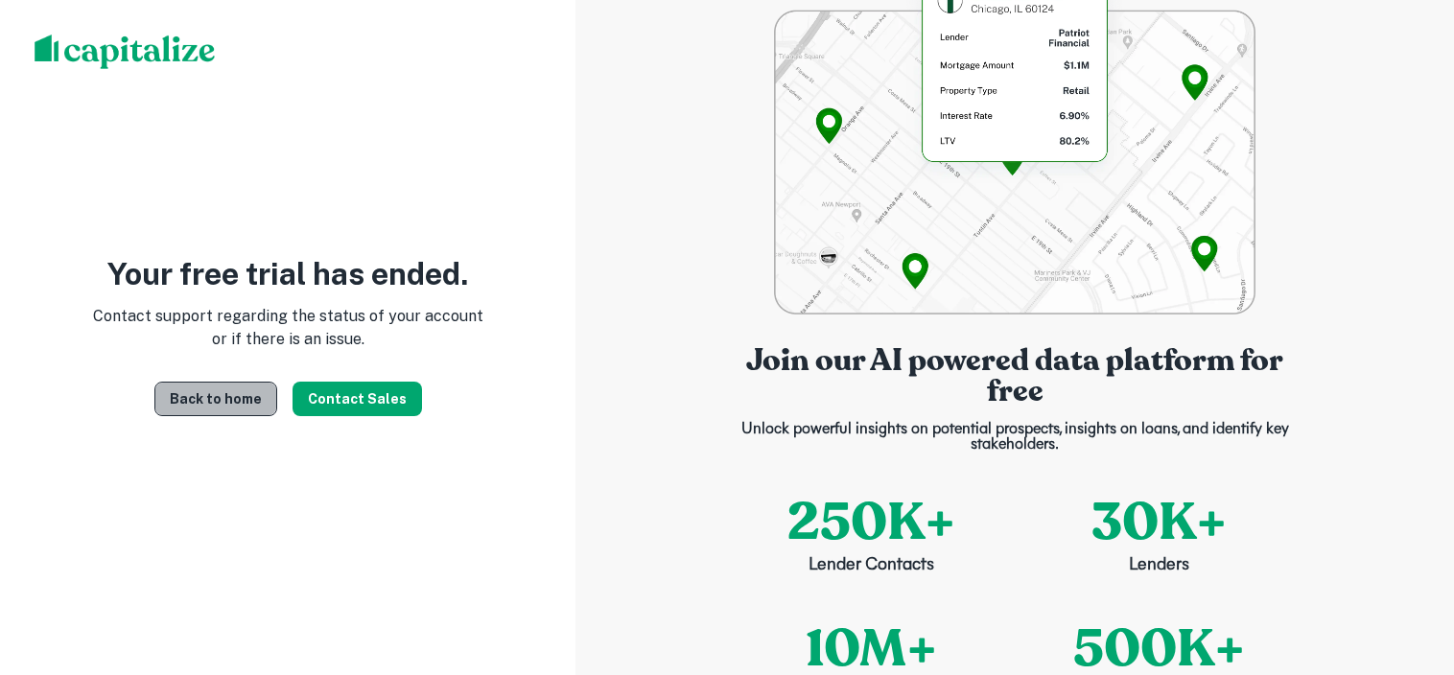
click at [225, 401] on link "Back to home" at bounding box center [215, 399] width 123 height 35
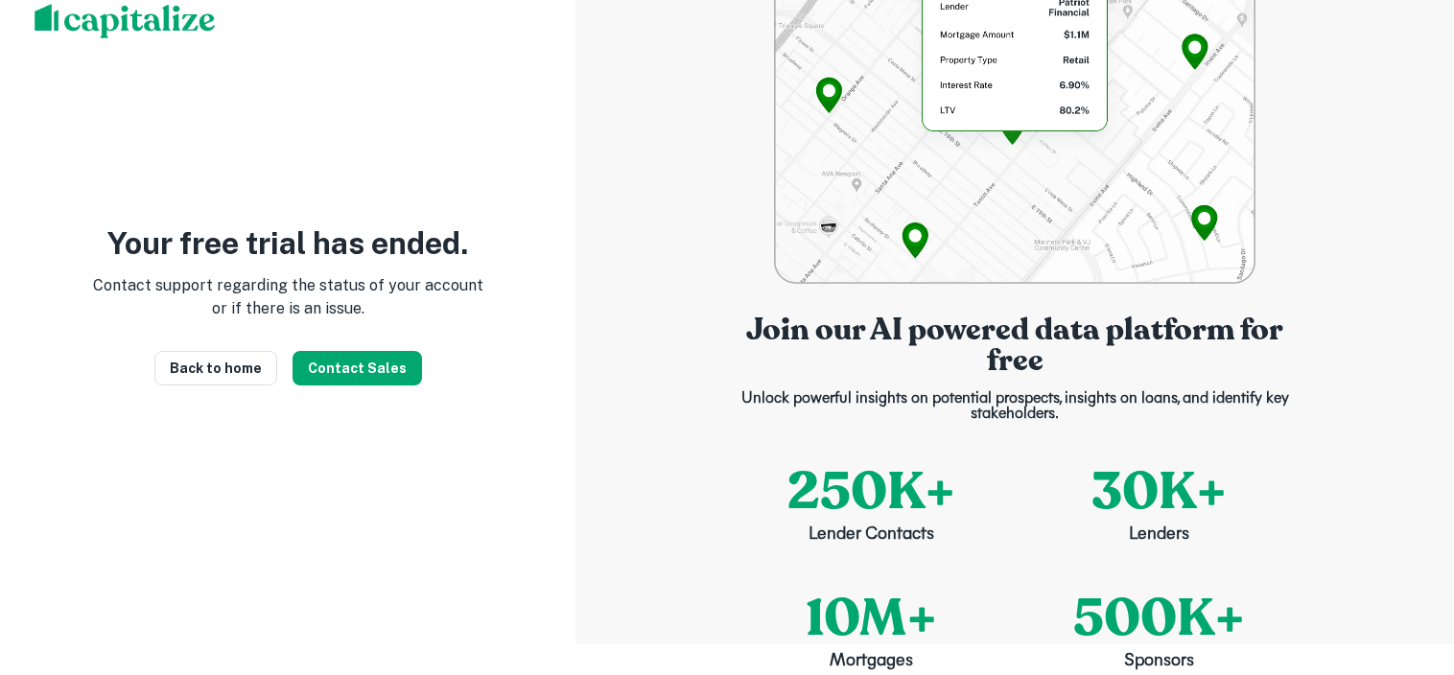
scroll to position [37, 8]
click at [344, 369] on button "Contact Sales" at bounding box center [357, 368] width 129 height 35
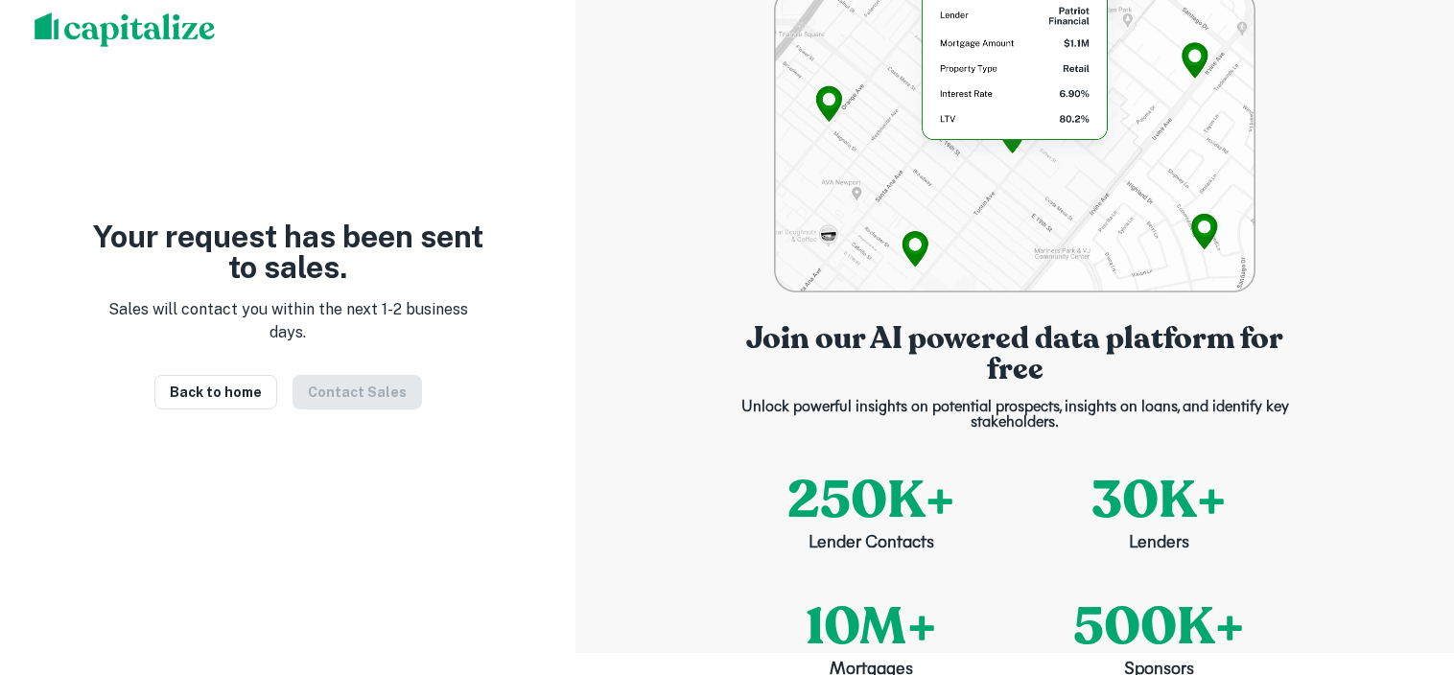
scroll to position [0, 8]
